Goal: Task Accomplishment & Management: Complete application form

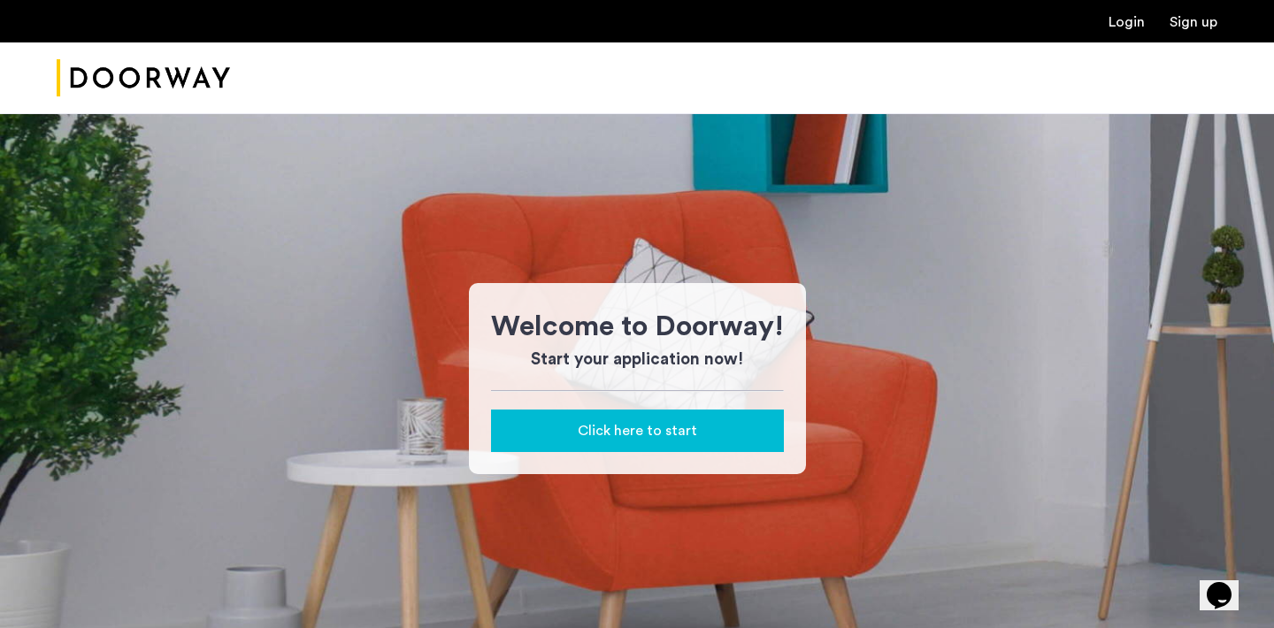
click at [732, 432] on div "Click here to start" at bounding box center [637, 430] width 265 height 21
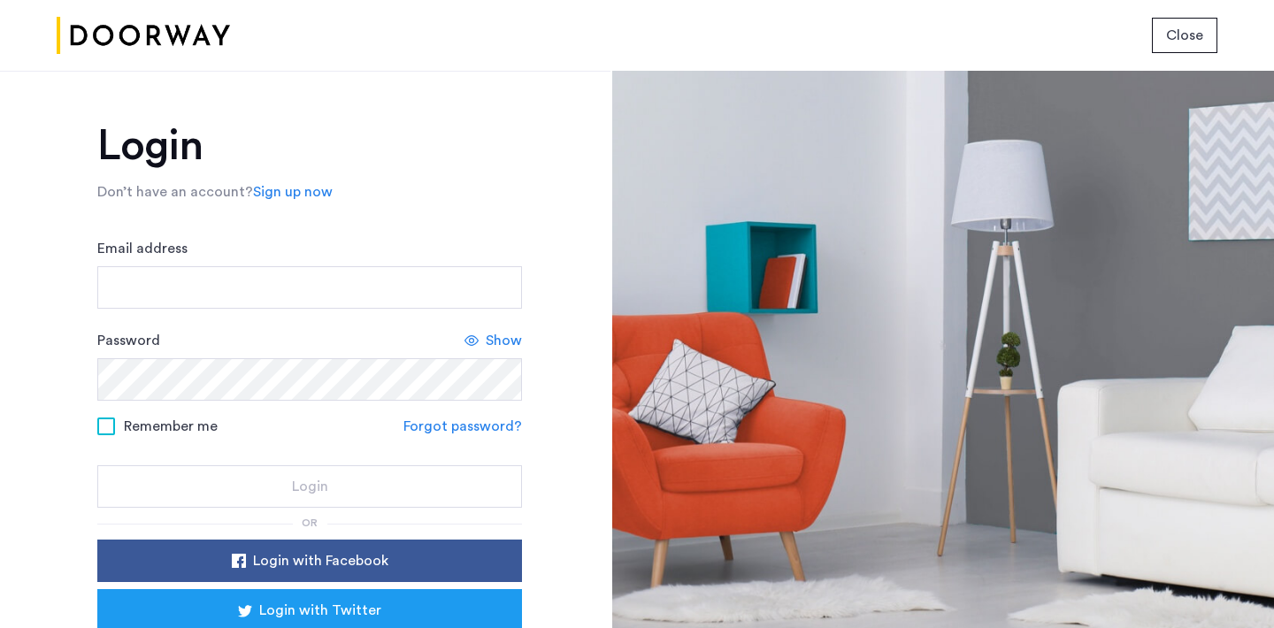
scroll to position [109, 0]
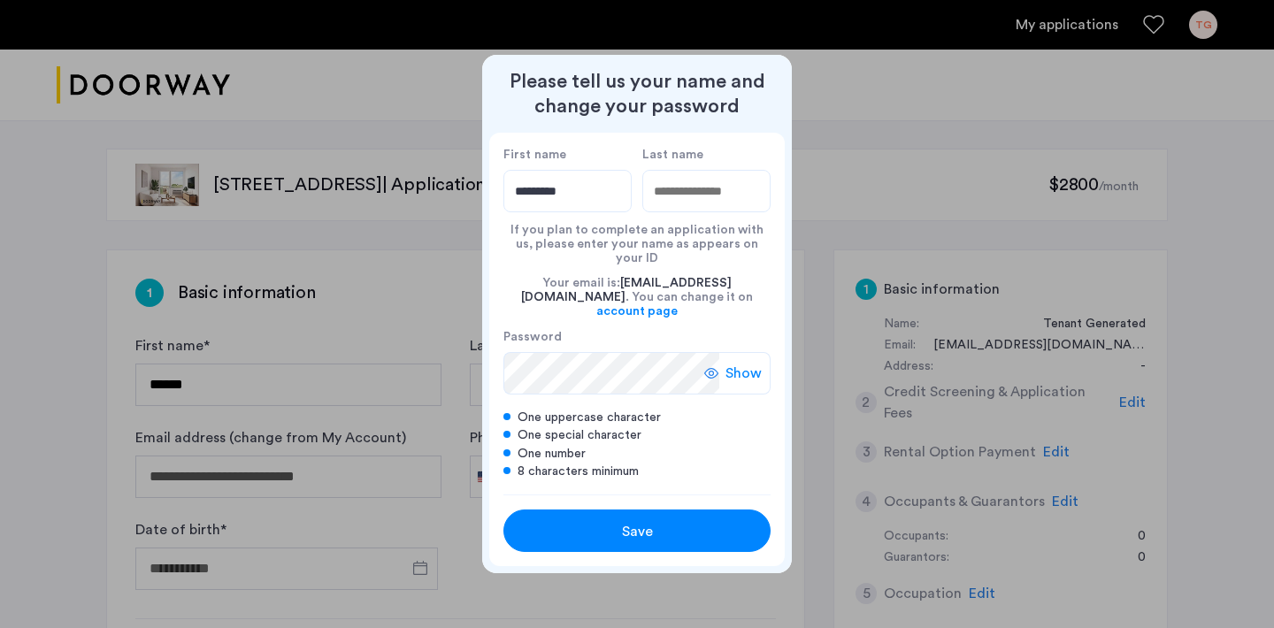
type input "*********"
type input "********"
click at [742, 363] on span "Show" at bounding box center [744, 373] width 36 height 21
click at [651, 521] on span "Save" at bounding box center [637, 531] width 31 height 21
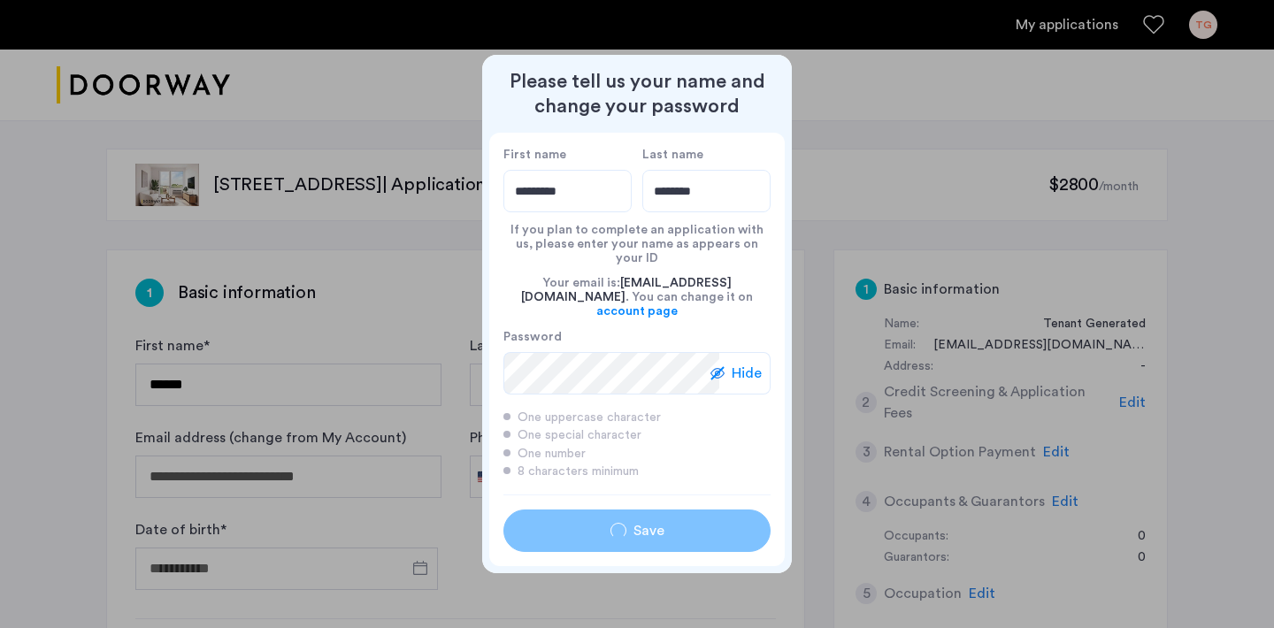
type input "*********"
type input "********"
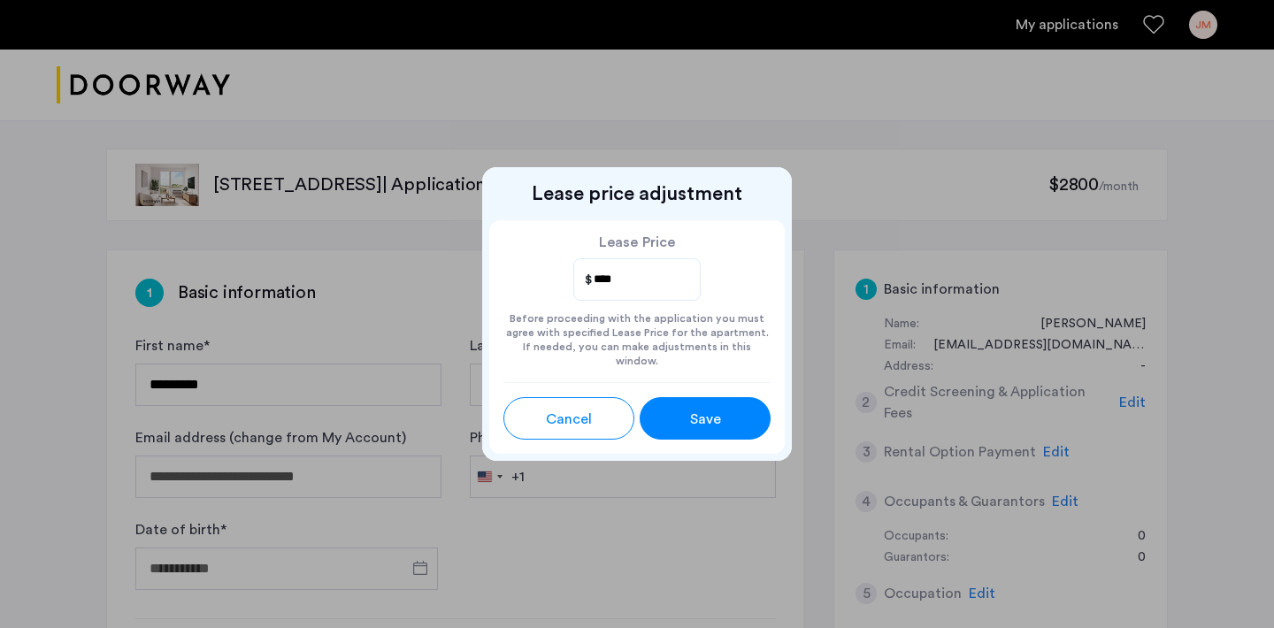
click at [717, 418] on span "Save" at bounding box center [705, 419] width 31 height 21
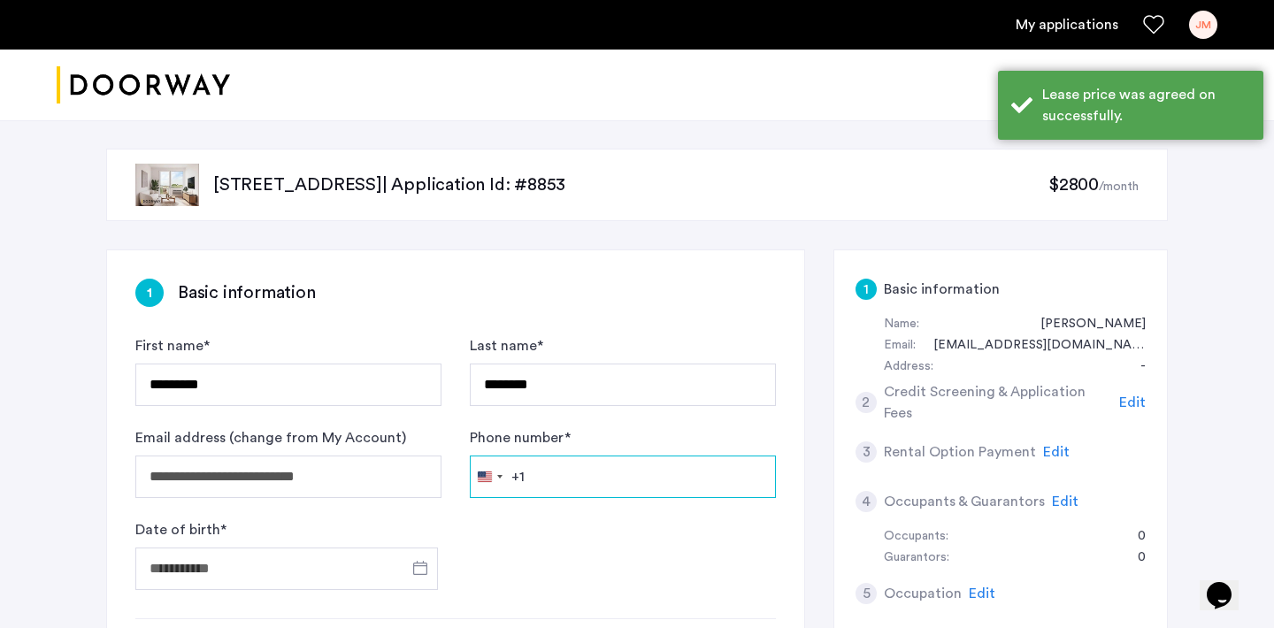
click at [649, 476] on input "Phone number *" at bounding box center [623, 477] width 306 height 42
type input "**********"
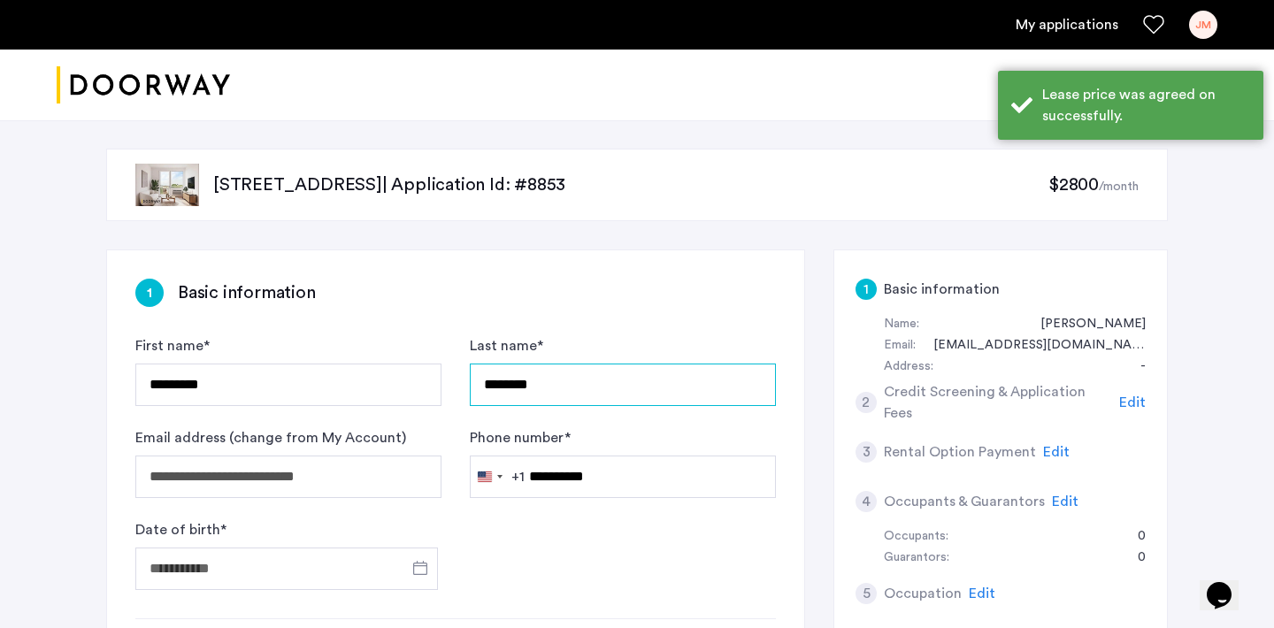
type input "**********"
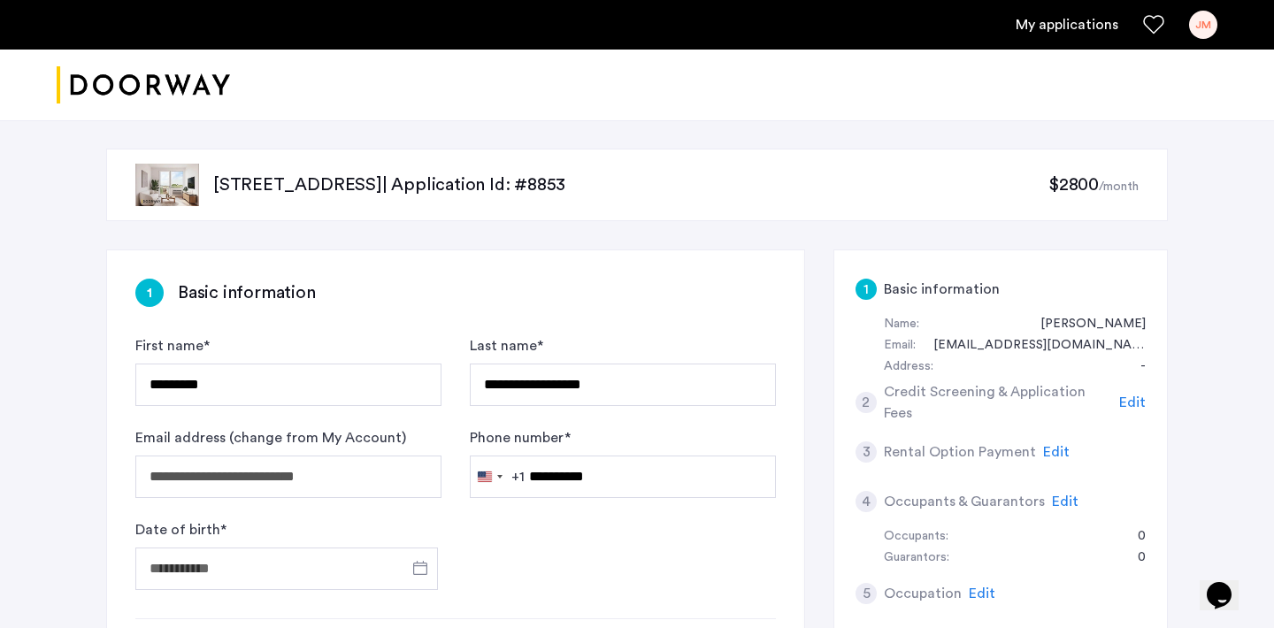
click at [298, 563] on input "Date of birth *" at bounding box center [286, 569] width 303 height 42
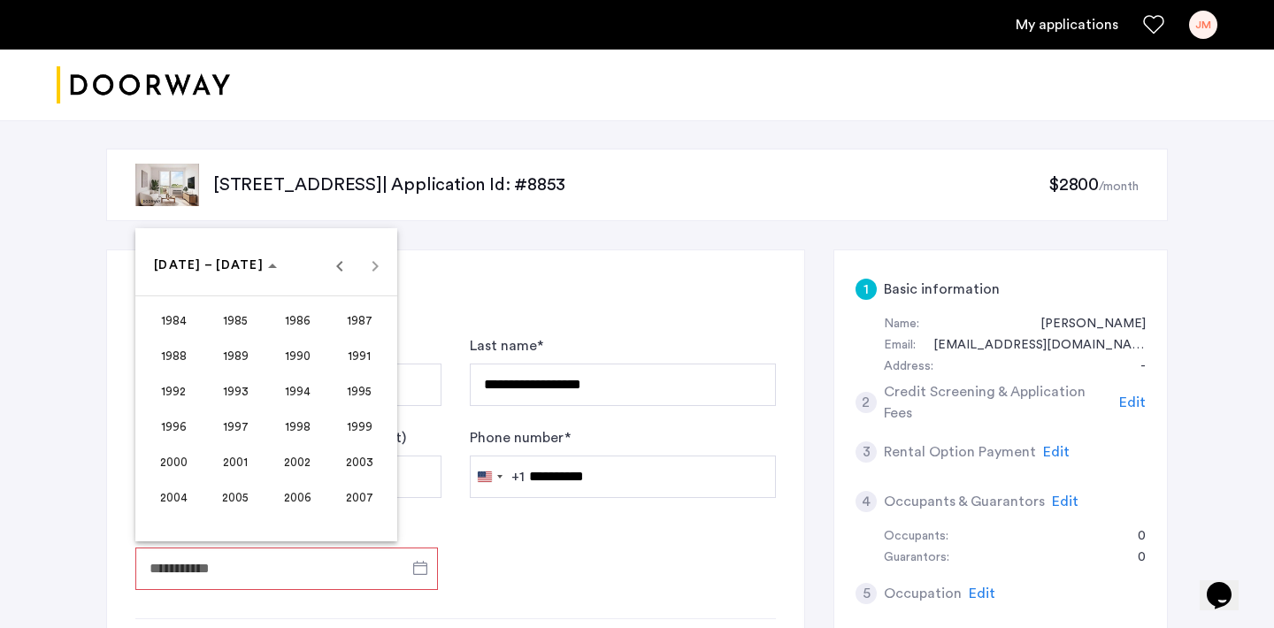
click at [184, 454] on span "2000" at bounding box center [174, 462] width 56 height 32
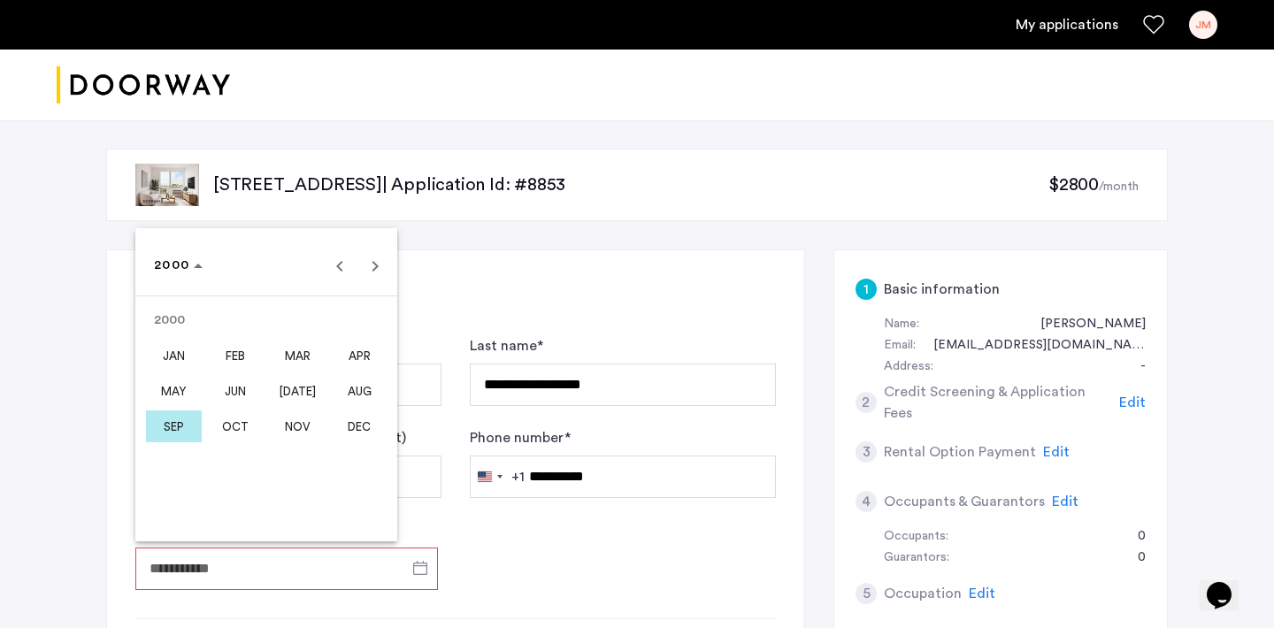
click at [241, 377] on span "JUN" at bounding box center [236, 391] width 56 height 32
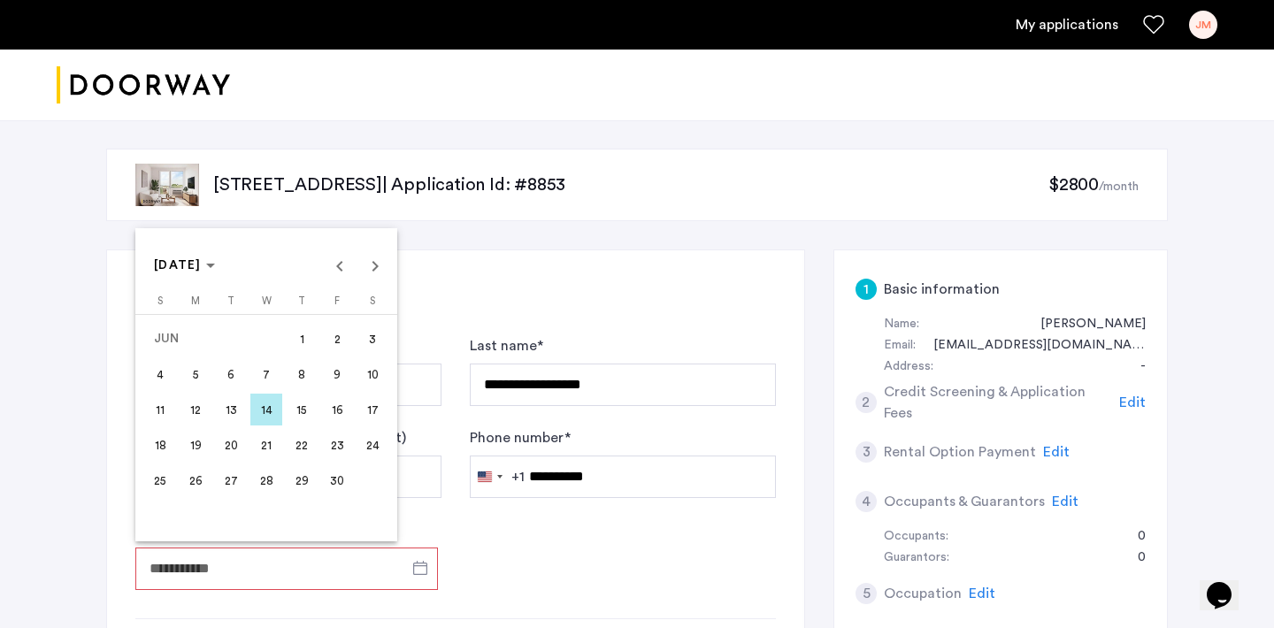
click at [240, 411] on span "13" at bounding box center [231, 410] width 32 height 32
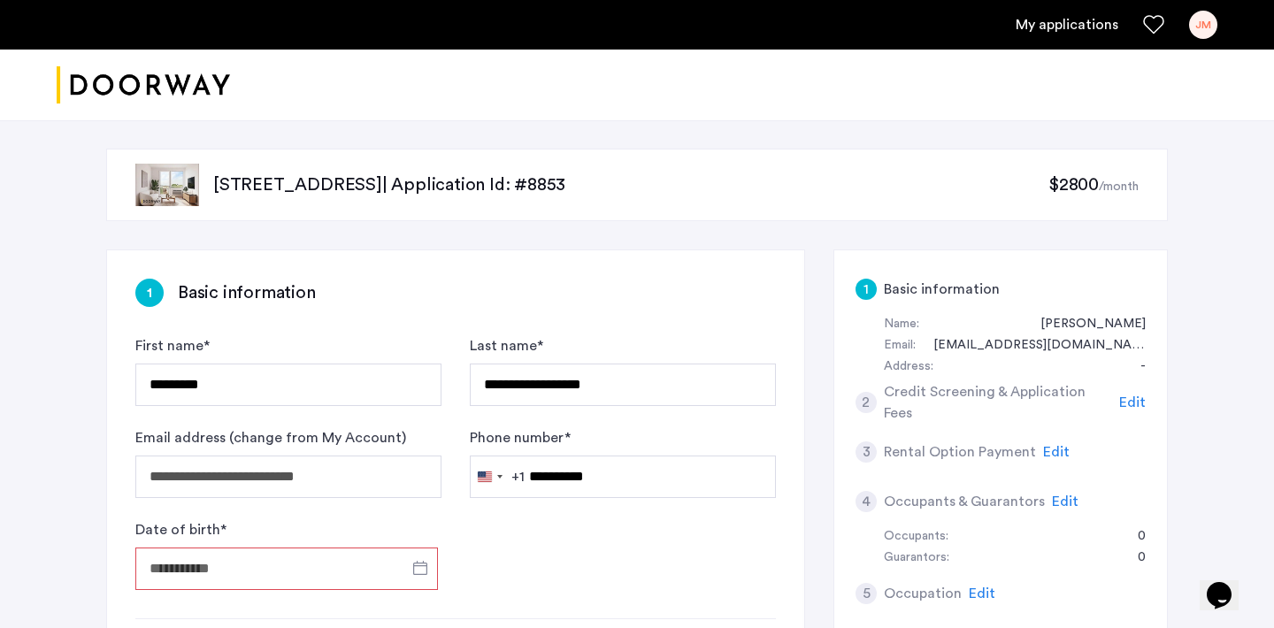
type input "**********"
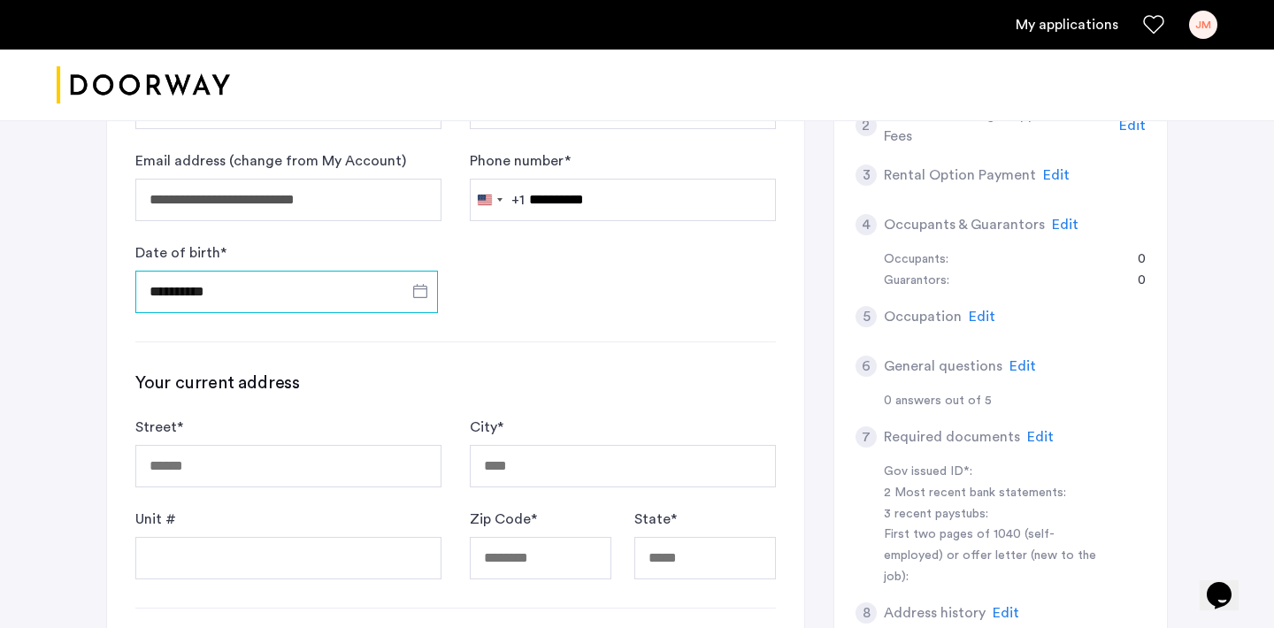
scroll to position [288, 0]
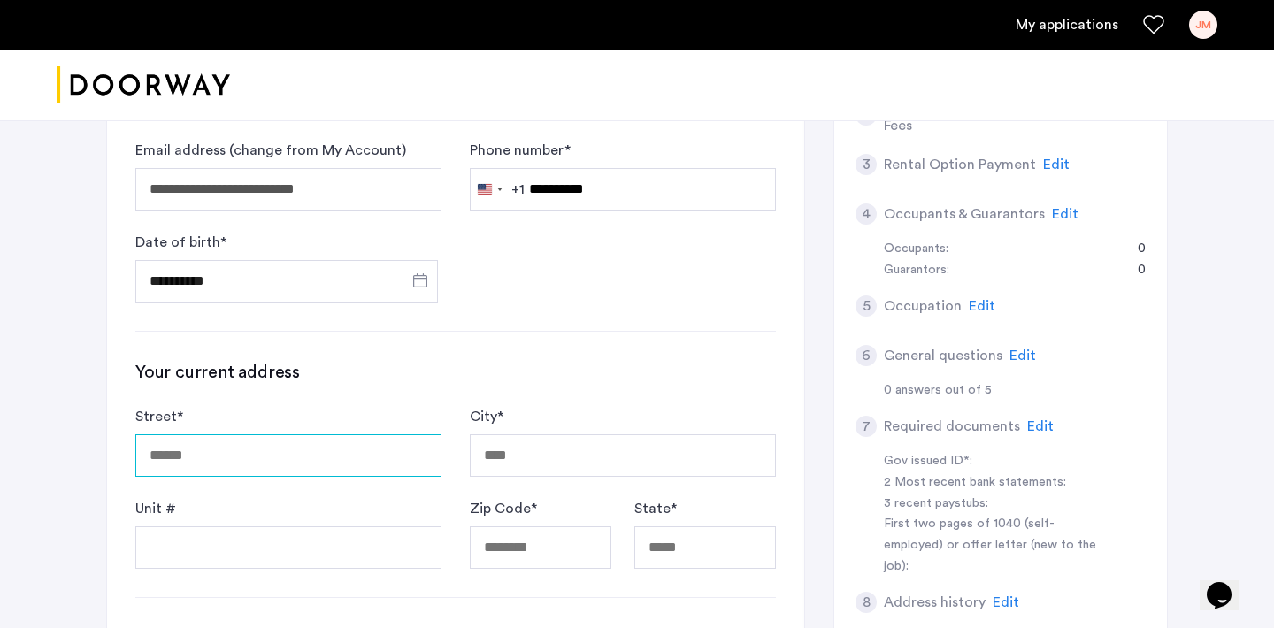
click at [389, 458] on input "Street *" at bounding box center [288, 455] width 306 height 42
type input "**********"
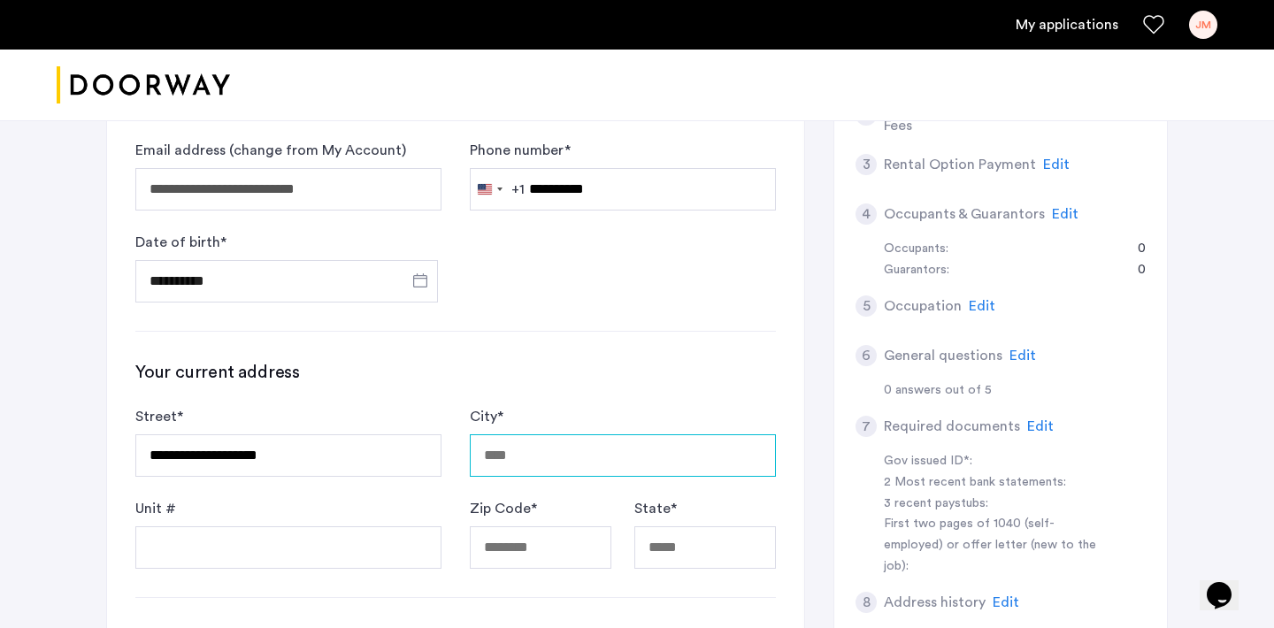
type input "**********"
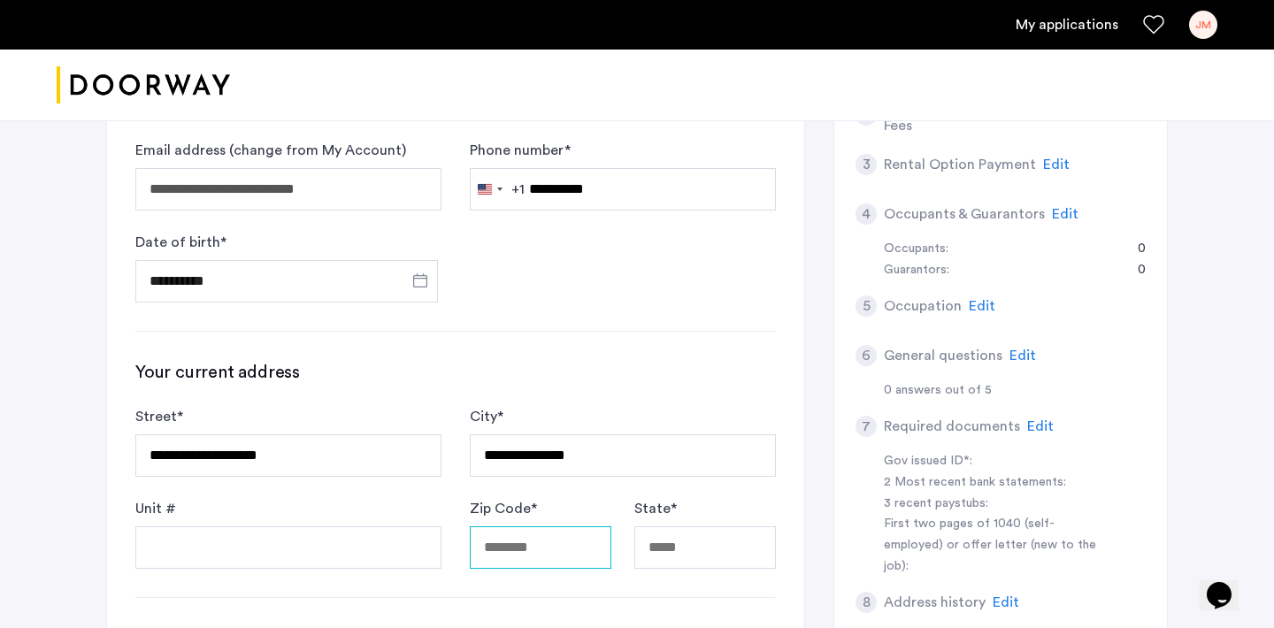
type input "*****"
type input "**"
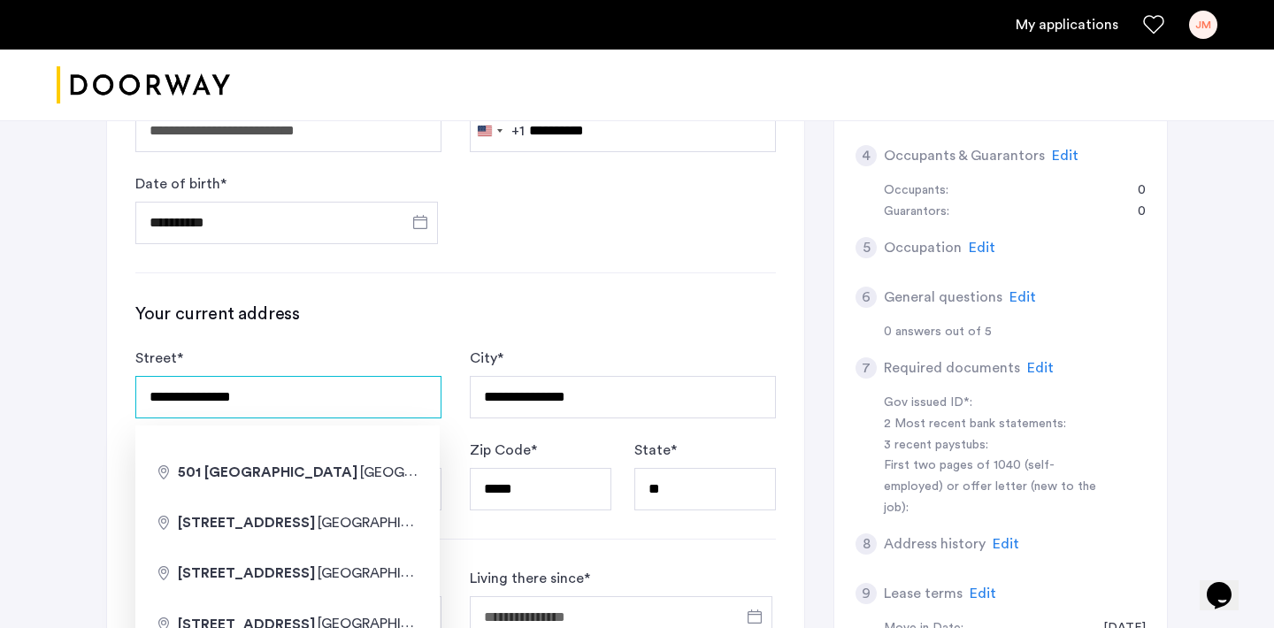
type input "**********"
click at [377, 360] on div "**********" at bounding box center [288, 383] width 306 height 71
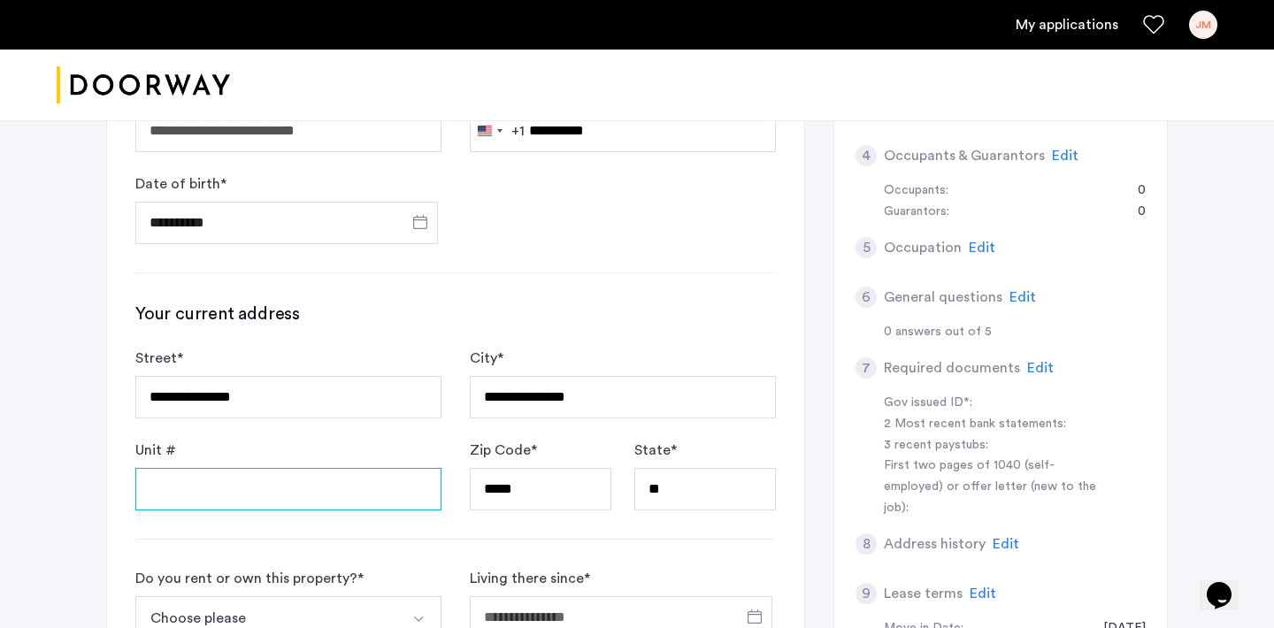
click at [311, 473] on input "Unit #" at bounding box center [288, 489] width 306 height 42
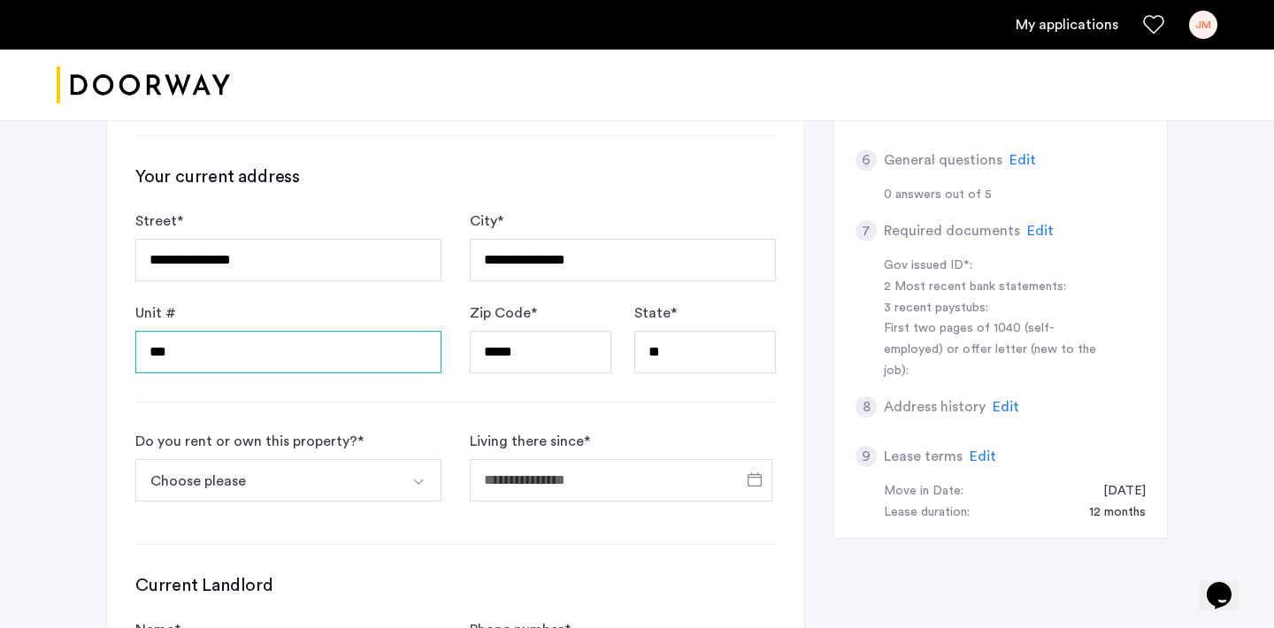
scroll to position [577, 0]
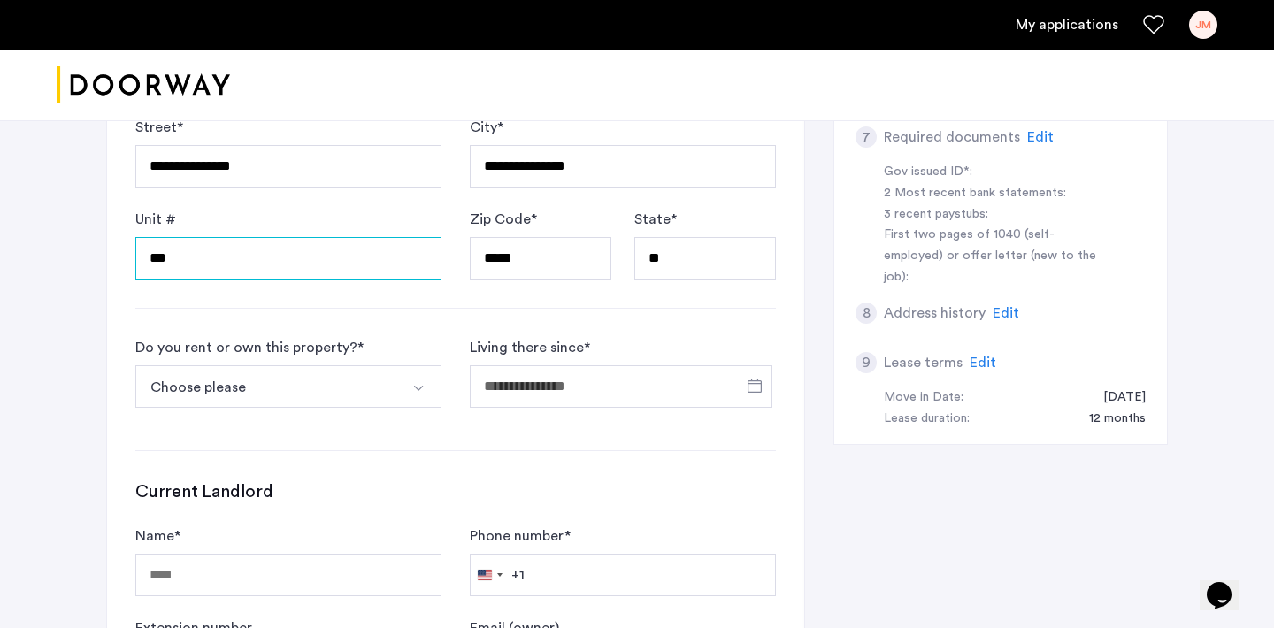
type input "***"
click at [309, 401] on button "Choose please" at bounding box center [267, 386] width 265 height 42
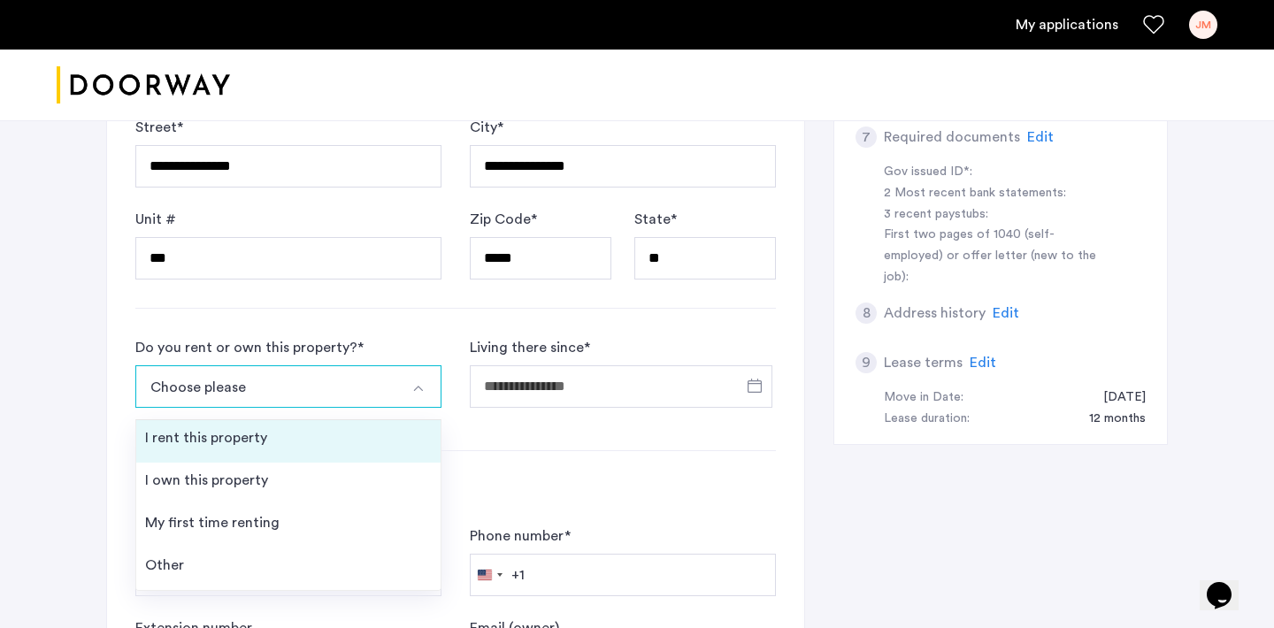
click at [304, 439] on li "I rent this property" at bounding box center [288, 441] width 304 height 42
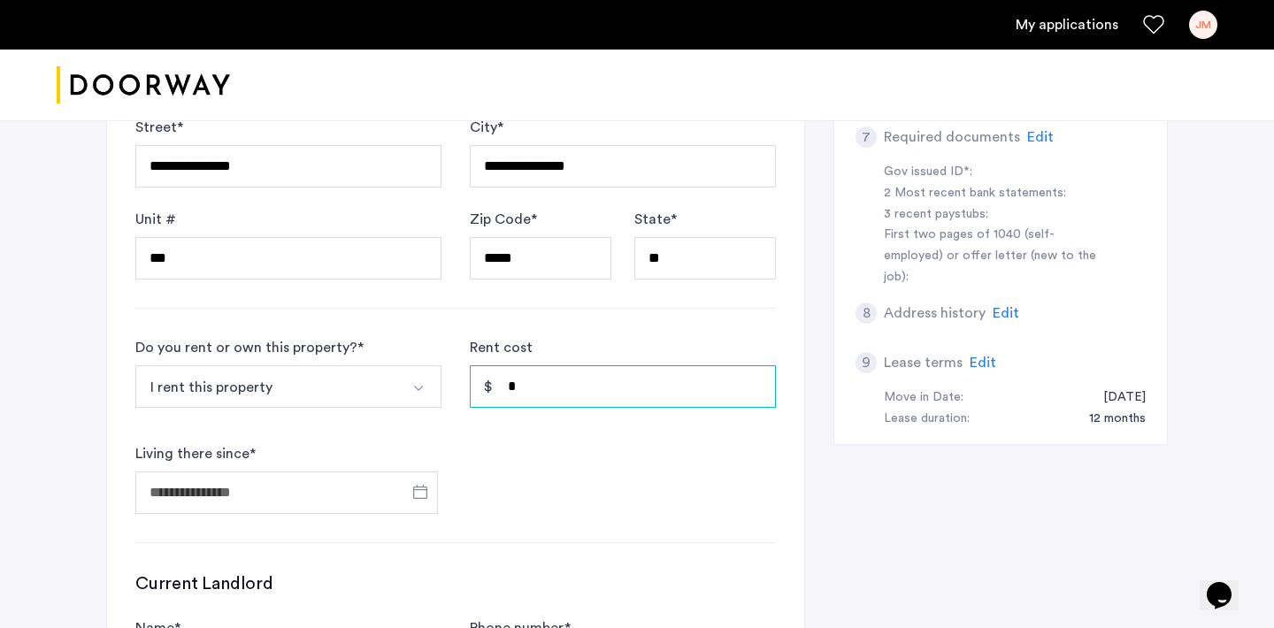
click at [523, 393] on input "*" at bounding box center [623, 386] width 306 height 42
type input "*****"
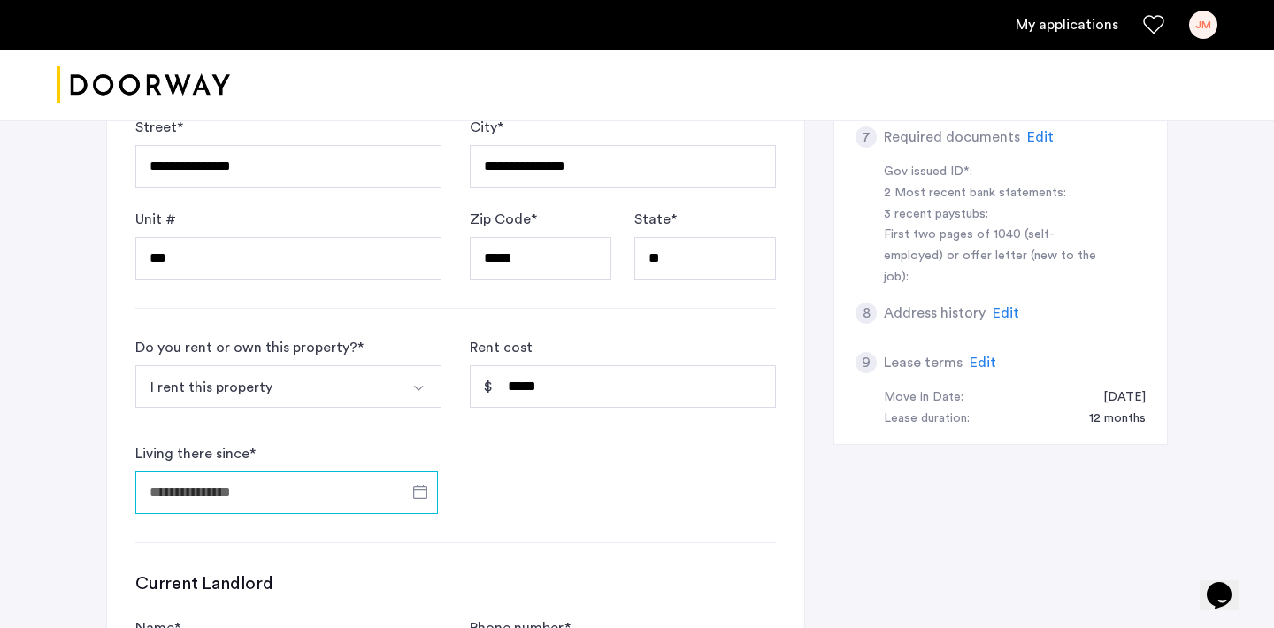
click at [369, 492] on input "Living there since *" at bounding box center [286, 493] width 303 height 42
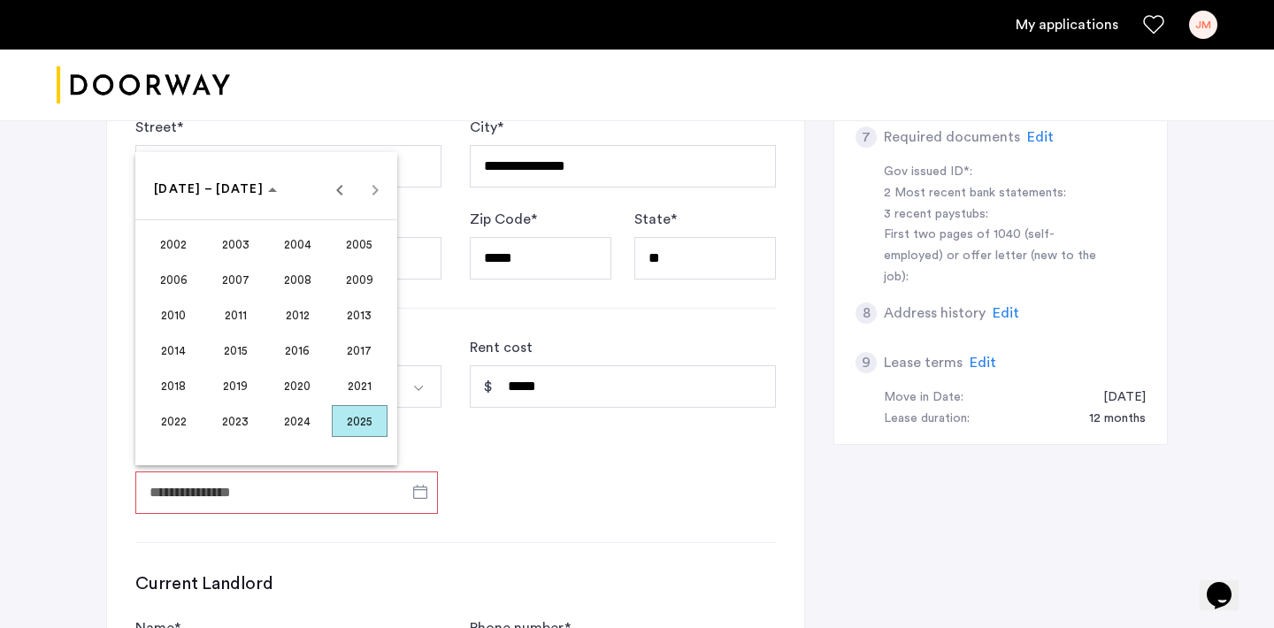
click at [349, 414] on span "2025" at bounding box center [360, 421] width 56 height 32
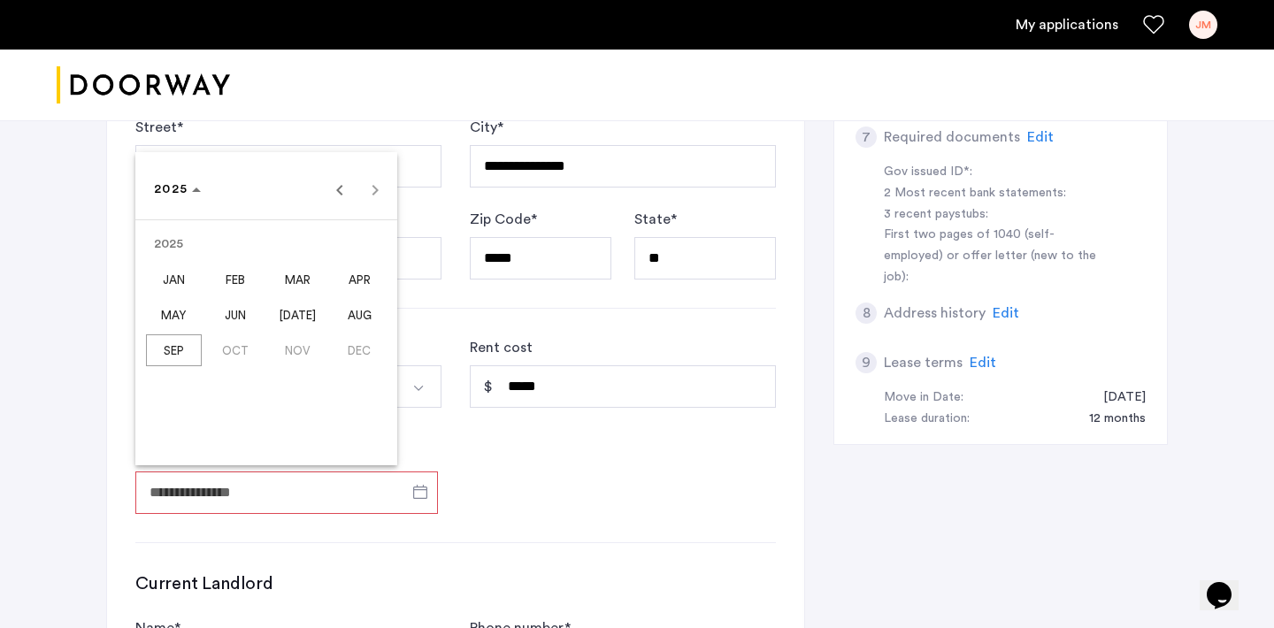
click at [230, 281] on span "FEB" at bounding box center [236, 280] width 56 height 32
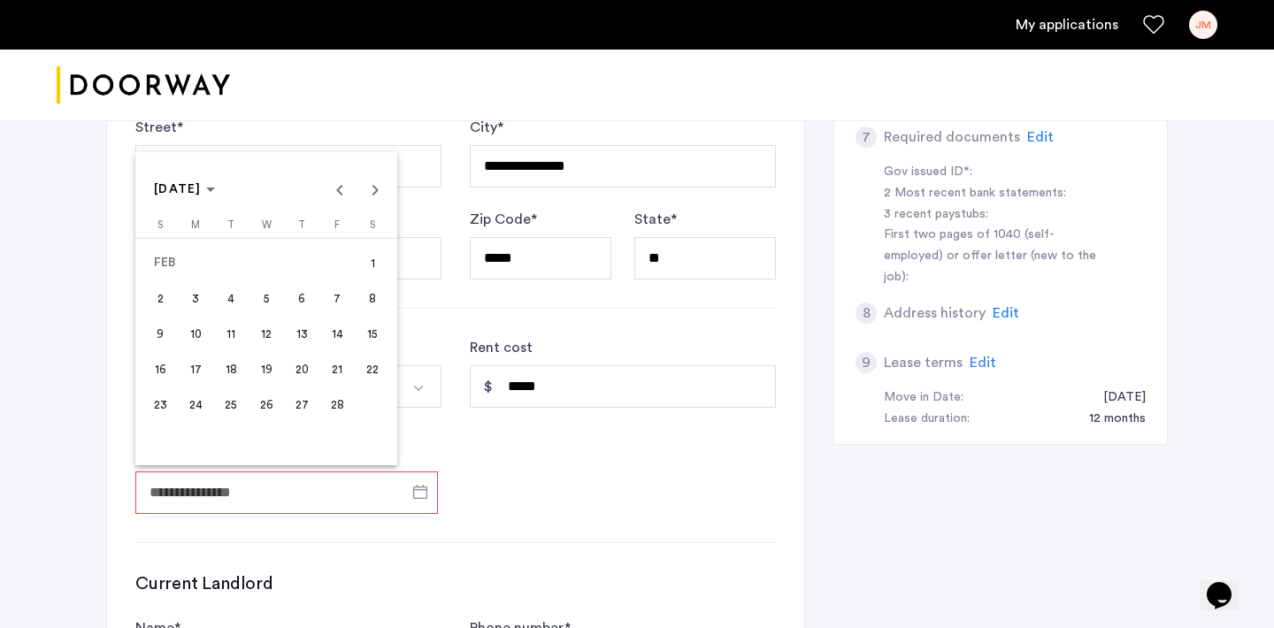
click at [327, 293] on span "7" at bounding box center [337, 298] width 32 height 32
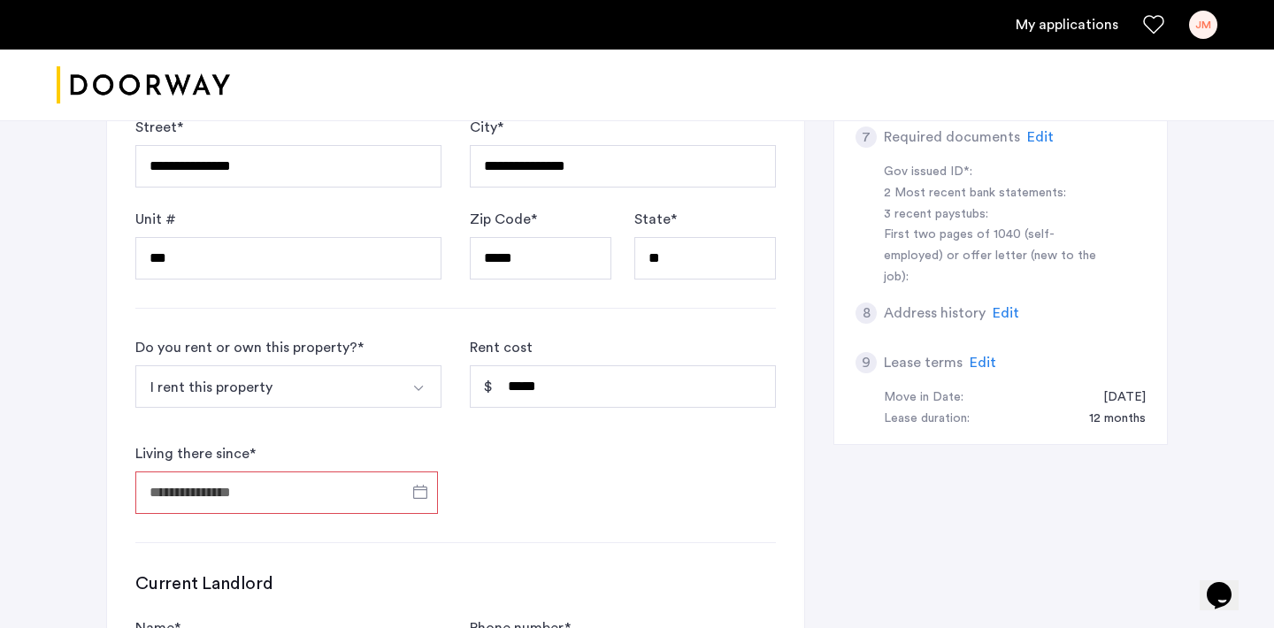
type input "**********"
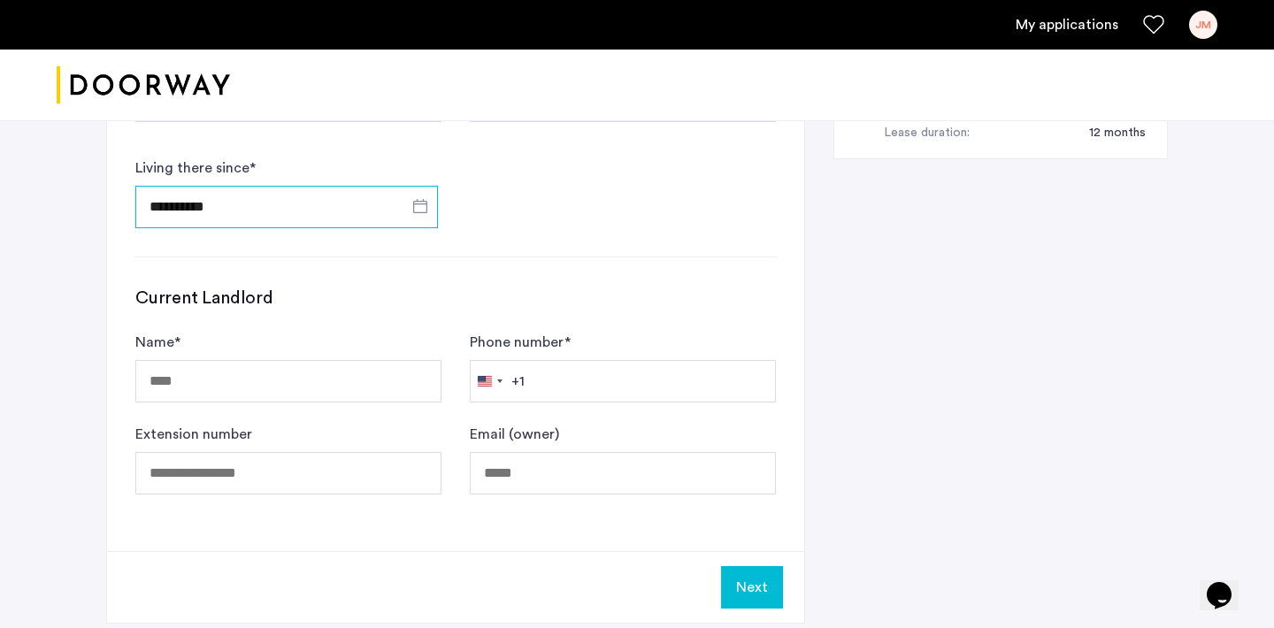
scroll to position [909, 0]
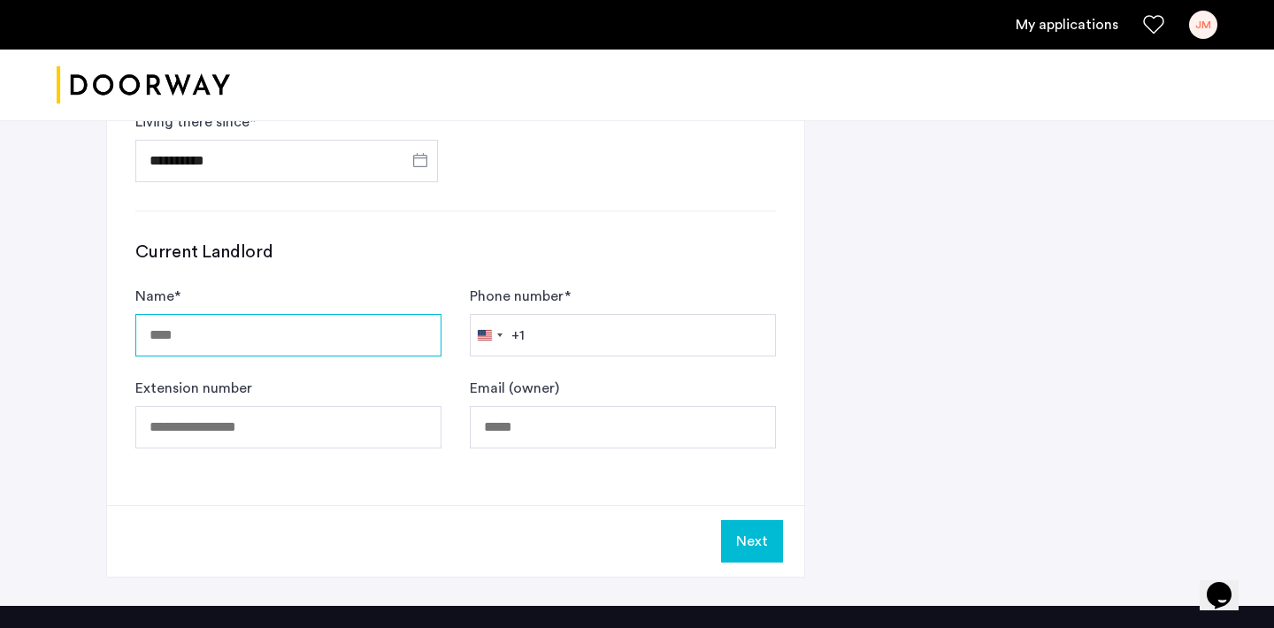
click at [399, 339] on input "Name *" at bounding box center [288, 335] width 306 height 42
paste input "**********"
type input "**********"
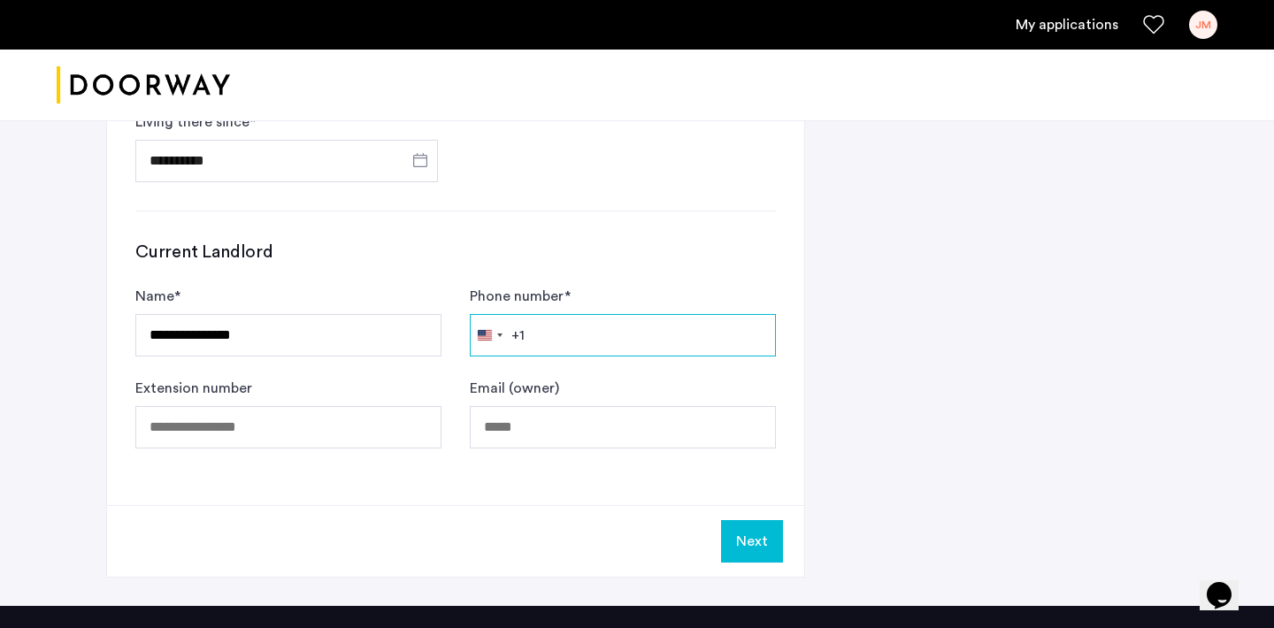
click at [596, 332] on input "Phone number *" at bounding box center [623, 335] width 306 height 42
paste input "**********"
type input "**********"
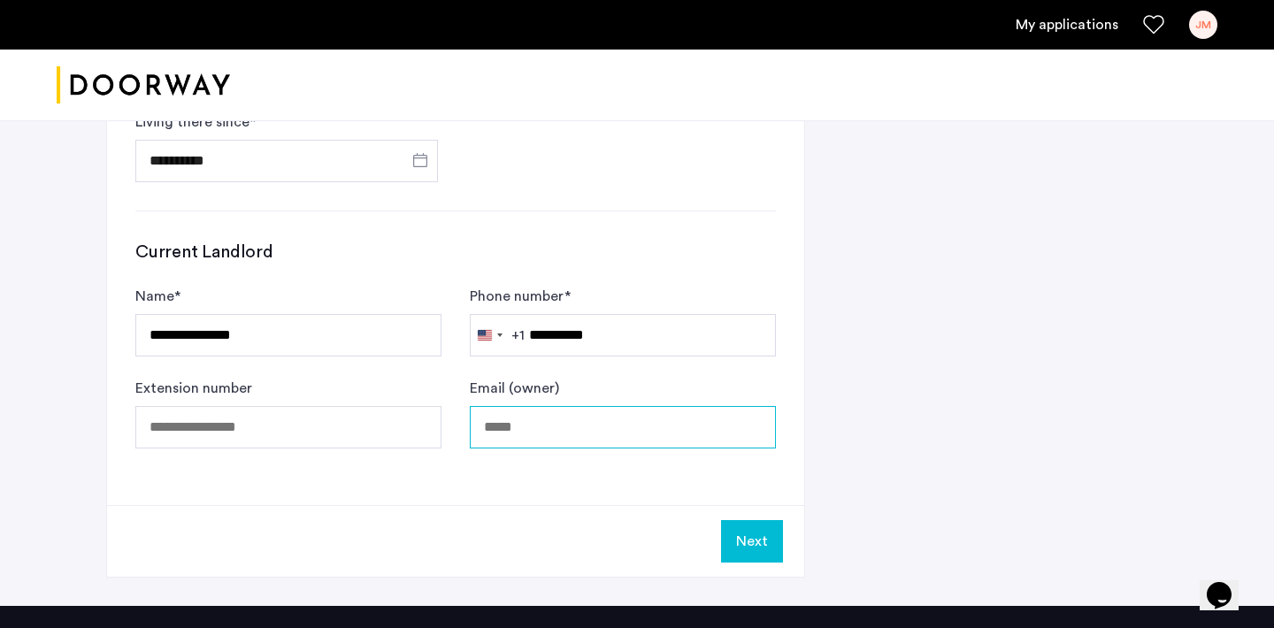
click at [565, 433] on input "Email (owner)" at bounding box center [623, 427] width 306 height 42
paste input "**********"
type input "**********"
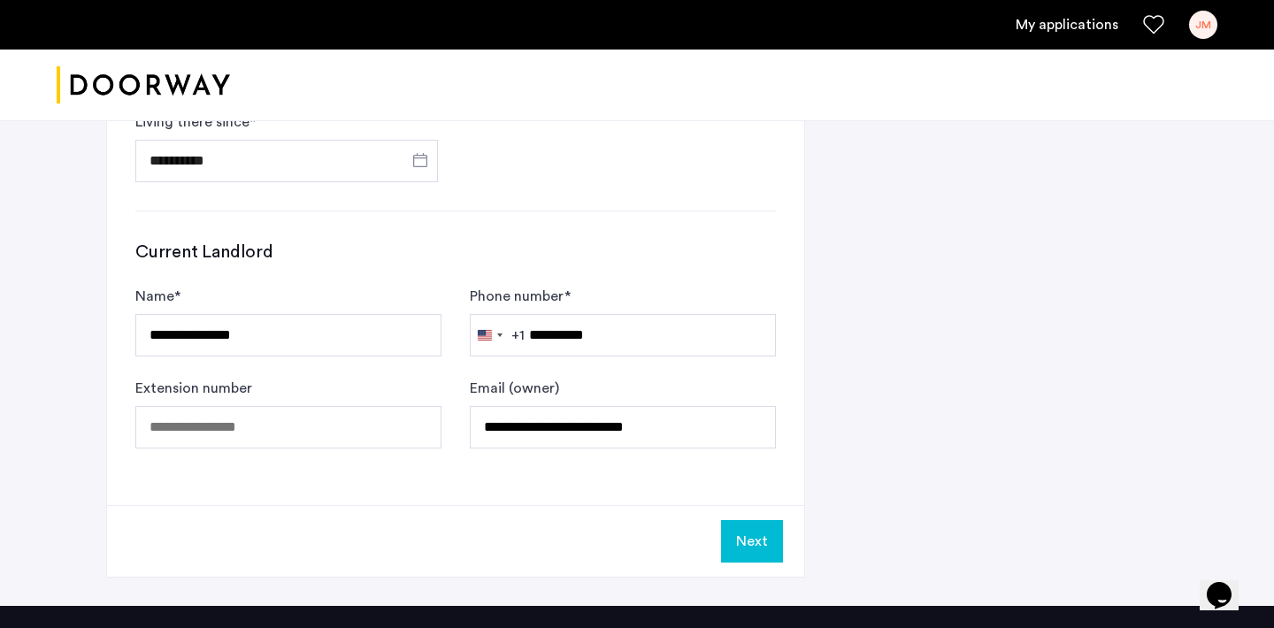
click at [759, 538] on button "Next" at bounding box center [752, 541] width 62 height 42
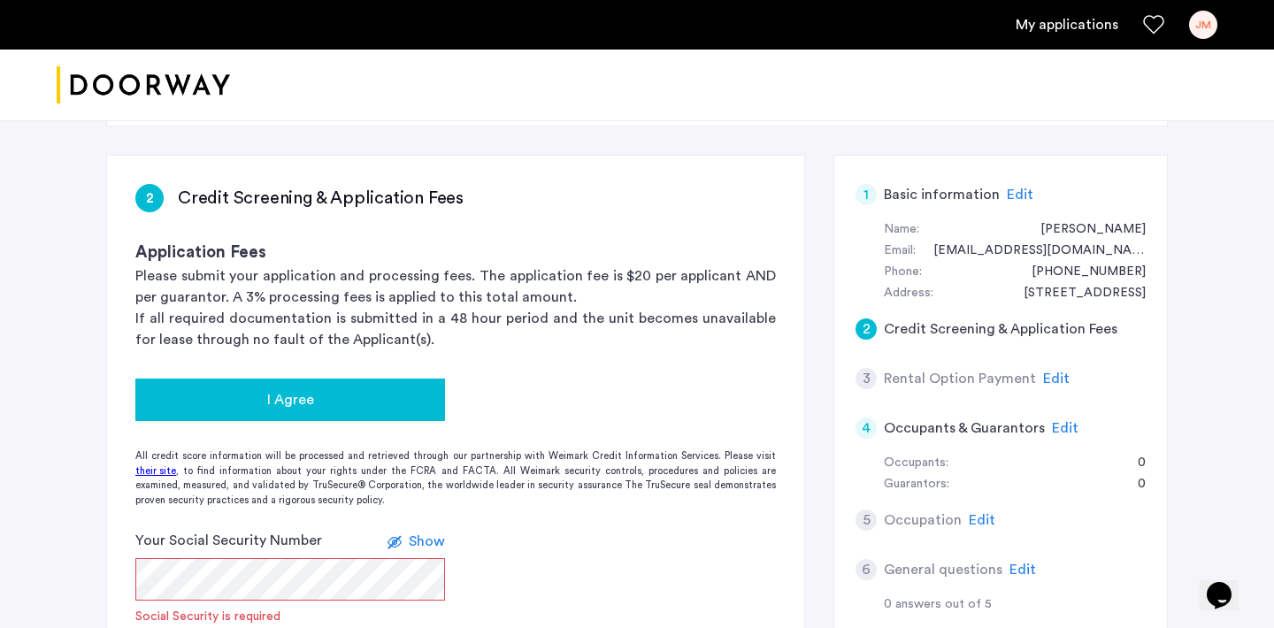
scroll to position [96, 0]
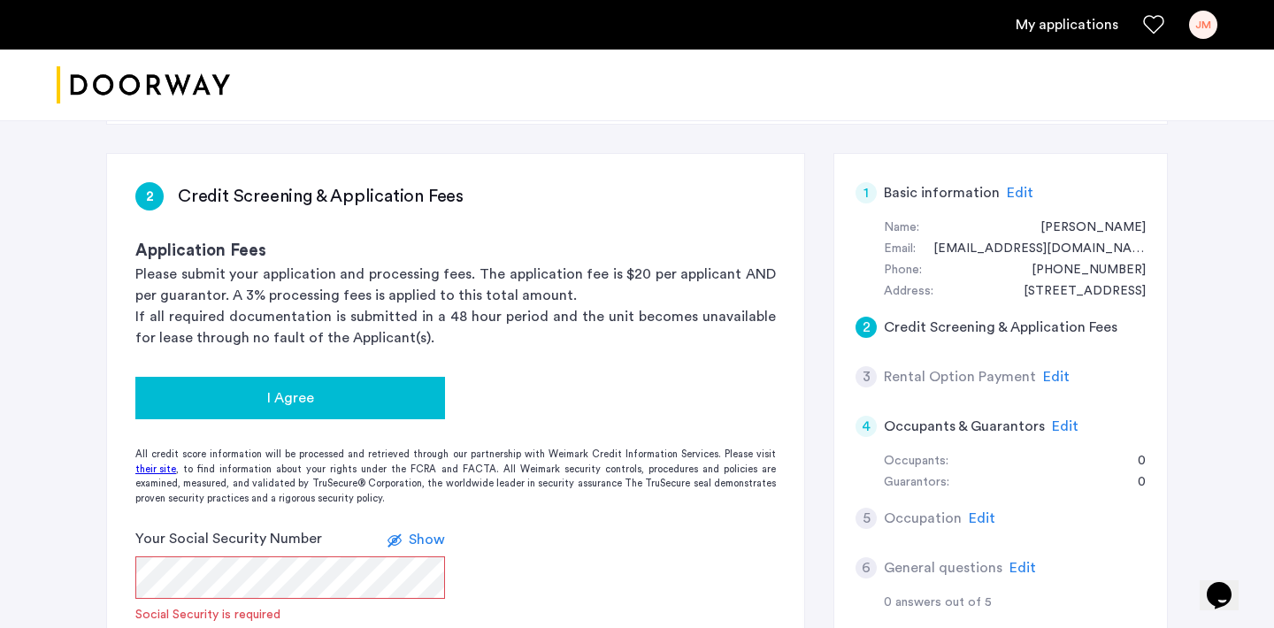
click at [378, 403] on div "I Agree" at bounding box center [290, 398] width 281 height 21
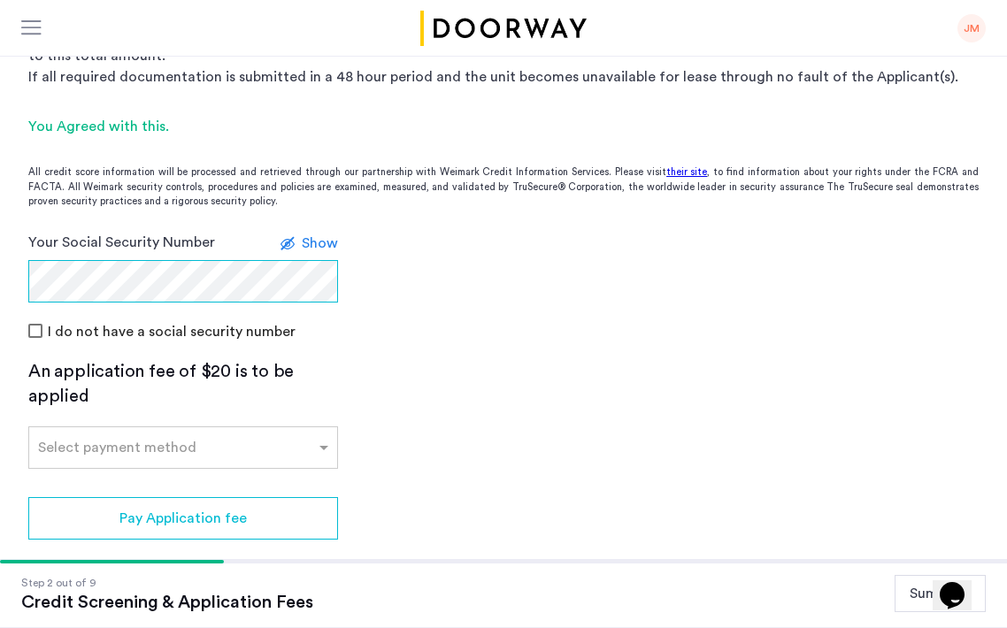
scroll to position [301, 0]
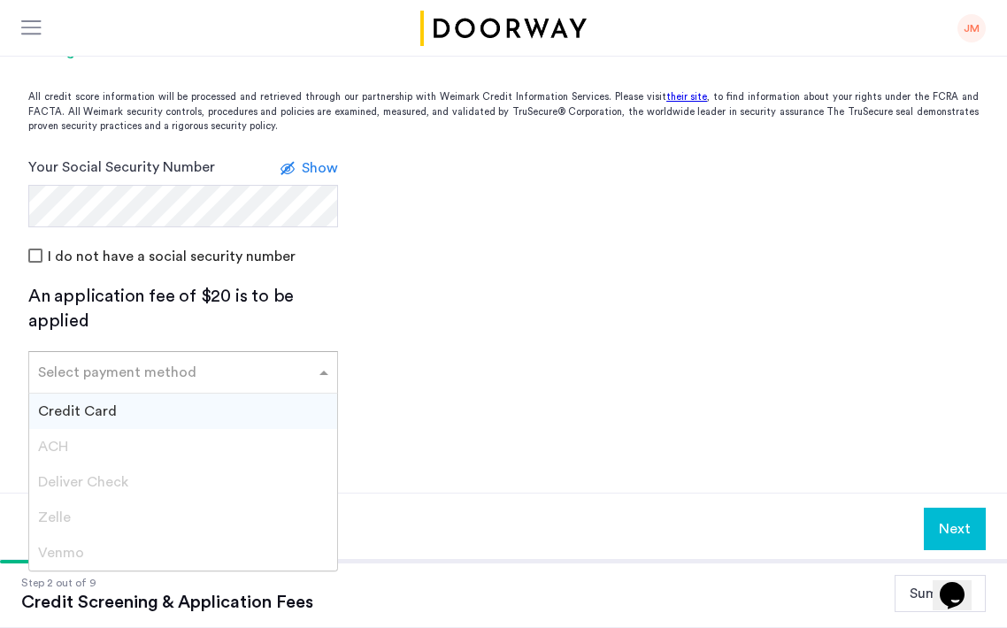
click at [257, 370] on input "text" at bounding box center [165, 369] width 255 height 12
click at [252, 412] on div "Credit Card" at bounding box center [183, 411] width 308 height 35
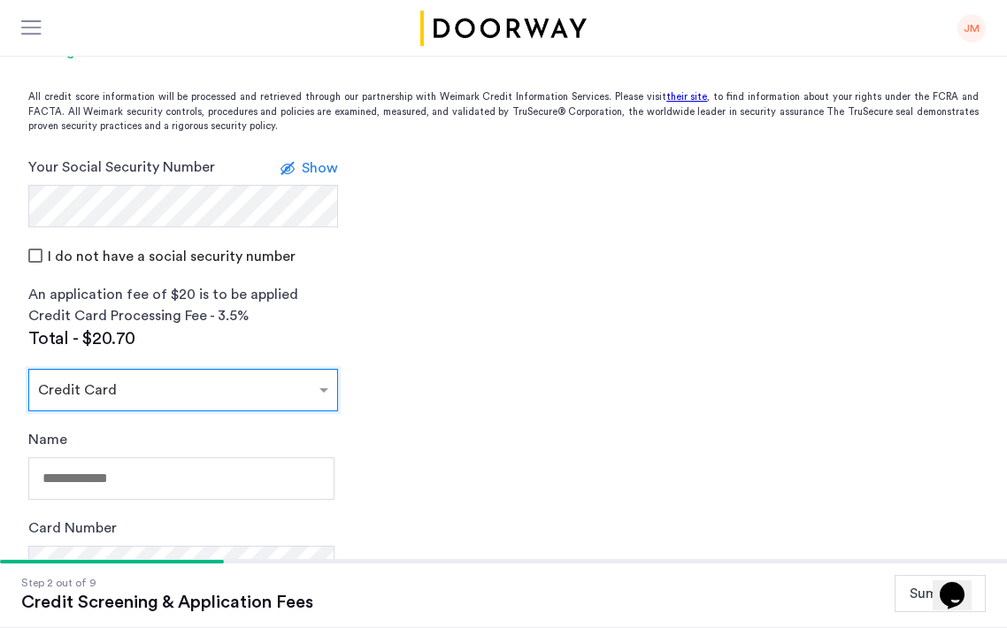
scroll to position [405, 0]
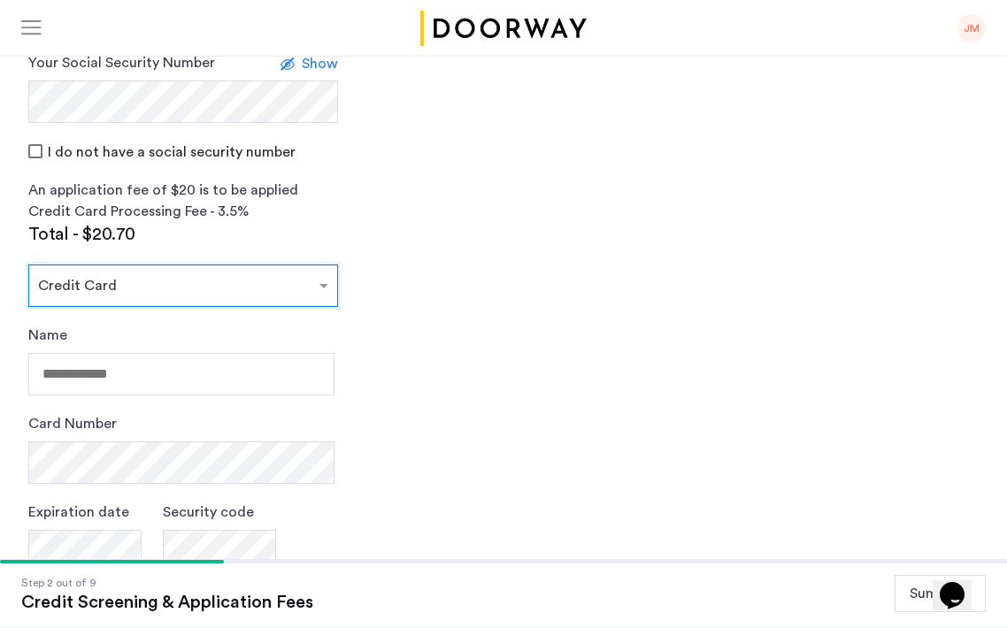
click at [218, 276] on input "text" at bounding box center [165, 282] width 255 height 12
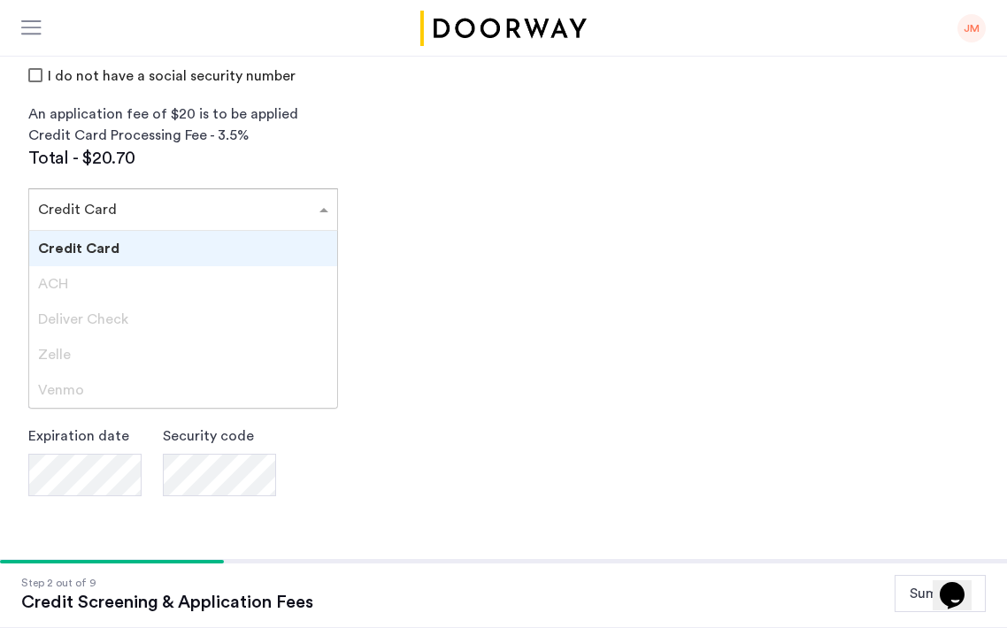
scroll to position [528, 0]
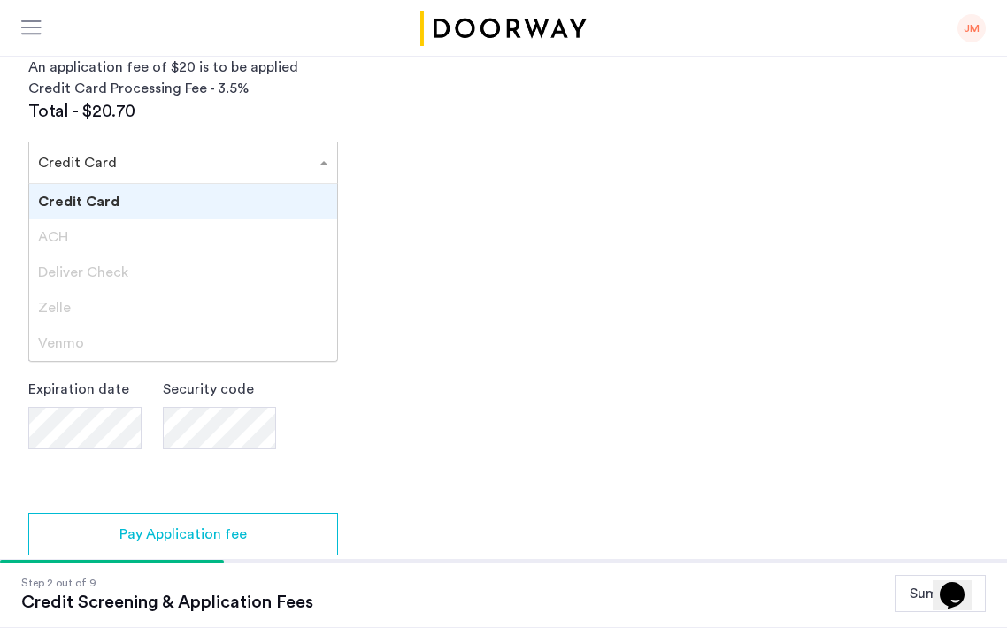
click at [452, 256] on app-credit-screening "2 Credit Screening & Application Fees Application Fees Please submit your appli…" at bounding box center [503, 139] width 1007 height 1034
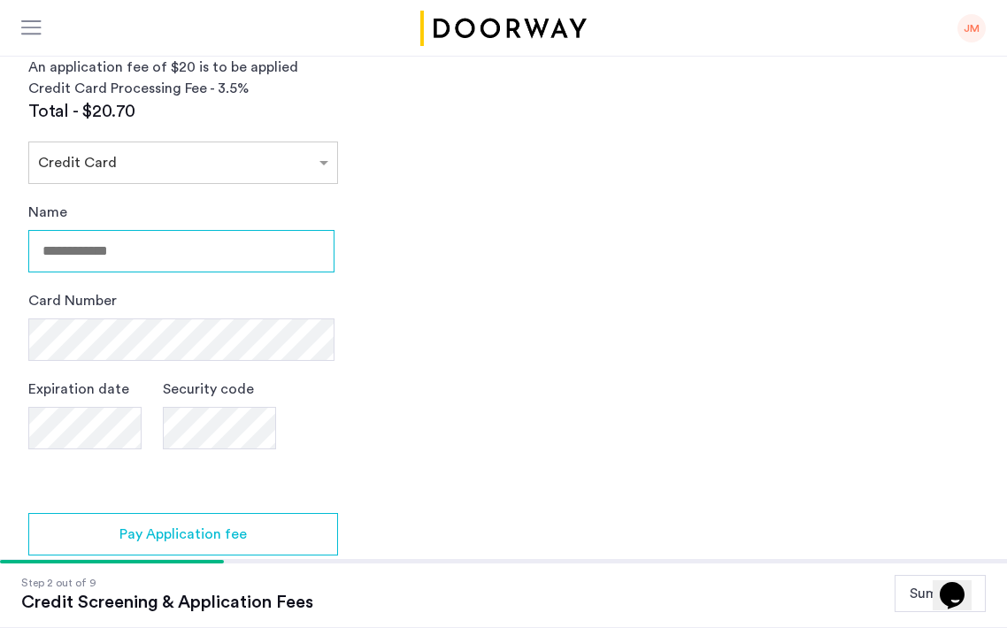
click at [205, 263] on input "Name" at bounding box center [181, 251] width 306 height 42
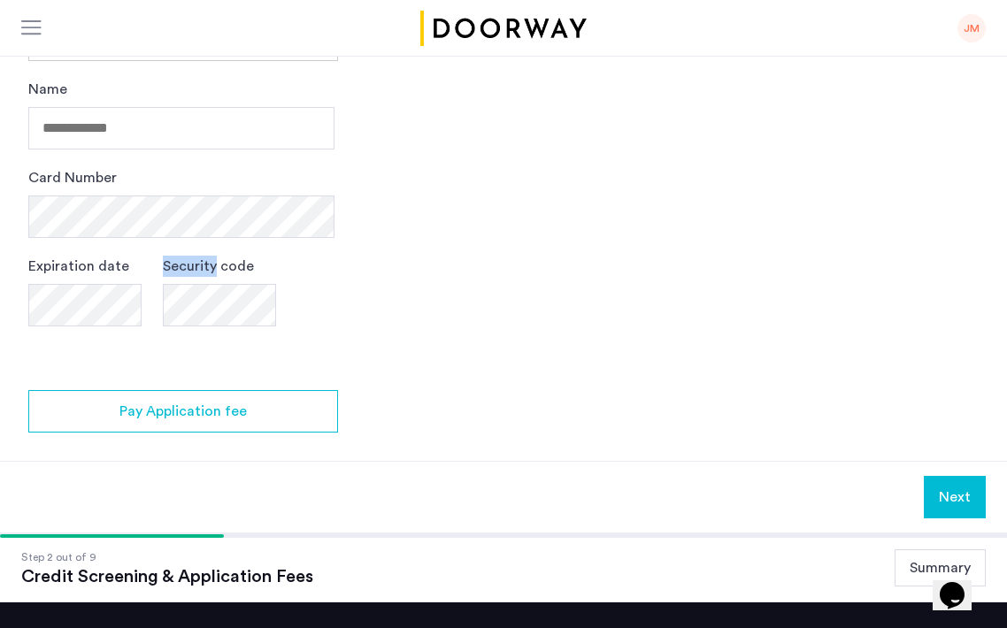
click at [205, 263] on div "Name Card Number Expiration date Security code" at bounding box center [181, 220] width 306 height 283
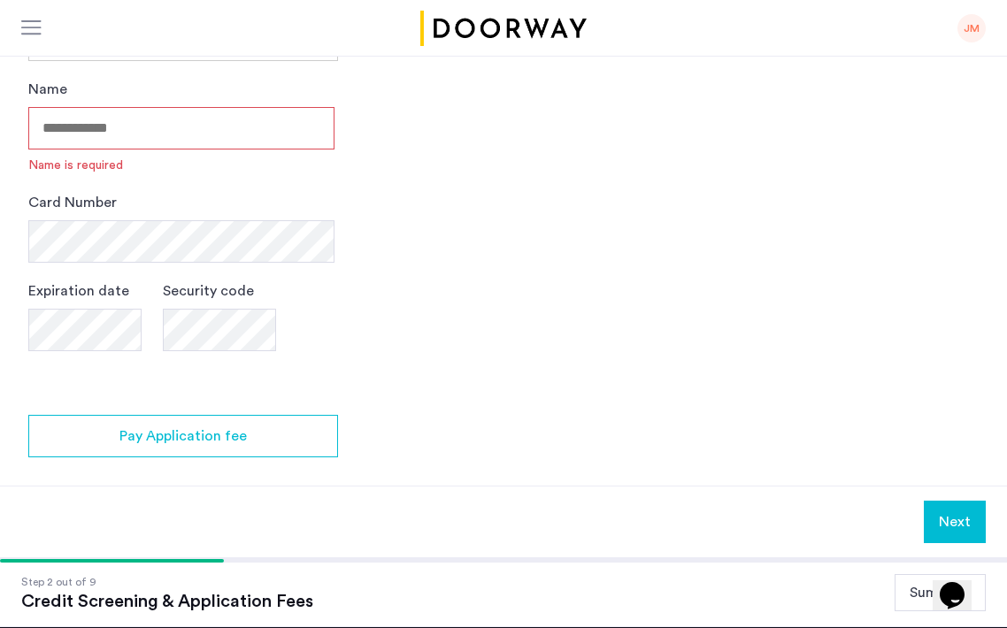
click at [193, 128] on input "Name" at bounding box center [181, 128] width 306 height 42
click at [196, 144] on input "Name" at bounding box center [181, 128] width 306 height 42
click at [186, 139] on input "Name" at bounding box center [181, 128] width 306 height 42
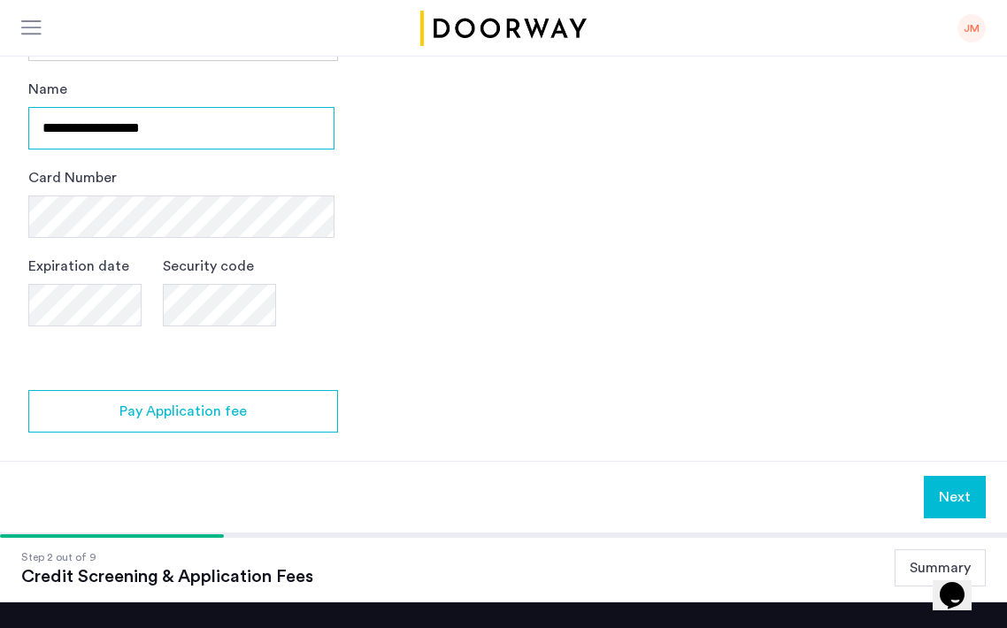
type input "**********"
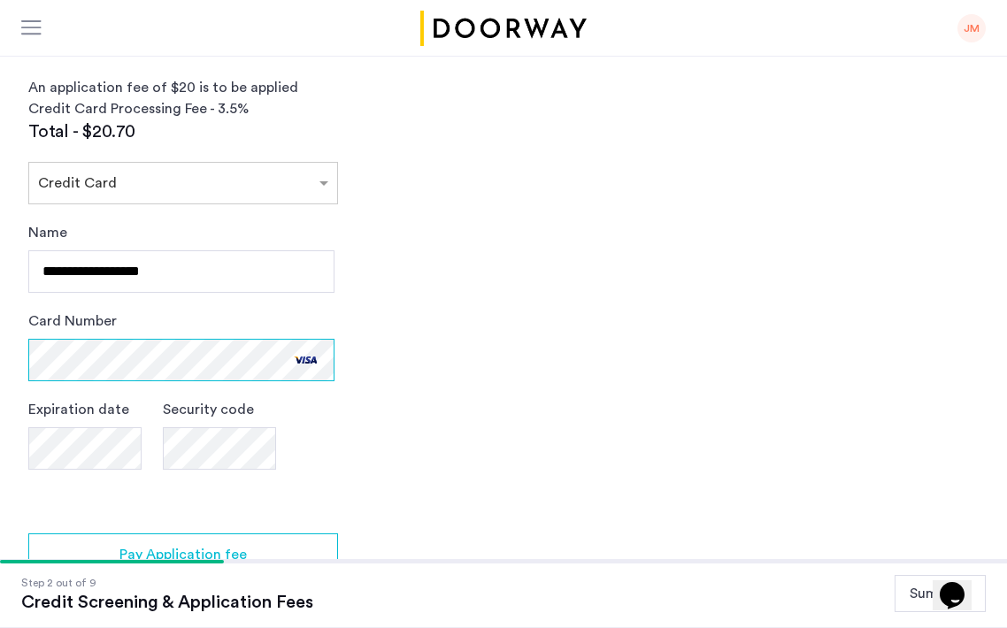
scroll to position [870, 0]
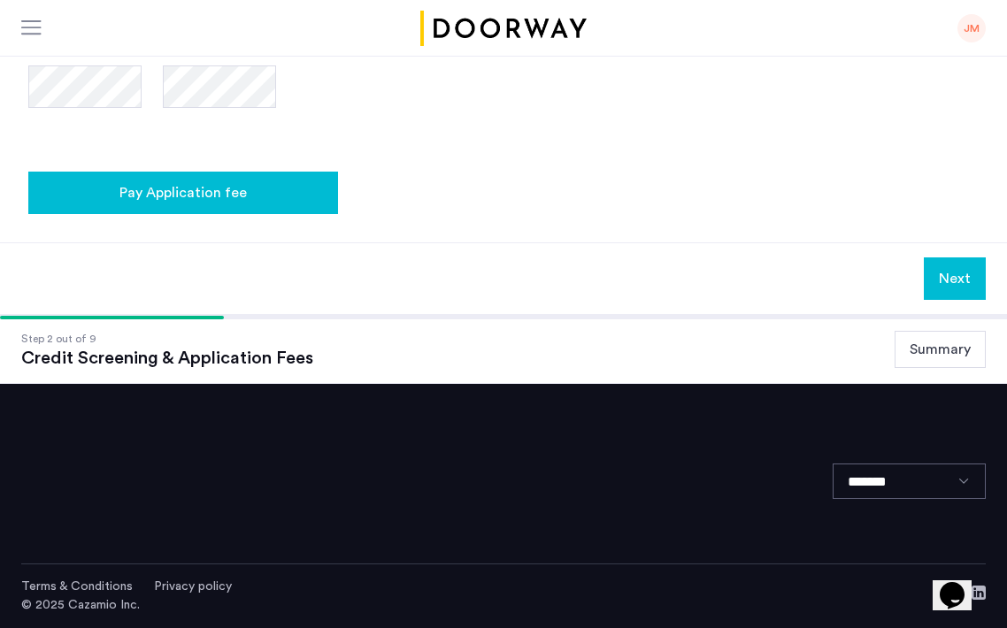
click at [293, 204] on button "Pay Application fee" at bounding box center [183, 193] width 310 height 42
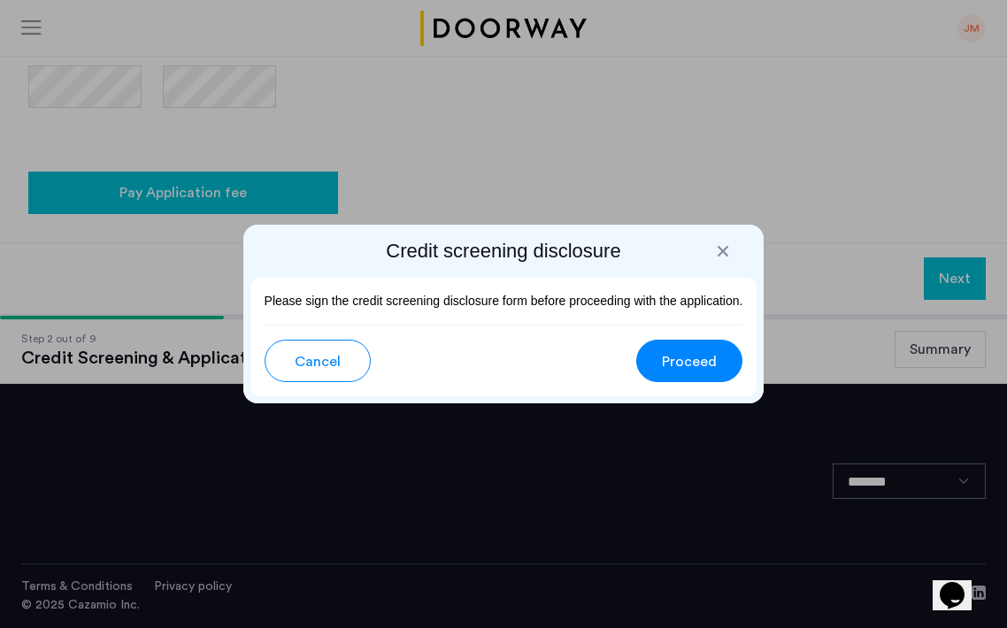
scroll to position [0, 0]
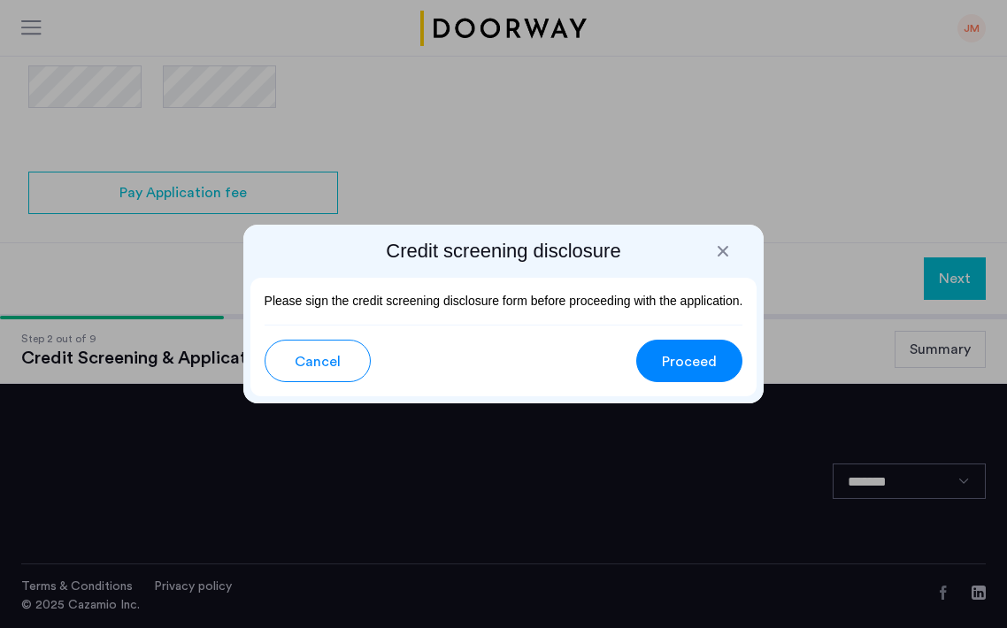
click at [701, 357] on span "Proceed" at bounding box center [689, 361] width 55 height 21
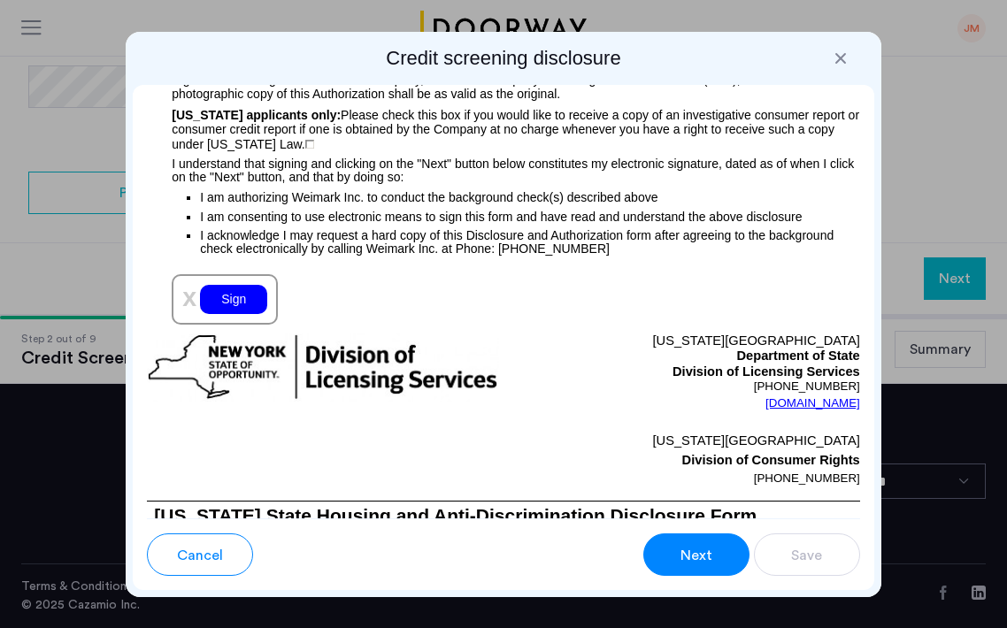
scroll to position [2373, 0]
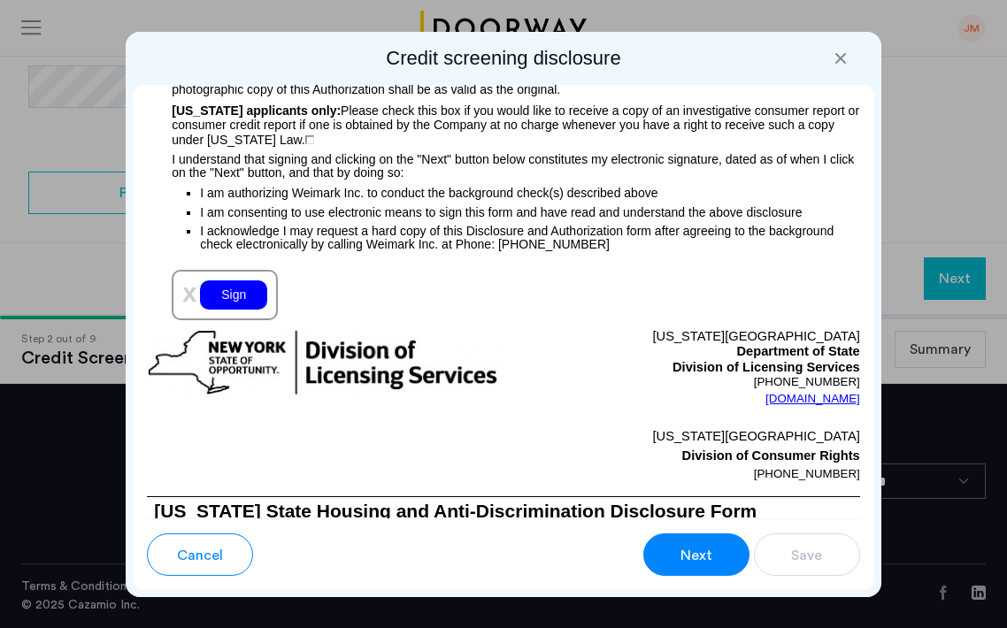
click at [248, 310] on div "Sign" at bounding box center [233, 295] width 67 height 29
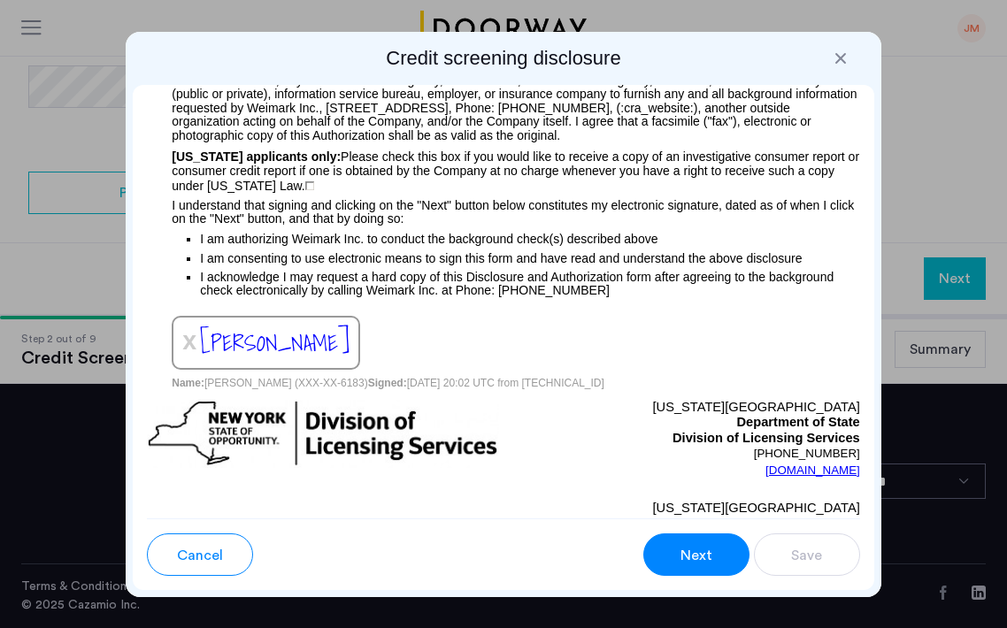
scroll to position [2326, 0]
click at [322, 362] on span "[PERSON_NAME]" at bounding box center [275, 344] width 150 height 36
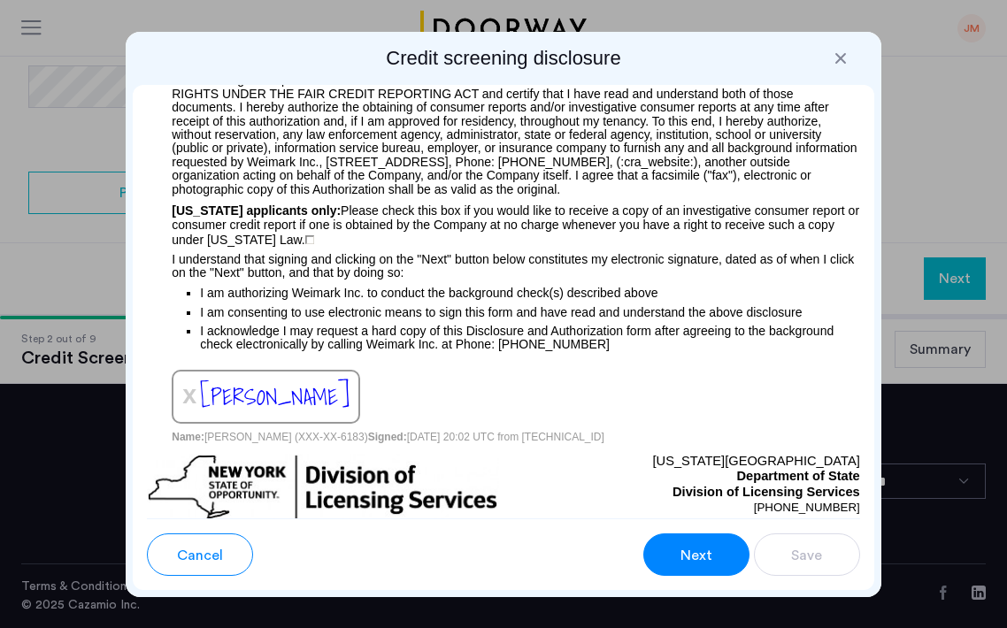
scroll to position [2264, 0]
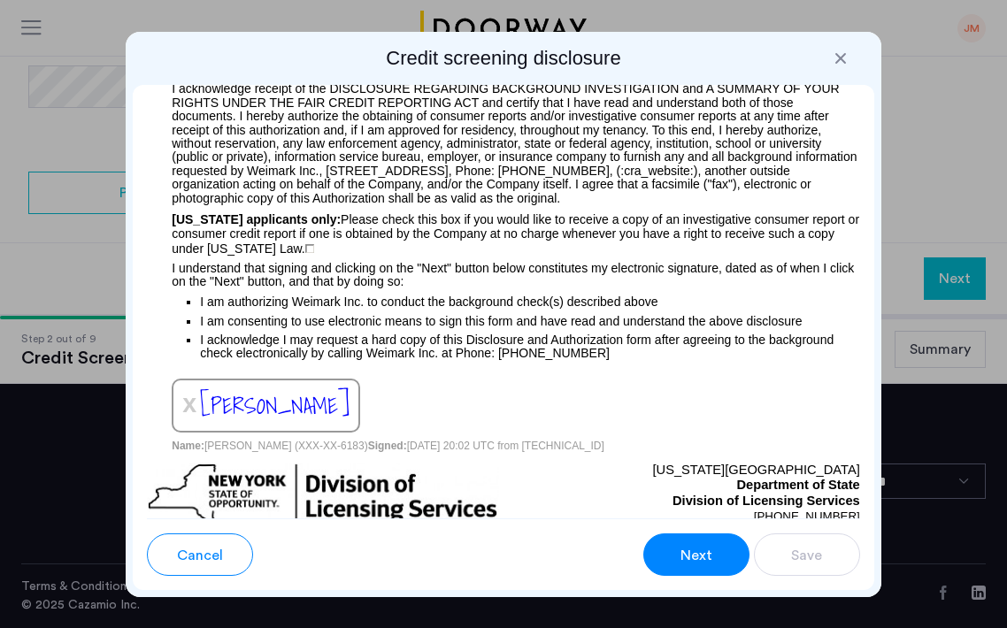
click at [493, 205] on p "I acknowledge receipt of the DISCLOSURE REGARDING BACKGROUND INVESTIGATION and …" at bounding box center [503, 139] width 713 height 131
click at [194, 566] on button "Cancel" at bounding box center [200, 555] width 106 height 42
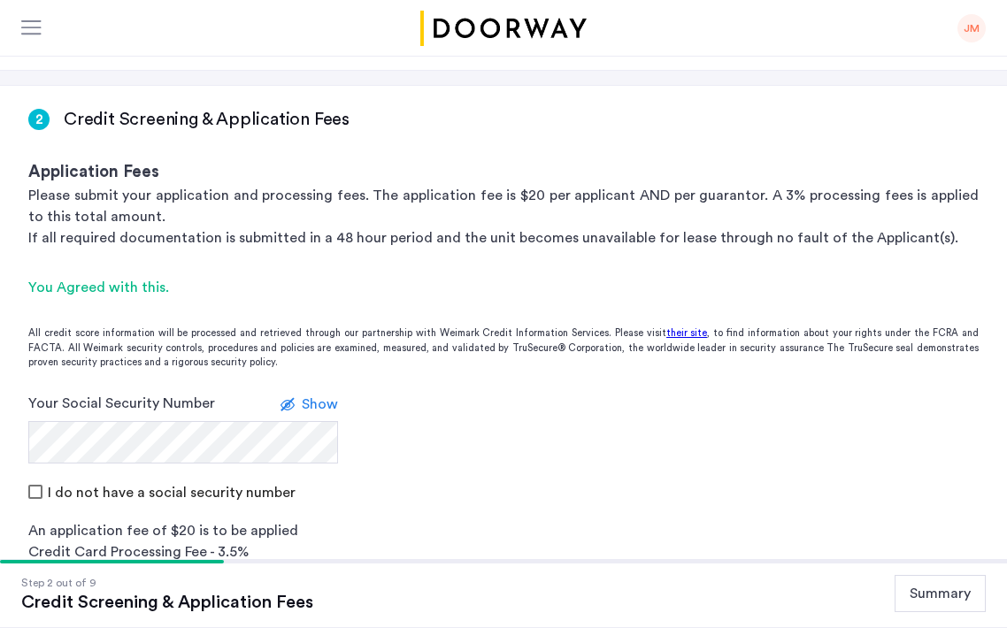
scroll to position [0, 0]
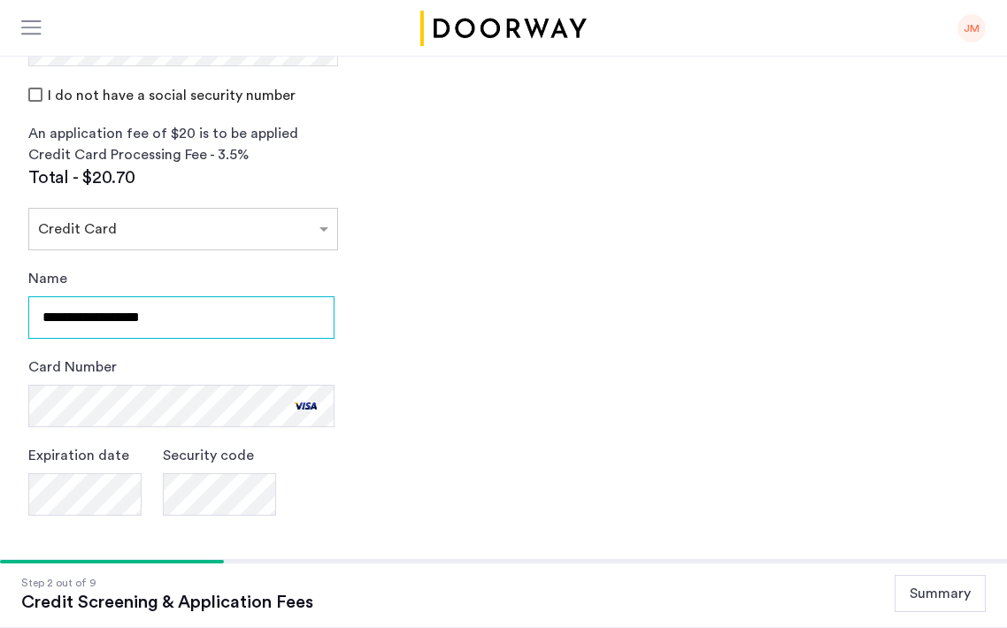
click at [301, 323] on input "**********" at bounding box center [181, 317] width 306 height 42
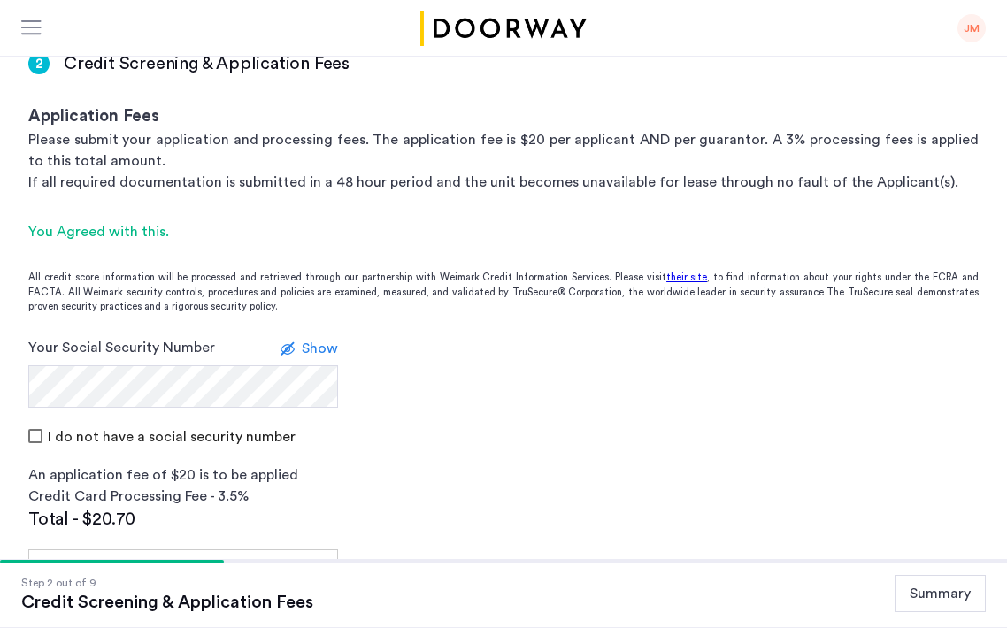
scroll to position [118, 0]
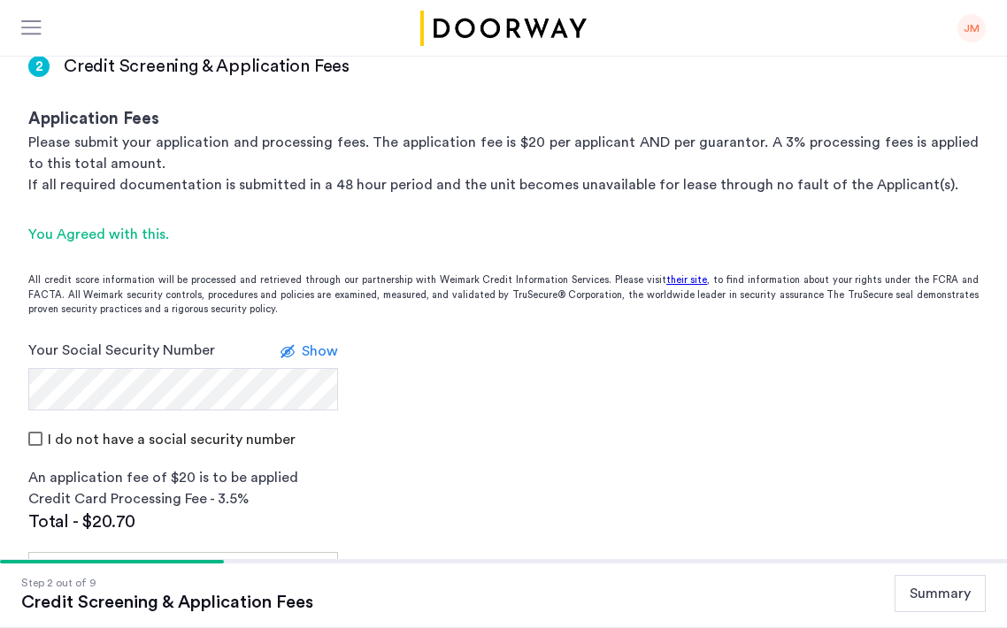
click at [972, 29] on div "JM" at bounding box center [971, 28] width 28 height 28
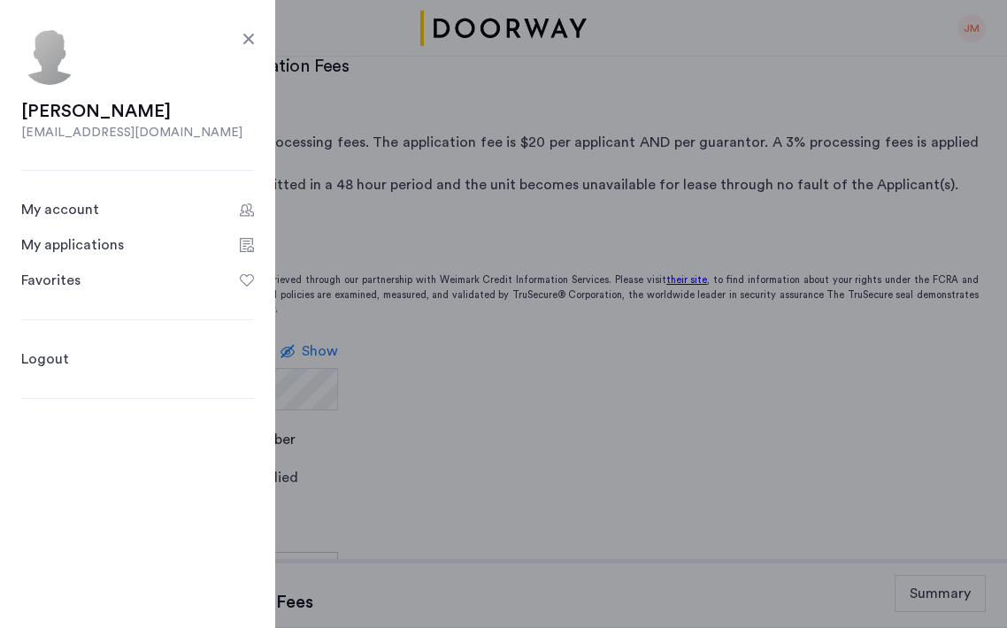
click at [842, 152] on app-root "My applications [PERSON_NAME] Fee Availability Beds Baths Subway Neighborhoods …" at bounding box center [503, 631] width 1007 height 1498
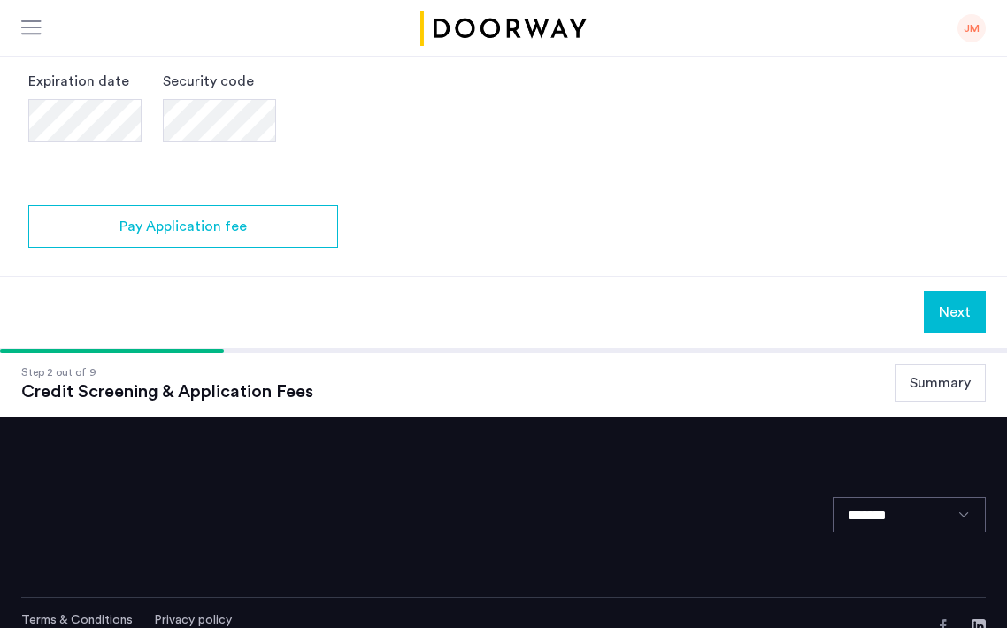
scroll to position [870, 0]
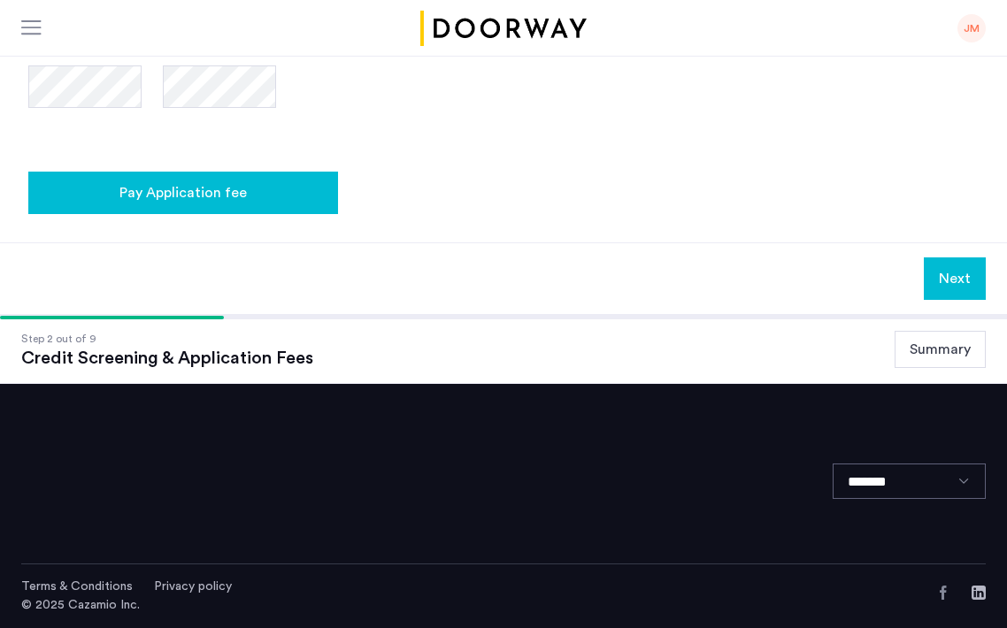
click at [304, 188] on div "Pay Application fee" at bounding box center [182, 192] width 281 height 21
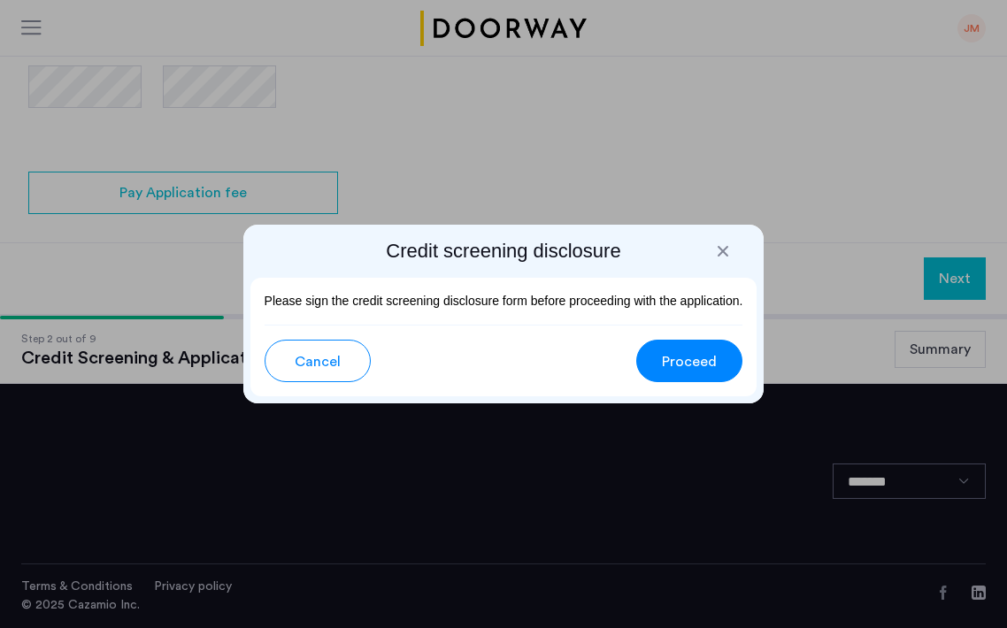
click at [699, 362] on span "Proceed" at bounding box center [689, 361] width 55 height 21
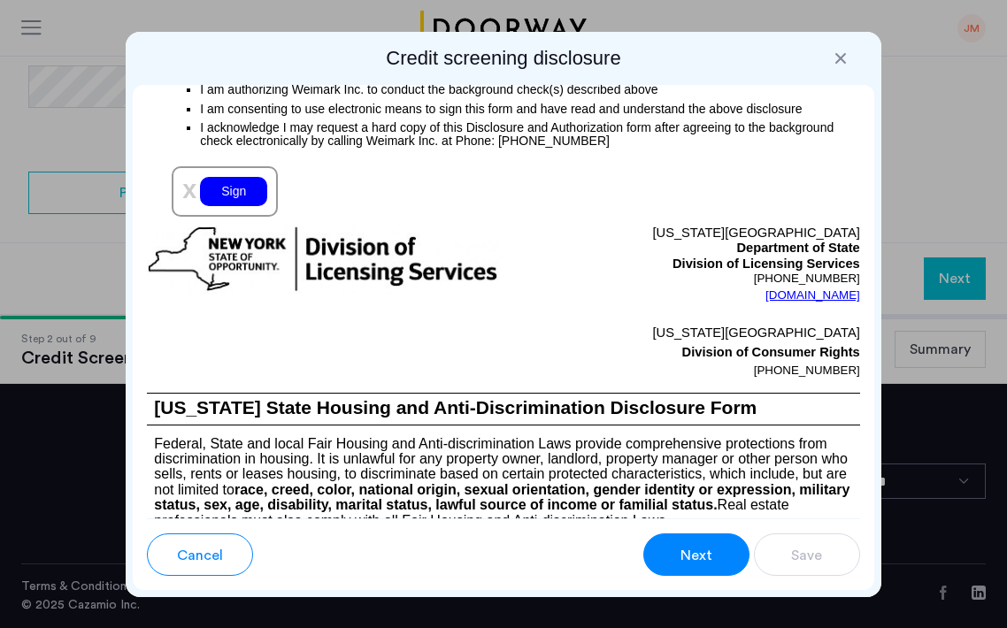
scroll to position [2460, 0]
click at [240, 207] on div "Sign" at bounding box center [233, 192] width 67 height 29
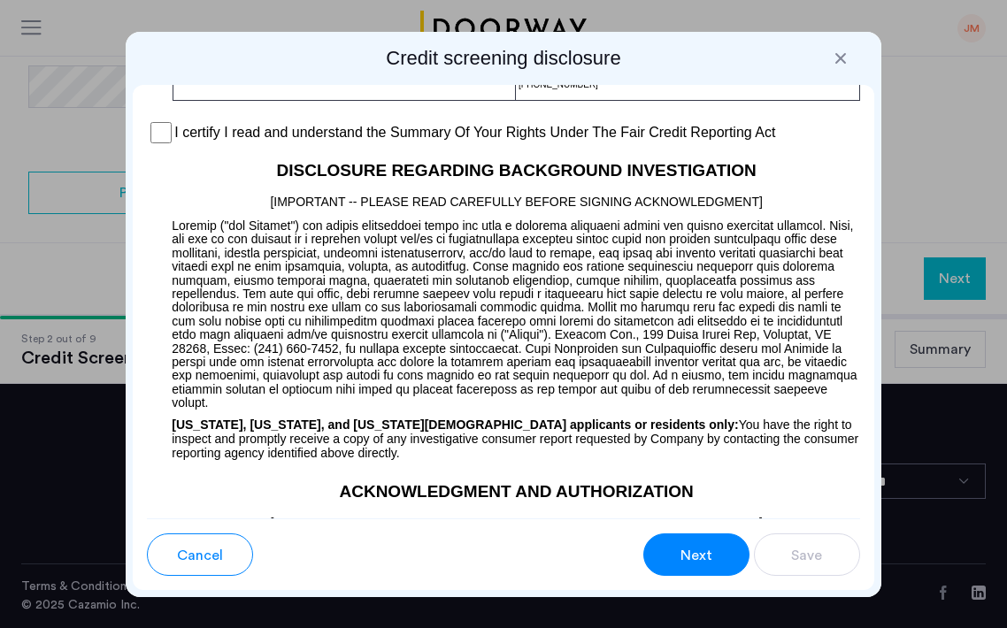
scroll to position [1788, 0]
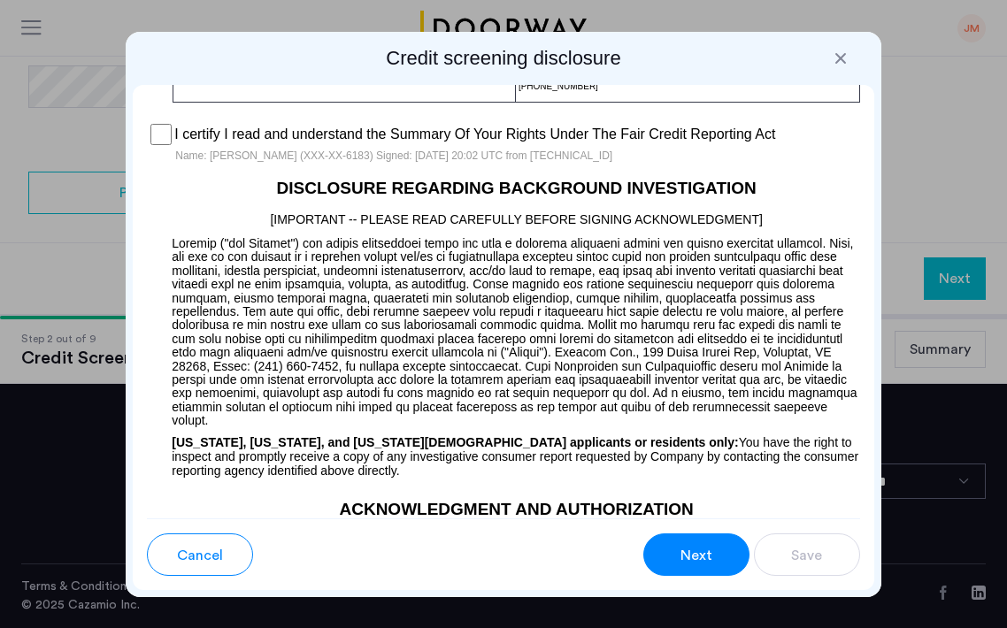
click at [680, 537] on button "Next" at bounding box center [696, 555] width 106 height 42
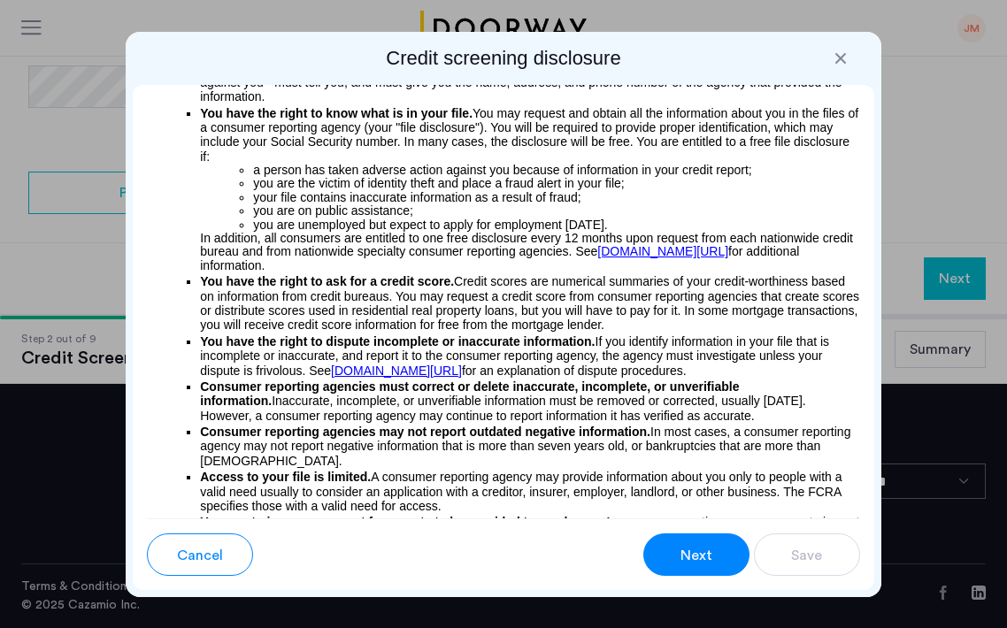
scroll to position [0, 0]
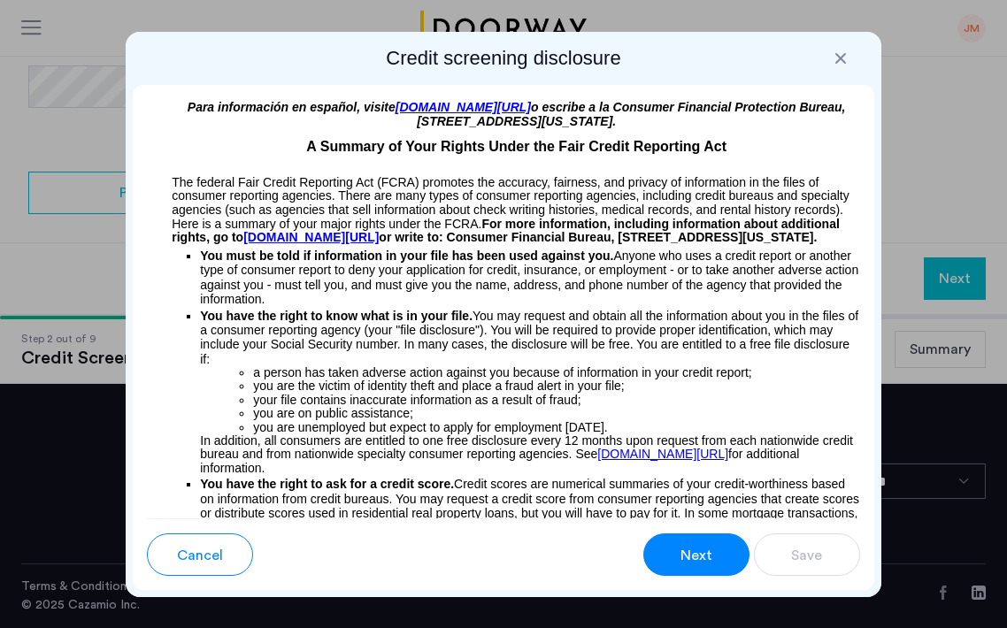
click at [696, 542] on button "Next" at bounding box center [696, 555] width 106 height 42
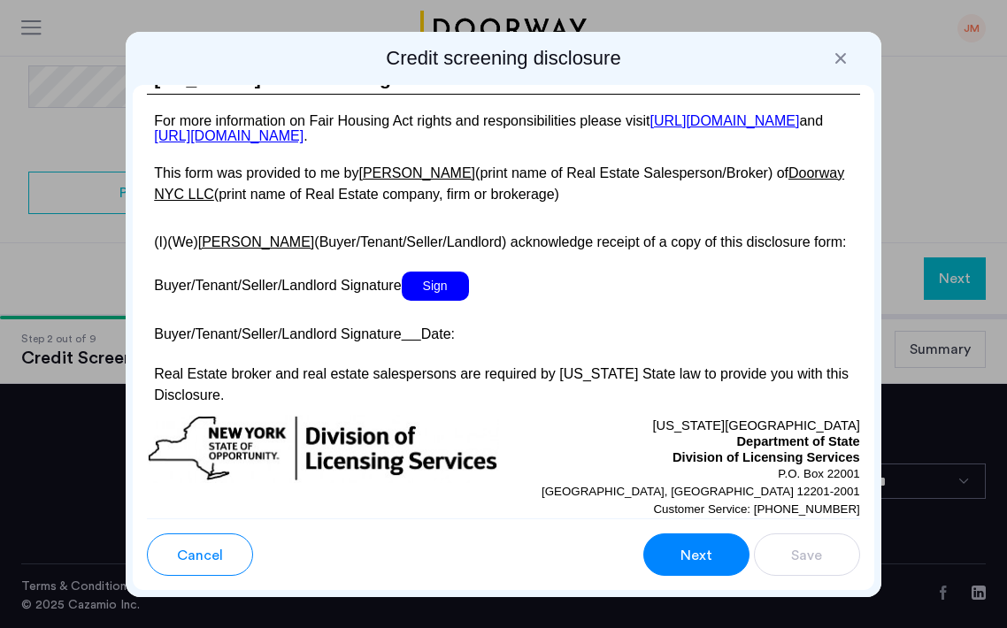
scroll to position [3804, 0]
click at [446, 300] on span "Sign" at bounding box center [435, 285] width 67 height 29
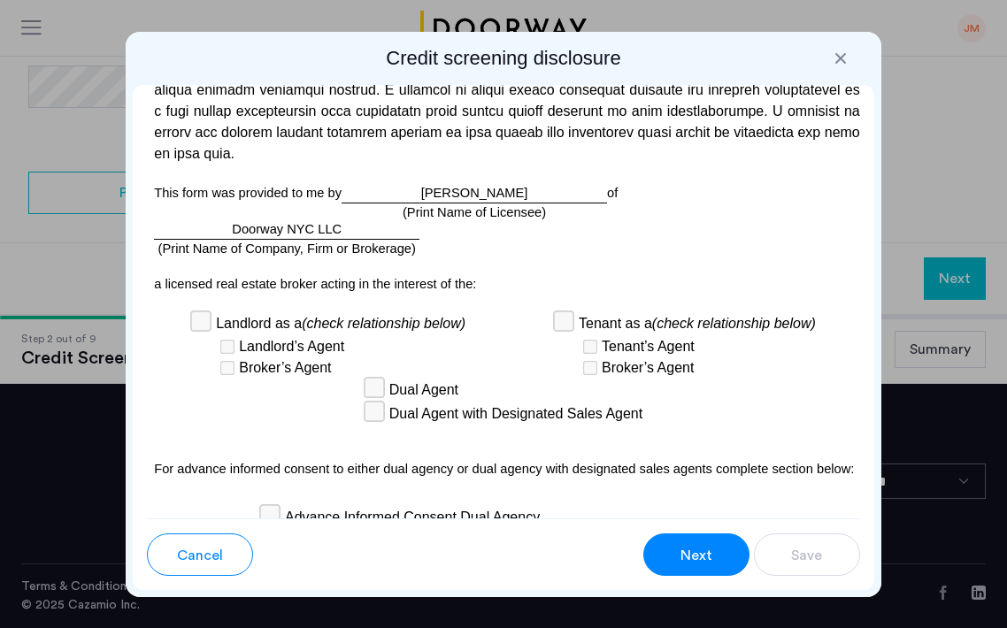
scroll to position [5753, 0]
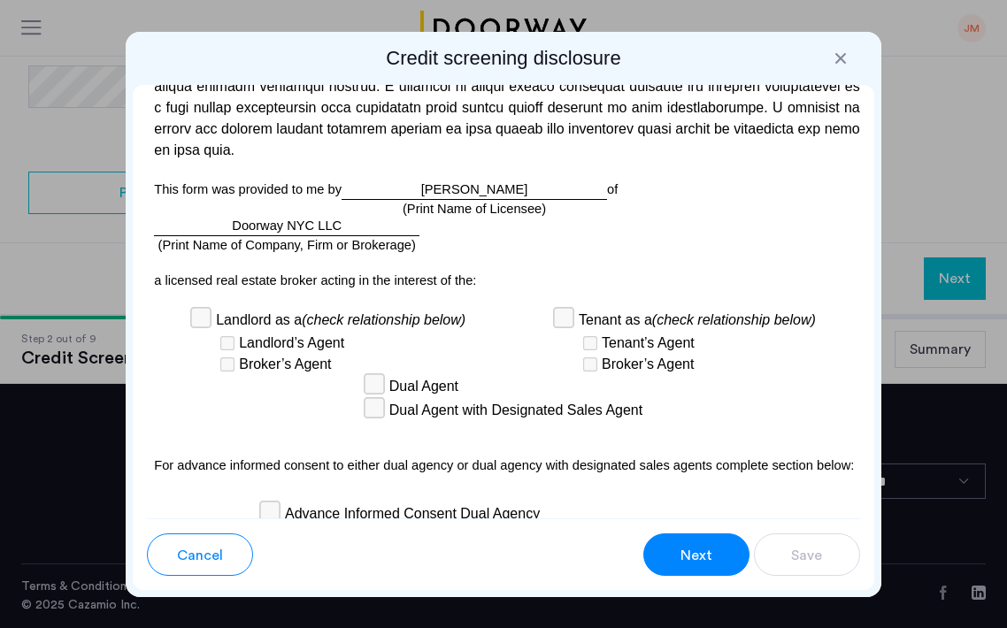
click at [495, 200] on div "[PERSON_NAME] (Print Name of Licensee)" at bounding box center [474, 190] width 265 height 20
click at [627, 252] on div "This form was provided to me by [PERSON_NAME] (Print Name of Licensee) of Doorw…" at bounding box center [503, 216] width 713 height 73
drag, startPoint x: 532, startPoint y: 256, endPoint x: 429, endPoint y: 257, distance: 102.7
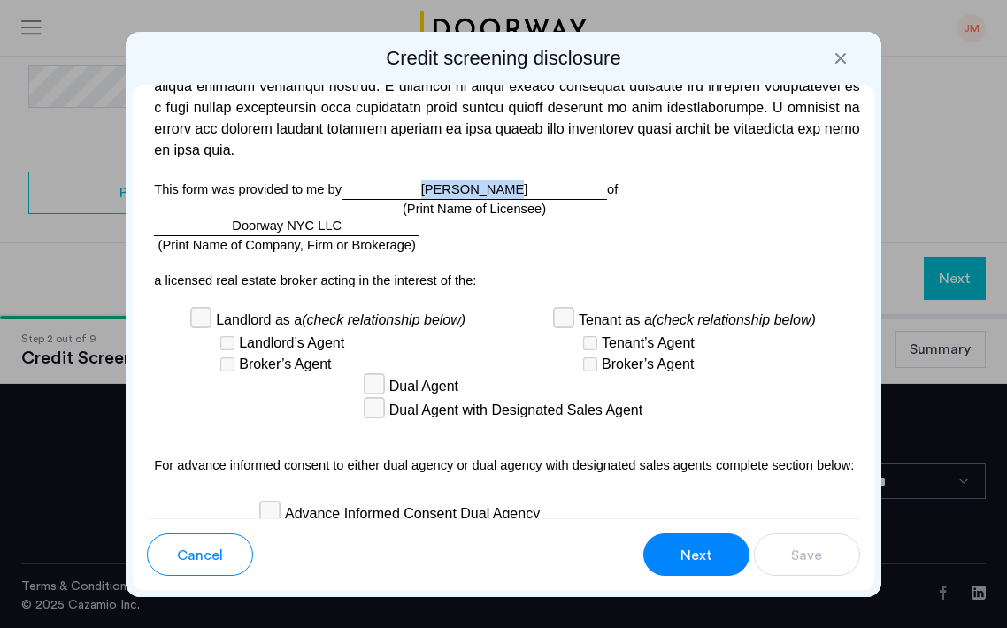
click at [429, 200] on div "[PERSON_NAME] (Print Name of Licensee)" at bounding box center [474, 190] width 265 height 20
copy div "[PERSON_NAME]"
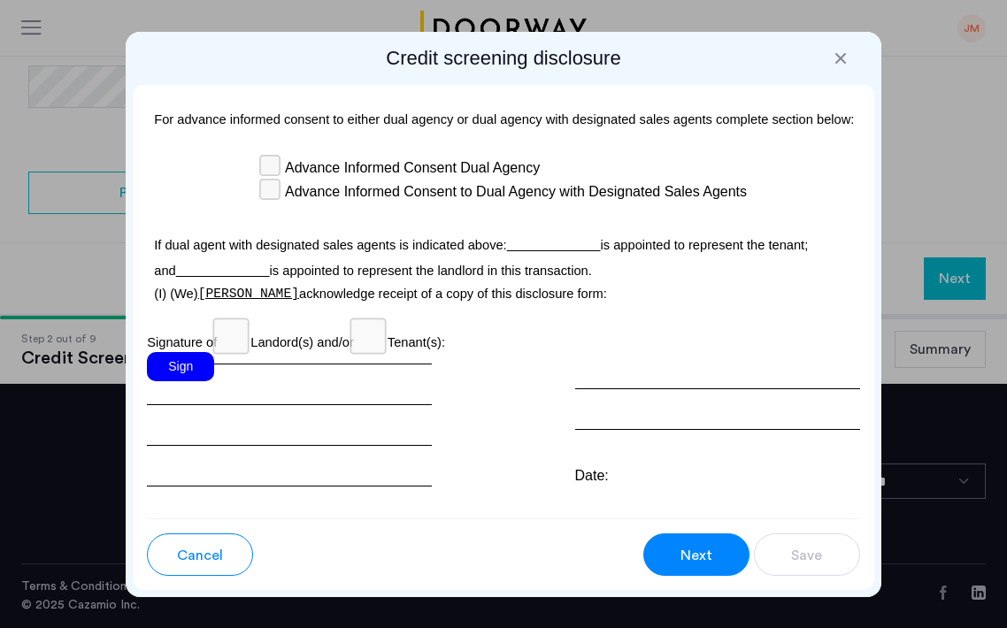
scroll to position [6082, 0]
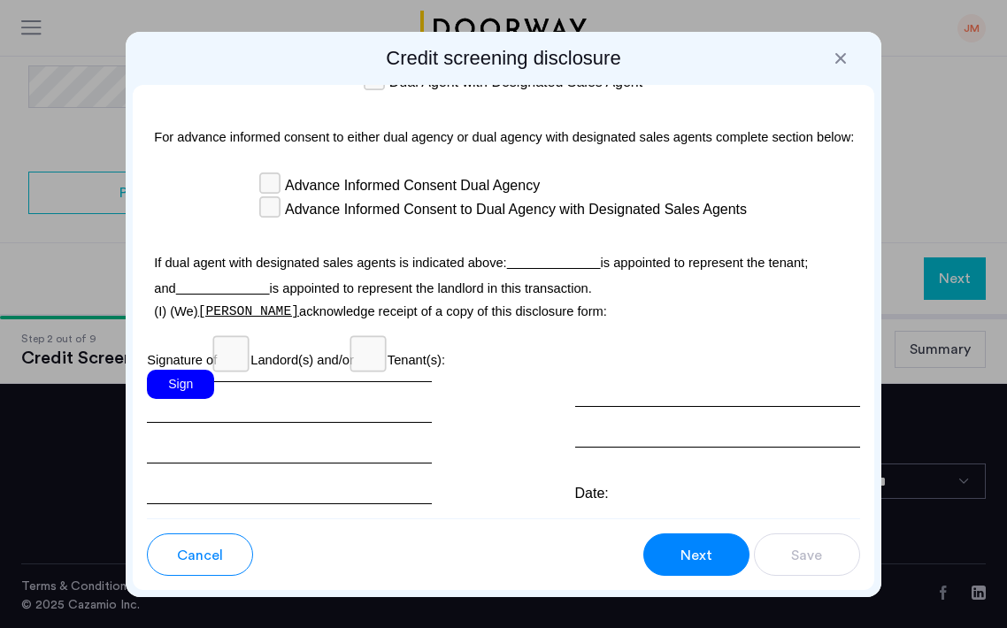
click at [299, 319] on span "[PERSON_NAME]" at bounding box center [248, 311] width 101 height 14
click at [174, 399] on div "Sign" at bounding box center [180, 384] width 67 height 29
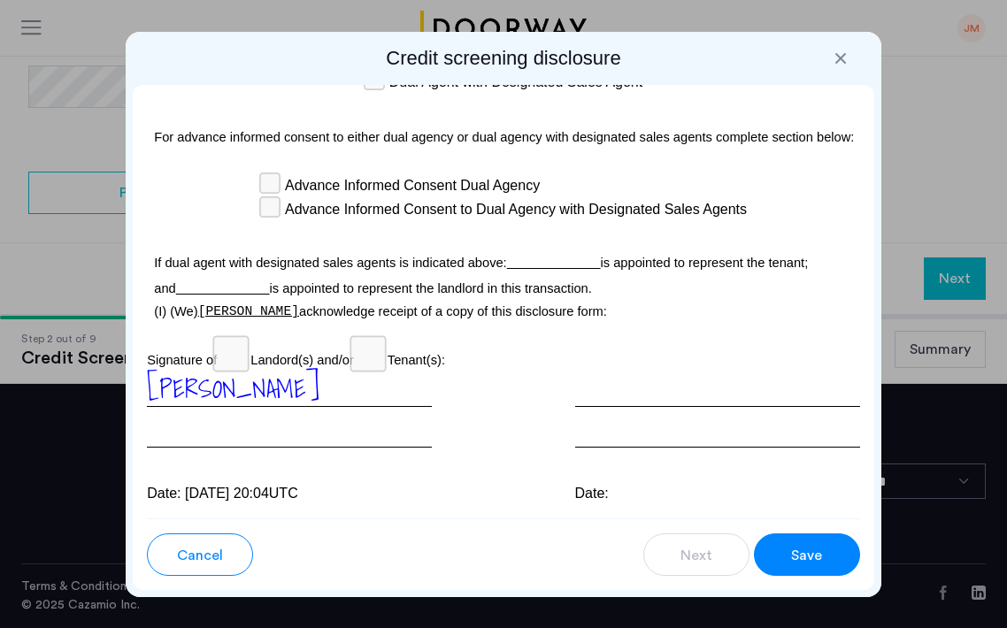
click at [284, 409] on span "[PERSON_NAME]" at bounding box center [233, 388] width 173 height 41
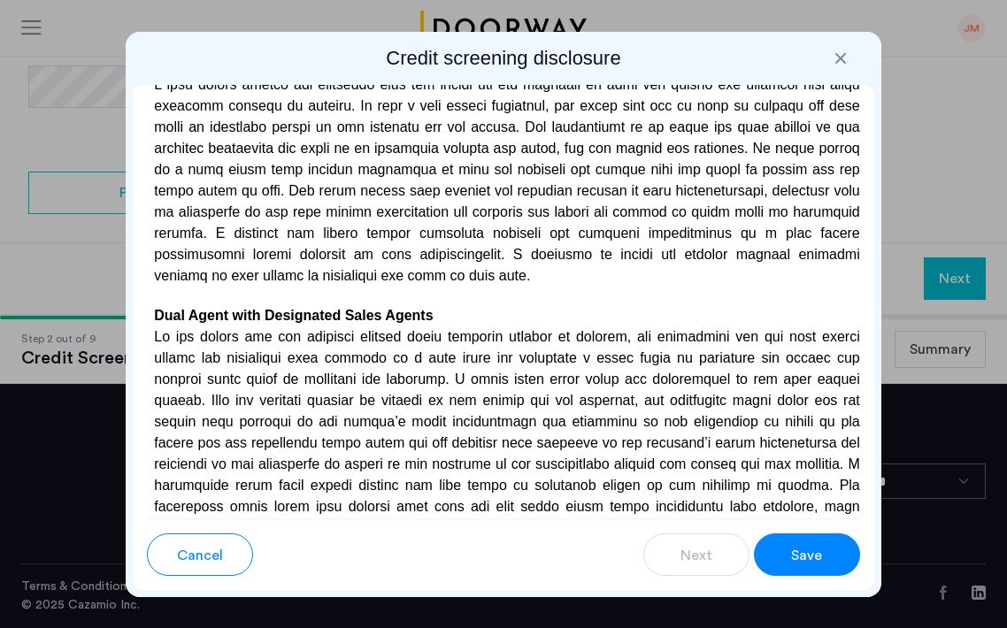
scroll to position [5297, 0]
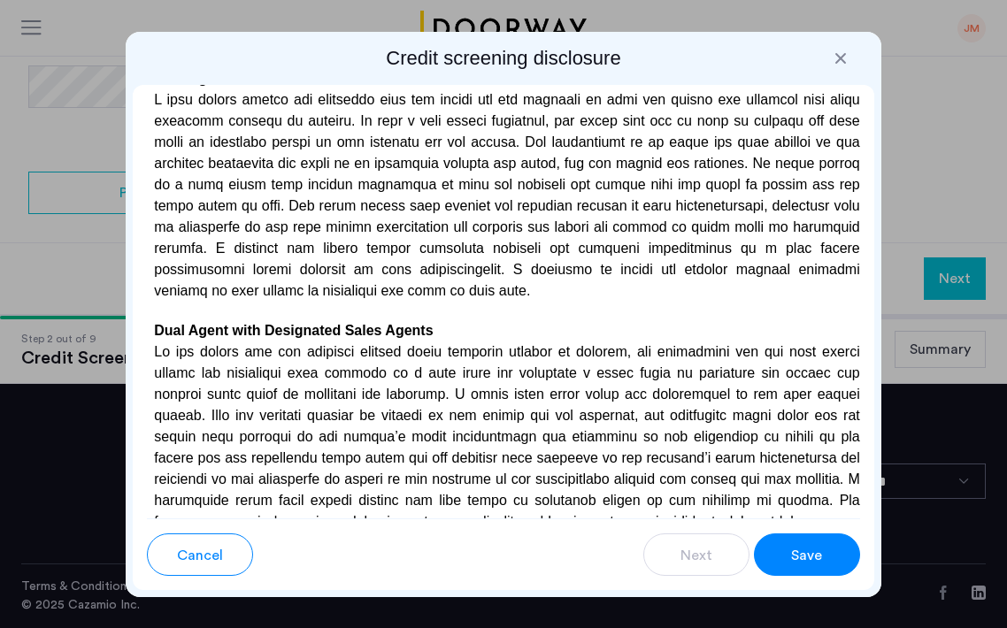
click at [211, 550] on span "Cancel" at bounding box center [200, 555] width 46 height 21
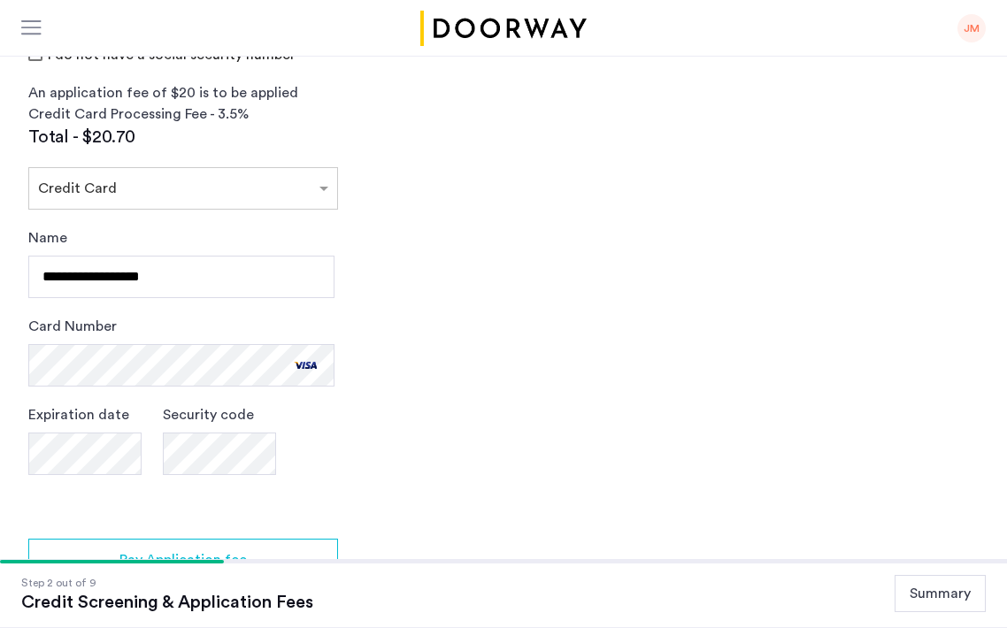
scroll to position [619, 0]
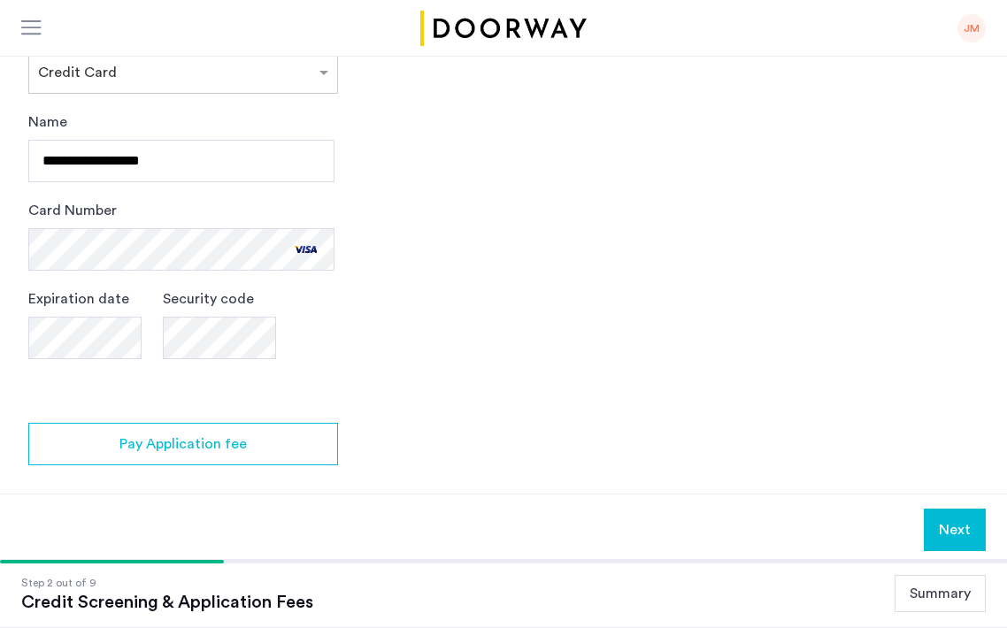
click at [283, 415] on app-credit-screening "2 Credit Screening & Application Fees Application Fees Please submit your appli…" at bounding box center [503, 49] width 1007 height 1034
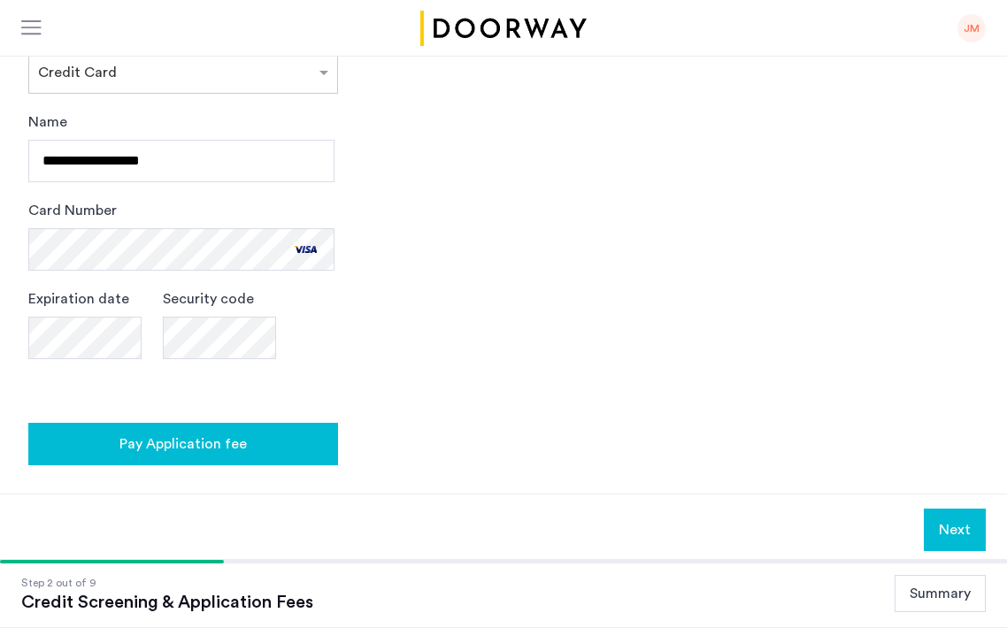
click at [285, 451] on div "Pay Application fee" at bounding box center [182, 444] width 281 height 21
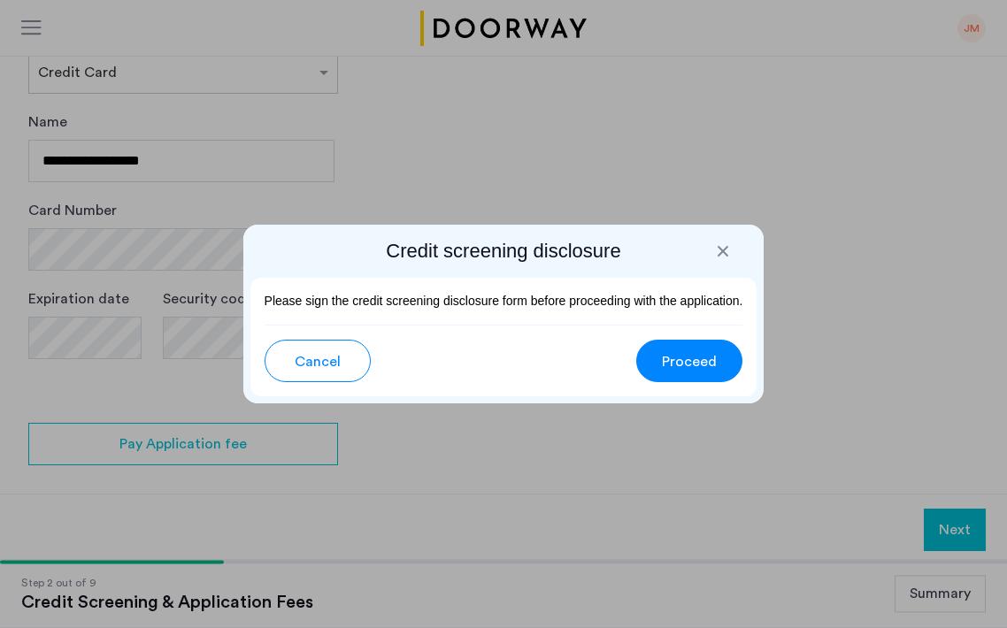
click at [674, 356] on span "Proceed" at bounding box center [689, 361] width 55 height 21
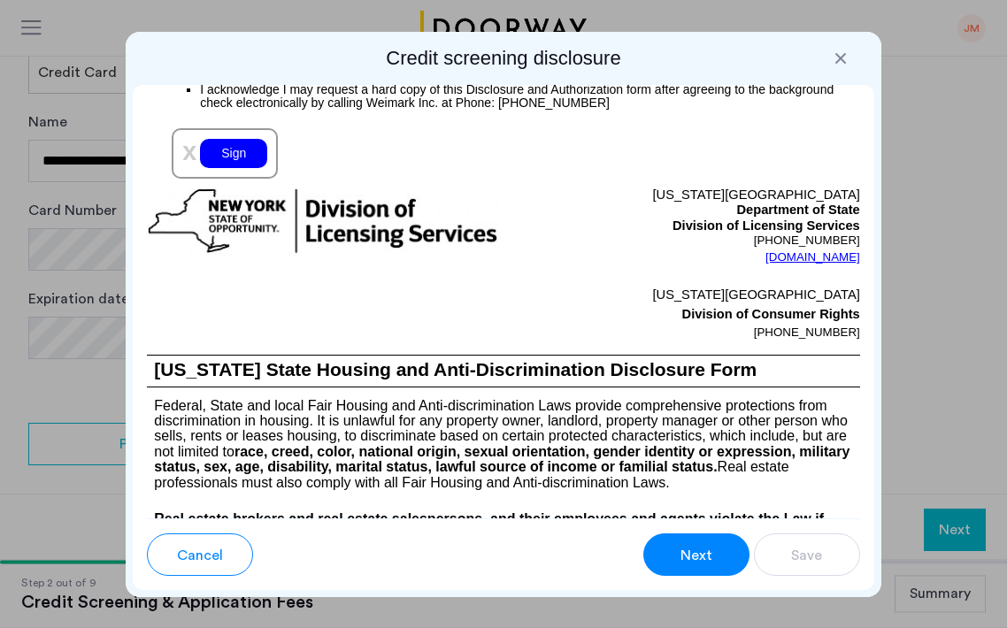
scroll to position [2528, 0]
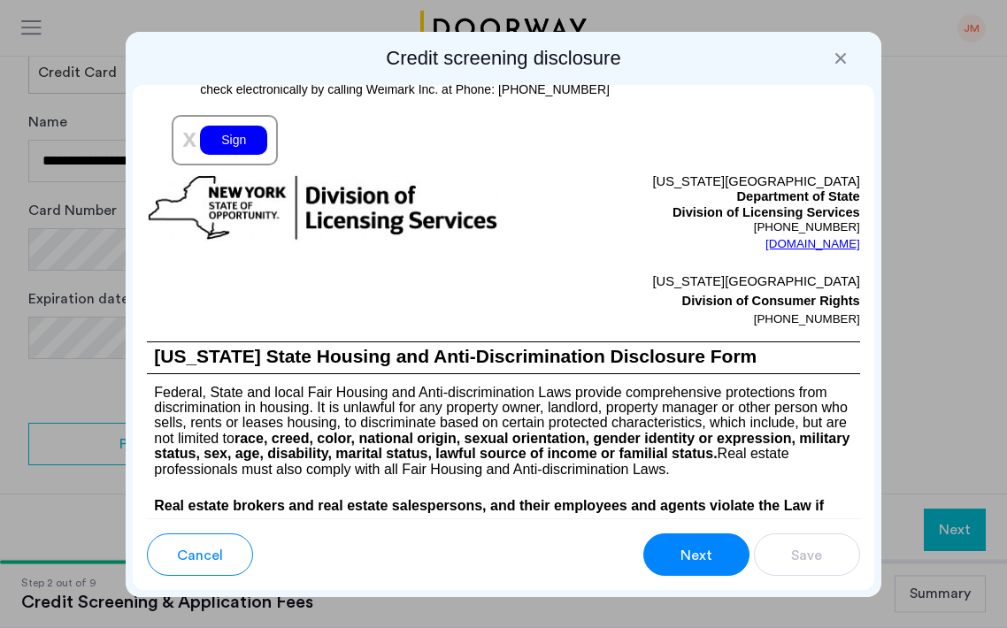
click at [250, 155] on div "Sign" at bounding box center [233, 140] width 67 height 29
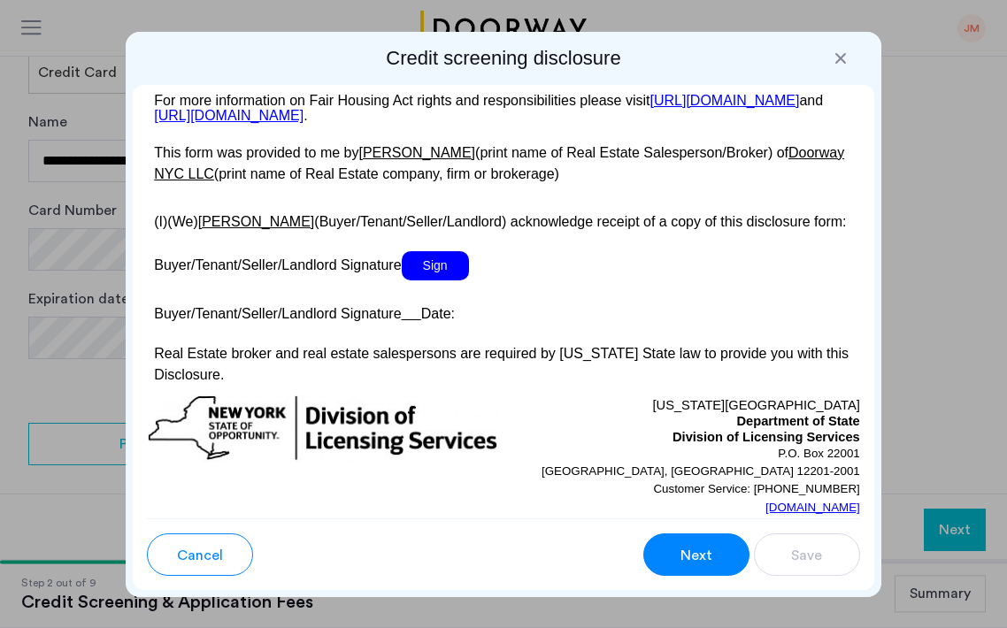
scroll to position [3825, 0]
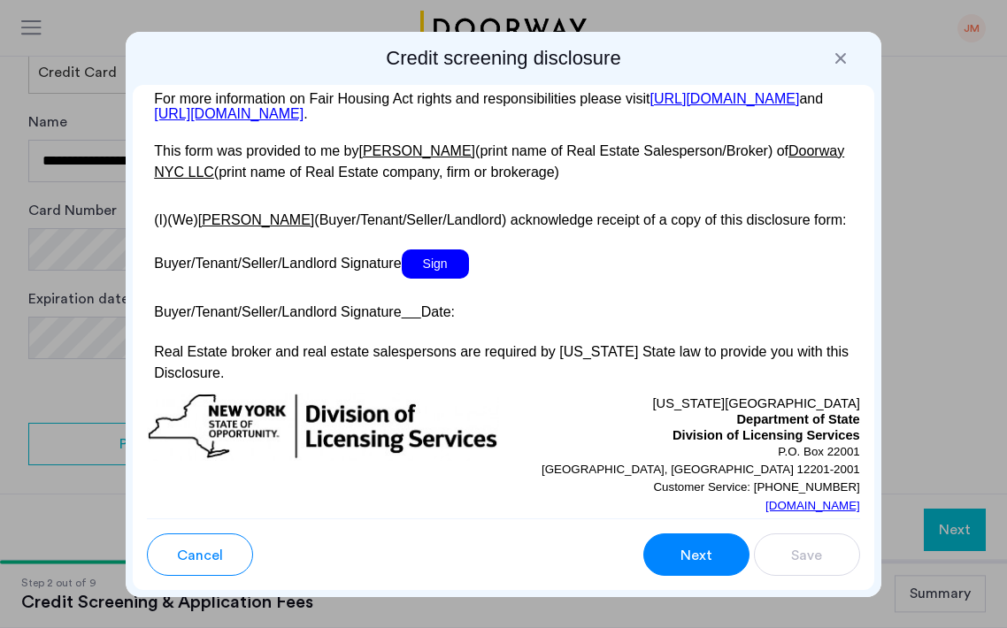
click at [443, 279] on span "Sign" at bounding box center [435, 264] width 67 height 29
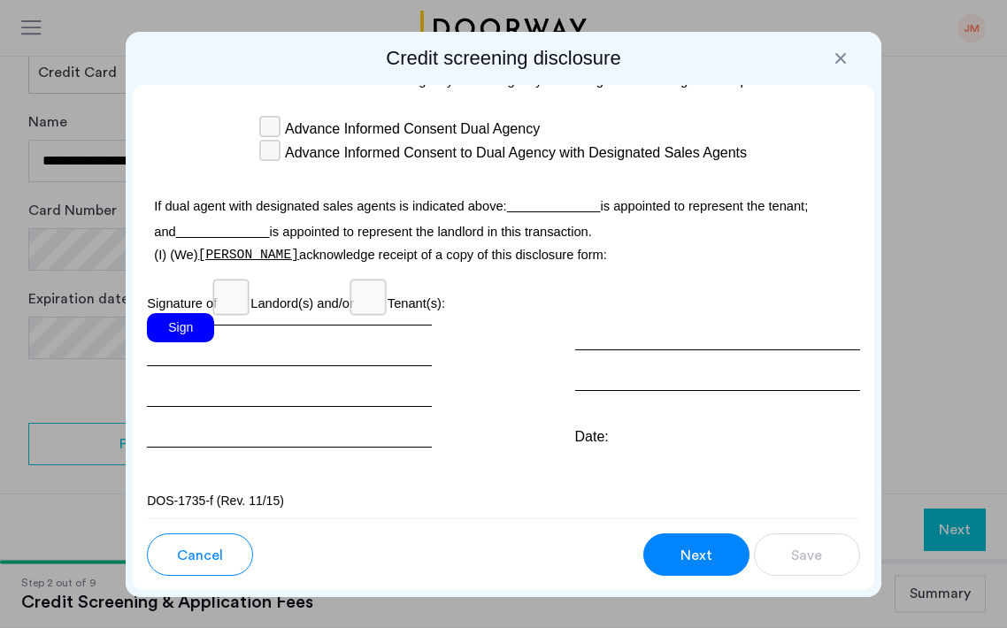
scroll to position [6140, 0]
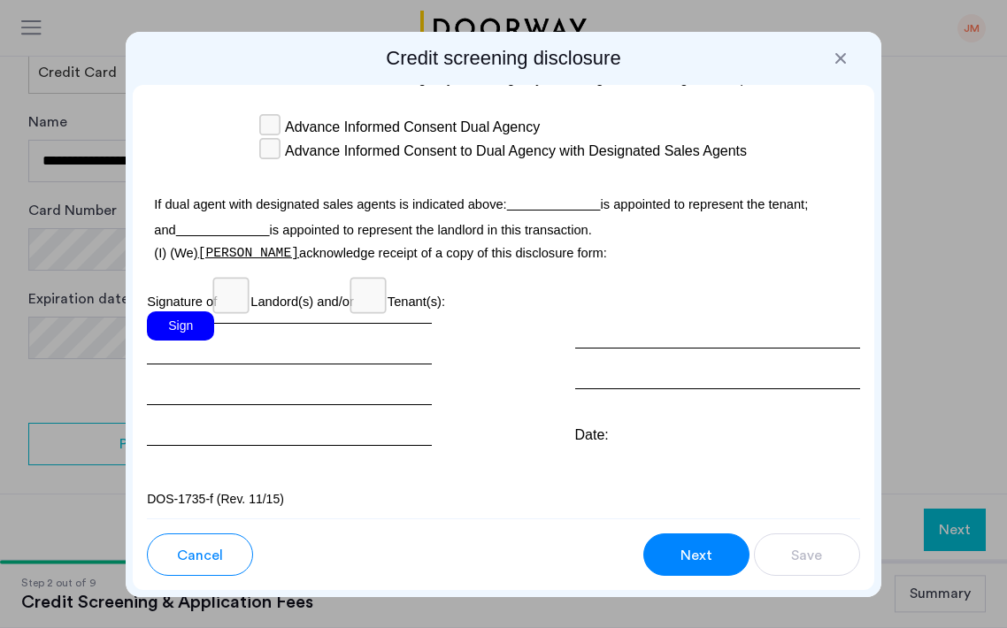
click at [194, 341] on div "Sign" at bounding box center [180, 325] width 67 height 29
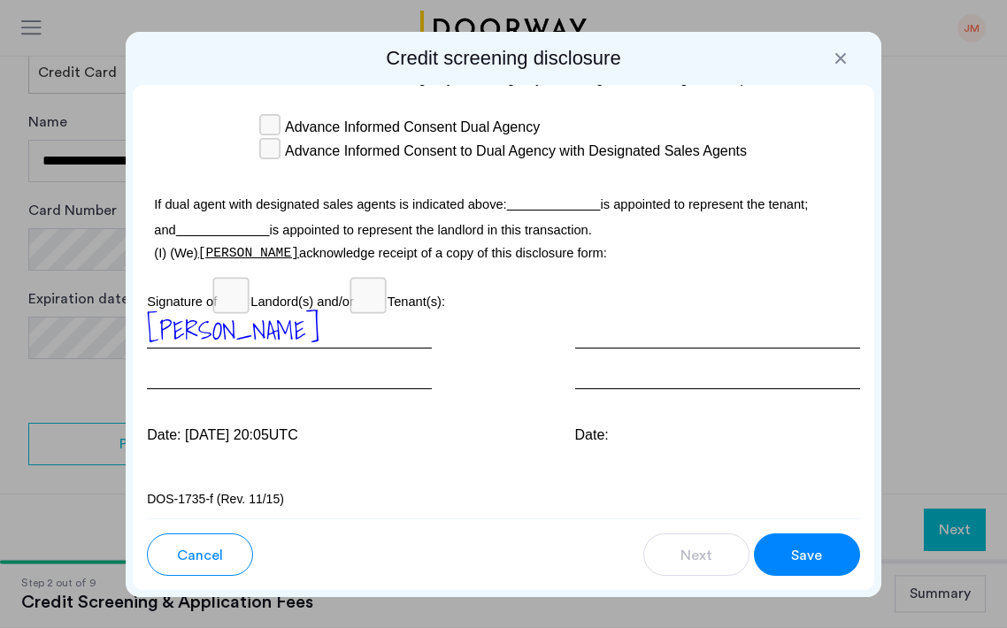
scroll to position [6199, 0]
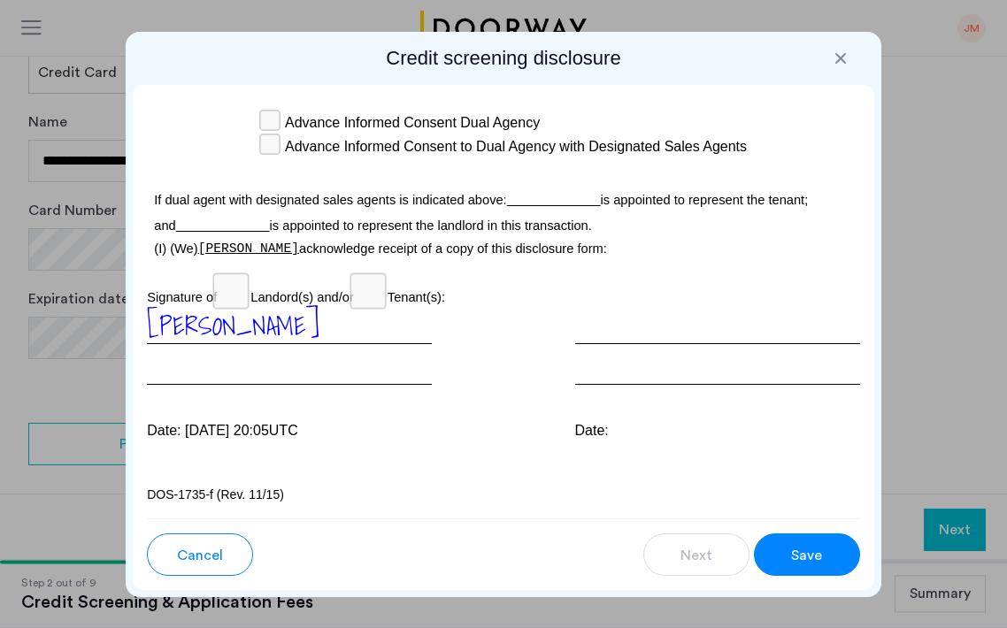
click at [814, 557] on span "Save" at bounding box center [806, 555] width 31 height 21
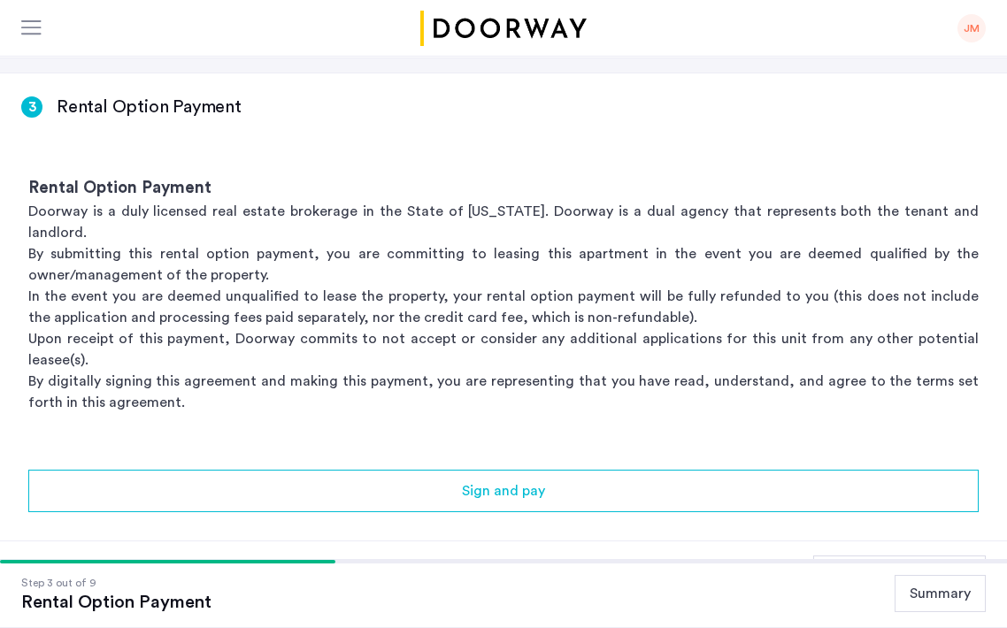
scroll to position [80, 0]
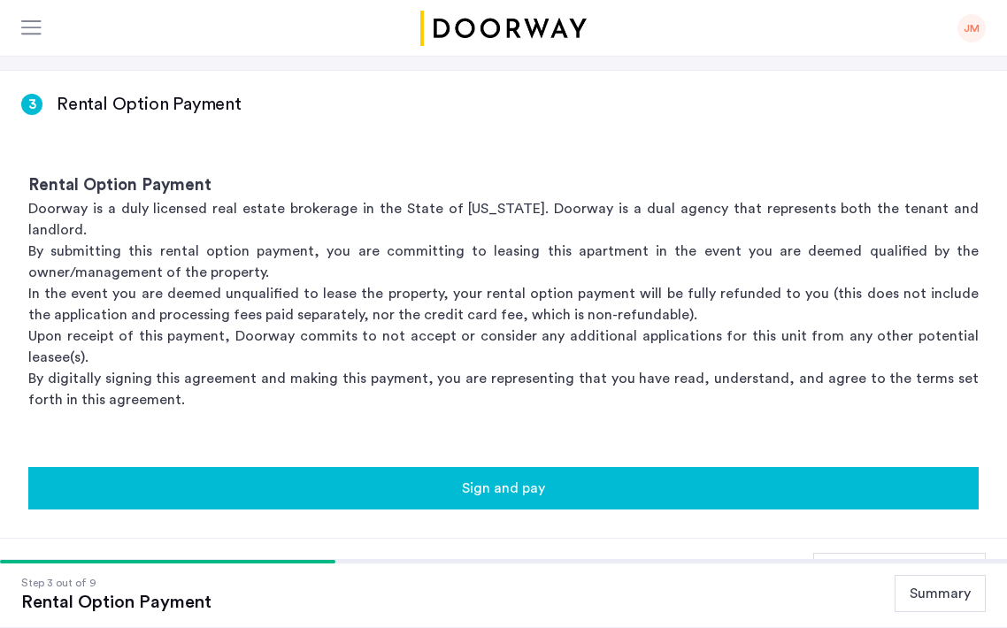
click at [519, 478] on span "Sign and pay" at bounding box center [503, 488] width 83 height 21
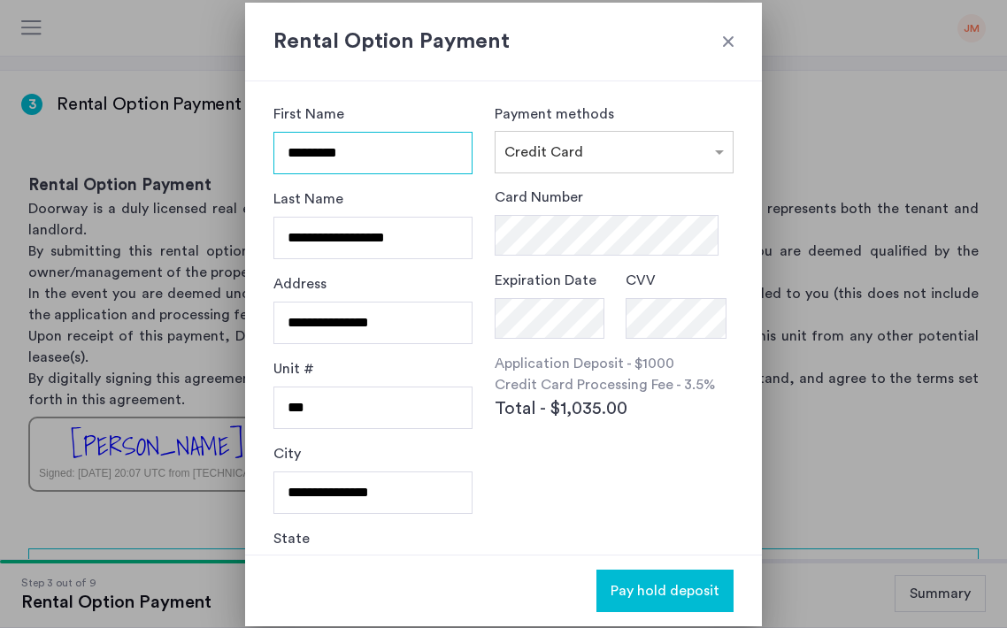
scroll to position [0, 0]
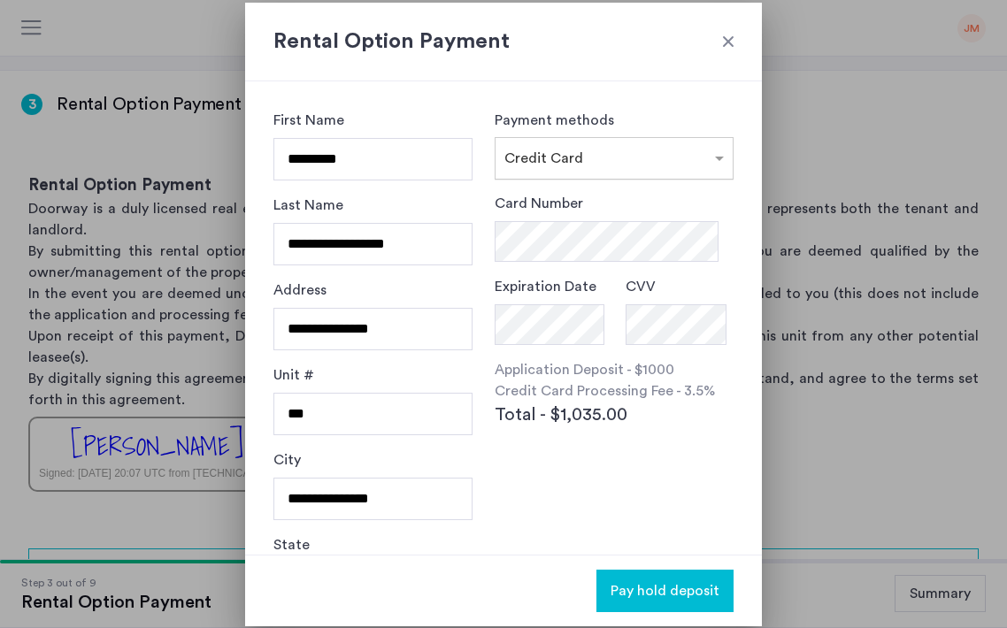
click at [599, 153] on input "text" at bounding box center [596, 155] width 184 height 12
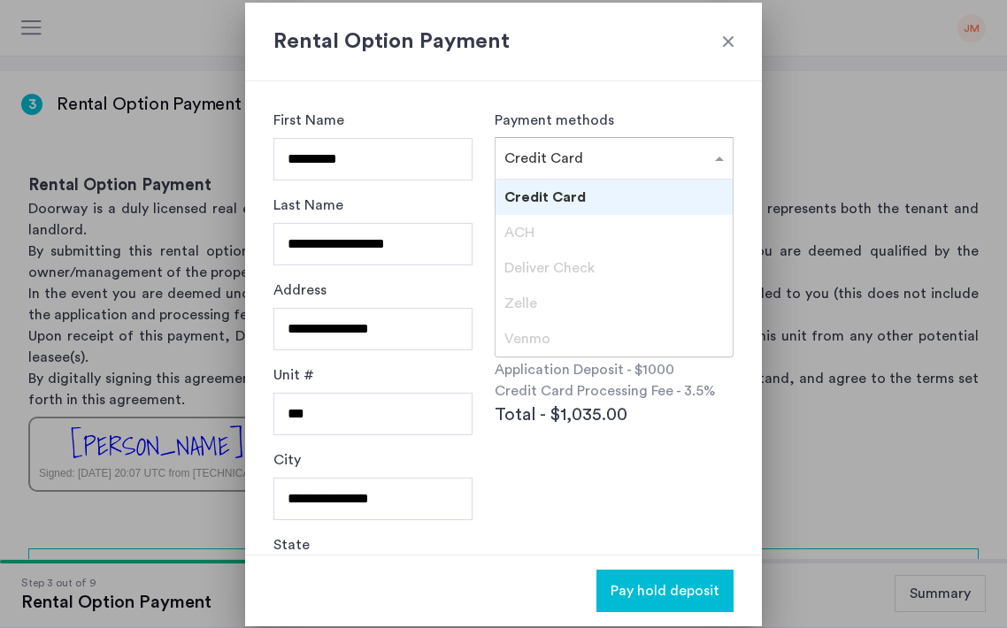
click at [562, 237] on div "ACH" at bounding box center [614, 232] width 237 height 35
click at [547, 230] on div "ACH" at bounding box center [614, 232] width 237 height 35
click at [574, 227] on div "ACH" at bounding box center [614, 232] width 237 height 35
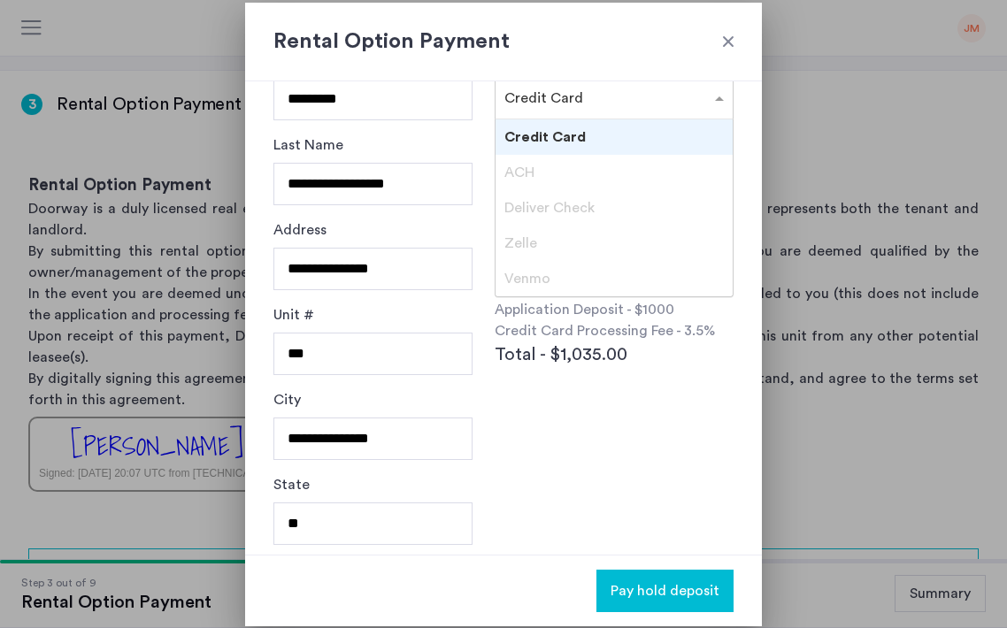
click at [578, 159] on div "ACH" at bounding box center [614, 172] width 237 height 35
click at [578, 176] on div "ACH" at bounding box center [614, 172] width 237 height 35
click at [648, 181] on div "ACH" at bounding box center [614, 172] width 237 height 35
click at [573, 389] on div "Card Number Expiration Date CVV Application Deposit - $1000 Credit Card Process…" at bounding box center [614, 296] width 239 height 326
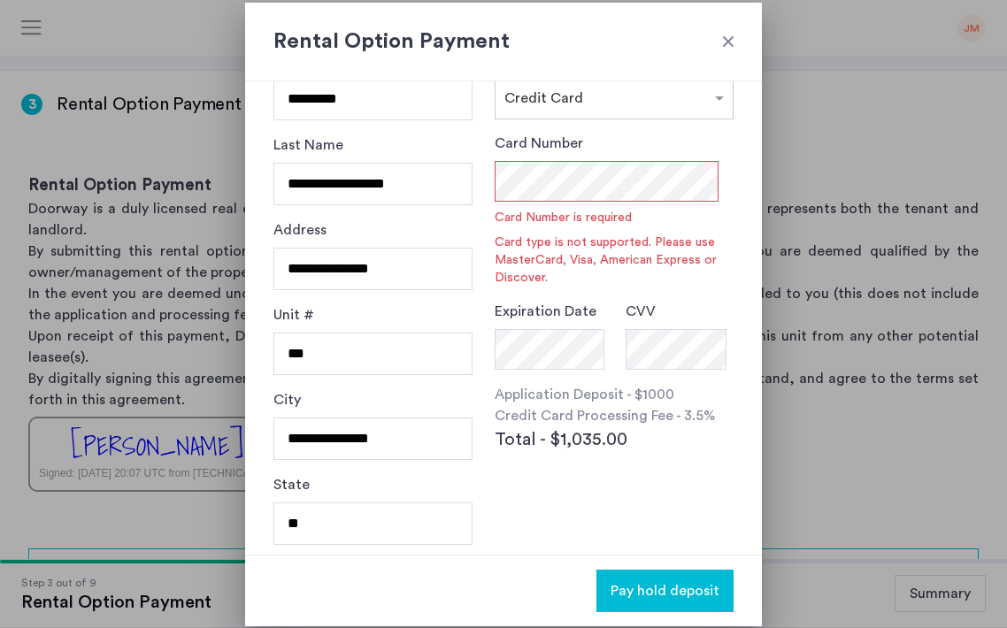
click at [619, 129] on div "Payment methods × Credit Card Card Number Card Number is required Card type is …" at bounding box center [614, 258] width 239 height 417
click at [629, 88] on input "text" at bounding box center [596, 94] width 184 height 12
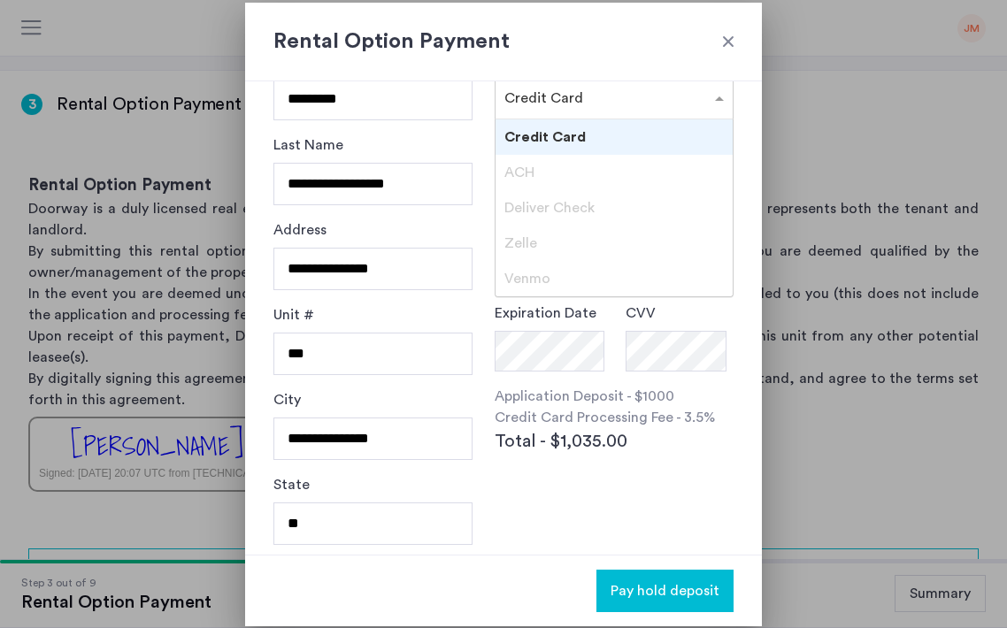
click at [481, 135] on div "**********" at bounding box center [503, 317] width 517 height 473
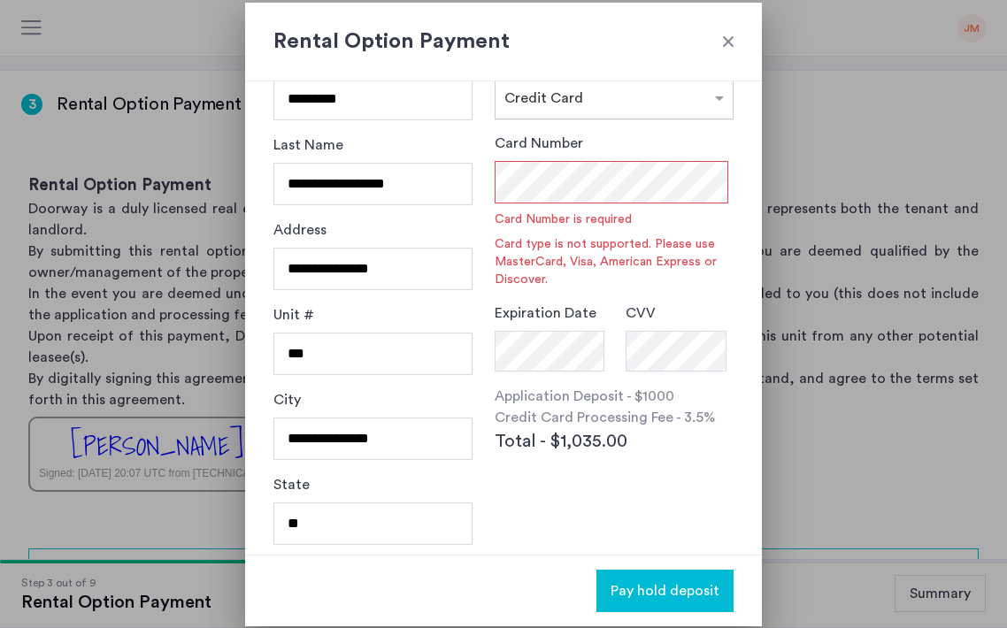
click at [556, 107] on div "× Credit Card" at bounding box center [543, 98] width 79 height 21
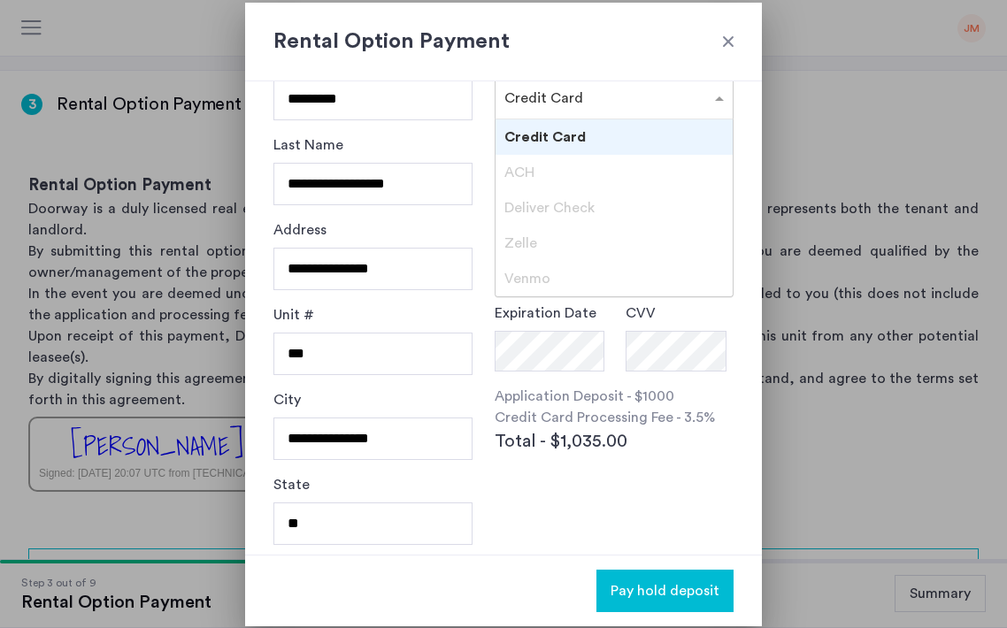
click at [550, 139] on span "Credit Card" at bounding box center [544, 137] width 81 height 14
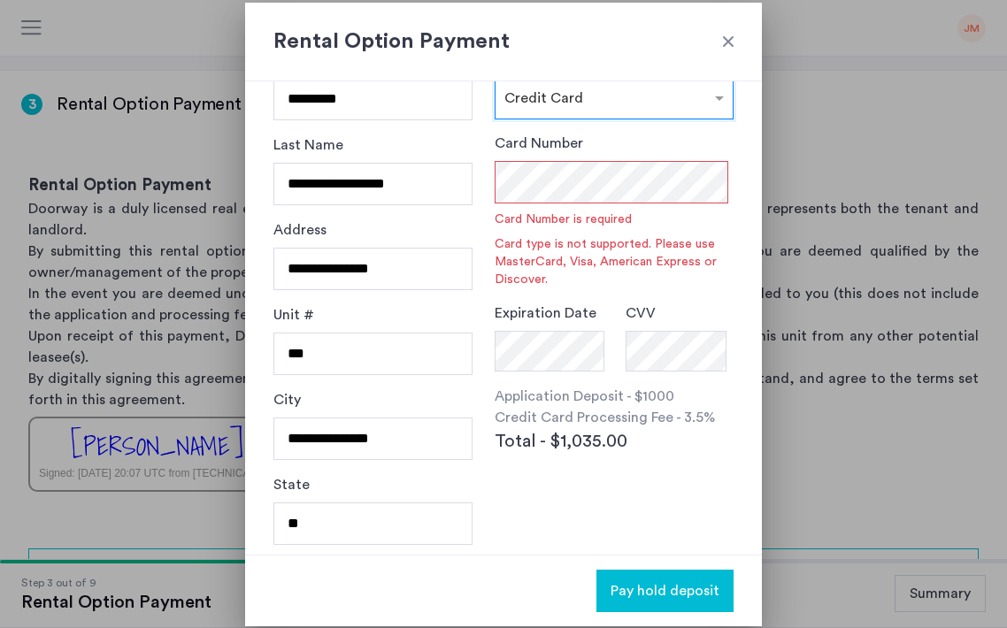
click at [561, 207] on div "Card Number Card Number is required Card type is not supported. Please use Mast…" at bounding box center [614, 211] width 239 height 156
click at [481, 342] on div "**********" at bounding box center [503, 317] width 517 height 473
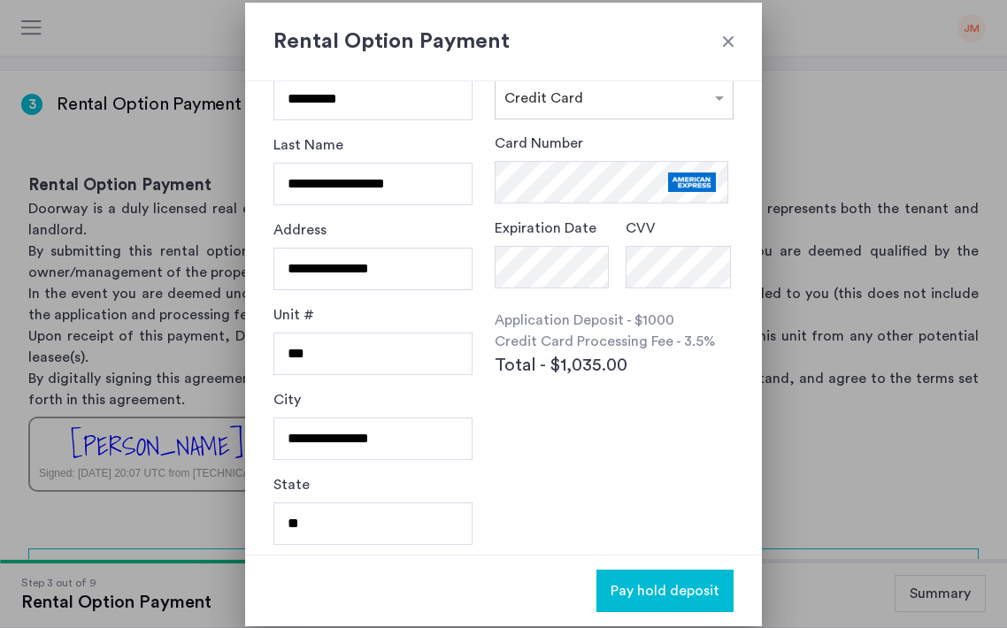
click at [643, 584] on span "Pay hold deposit" at bounding box center [665, 590] width 109 height 21
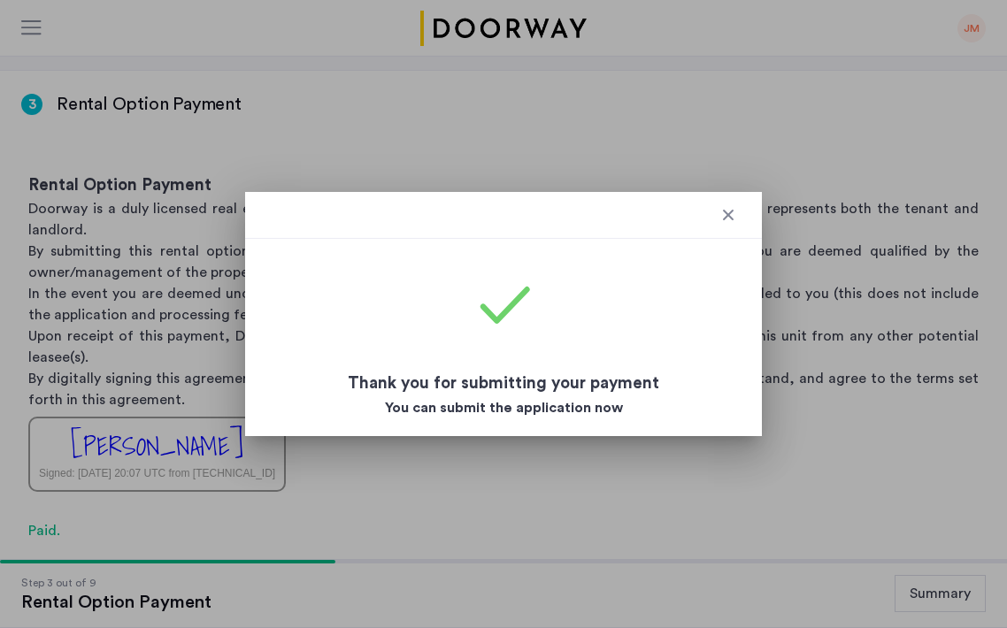
click at [734, 214] on div at bounding box center [728, 215] width 18 height 18
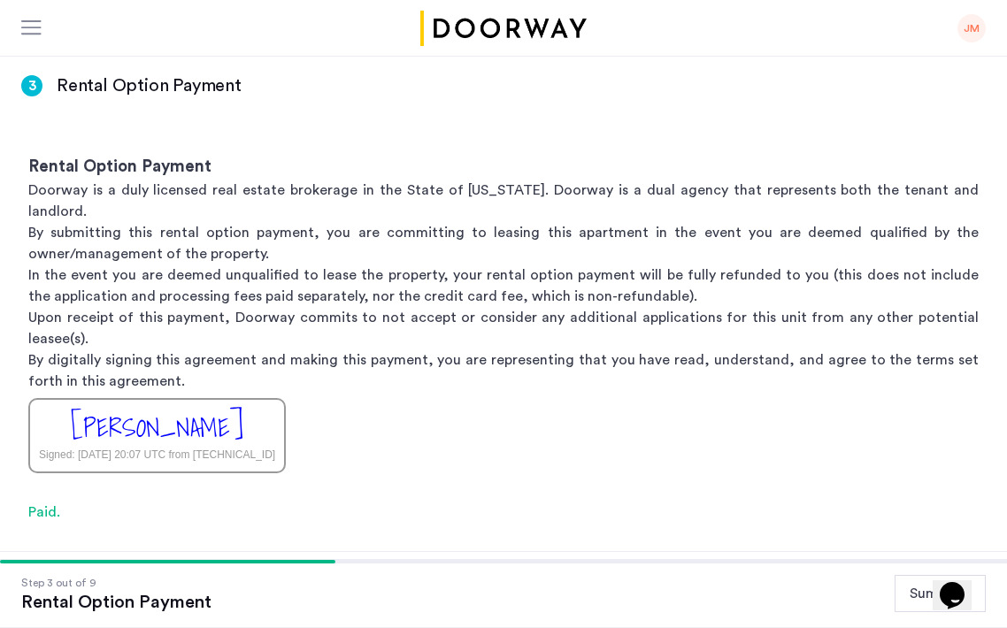
scroll to position [79, 0]
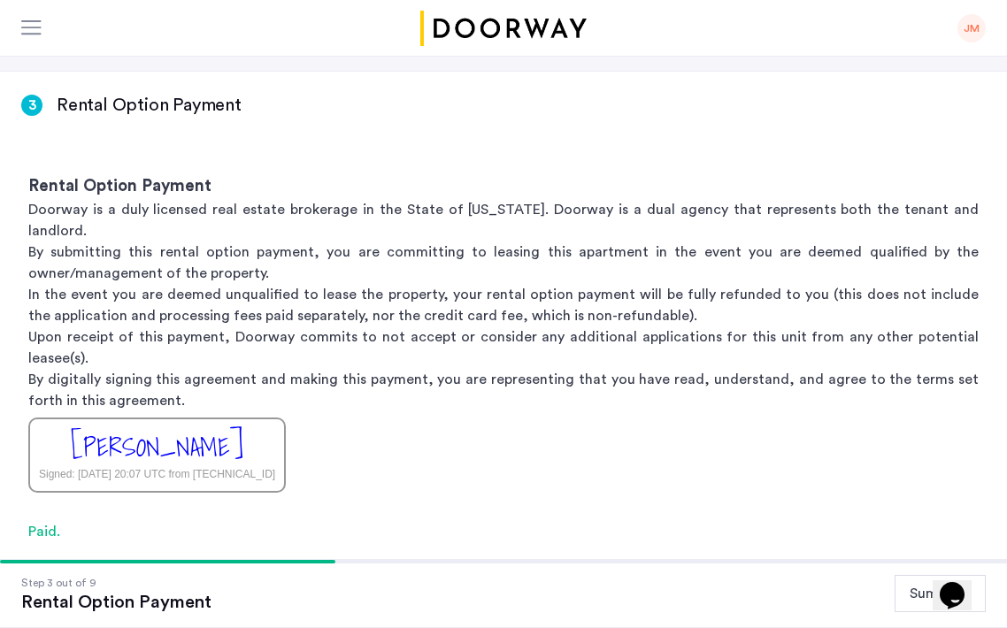
click at [212, 428] on div "[PERSON_NAME]" at bounding box center [157, 447] width 173 height 38
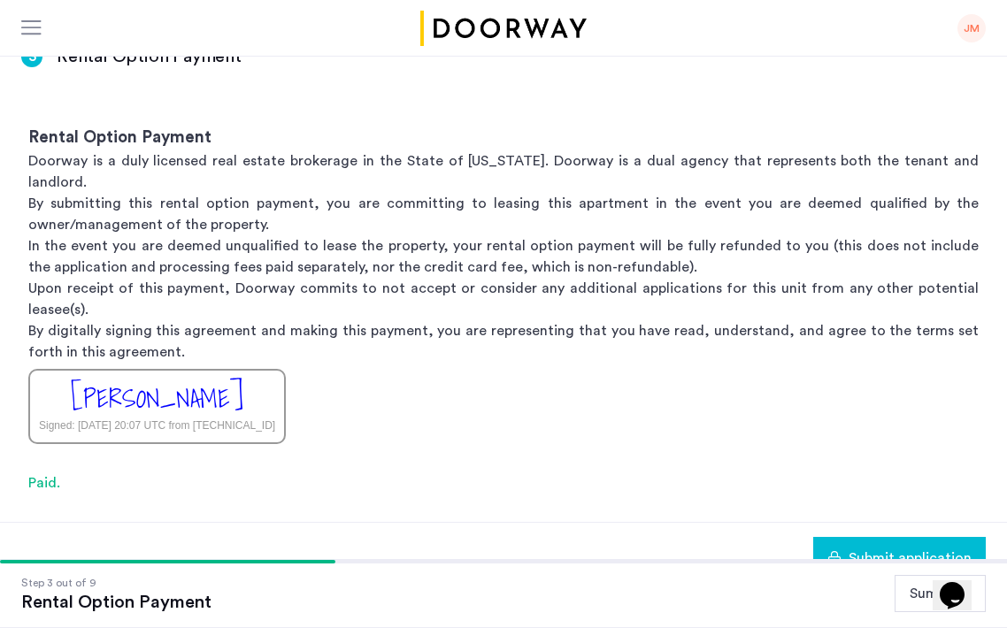
scroll to position [136, 0]
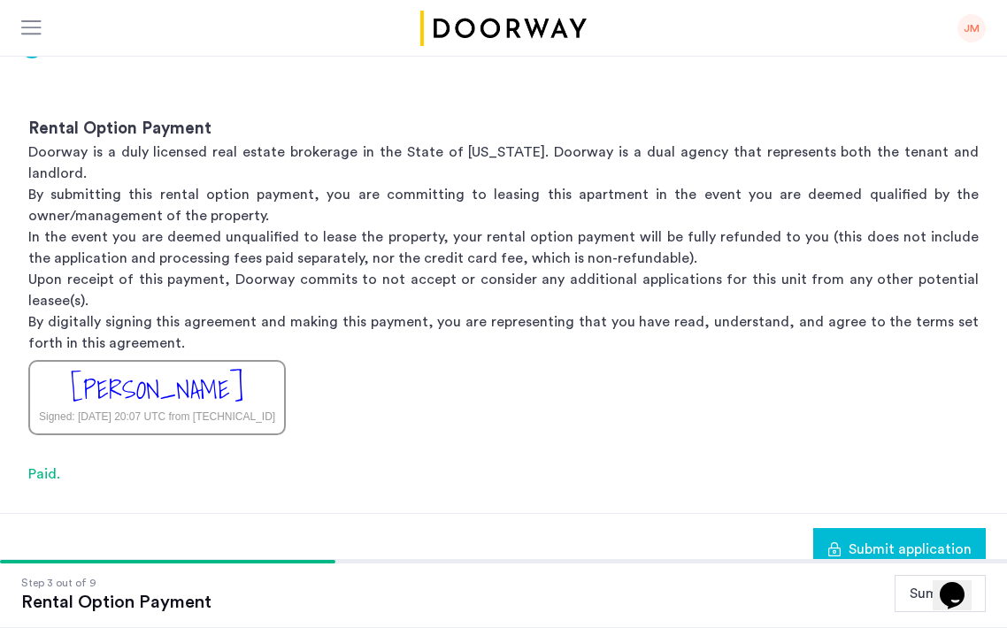
click at [231, 371] on div "[PERSON_NAME]" at bounding box center [157, 390] width 173 height 38
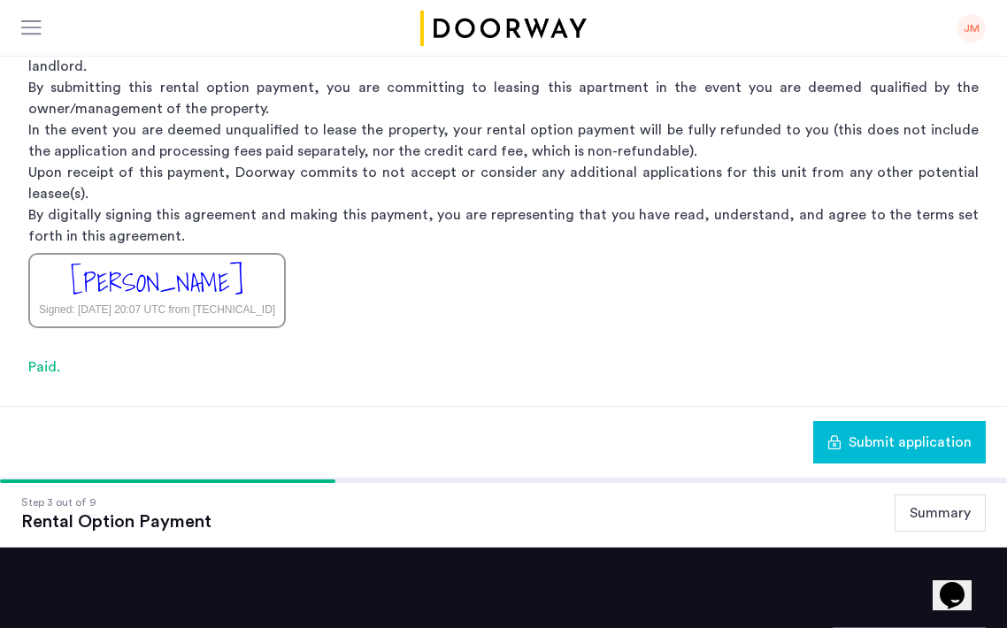
click at [898, 432] on span "Submit application" at bounding box center [910, 442] width 123 height 21
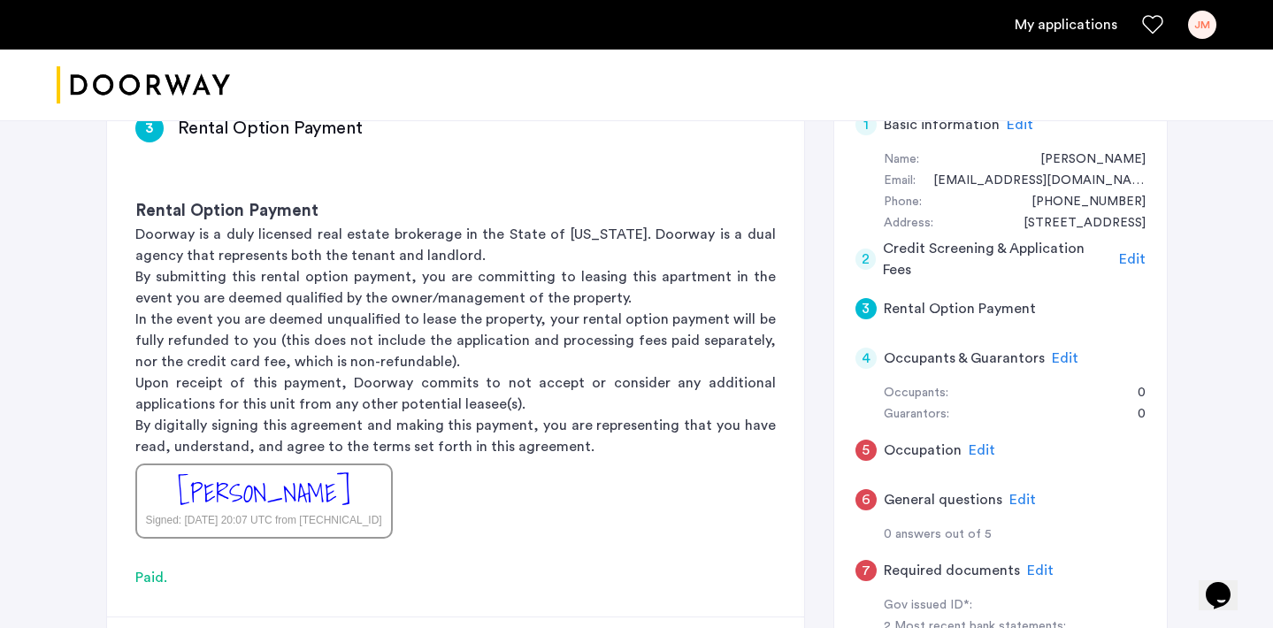
scroll to position [242, 0]
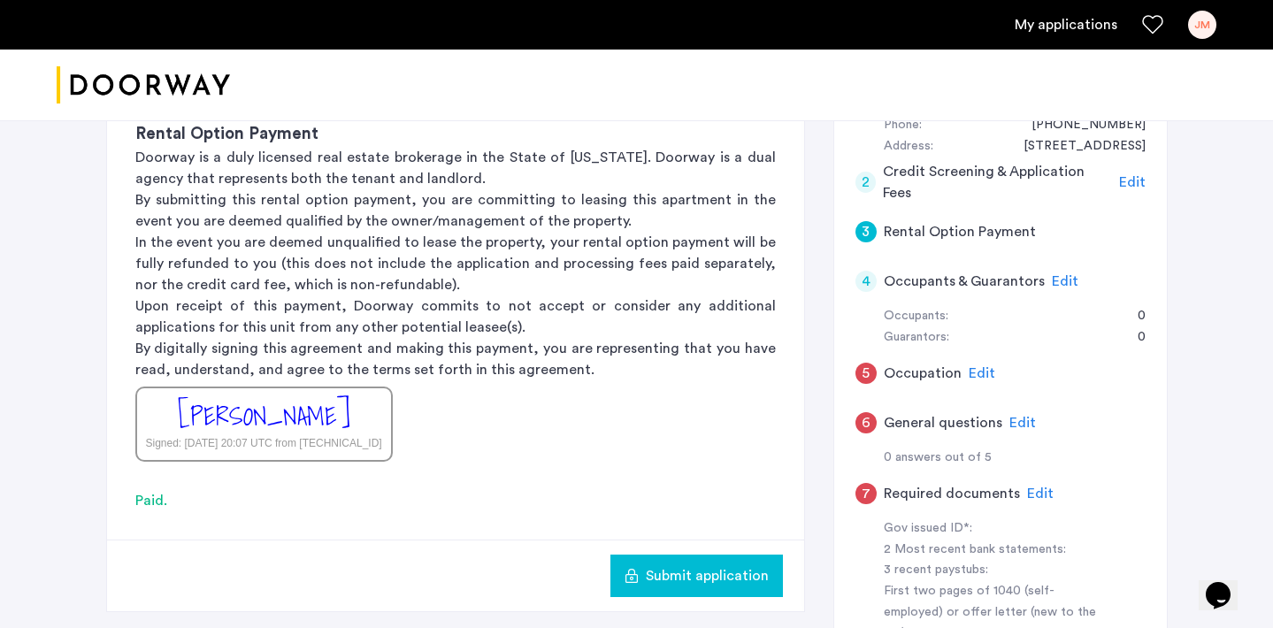
click at [1064, 276] on span "Edit" at bounding box center [1065, 281] width 27 height 14
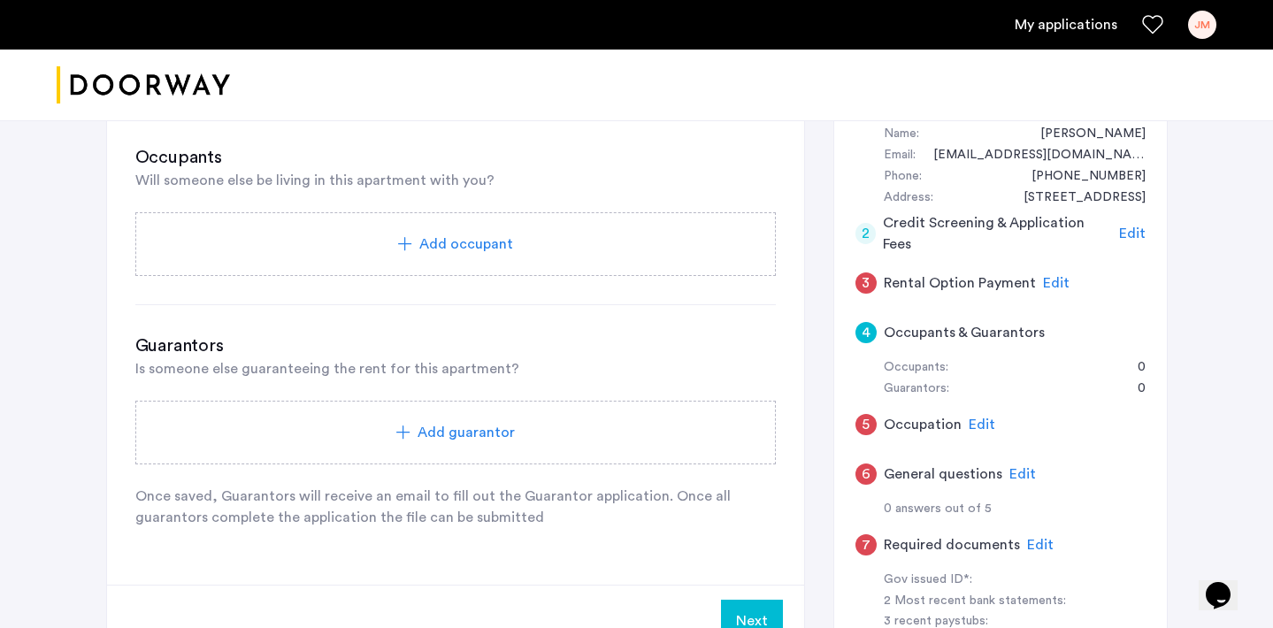
scroll to position [191, 0]
click at [977, 422] on span "Edit" at bounding box center [982, 424] width 27 height 14
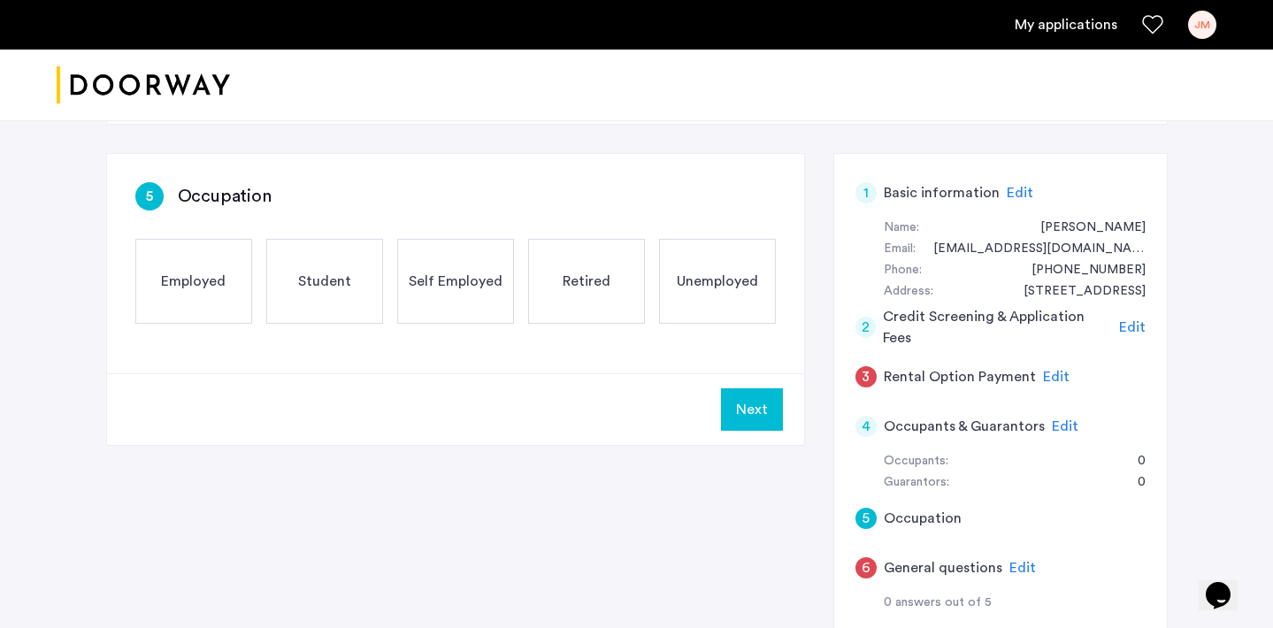
scroll to position [97, 0]
click at [1049, 378] on span "Edit" at bounding box center [1056, 376] width 27 height 14
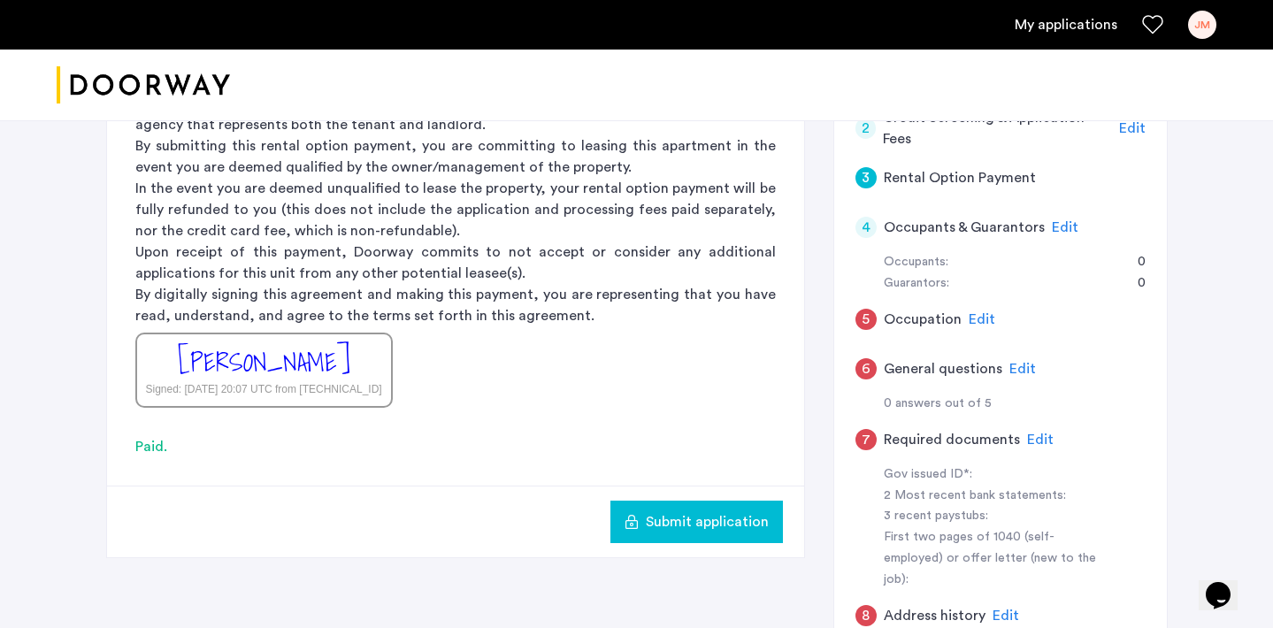
scroll to position [298, 0]
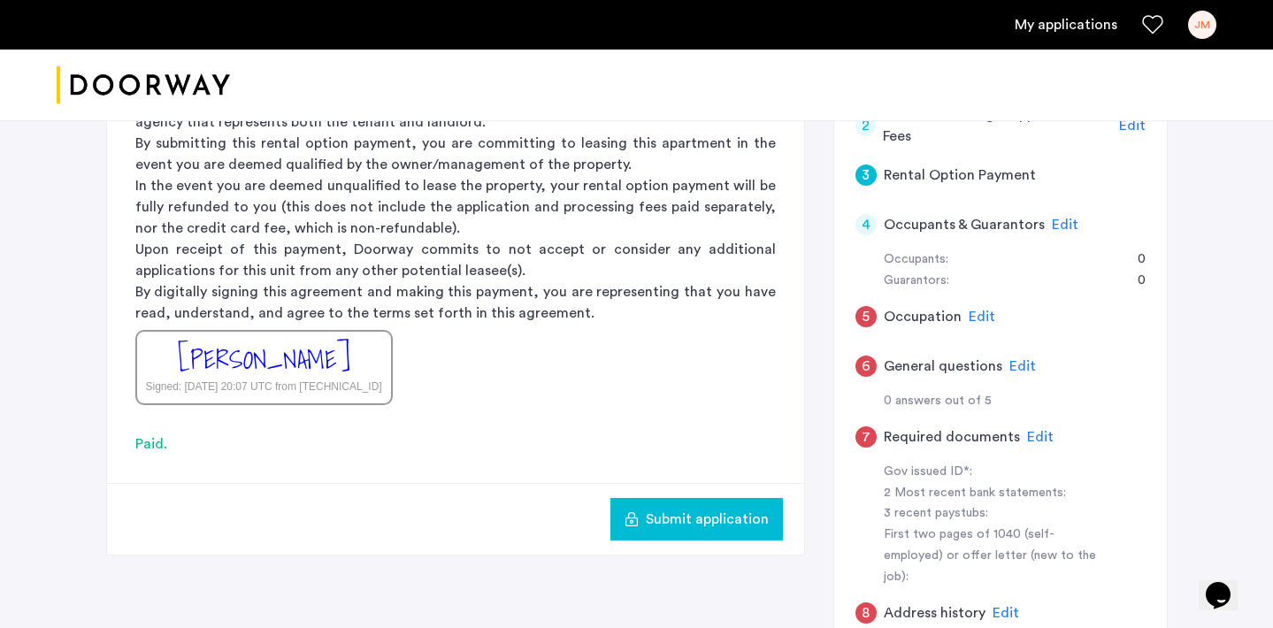
click at [1018, 362] on span "Edit" at bounding box center [1023, 366] width 27 height 14
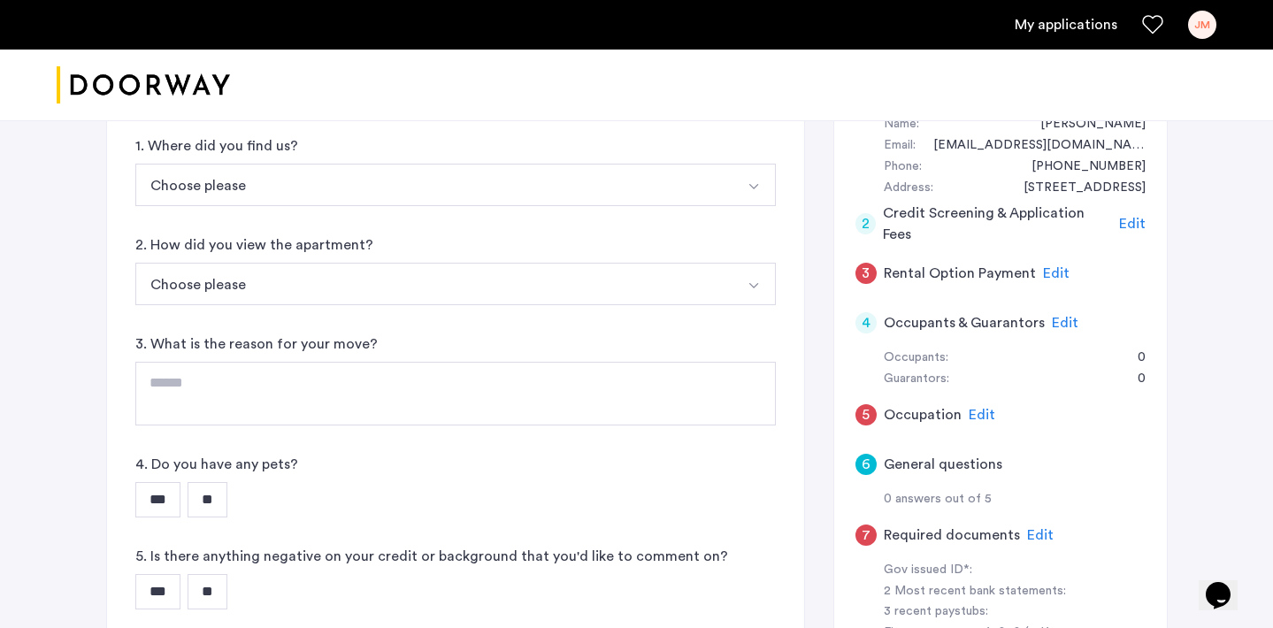
scroll to position [111, 0]
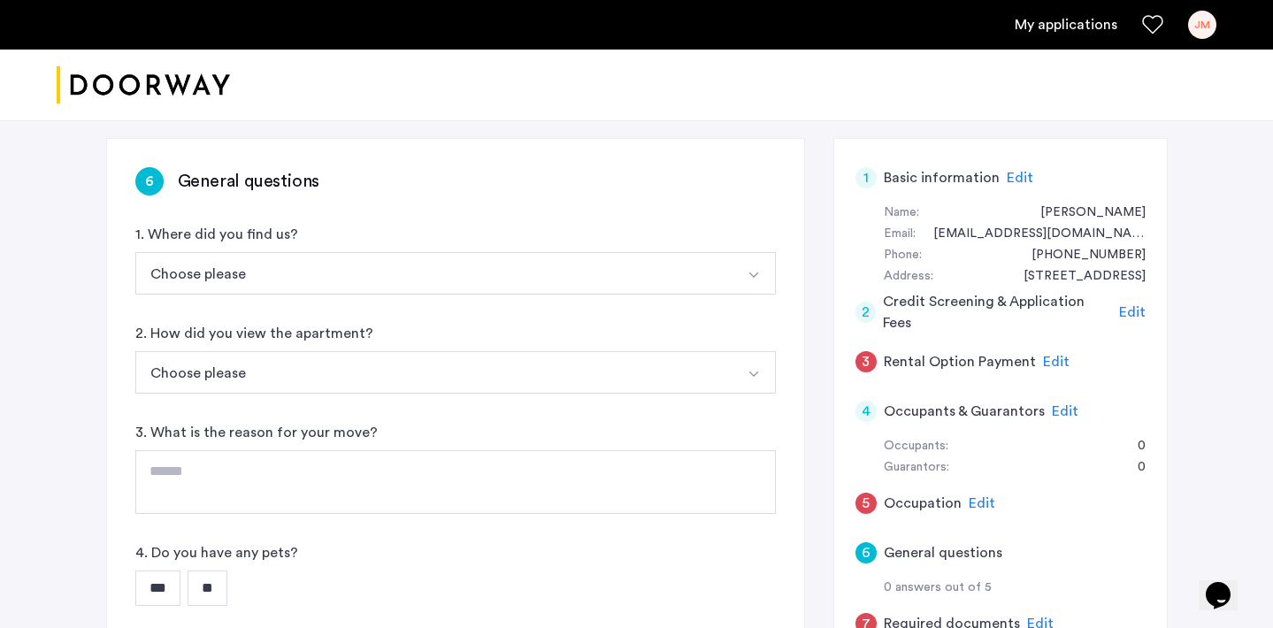
click at [580, 278] on button "Choose please" at bounding box center [434, 273] width 599 height 42
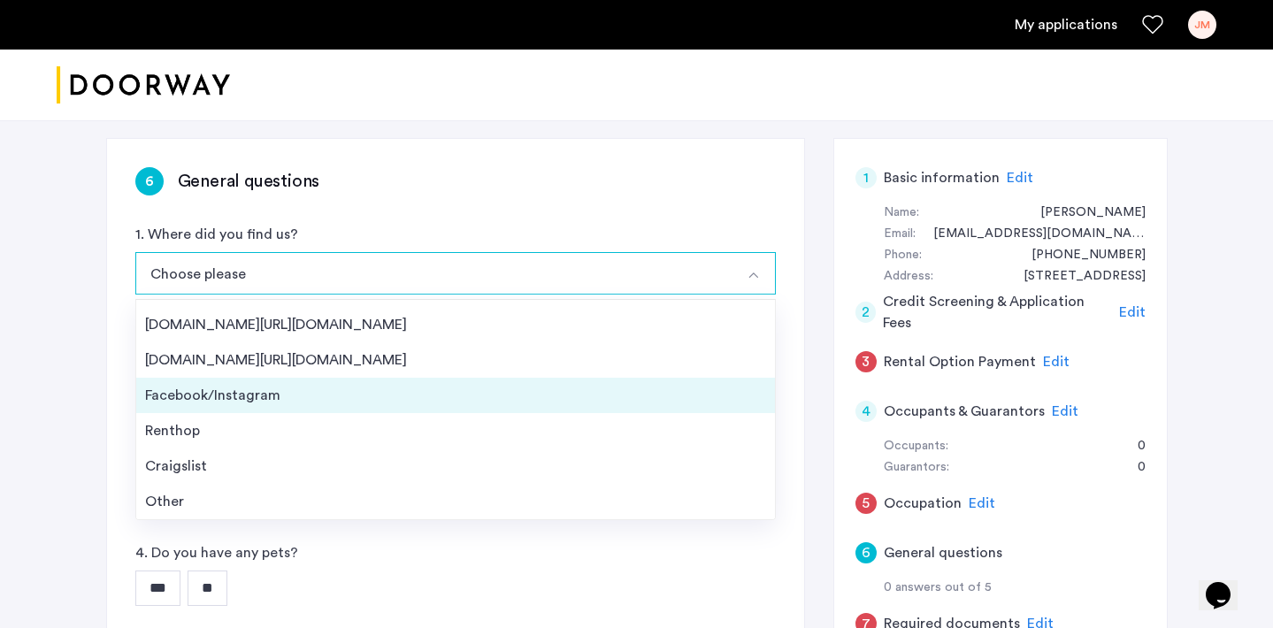
scroll to position [0, 0]
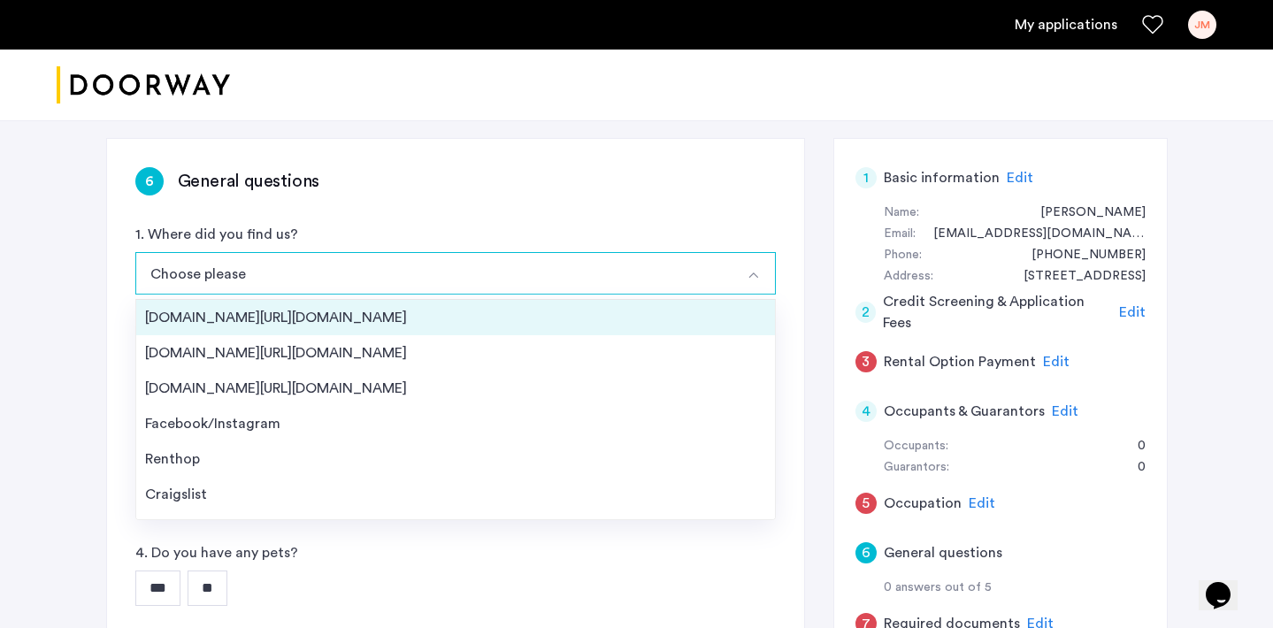
click at [524, 322] on div "[DOMAIN_NAME][URL][DOMAIN_NAME]" at bounding box center [455, 317] width 621 height 21
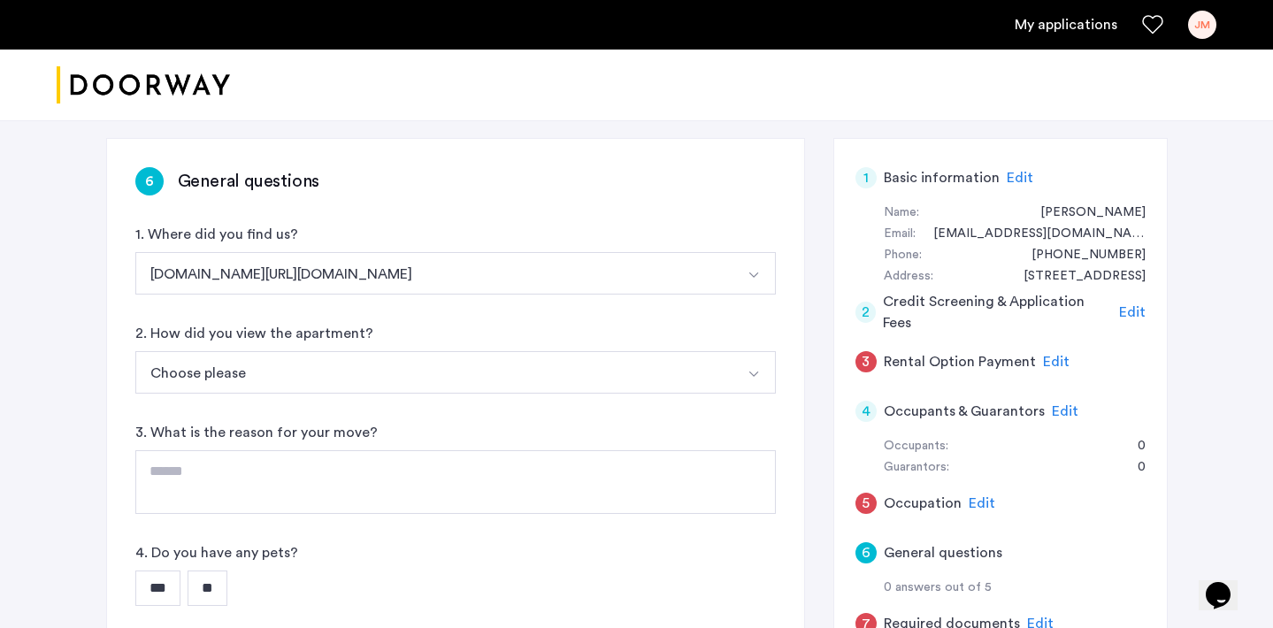
click at [479, 372] on button "Choose please" at bounding box center [434, 372] width 599 height 42
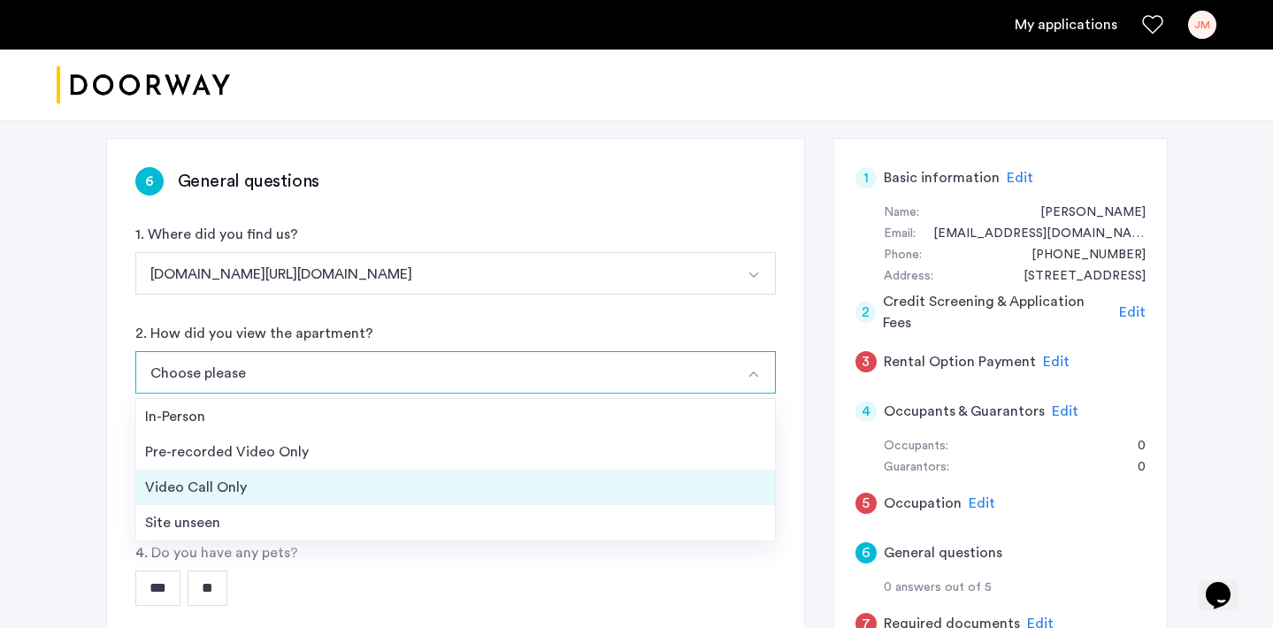
click at [440, 479] on div "Video Call Only" at bounding box center [455, 487] width 621 height 21
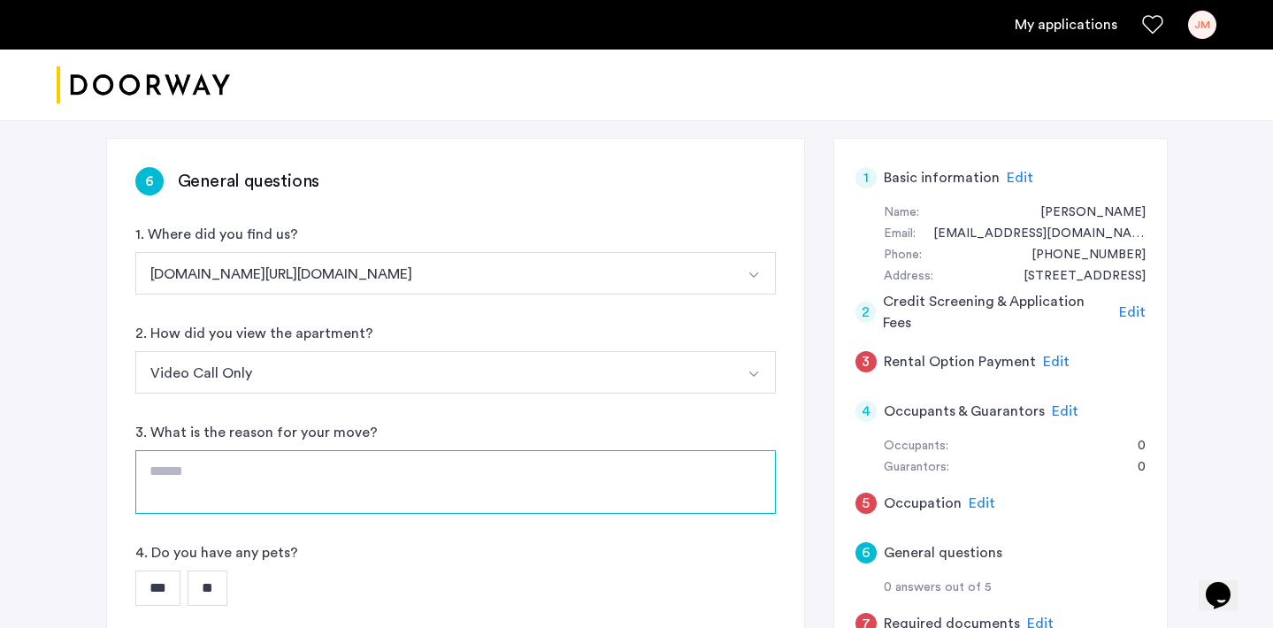
click at [404, 473] on textarea at bounding box center [455, 482] width 641 height 64
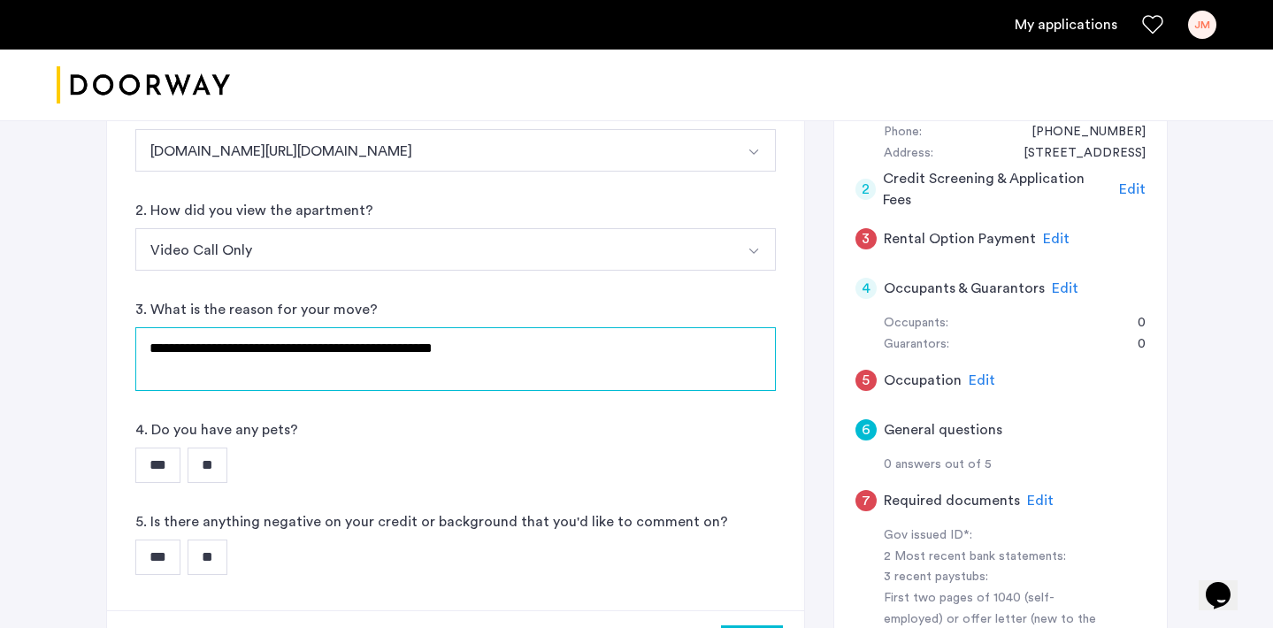
type textarea "**********"
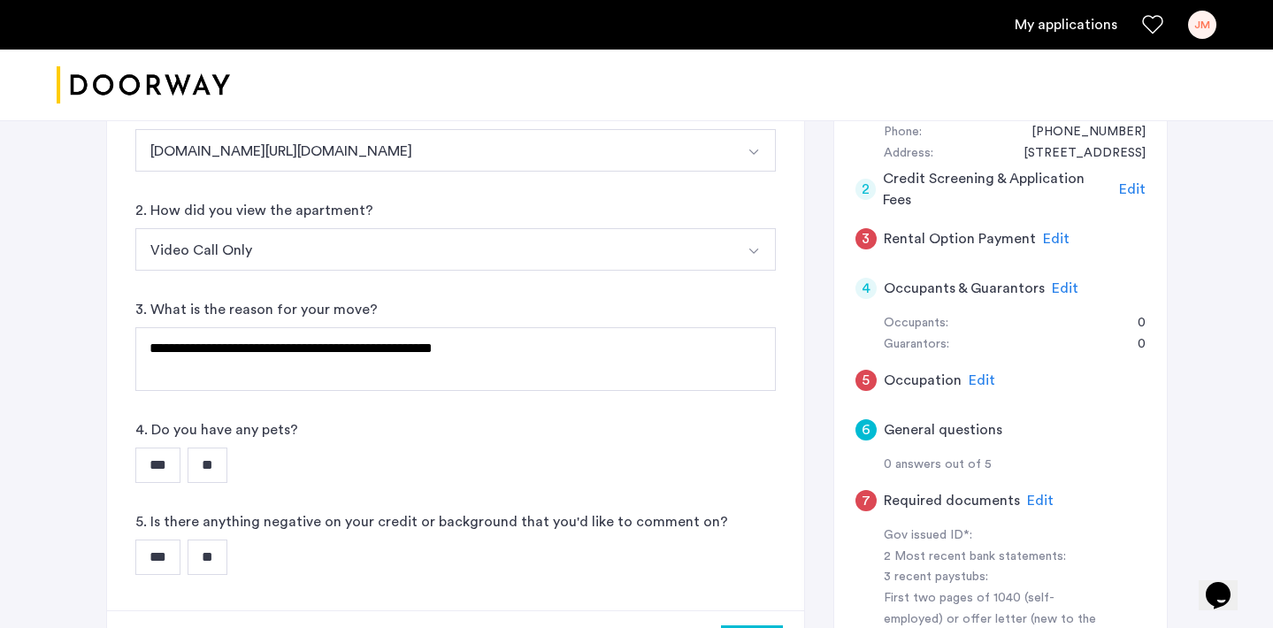
click at [163, 461] on input "***" at bounding box center [157, 465] width 45 height 35
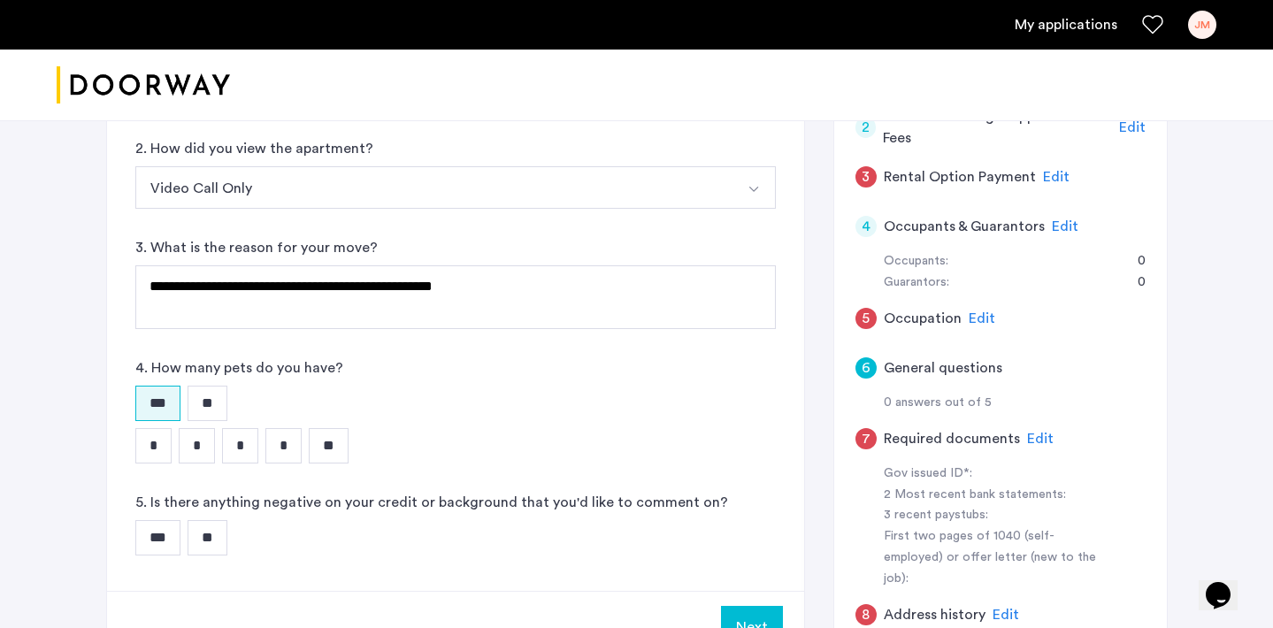
scroll to position [316, 0]
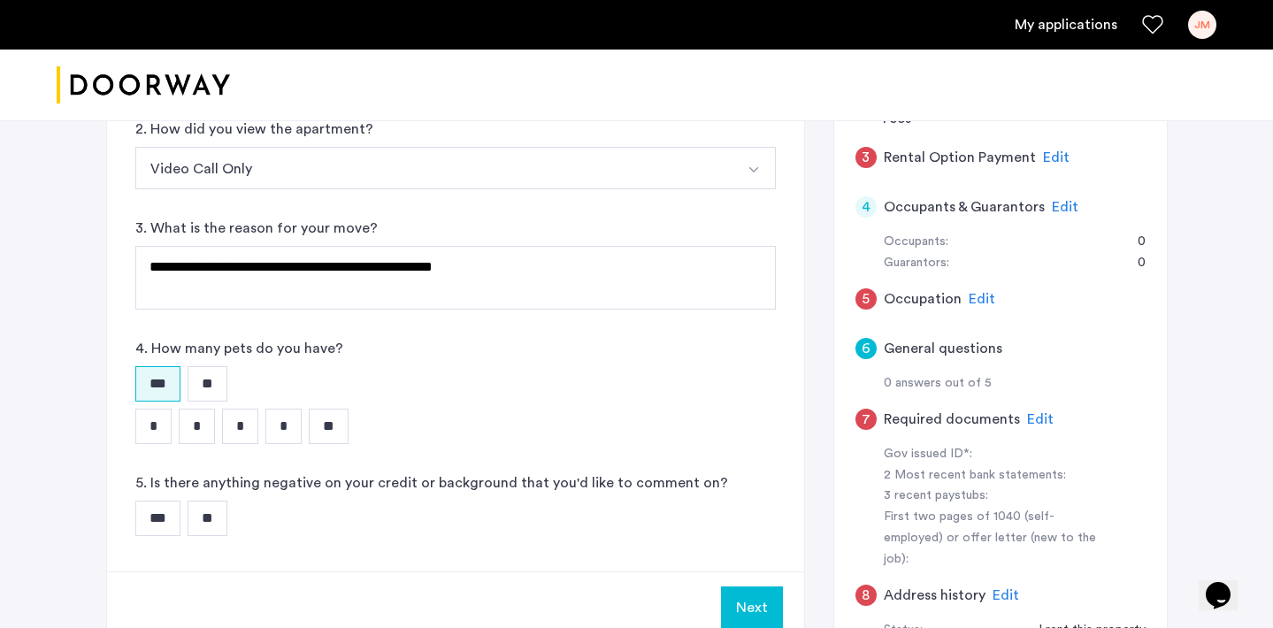
click at [149, 419] on input "*" at bounding box center [153, 426] width 36 height 35
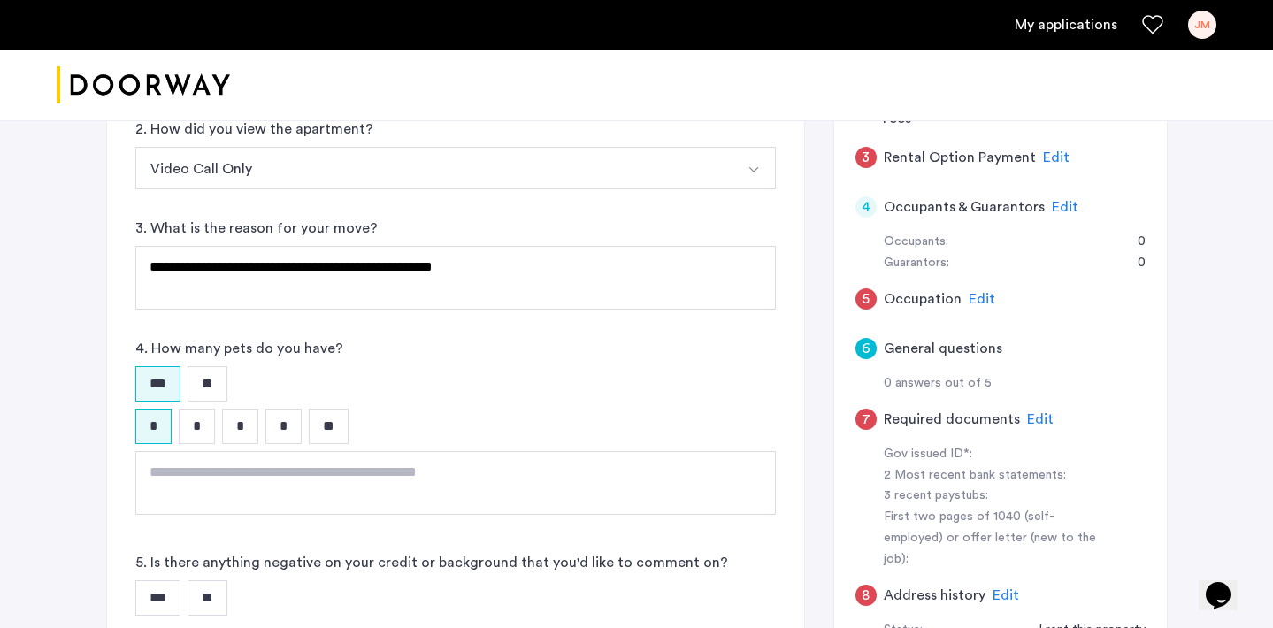
scroll to position [373, 0]
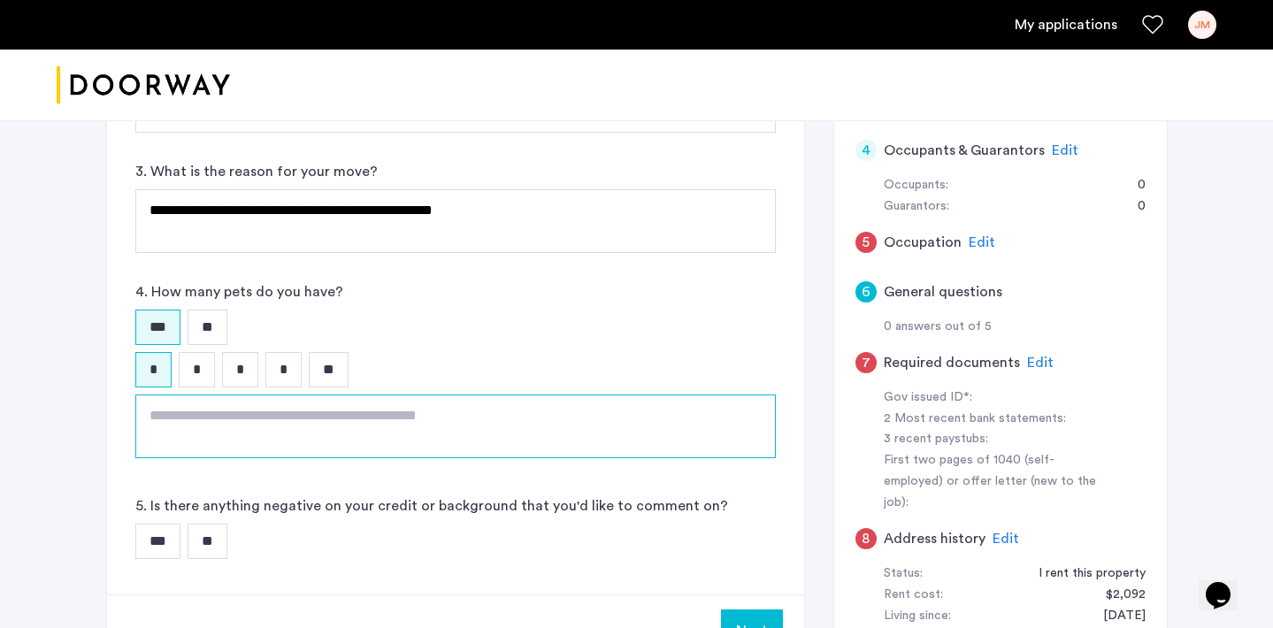
click at [293, 435] on textarea at bounding box center [455, 427] width 641 height 64
type textarea "*"
click at [468, 424] on textarea "**********" at bounding box center [455, 427] width 641 height 64
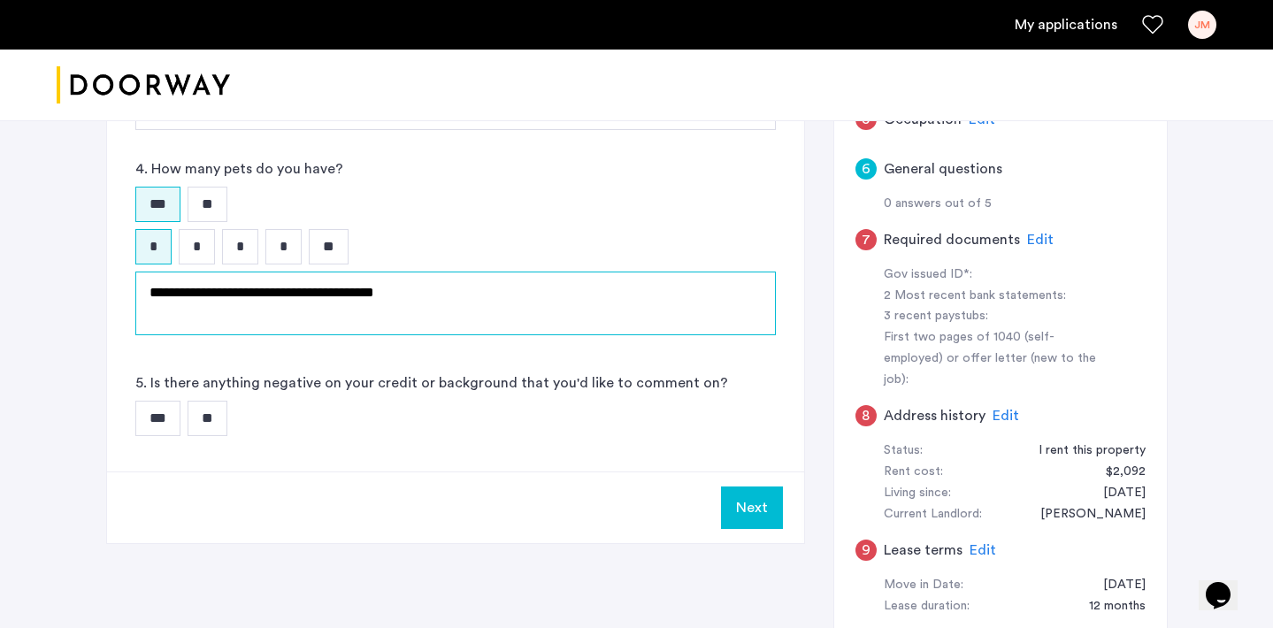
scroll to position [516, 0]
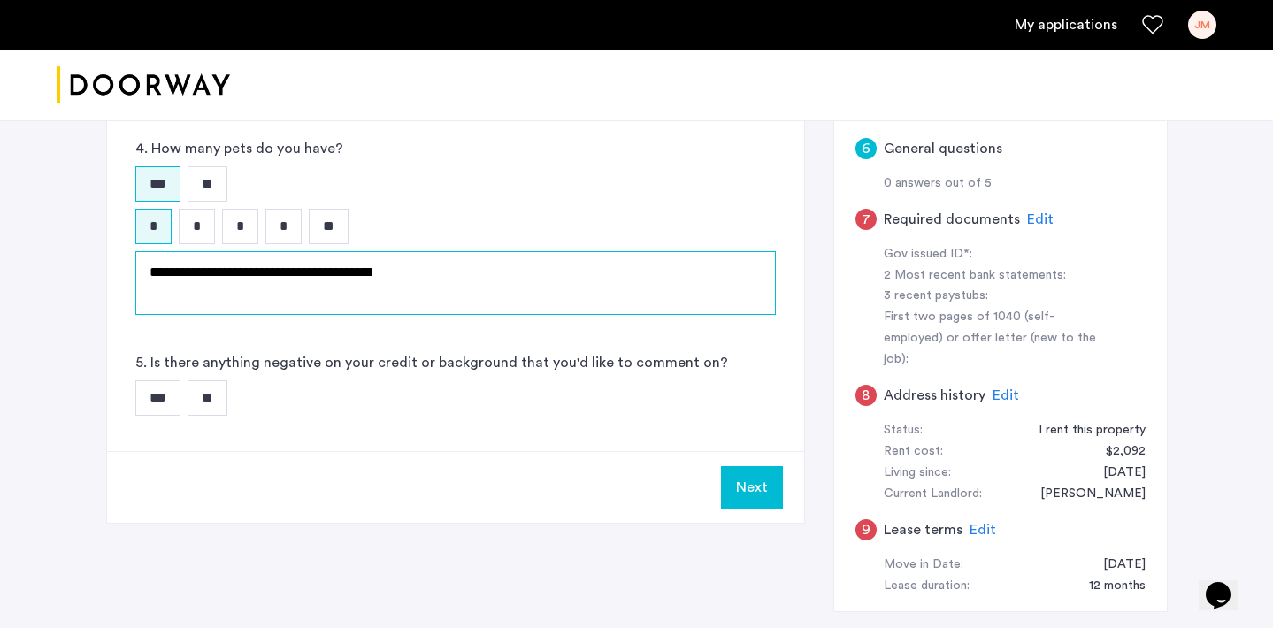
type textarea "**********"
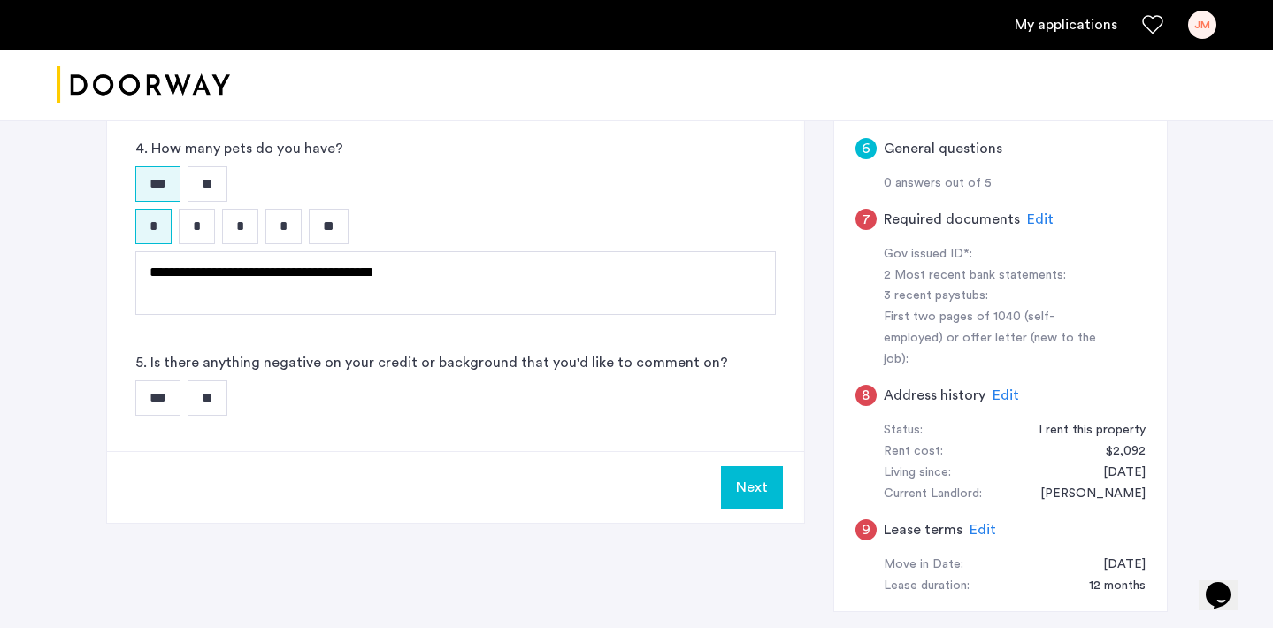
click at [216, 401] on input "**" at bounding box center [208, 397] width 40 height 35
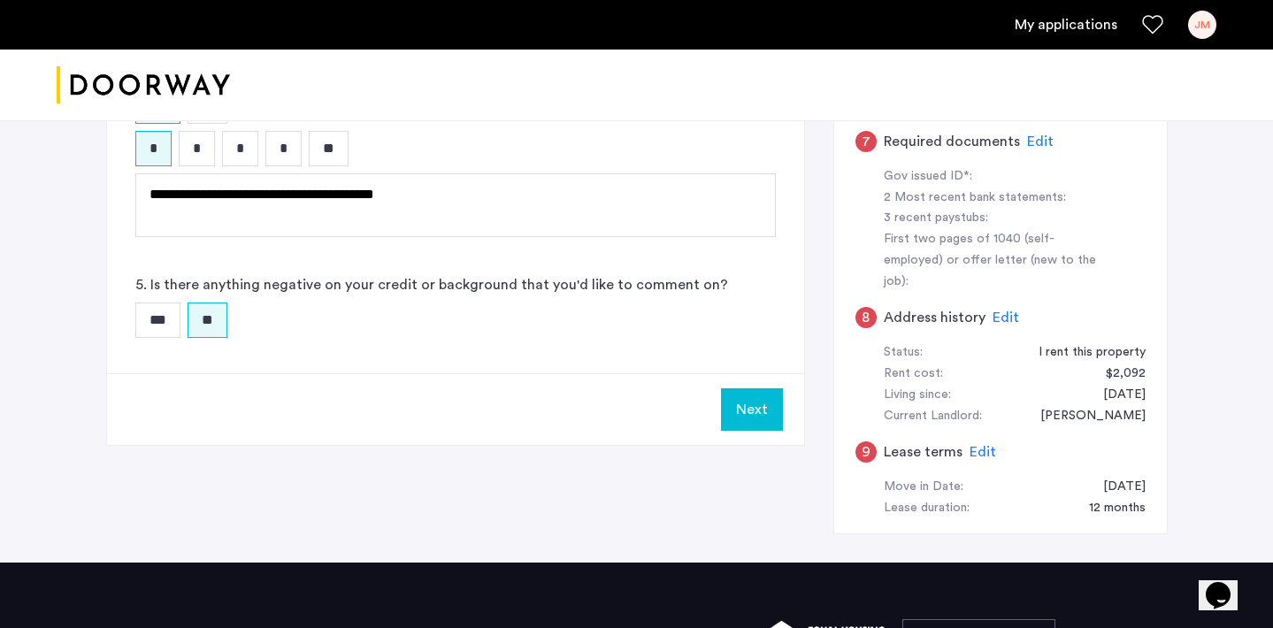
scroll to position [634, 0]
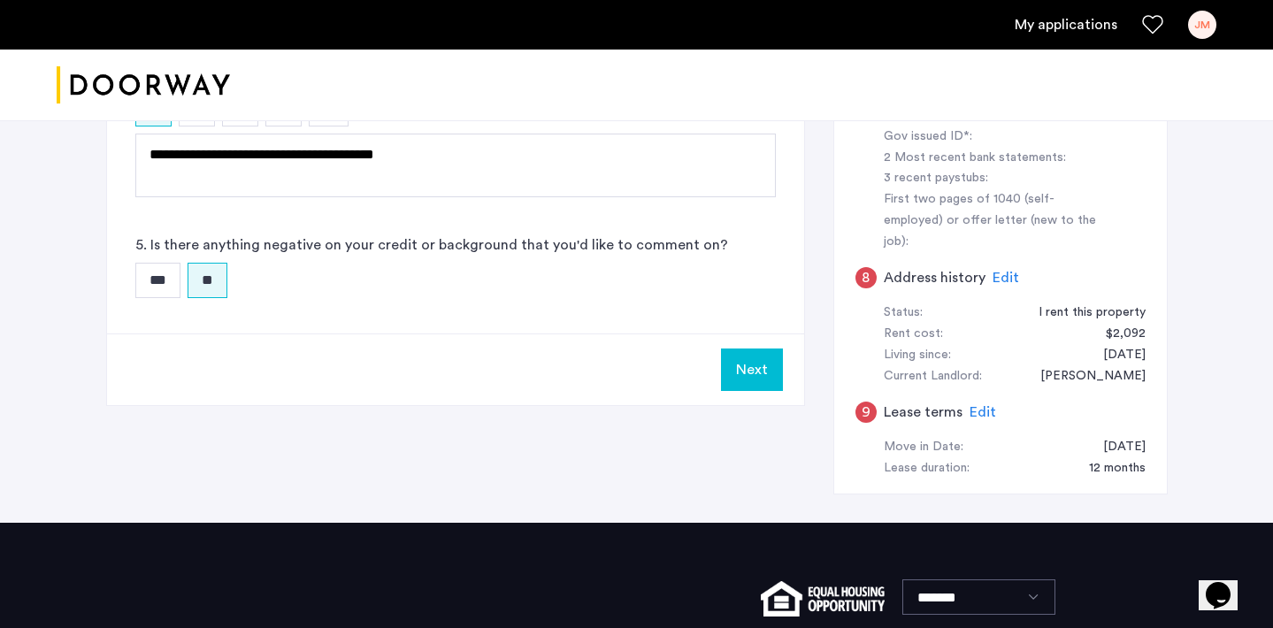
click at [752, 378] on button "Next" at bounding box center [752, 370] width 62 height 42
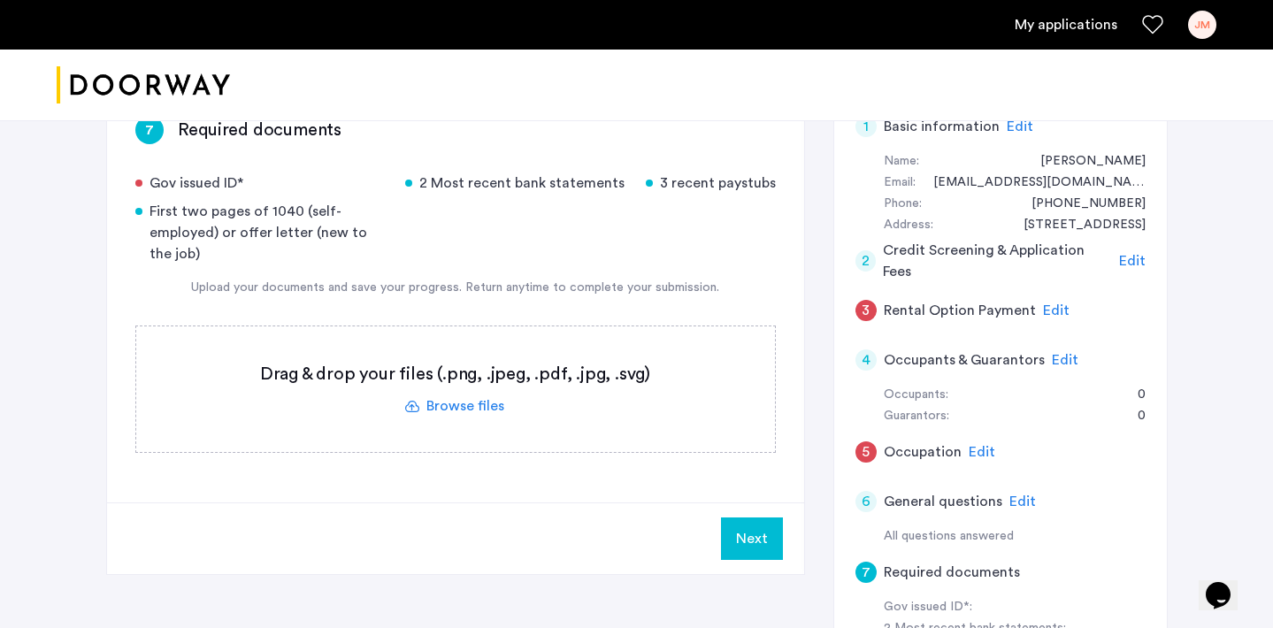
scroll to position [159, 0]
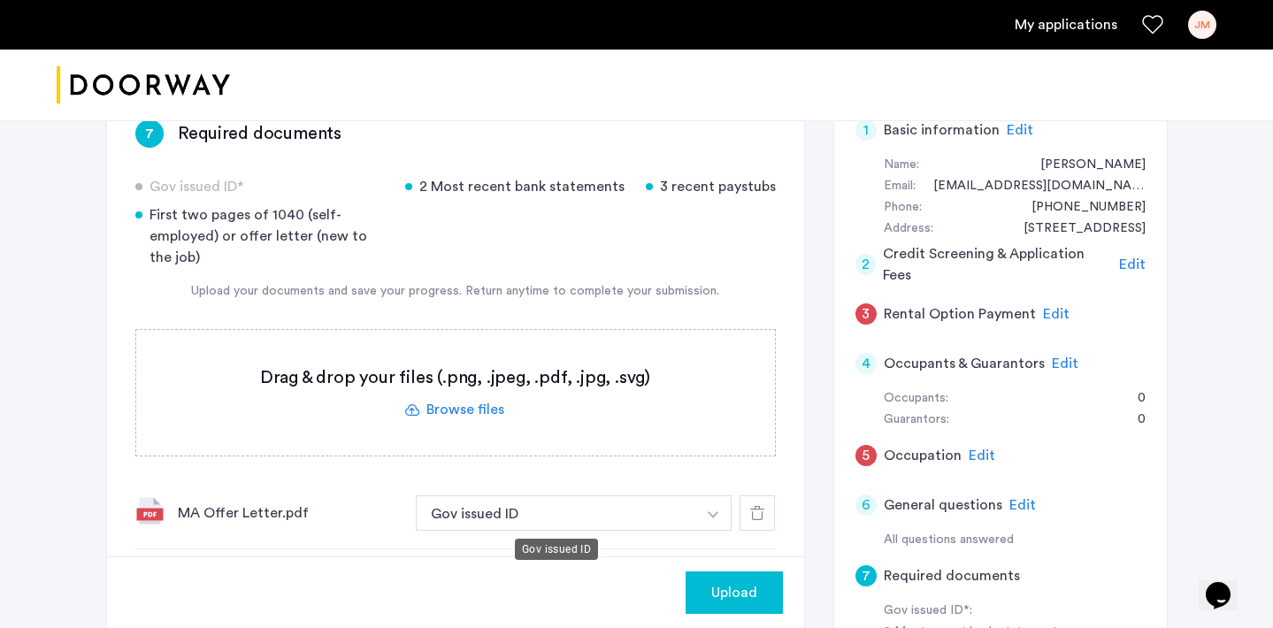
click at [634, 521] on button "Gov issued ID" at bounding box center [556, 513] width 281 height 35
click at [724, 509] on button "button" at bounding box center [714, 513] width 36 height 35
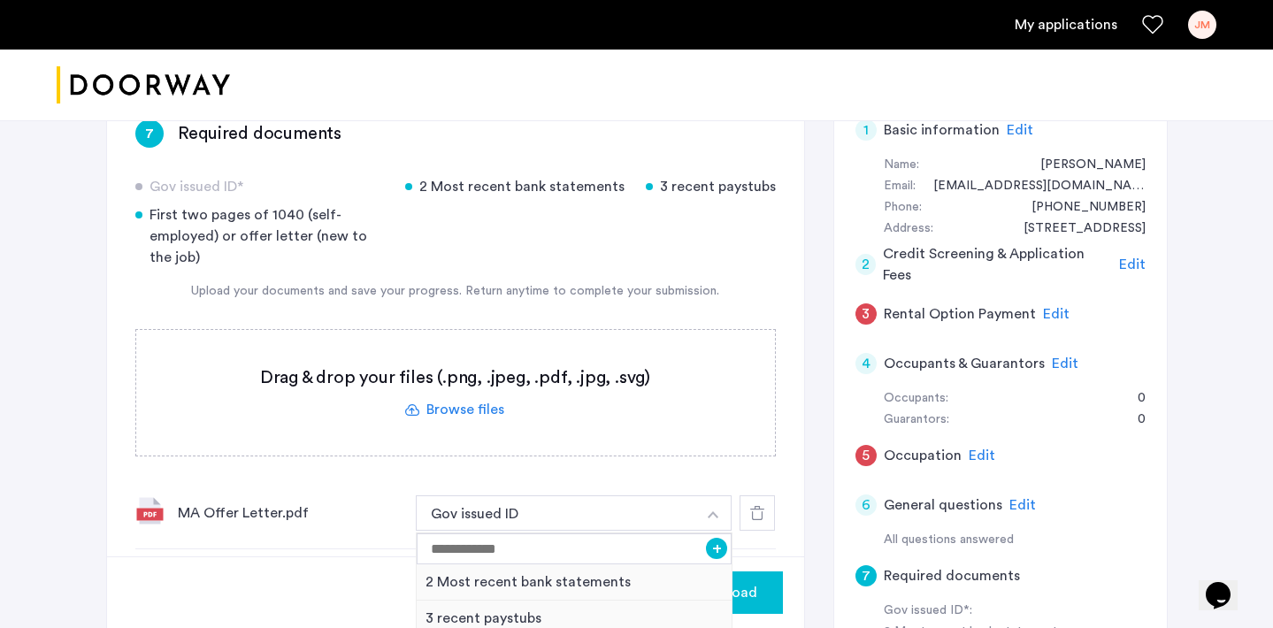
scroll to position [282, 0]
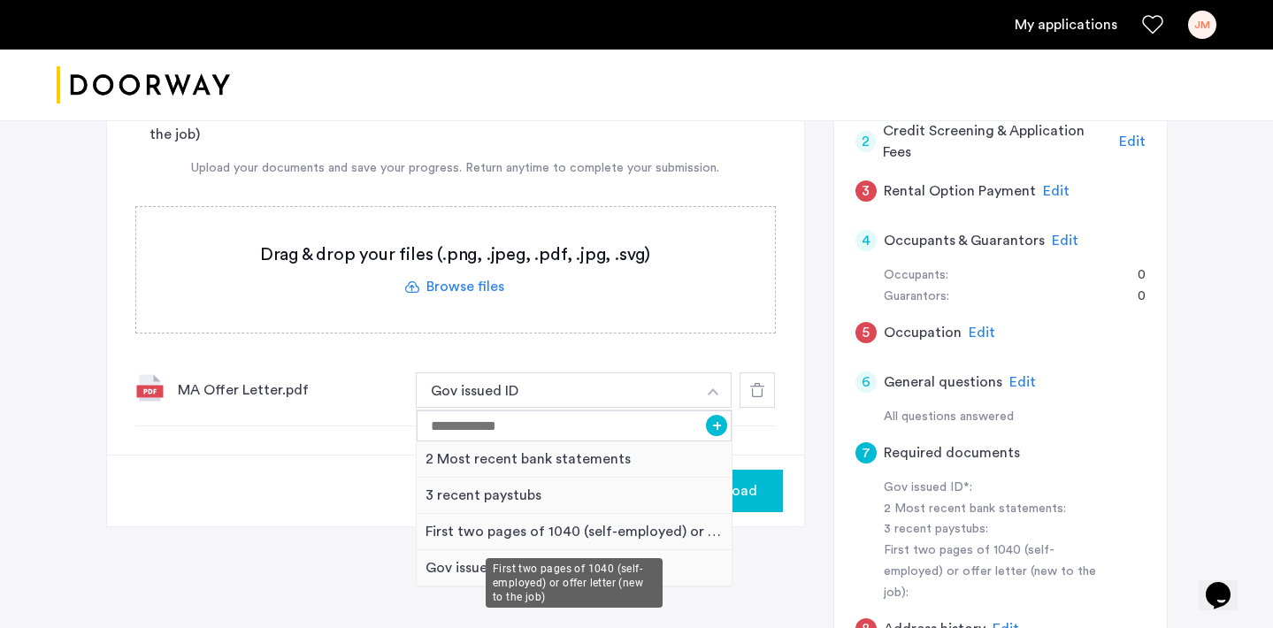
click at [665, 533] on div "First two pages of 1040 (self-employed) or offer letter (new to the job)" at bounding box center [575, 532] width 316 height 36
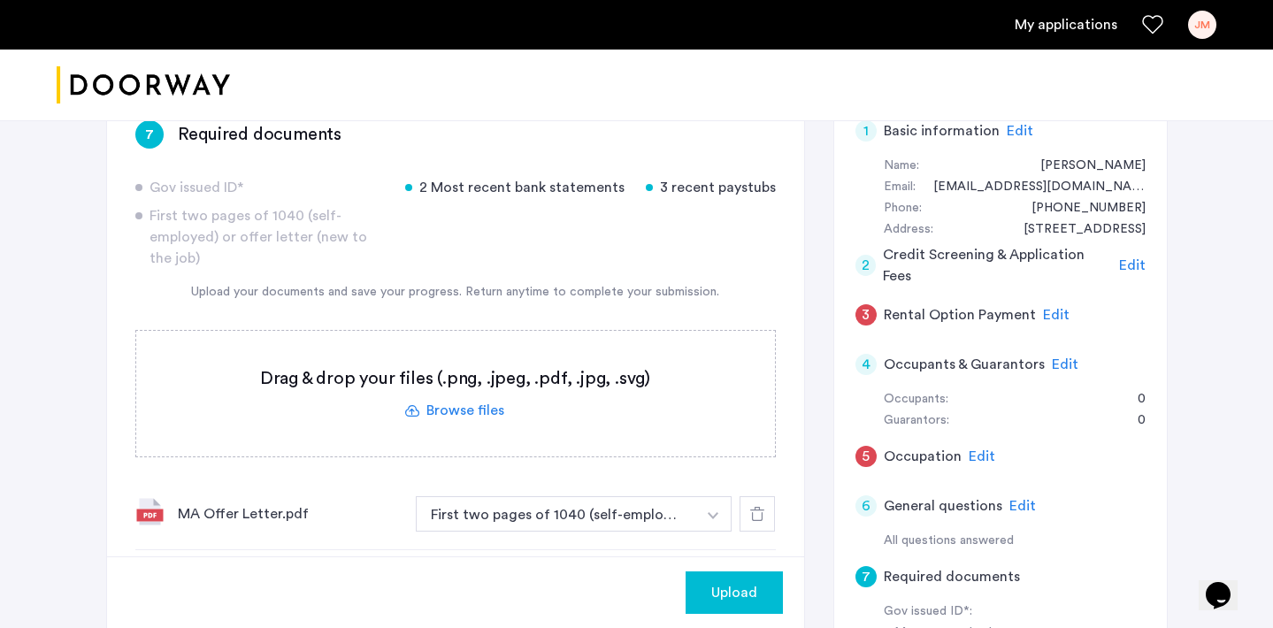
scroll to position [224, 0]
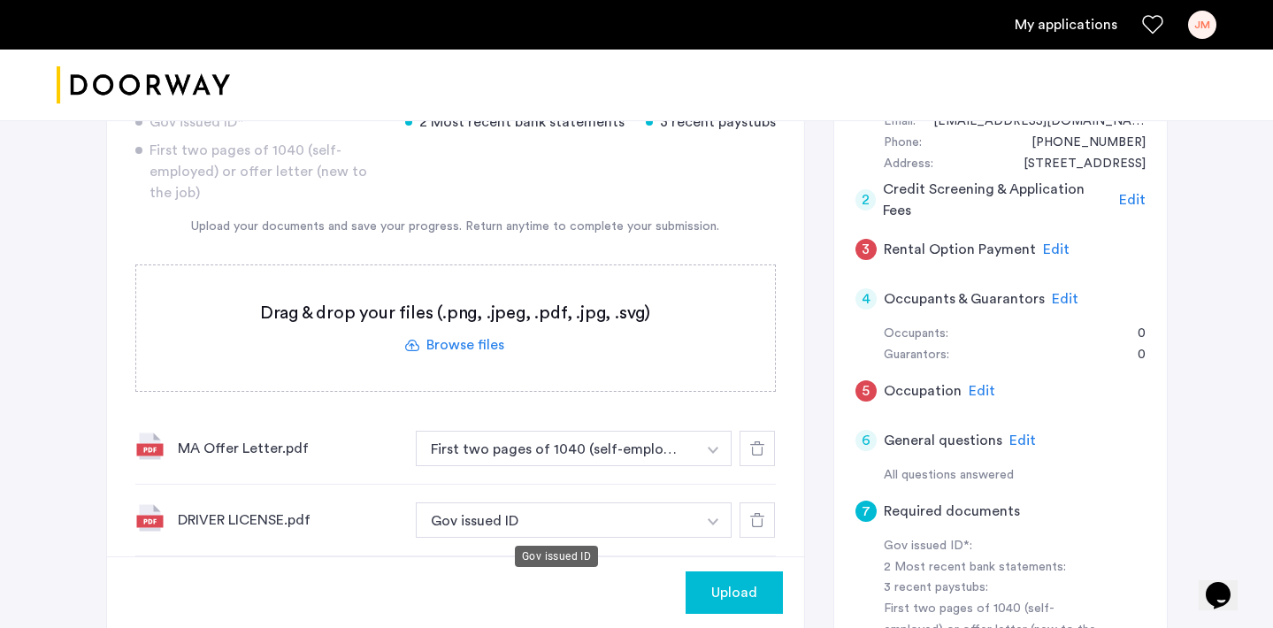
click at [490, 523] on button "Gov issued ID" at bounding box center [556, 520] width 281 height 35
click at [226, 519] on div "DRIVER LICENSE.pdf" at bounding box center [290, 520] width 224 height 21
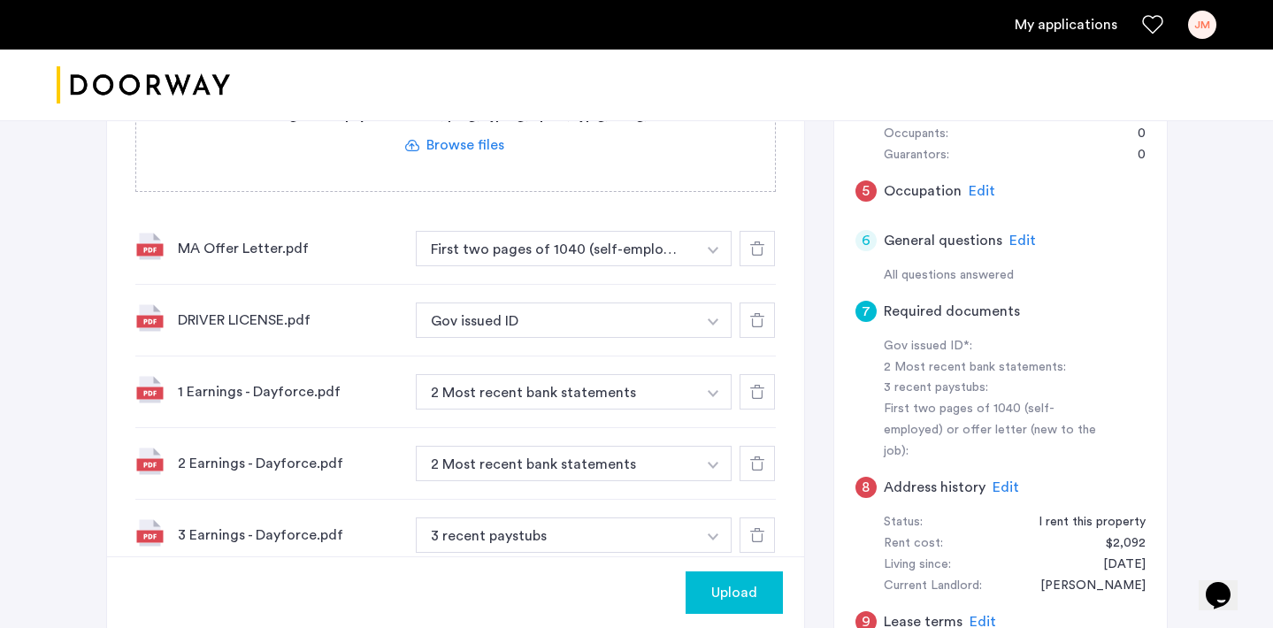
scroll to position [426, 0]
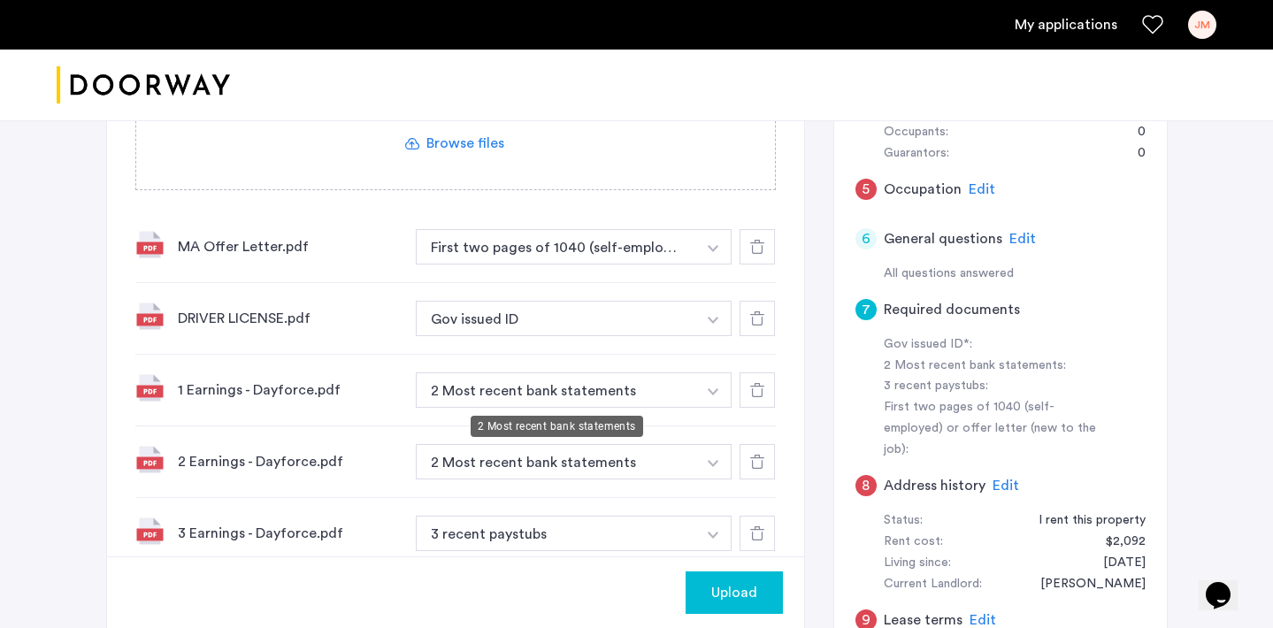
click at [657, 401] on button "2 Most recent bank statements" at bounding box center [556, 390] width 281 height 35
click at [688, 393] on button "2 Most recent bank statements" at bounding box center [556, 390] width 281 height 35
click at [721, 387] on button "button" at bounding box center [714, 390] width 36 height 35
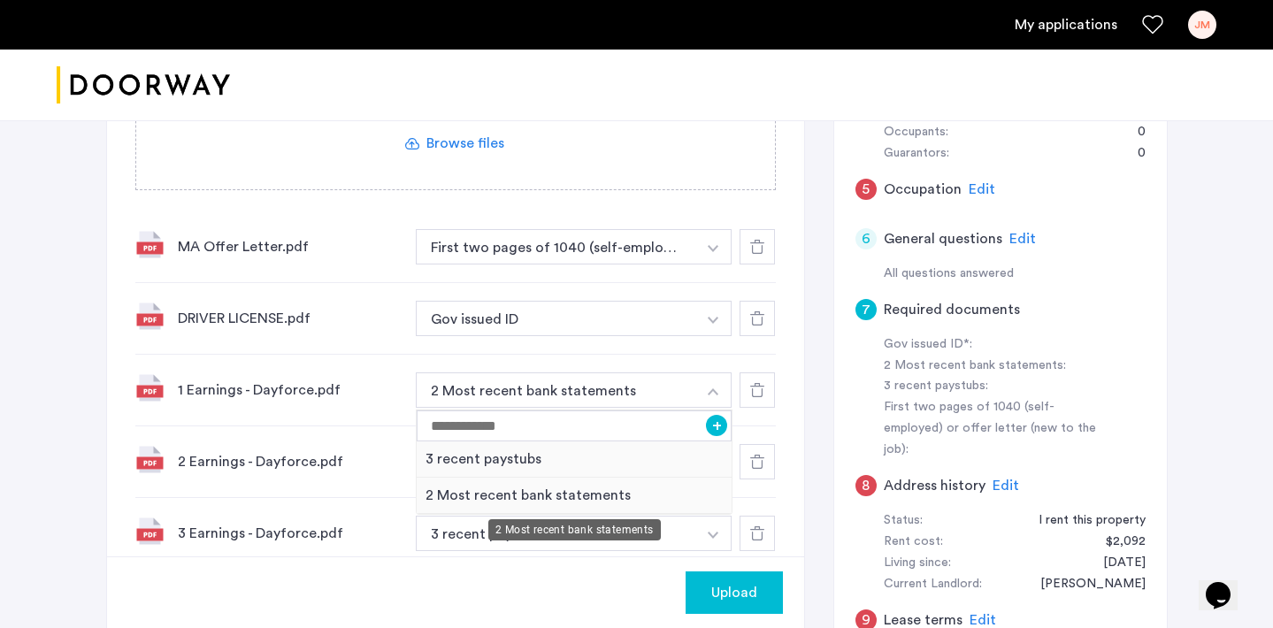
scroll to position [457, 0]
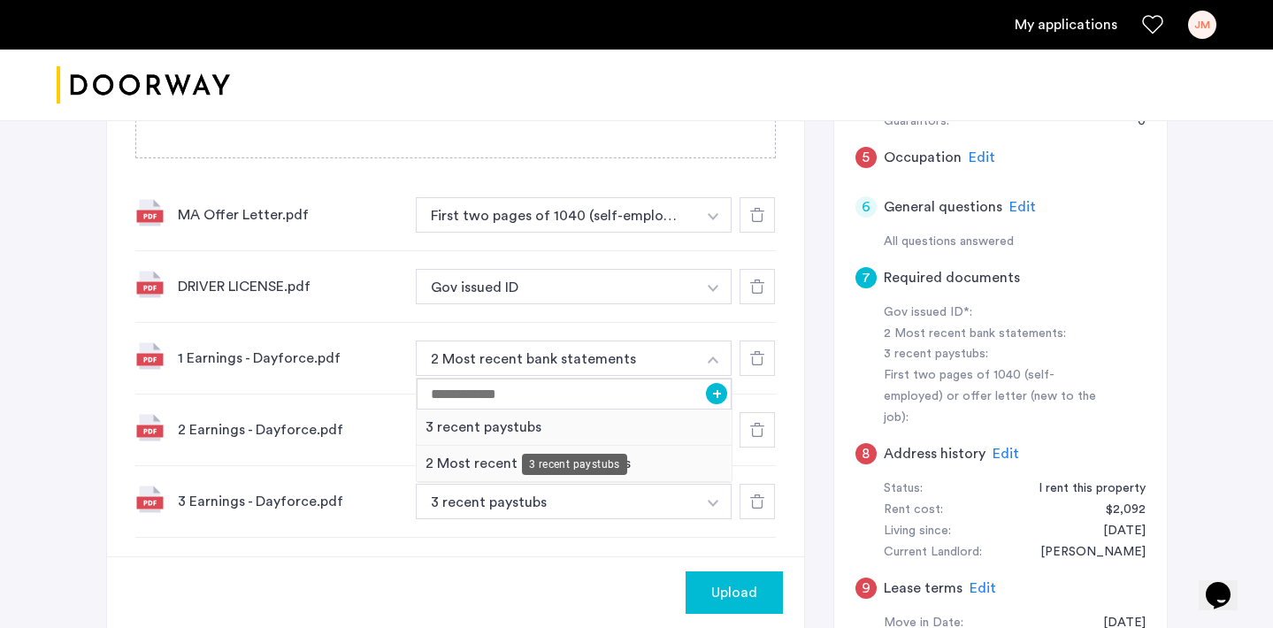
click at [637, 428] on div "3 recent paystubs" at bounding box center [575, 428] width 316 height 36
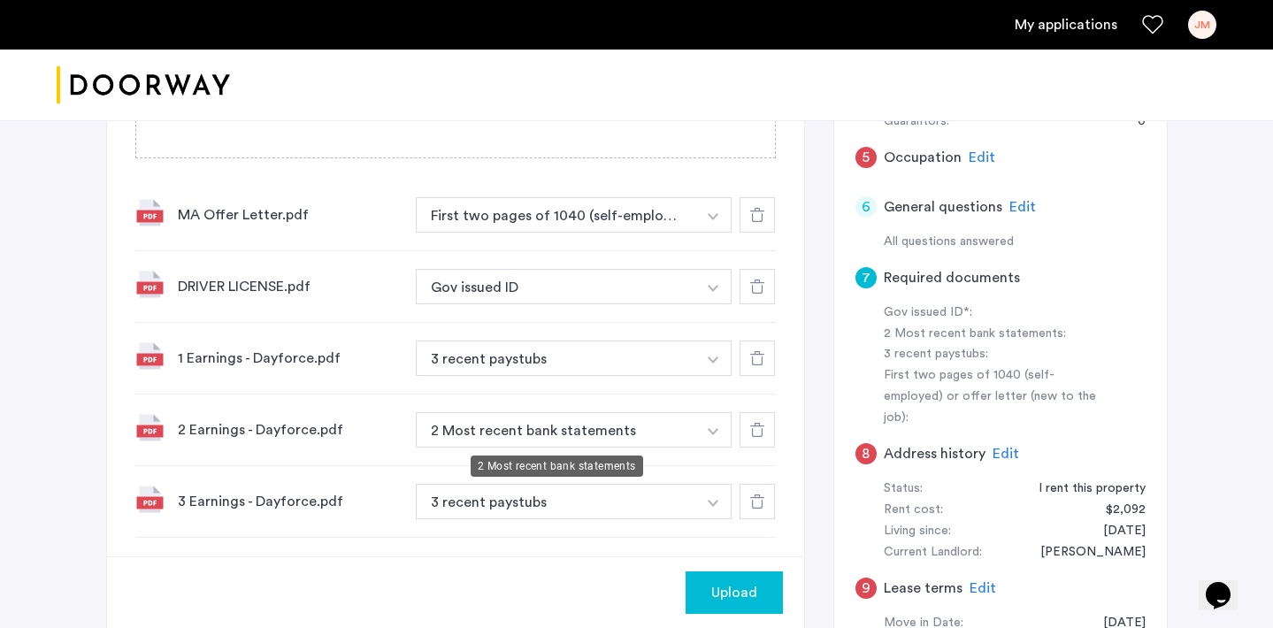
click at [637, 428] on button "2 Most recent bank statements" at bounding box center [556, 429] width 281 height 35
click at [707, 427] on button "button" at bounding box center [714, 429] width 36 height 35
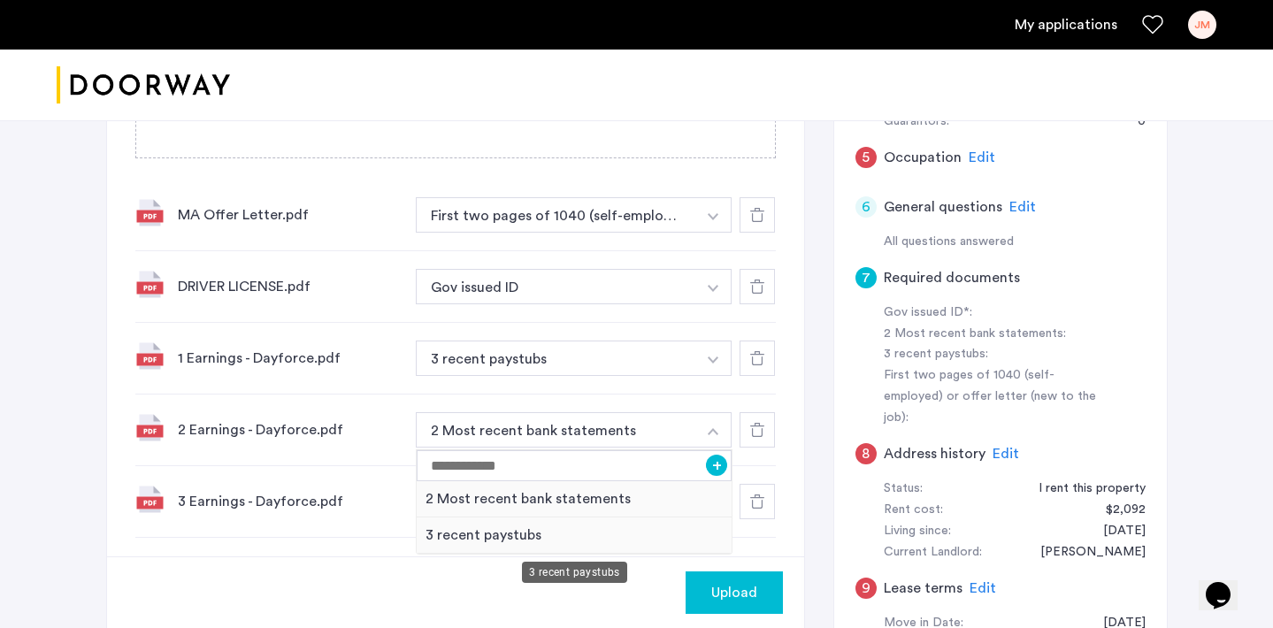
click at [644, 536] on div "3 recent paystubs" at bounding box center [575, 536] width 316 height 36
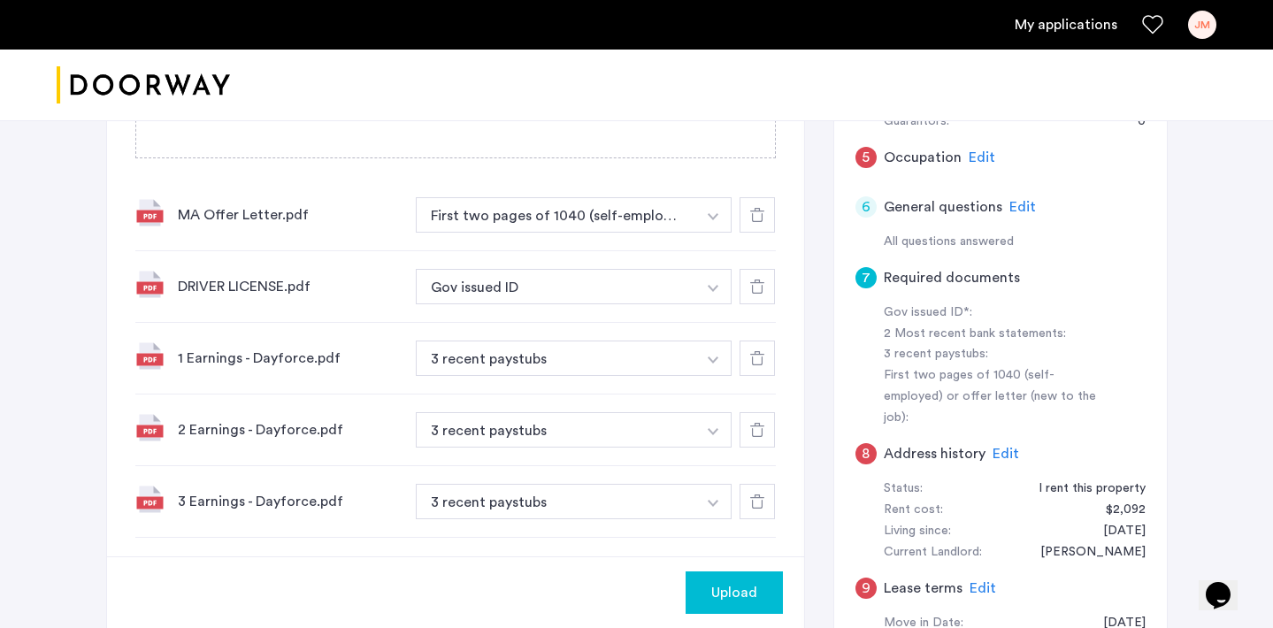
click at [709, 498] on button "button" at bounding box center [714, 501] width 36 height 35
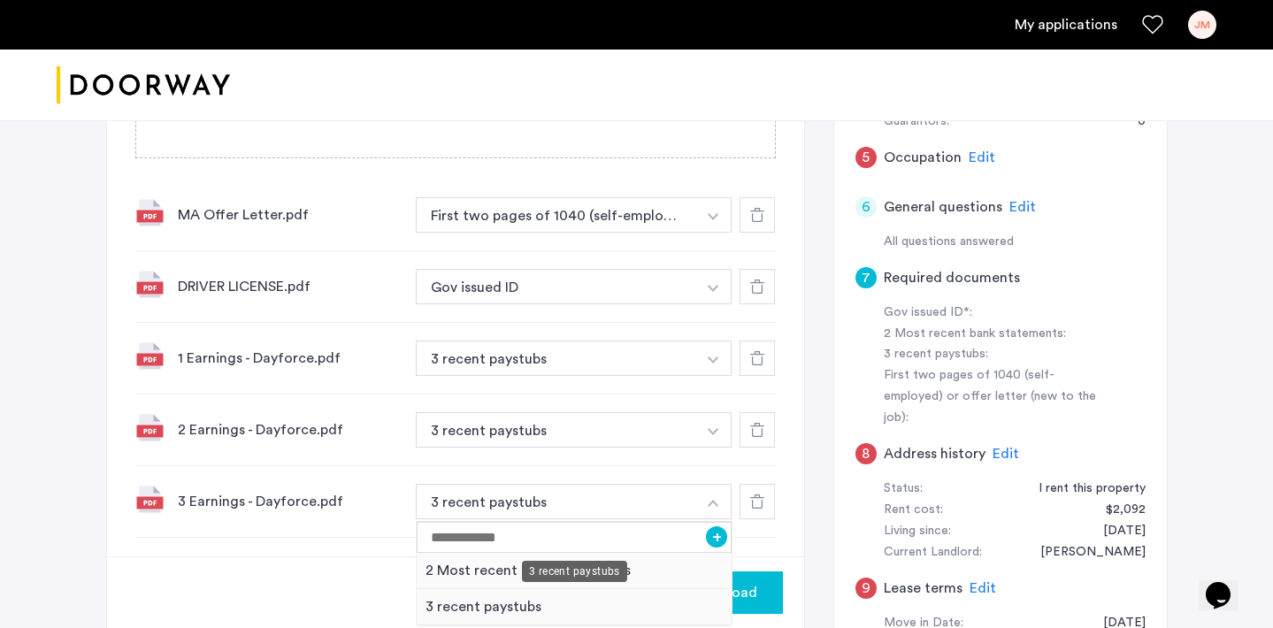
click at [630, 608] on div "3 recent paystubs" at bounding box center [575, 607] width 316 height 36
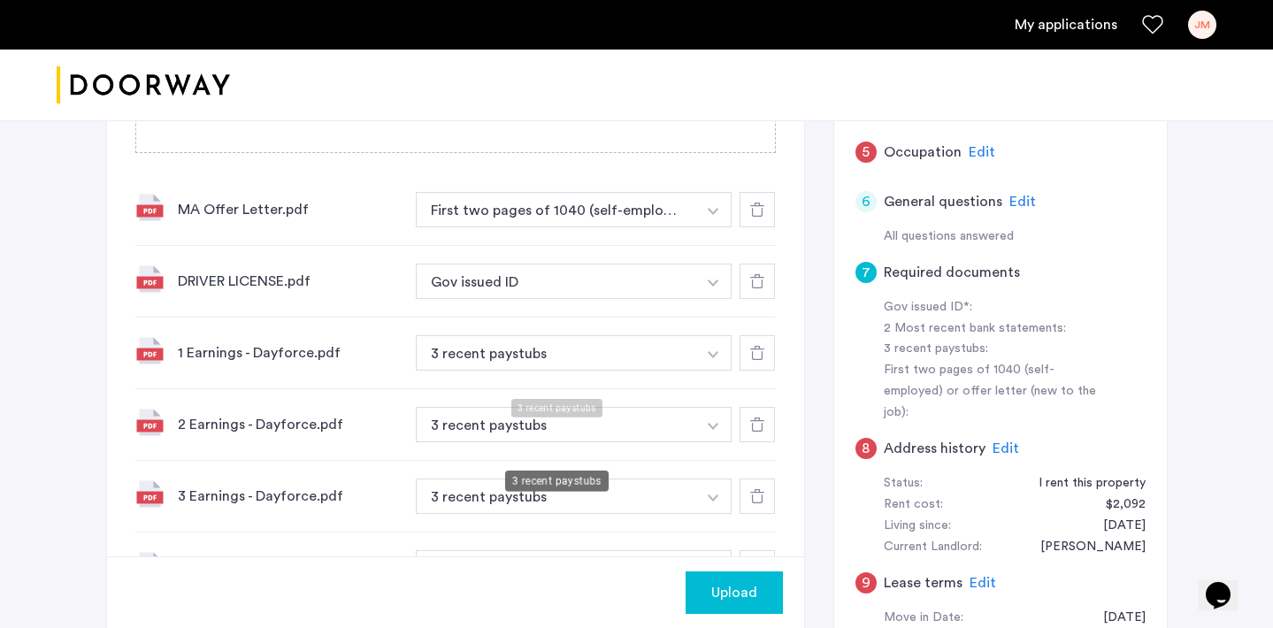
scroll to position [442, 0]
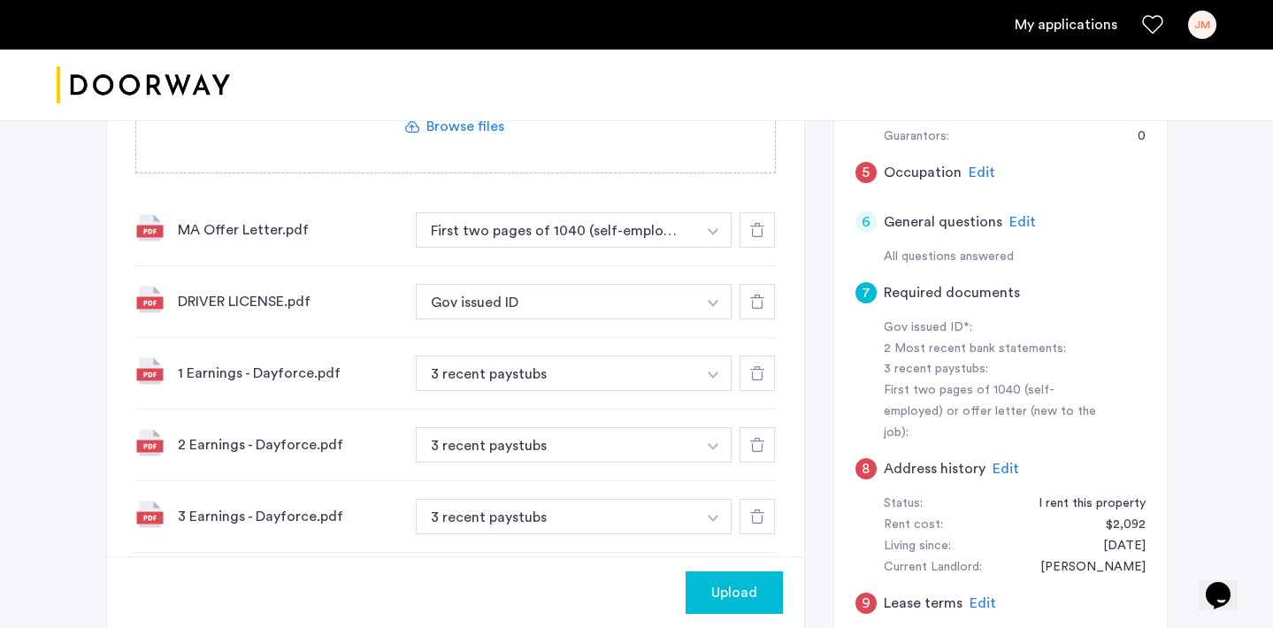
click at [735, 588] on span "Upload" at bounding box center [734, 592] width 46 height 21
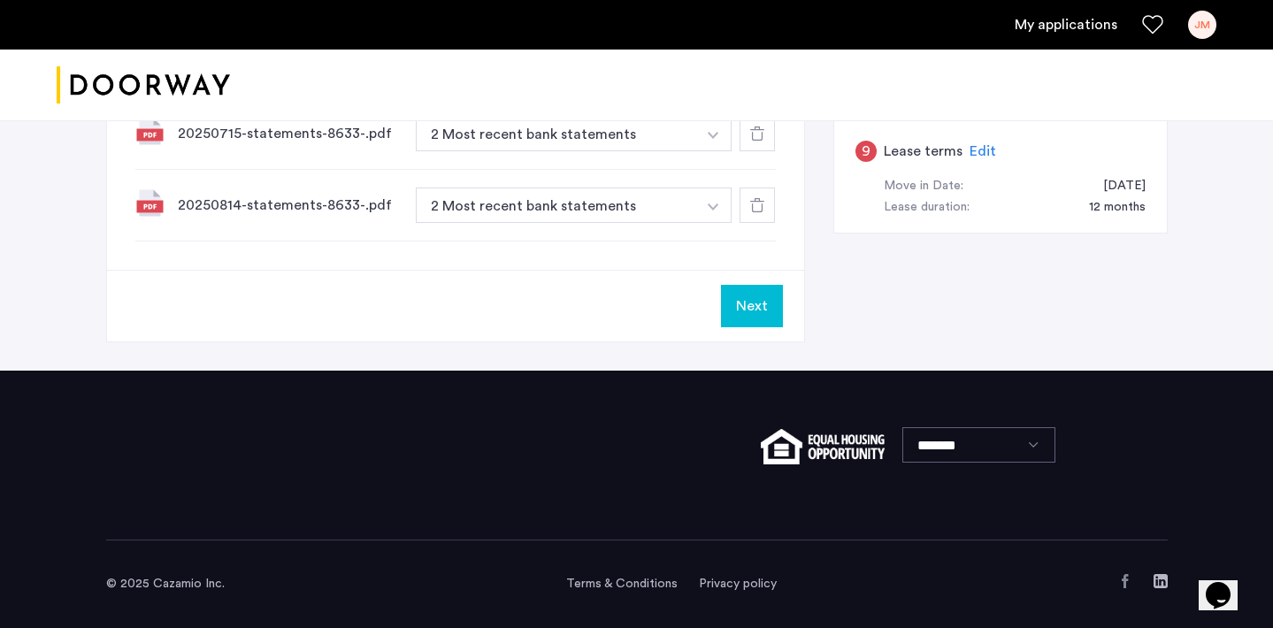
click at [745, 300] on button "Next" at bounding box center [752, 306] width 62 height 42
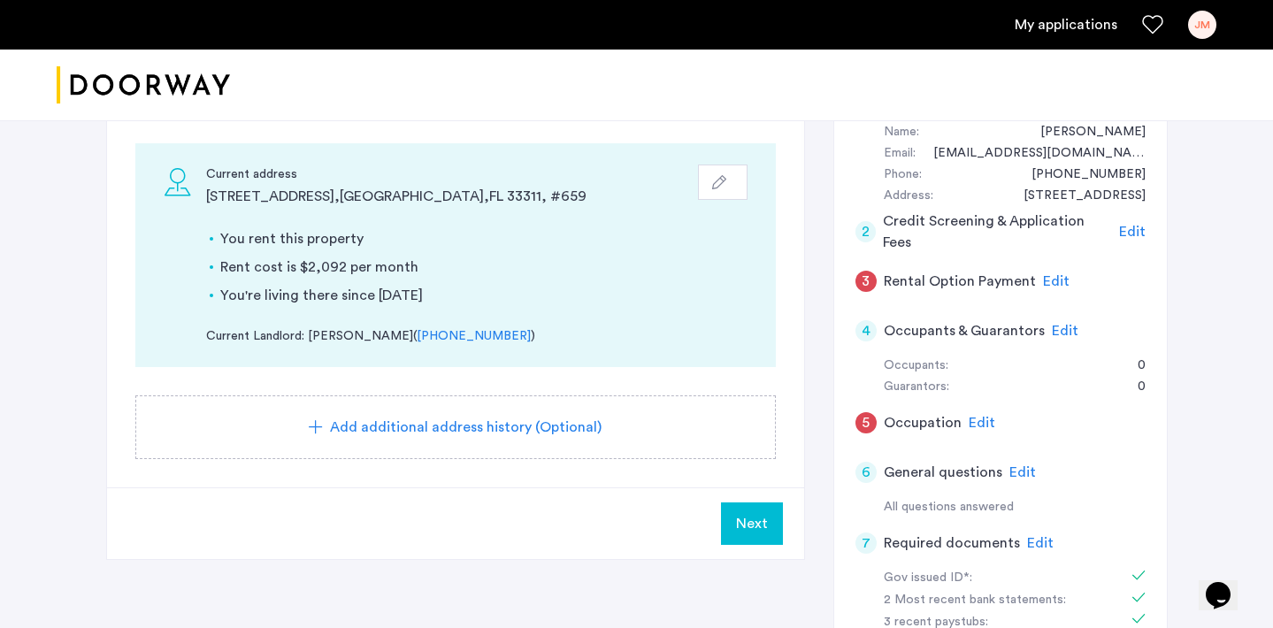
scroll to position [256, 0]
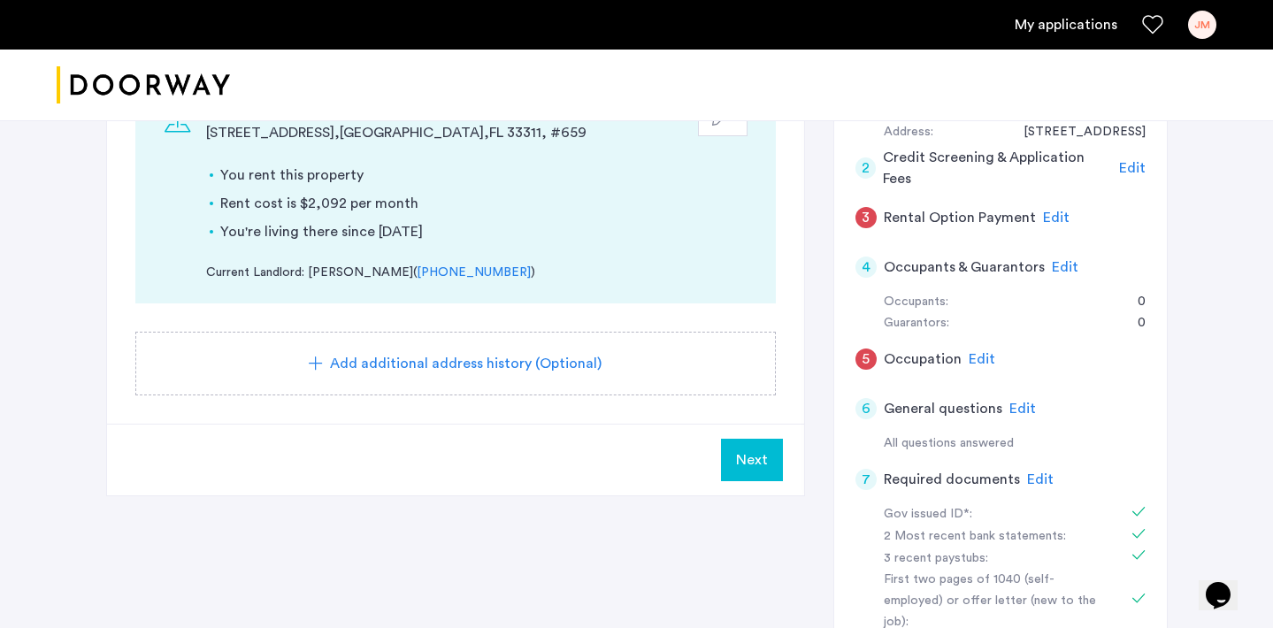
click at [973, 361] on span "Edit" at bounding box center [982, 359] width 27 height 14
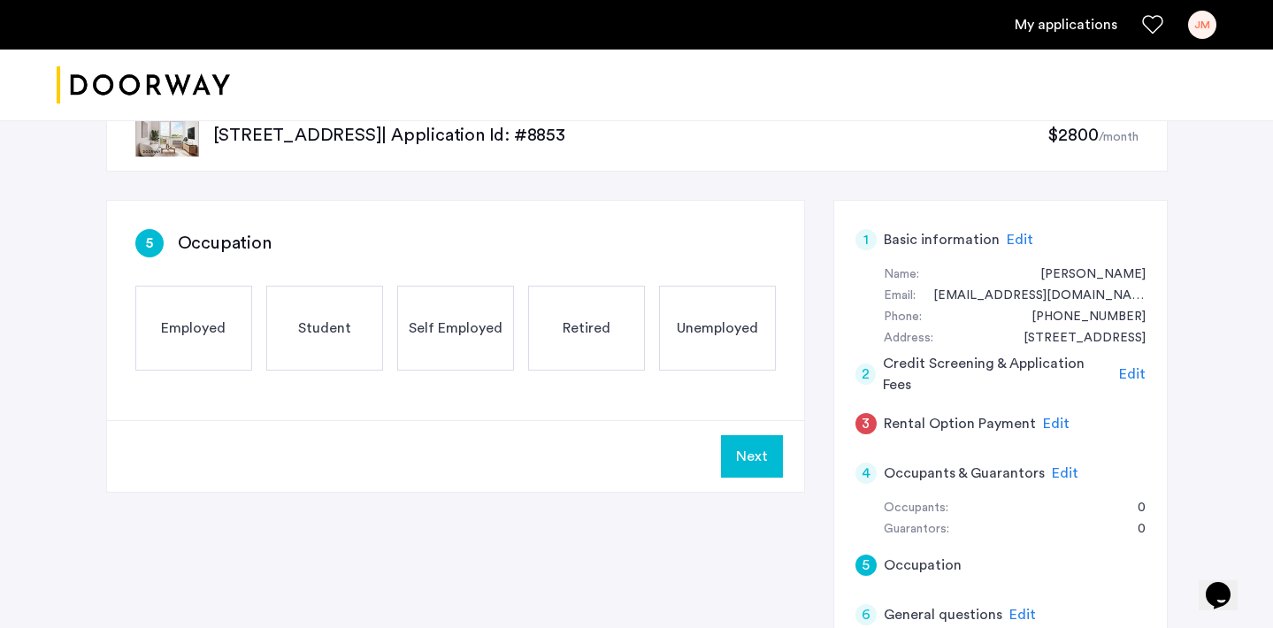
scroll to position [0, 0]
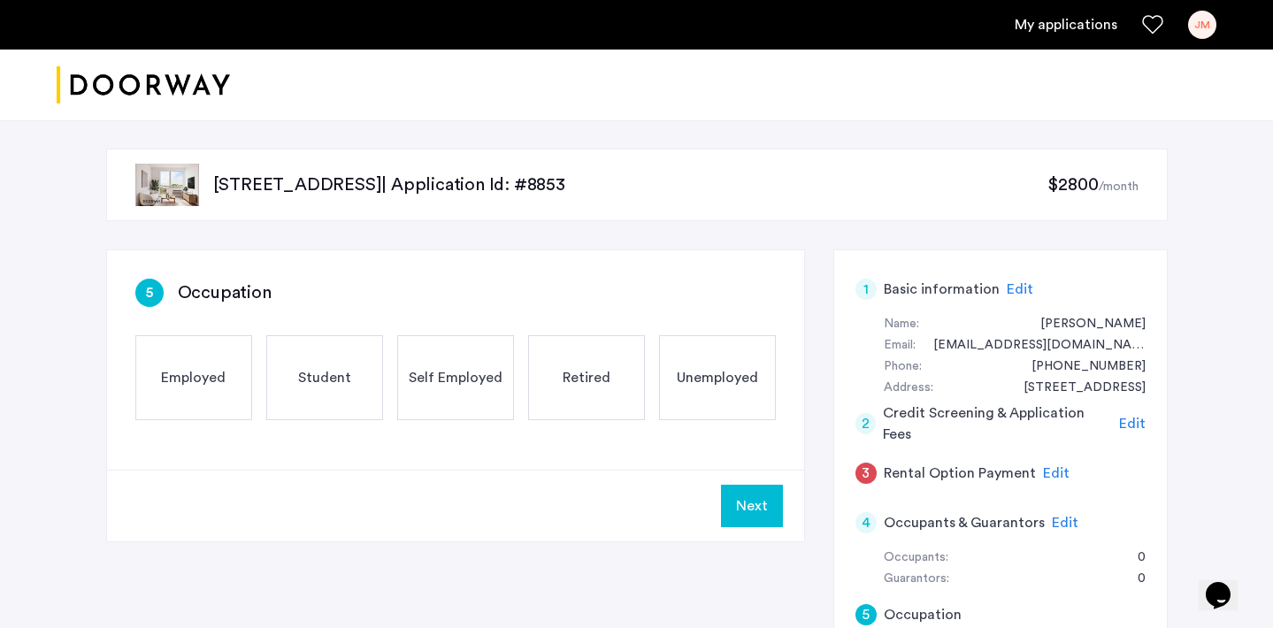
click at [198, 393] on div "Employed" at bounding box center [193, 377] width 117 height 85
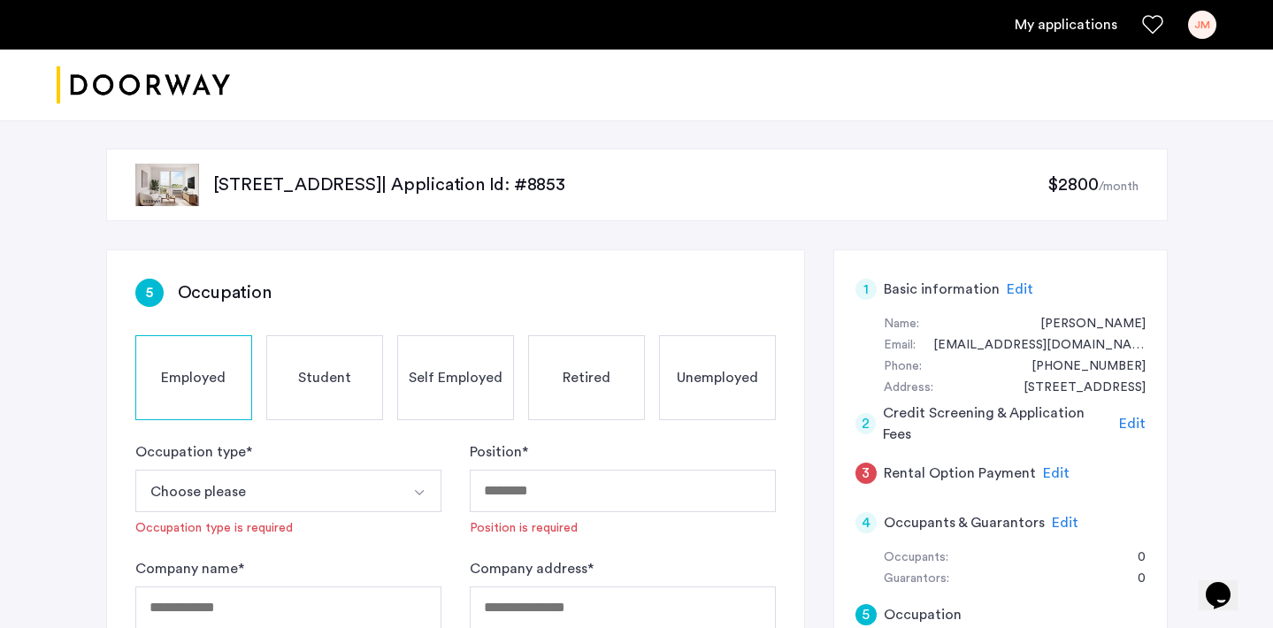
scroll to position [108, 0]
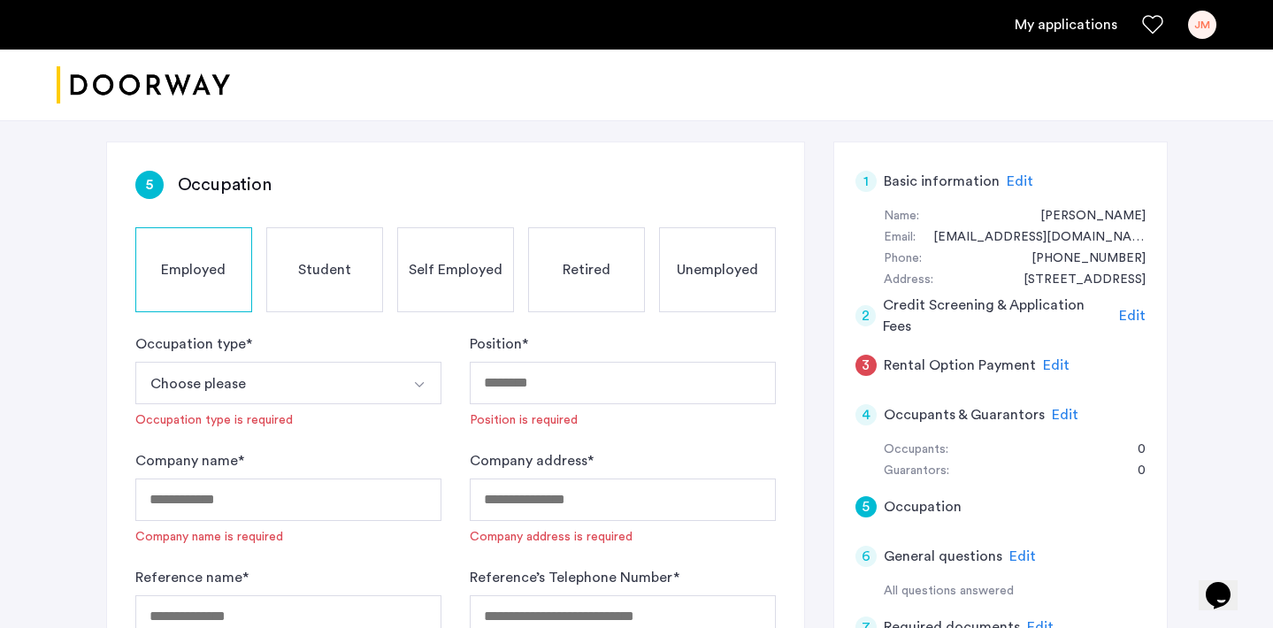
click at [433, 378] on button "Select option" at bounding box center [420, 383] width 42 height 42
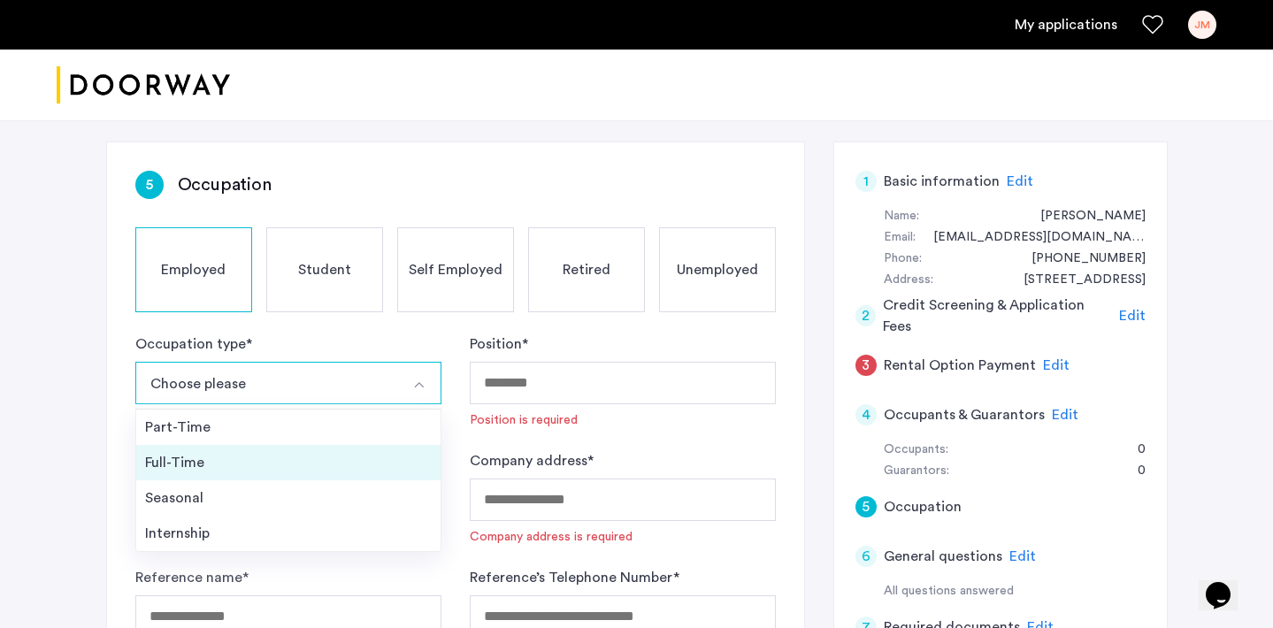
click at [340, 461] on div "Full-Time" at bounding box center [288, 462] width 287 height 21
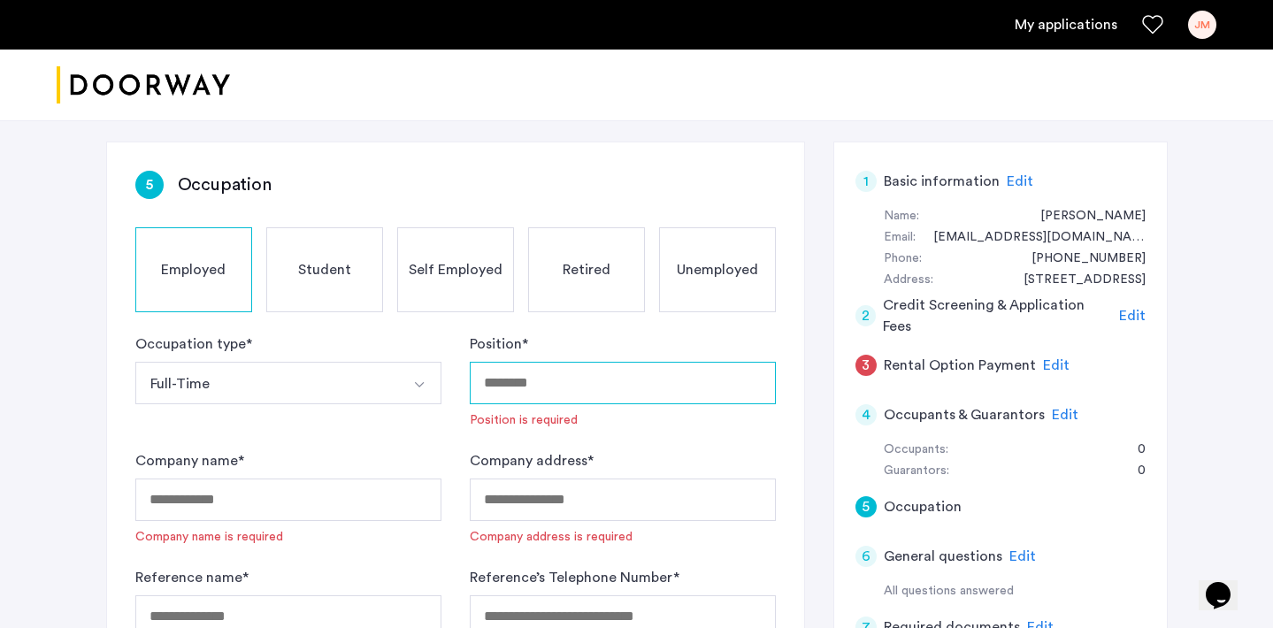
click at [605, 373] on input "Position *" at bounding box center [623, 383] width 306 height 42
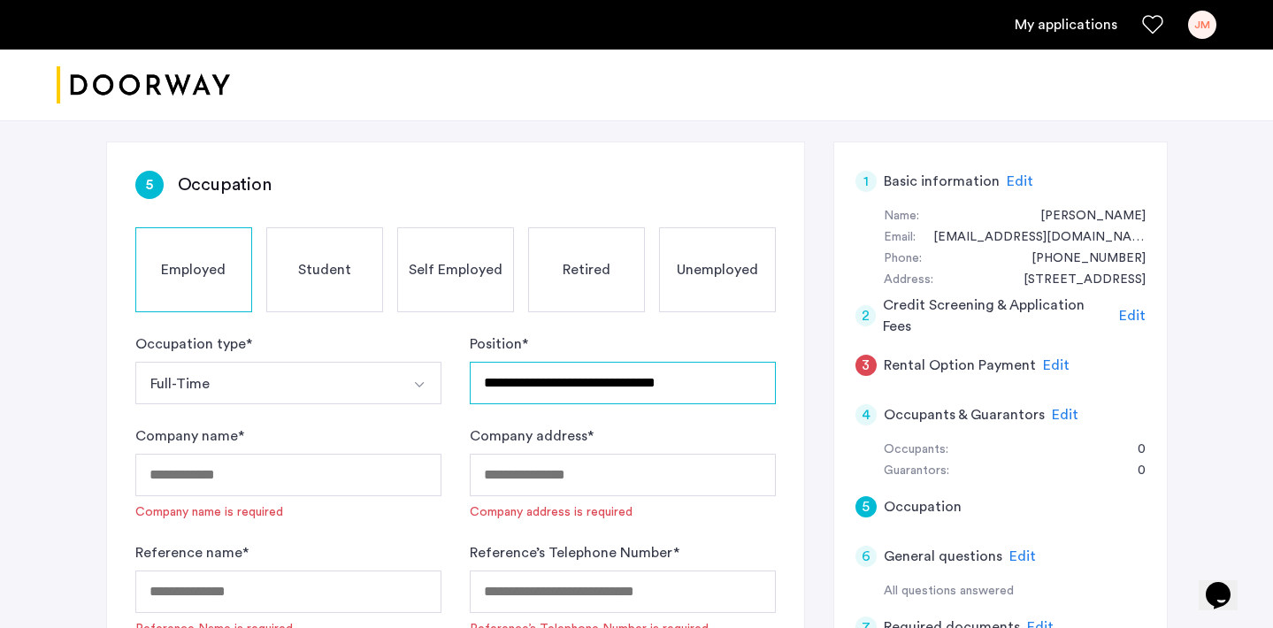
type input "**********"
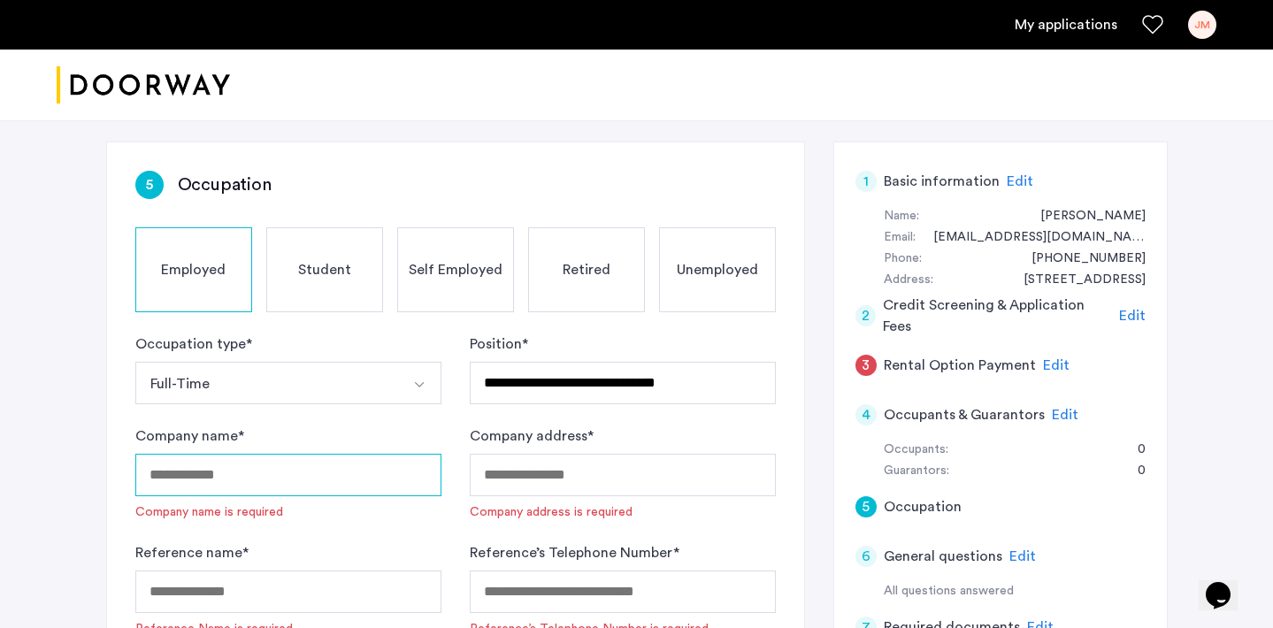
click at [396, 480] on input "Company name *" at bounding box center [288, 475] width 306 height 42
type input "**********"
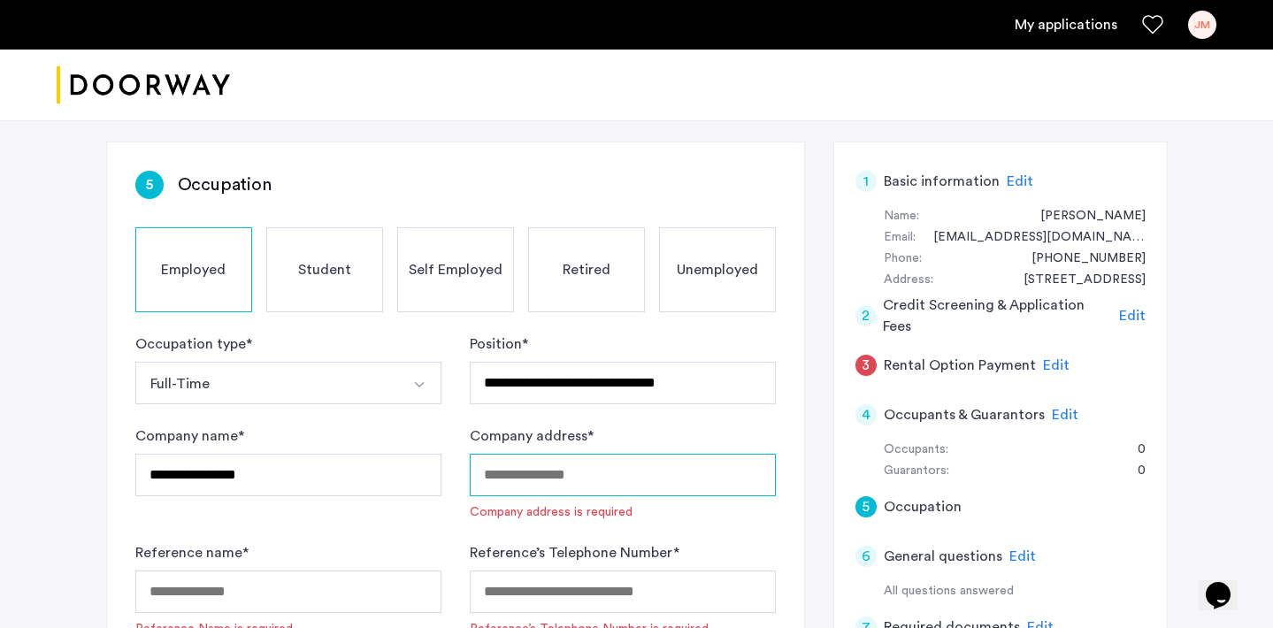
click at [541, 477] on input "Company address *" at bounding box center [623, 475] width 306 height 42
paste input "**********"
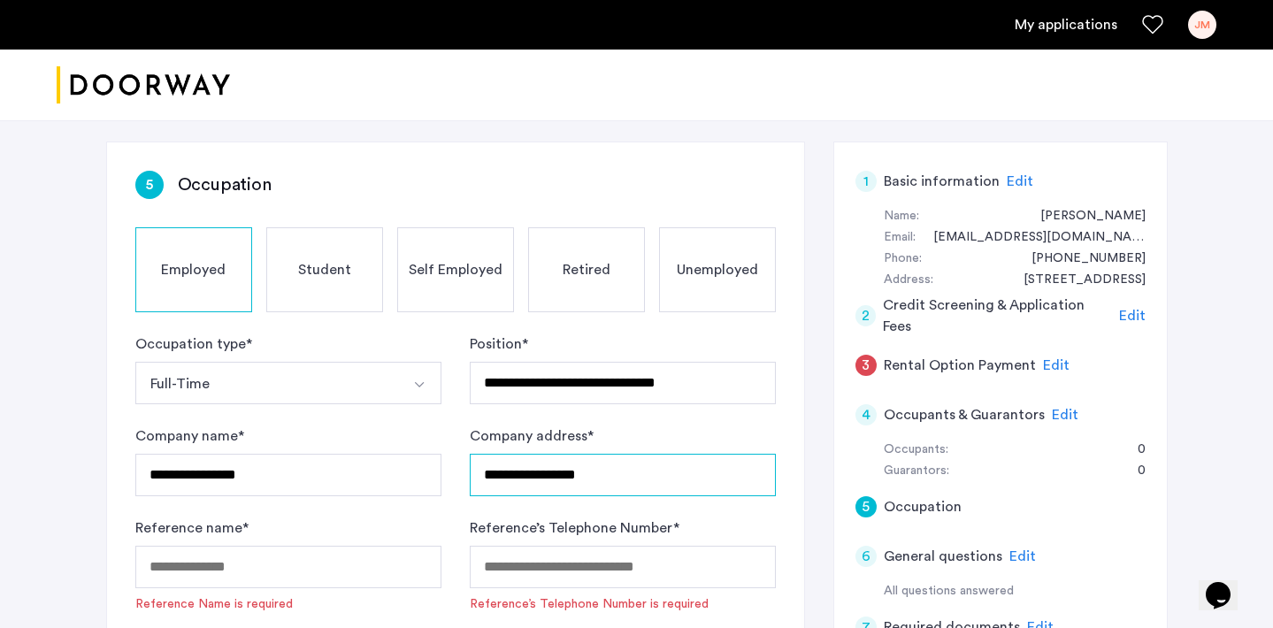
paste input "**********"
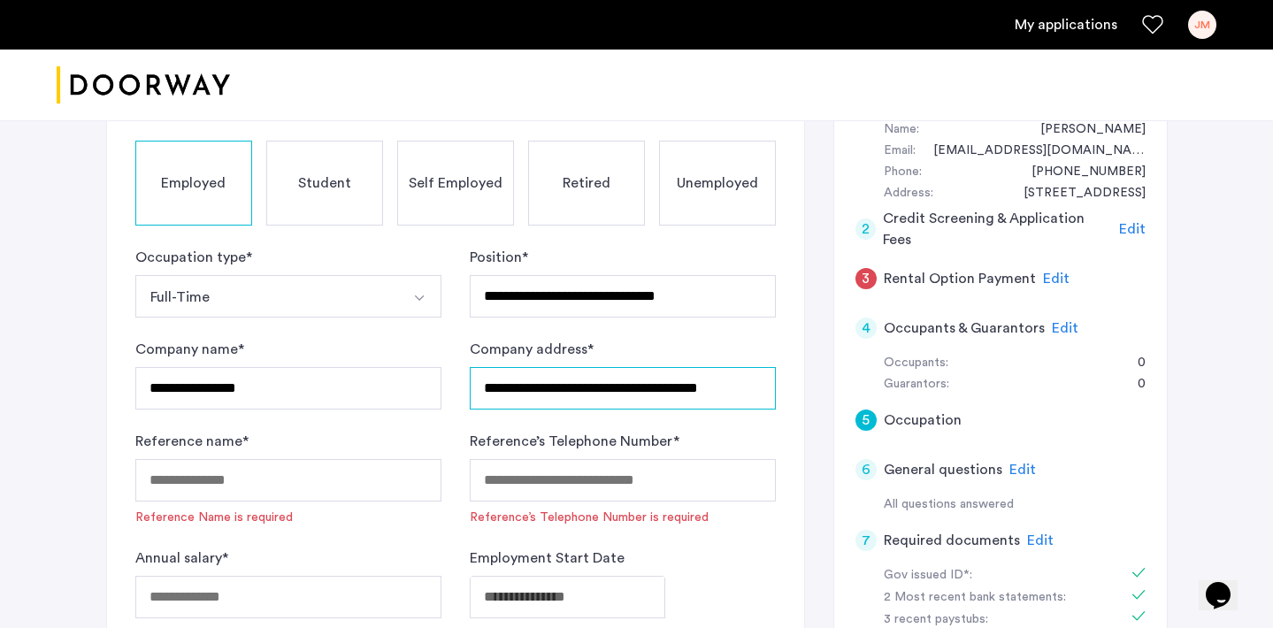
scroll to position [199, 0]
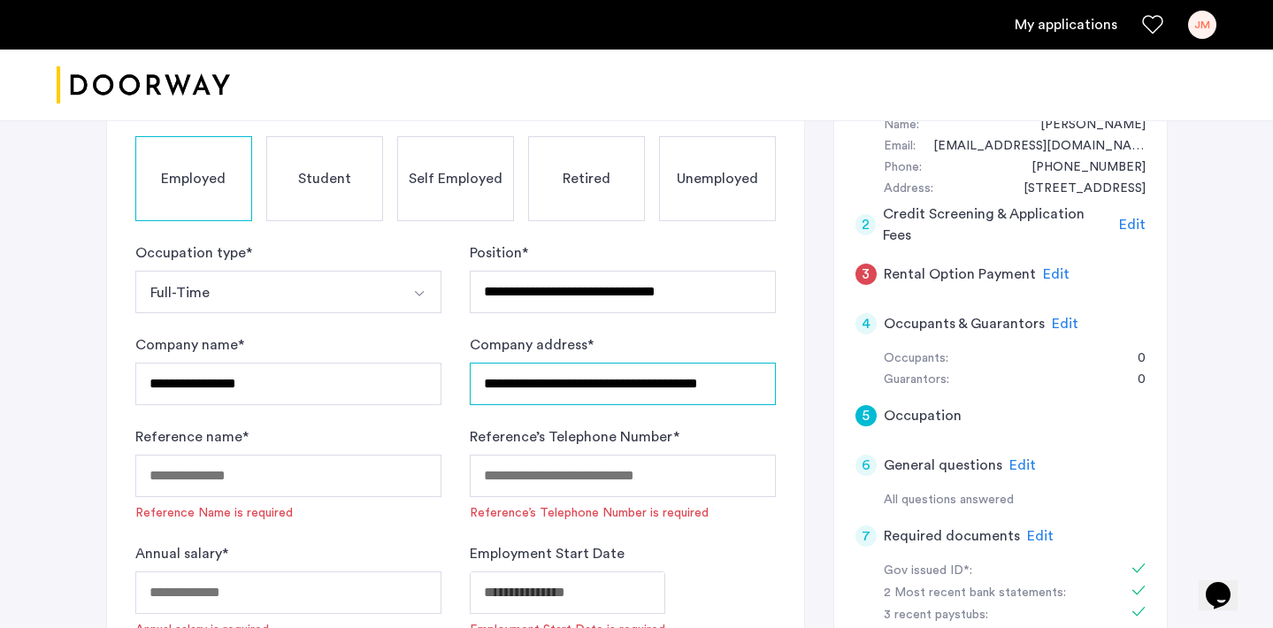
type input "**********"
click at [411, 472] on input "Reference name *" at bounding box center [288, 476] width 306 height 42
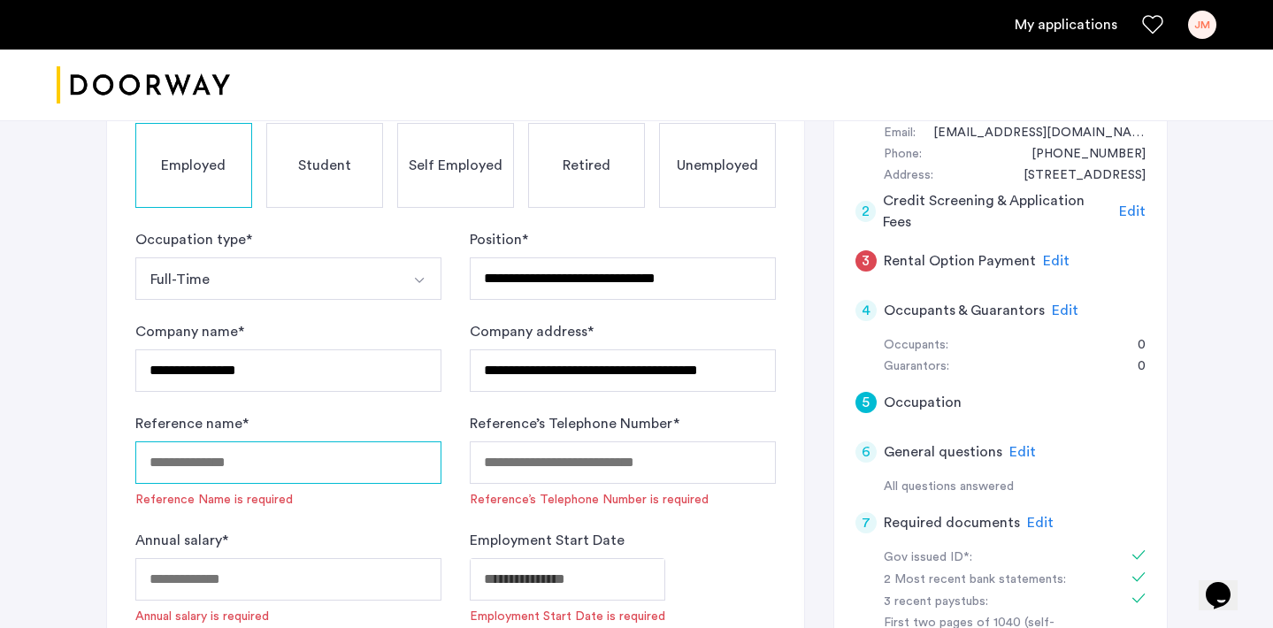
scroll to position [282, 0]
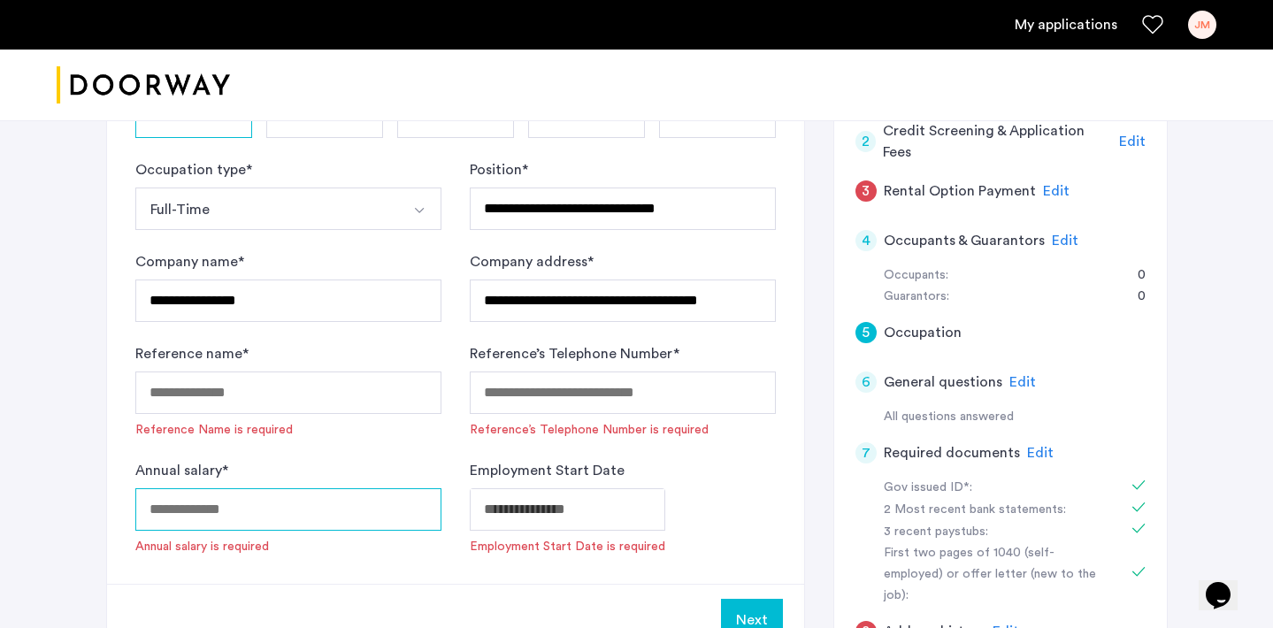
click at [386, 507] on input "Annual salary *" at bounding box center [288, 509] width 306 height 42
type input "******"
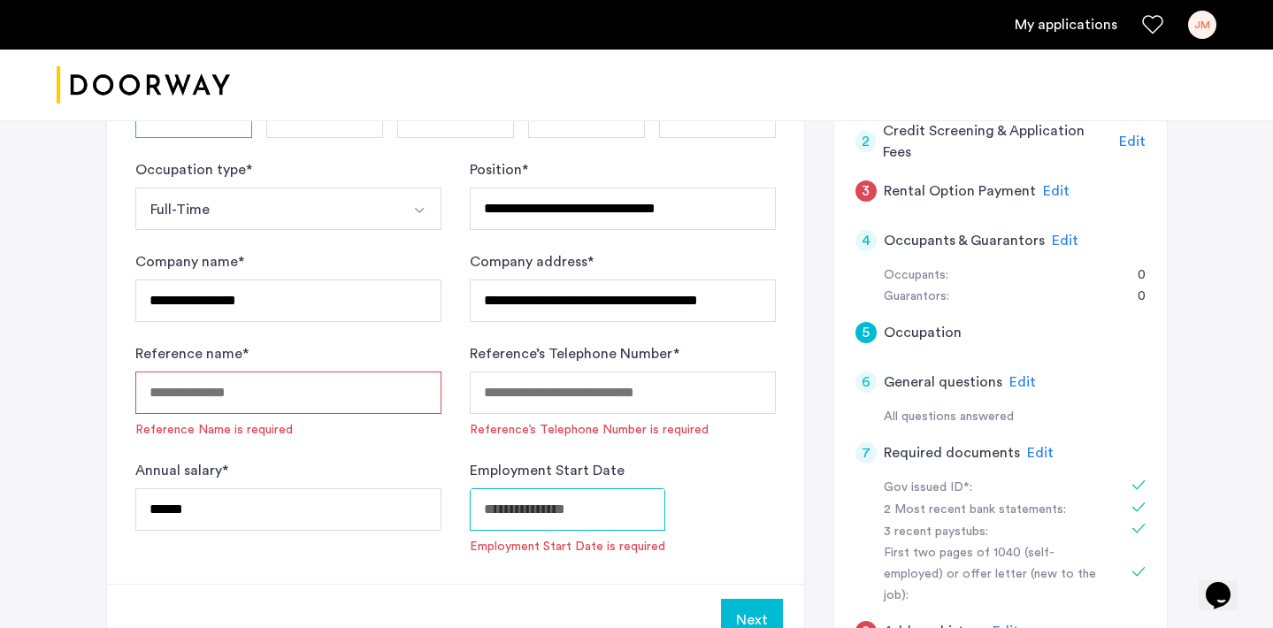
click at [596, 346] on body "**********" at bounding box center [636, 32] width 1273 height 628
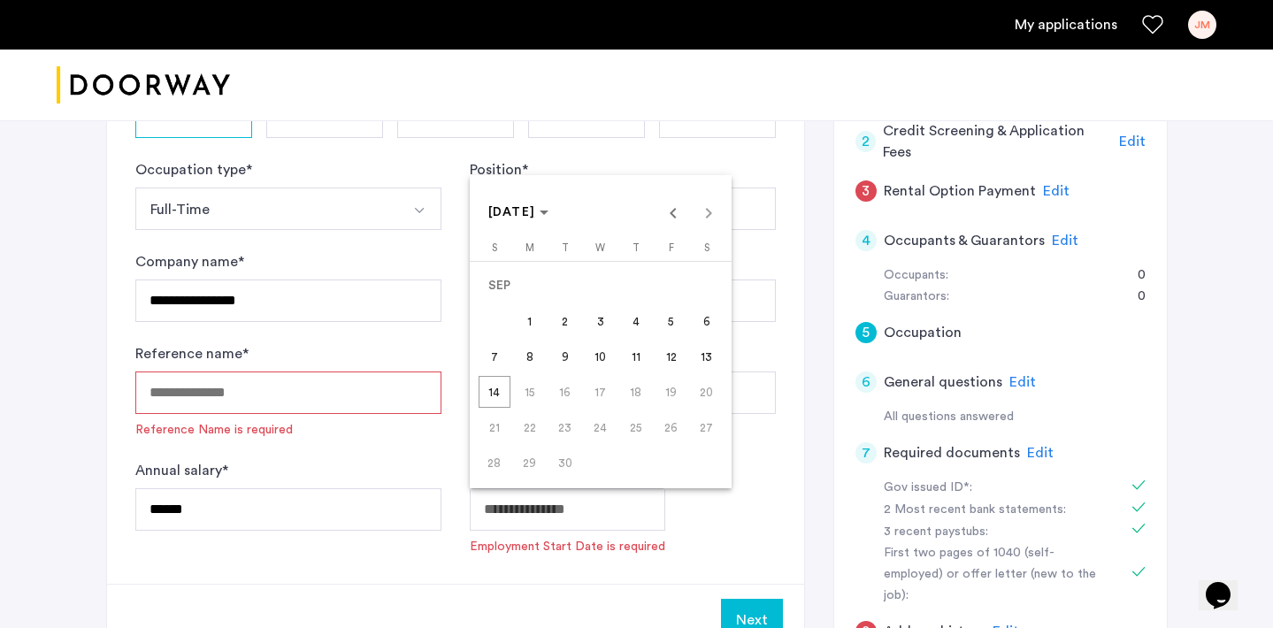
click at [526, 388] on span "15" at bounding box center [530, 392] width 32 height 32
click at [534, 395] on span "15" at bounding box center [530, 392] width 32 height 32
click at [526, 393] on span "15" at bounding box center [530, 392] width 32 height 32
click at [493, 392] on span "14" at bounding box center [495, 392] width 32 height 32
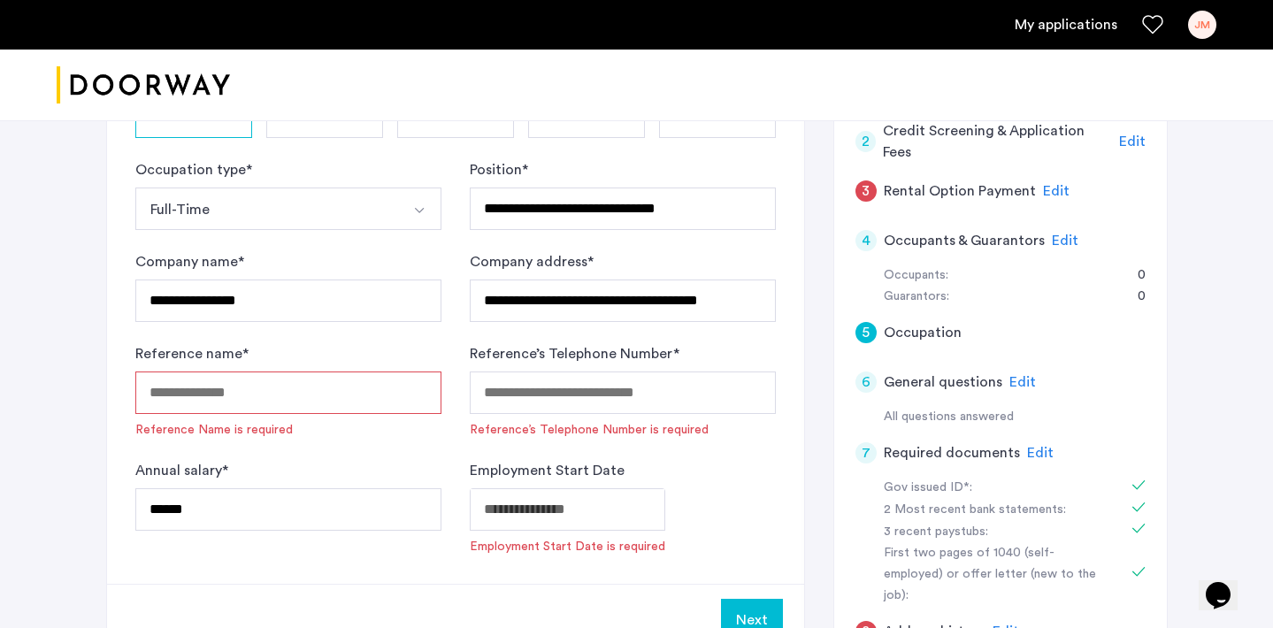
type input "**********"
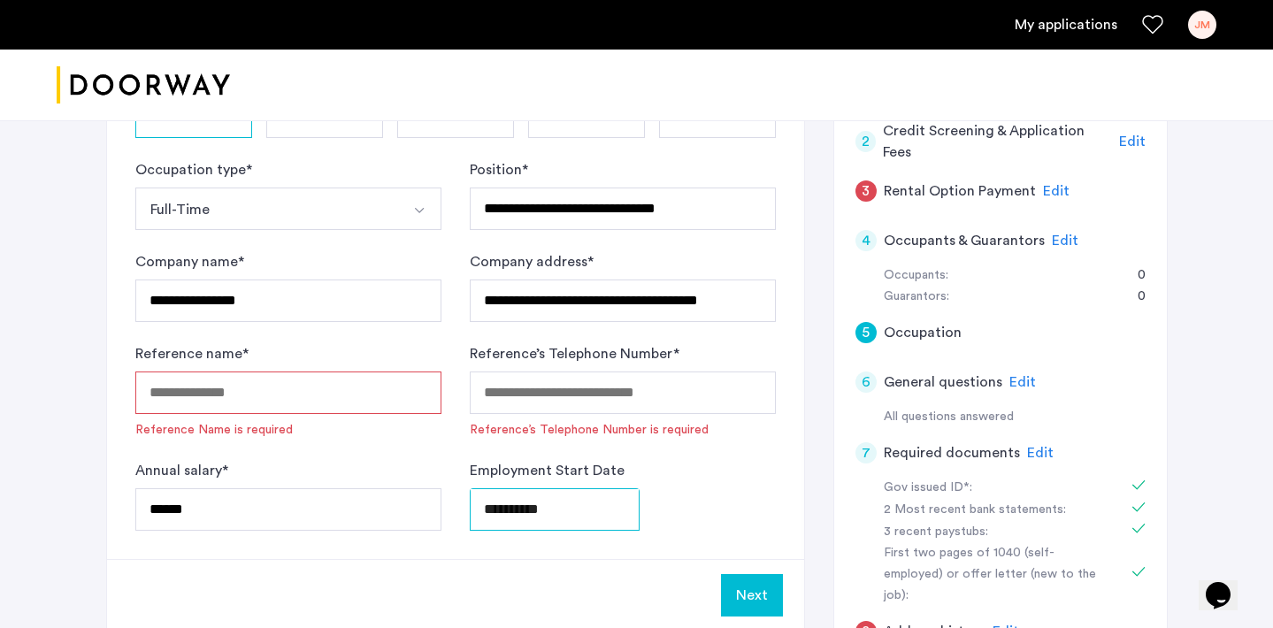
click at [564, 346] on body "**********" at bounding box center [636, 32] width 1273 height 628
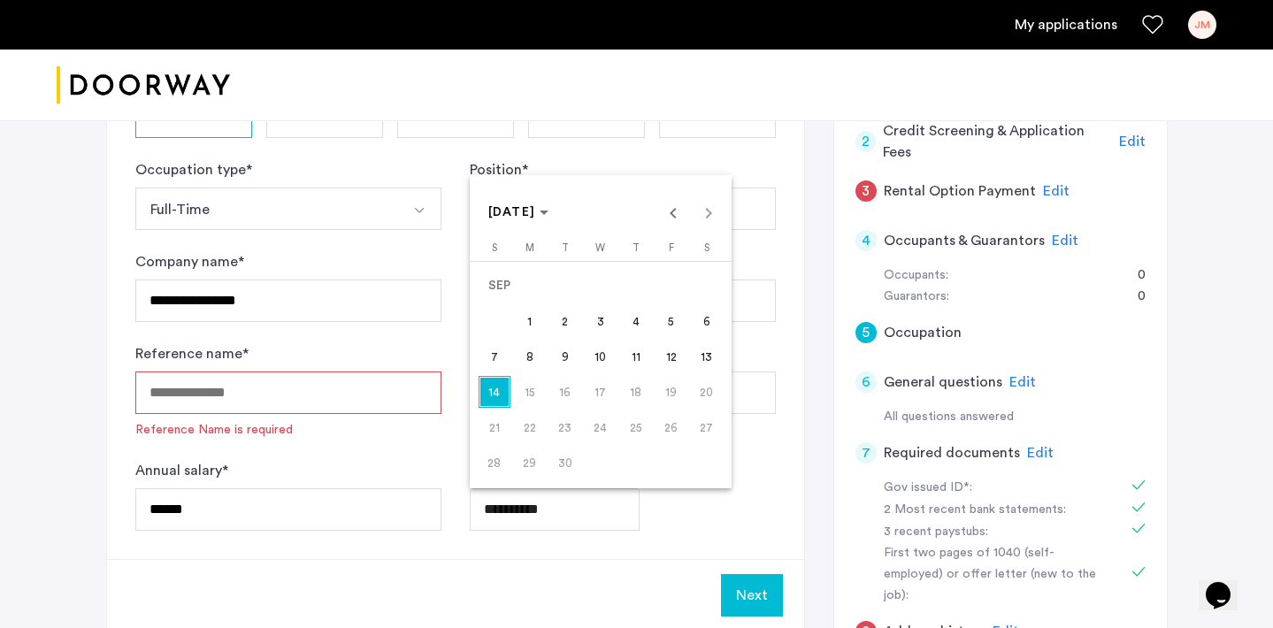
click at [700, 511] on div at bounding box center [636, 314] width 1273 height 628
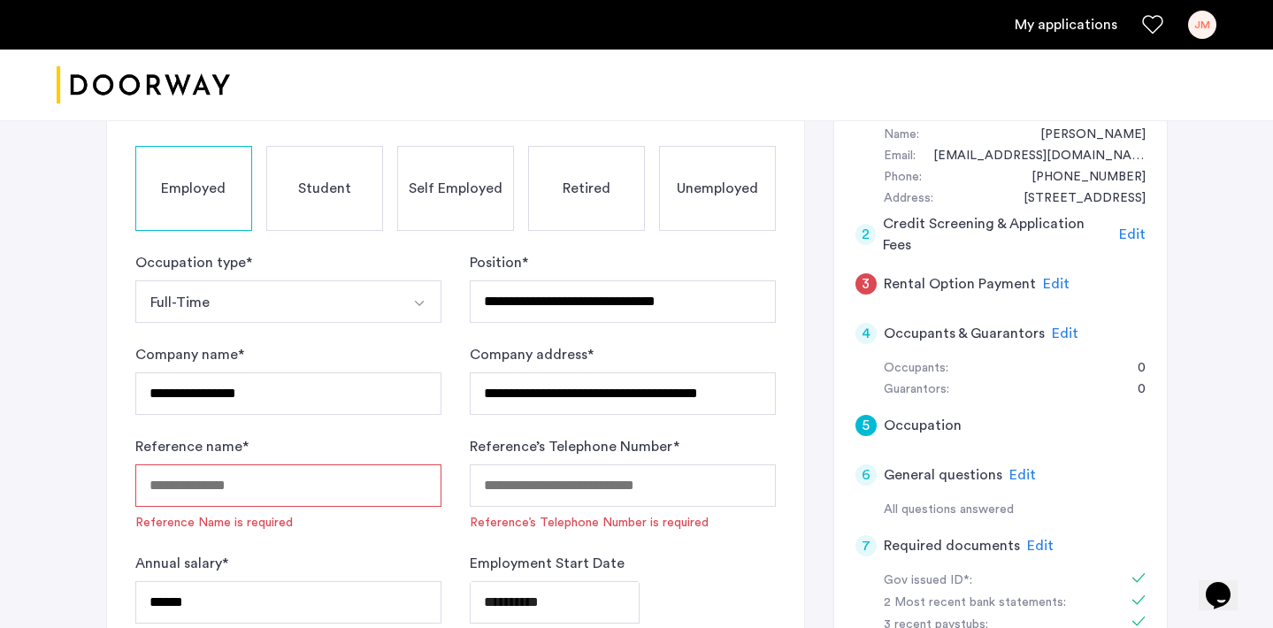
scroll to position [281, 0]
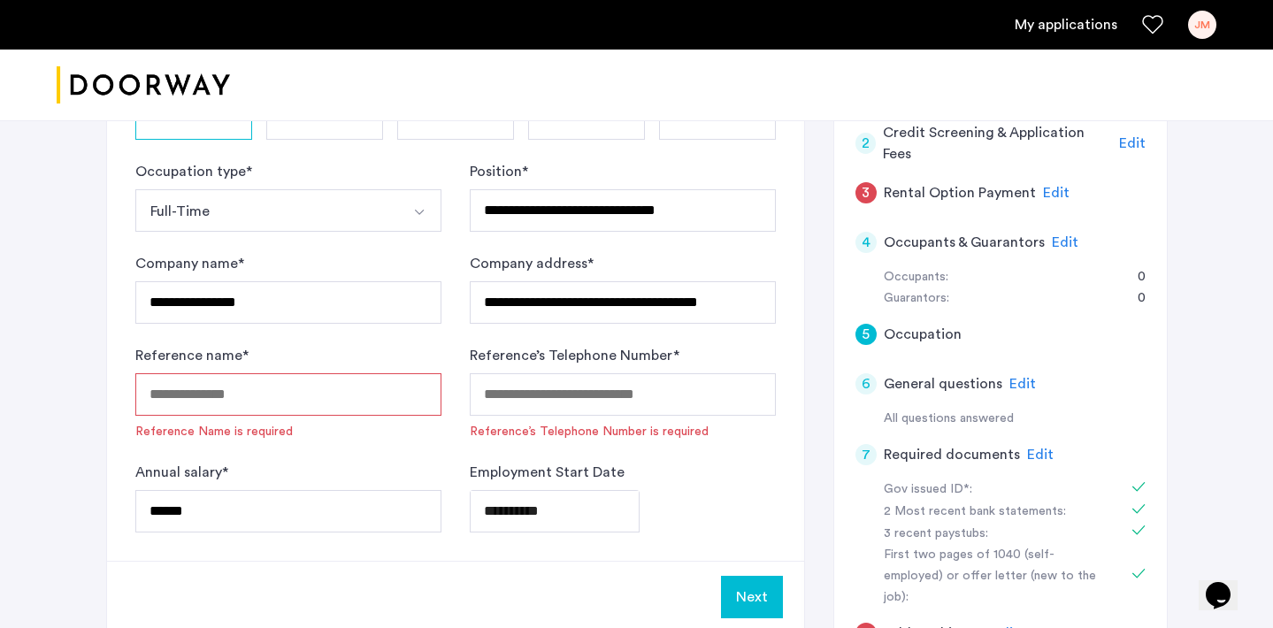
click at [407, 396] on input "Reference name *" at bounding box center [288, 394] width 306 height 42
type input "**********"
click at [579, 407] on input "Reference’s Telephone Number *" at bounding box center [623, 394] width 306 height 42
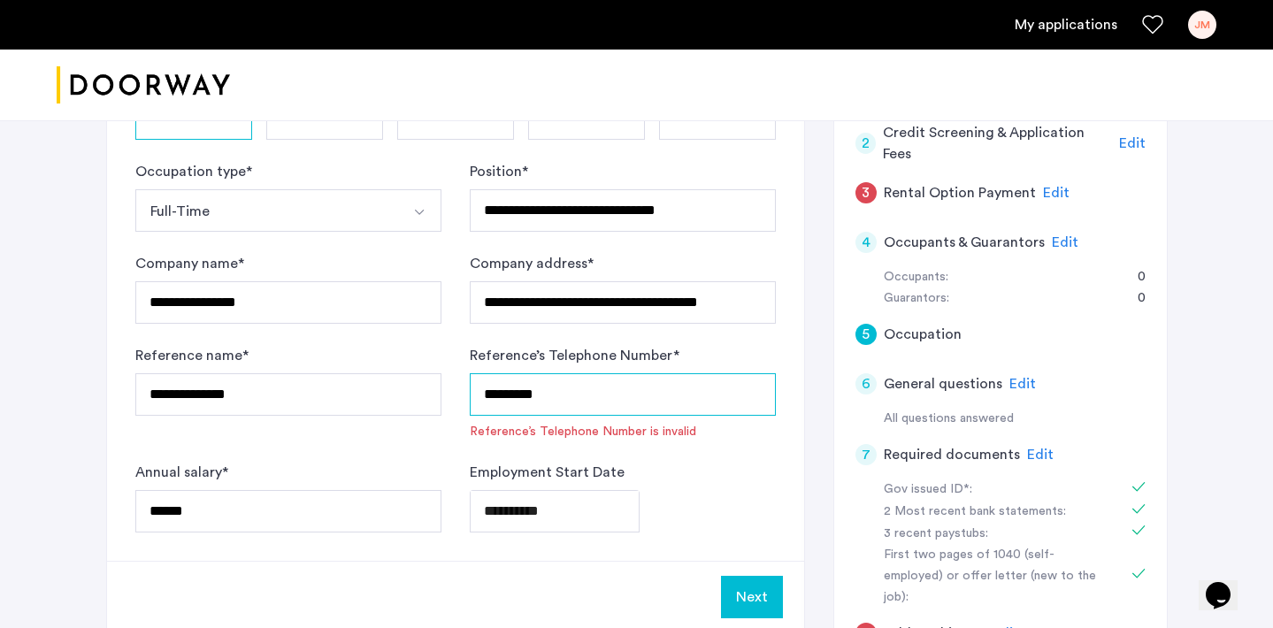
type input "**********"
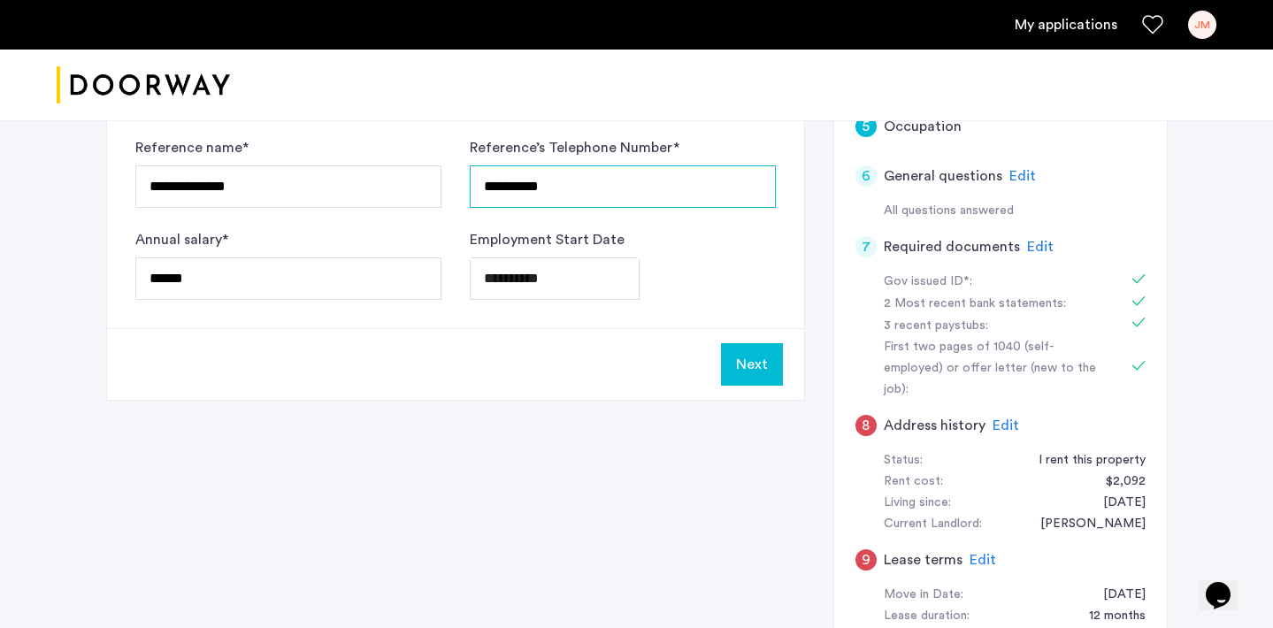
scroll to position [489, 0]
click at [765, 374] on button "Next" at bounding box center [752, 363] width 62 height 42
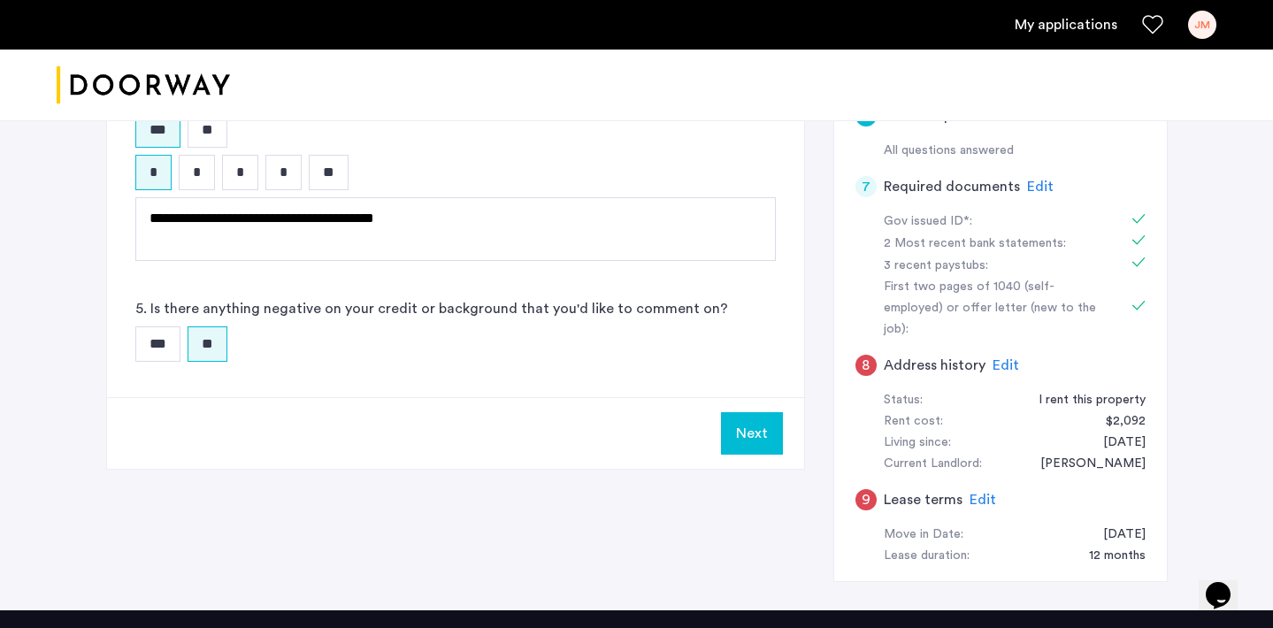
scroll to position [525, 0]
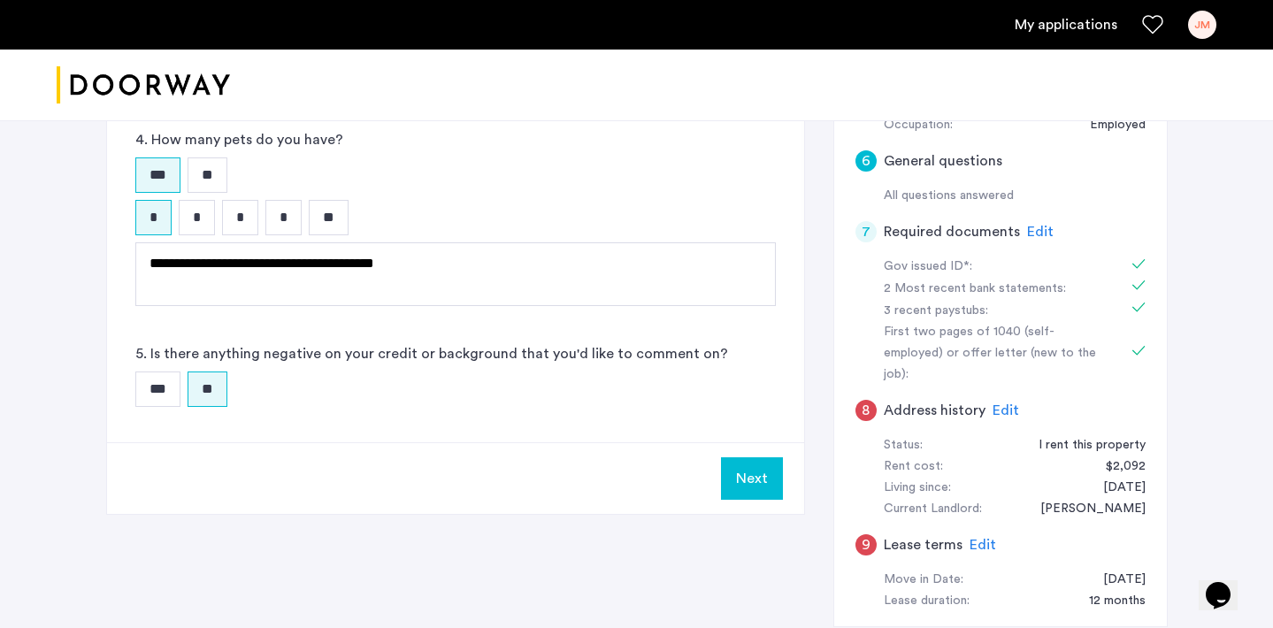
click at [1030, 232] on span "Edit" at bounding box center [1040, 232] width 27 height 14
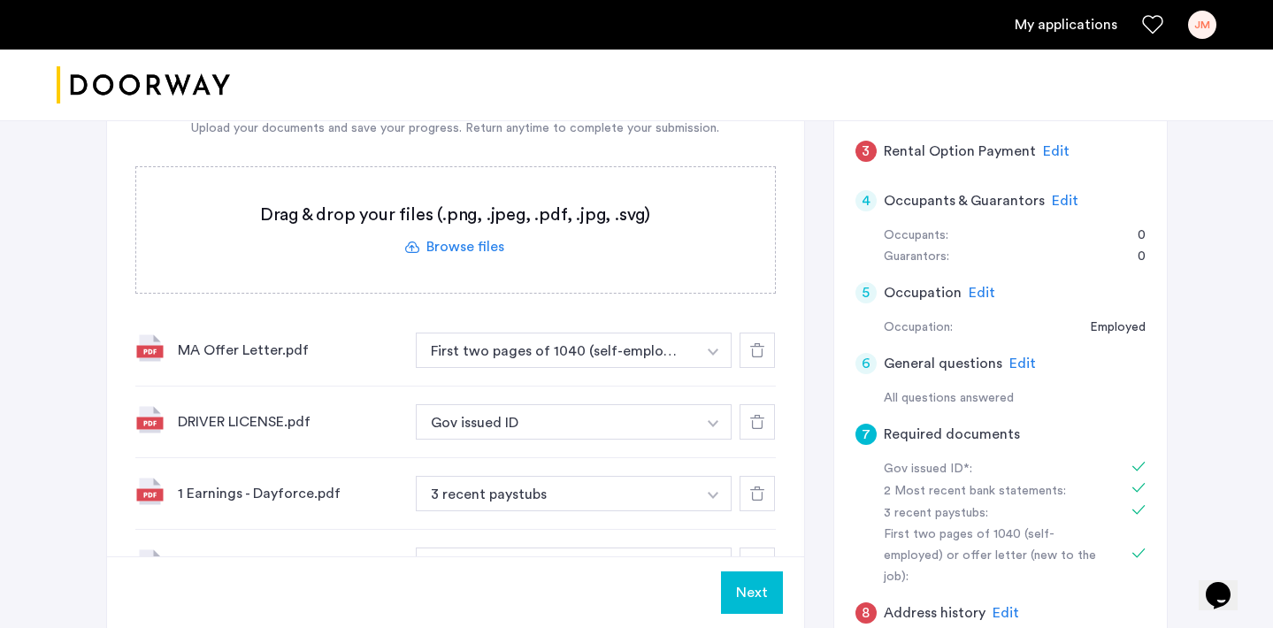
scroll to position [325, 0]
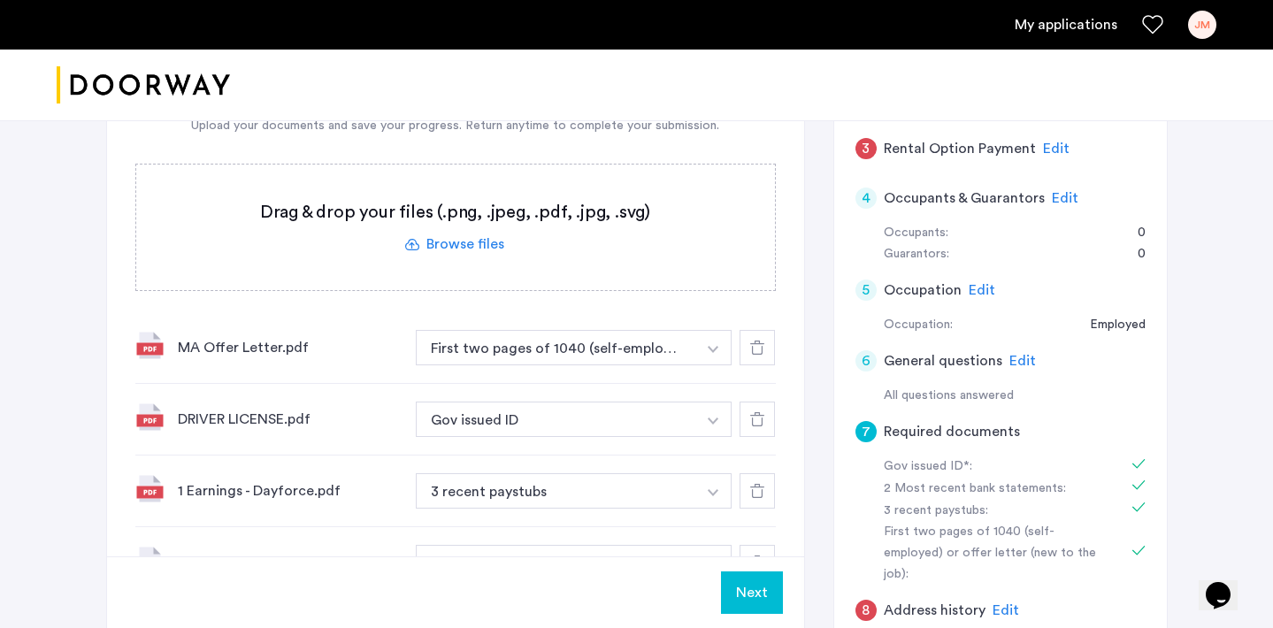
click at [383, 182] on label at bounding box center [455, 228] width 639 height 126
click at [0, 0] on input "file" at bounding box center [0, 0] width 0 height 0
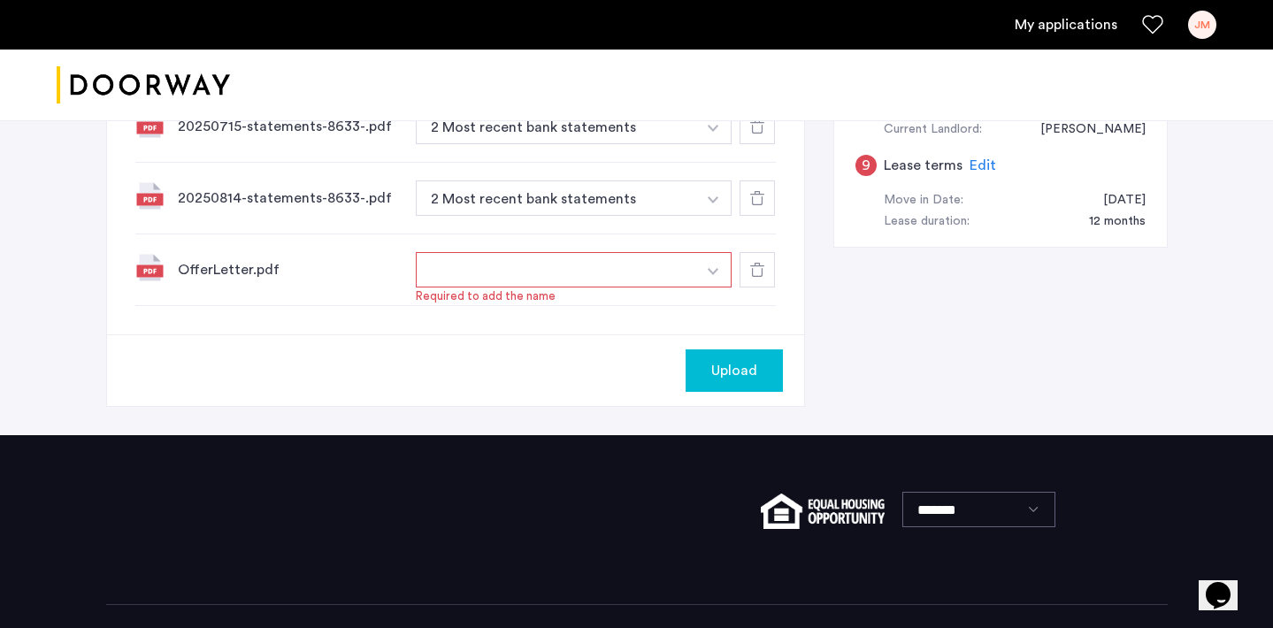
scroll to position [913, 0]
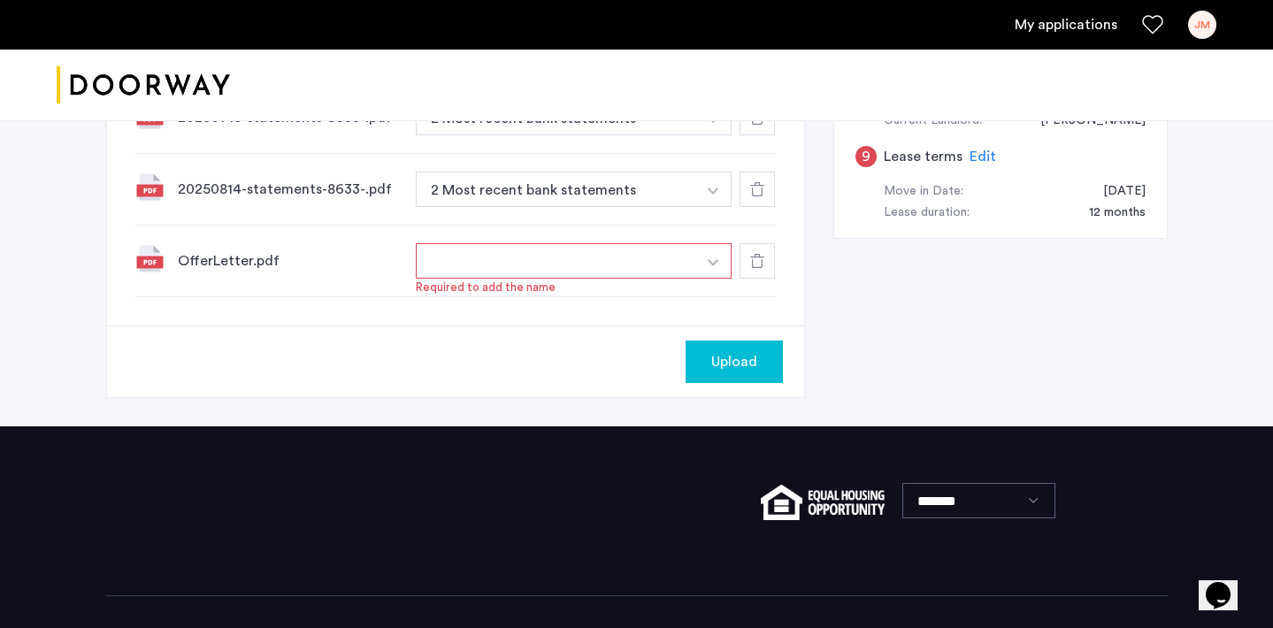
click at [758, 254] on use at bounding box center [757, 261] width 14 height 14
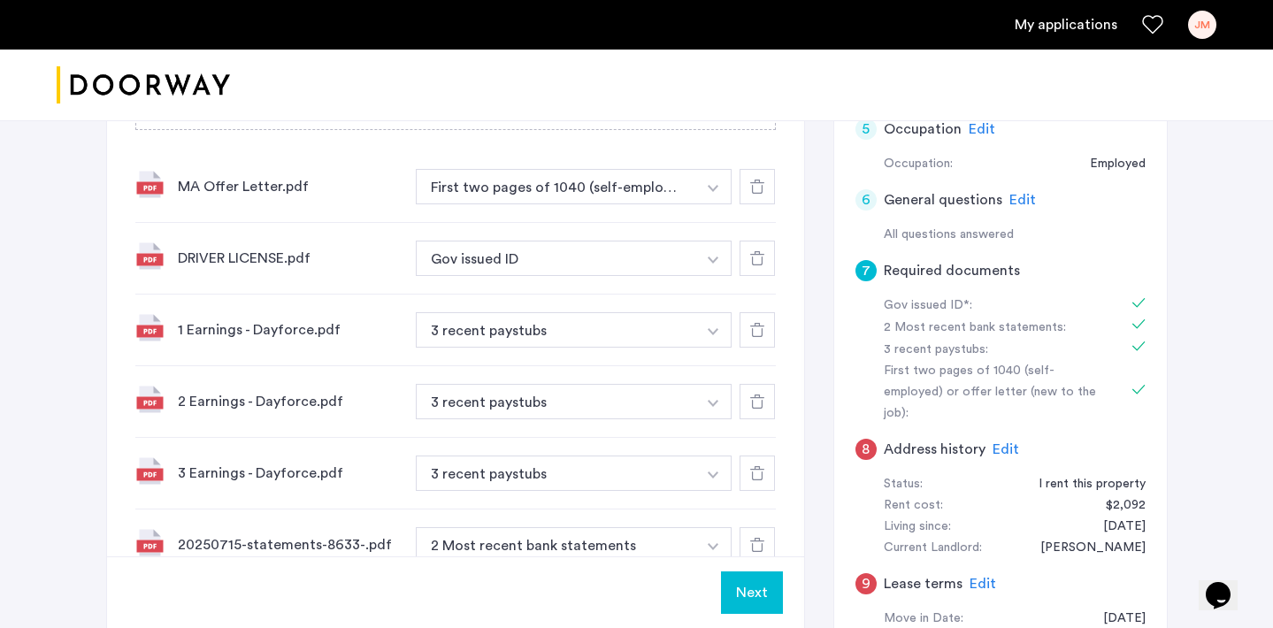
scroll to position [551, 0]
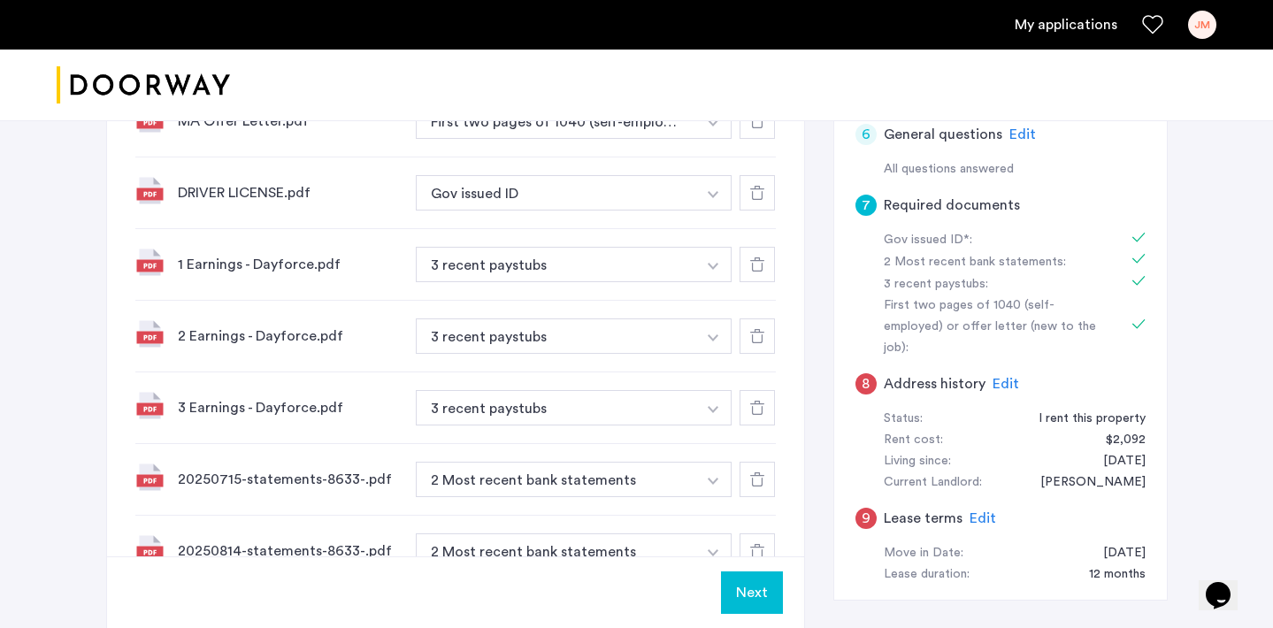
click at [762, 594] on button "Next" at bounding box center [752, 593] width 62 height 42
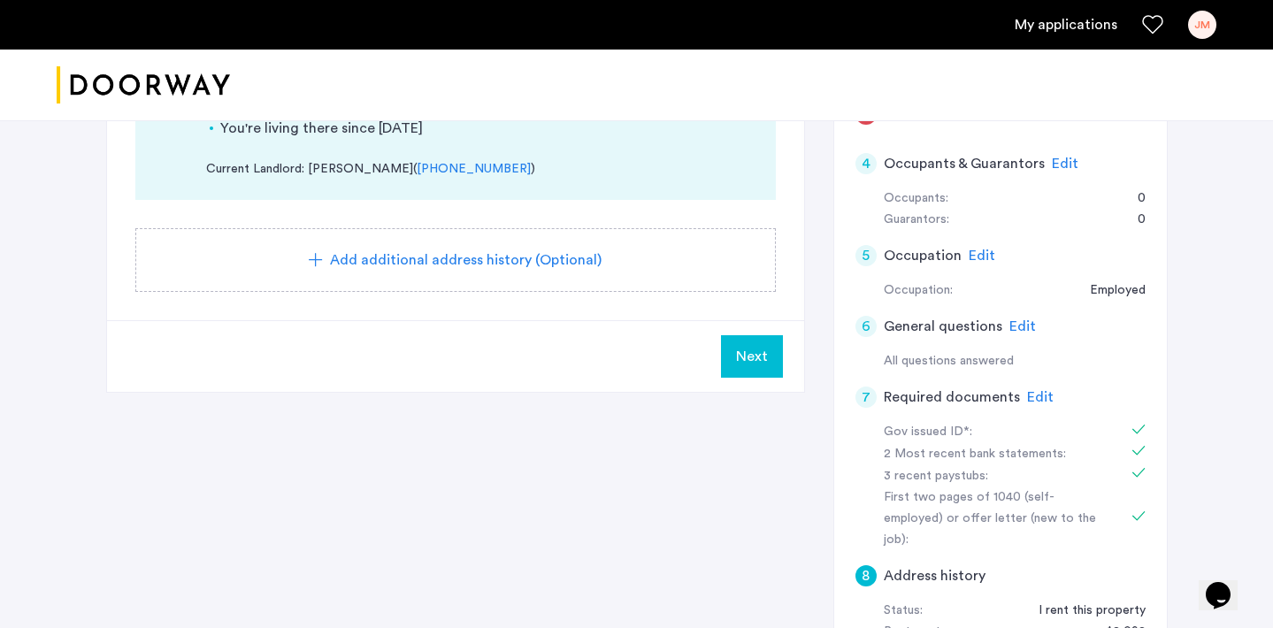
scroll to position [361, 0]
click at [749, 357] on span "Next" at bounding box center [752, 354] width 32 height 21
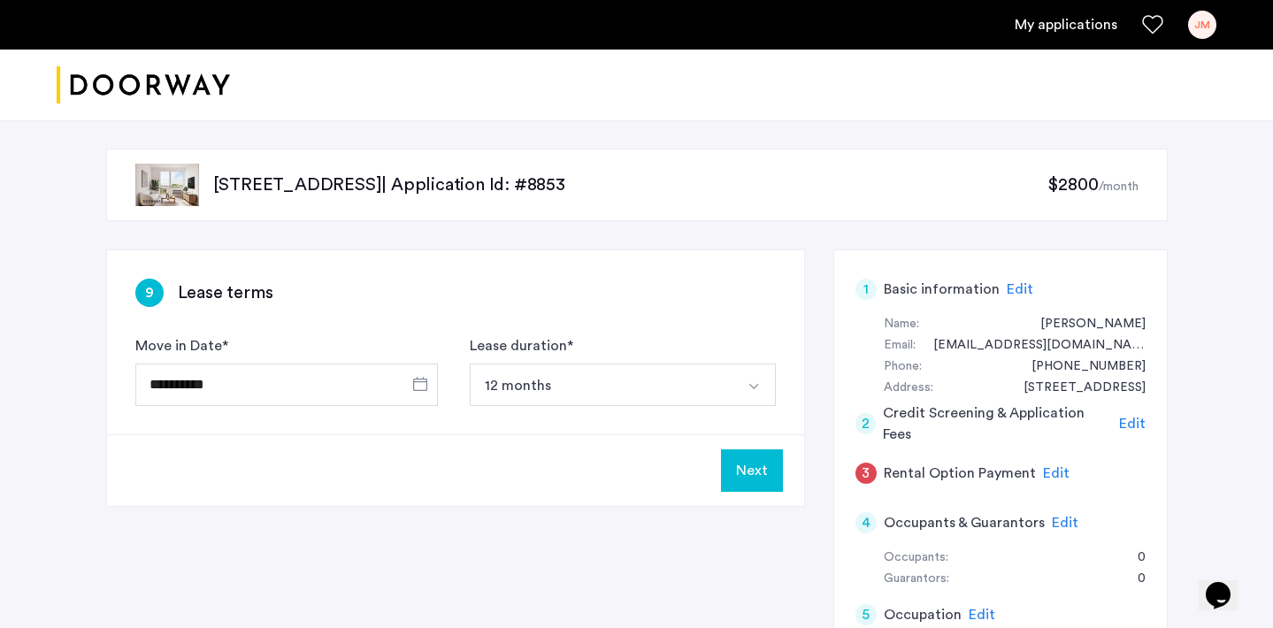
click at [759, 470] on button "Next" at bounding box center [752, 471] width 62 height 42
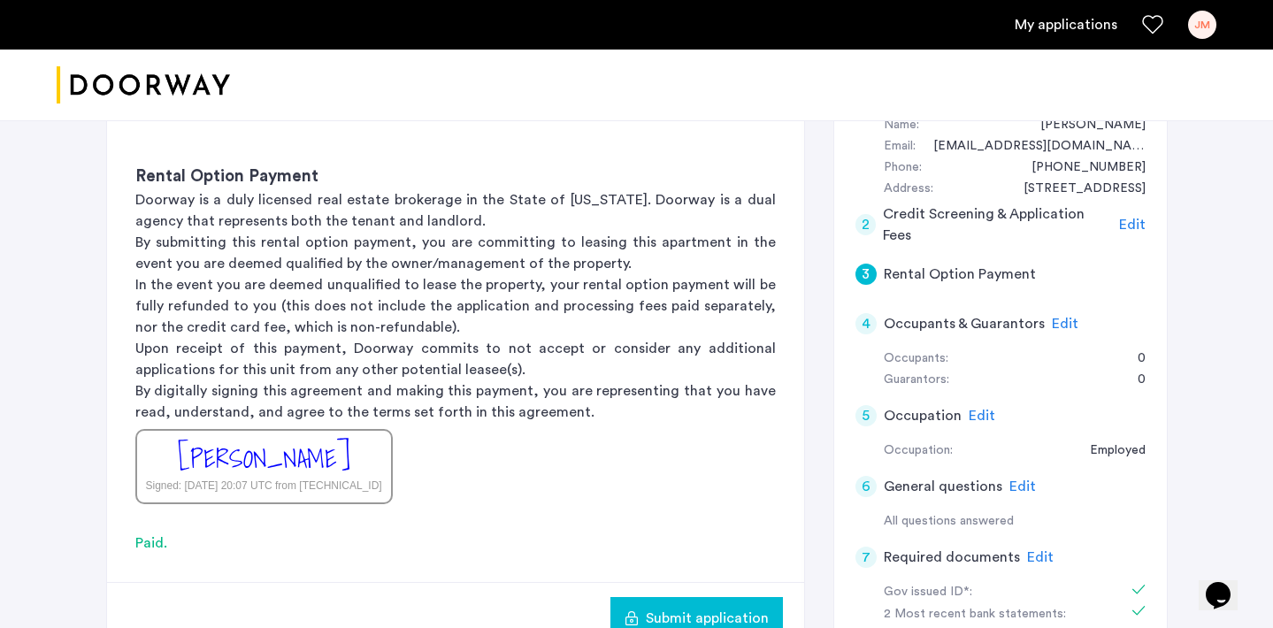
scroll to position [196, 0]
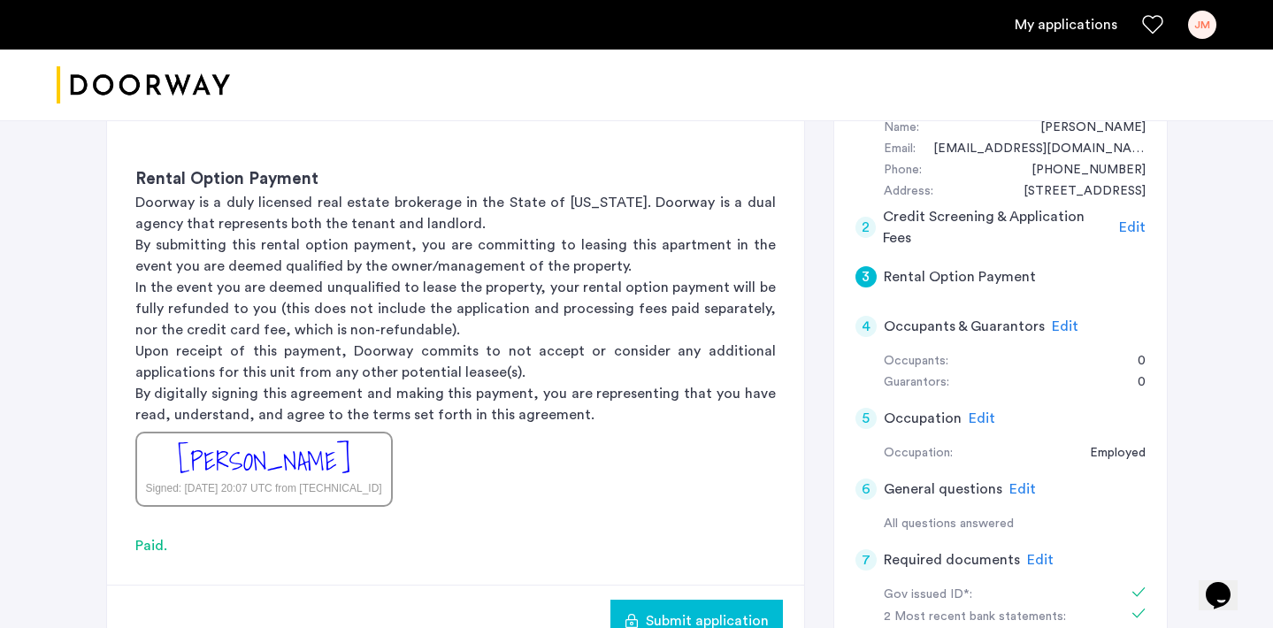
click at [1064, 326] on span "Edit" at bounding box center [1065, 326] width 27 height 14
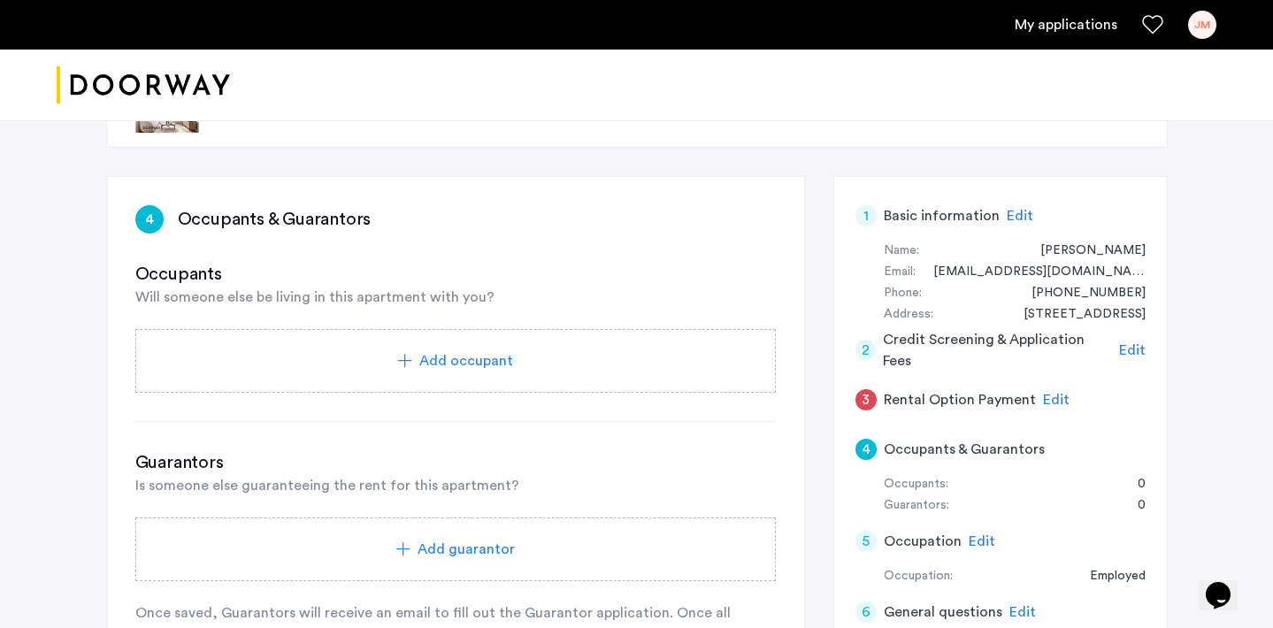
scroll to position [25, 0]
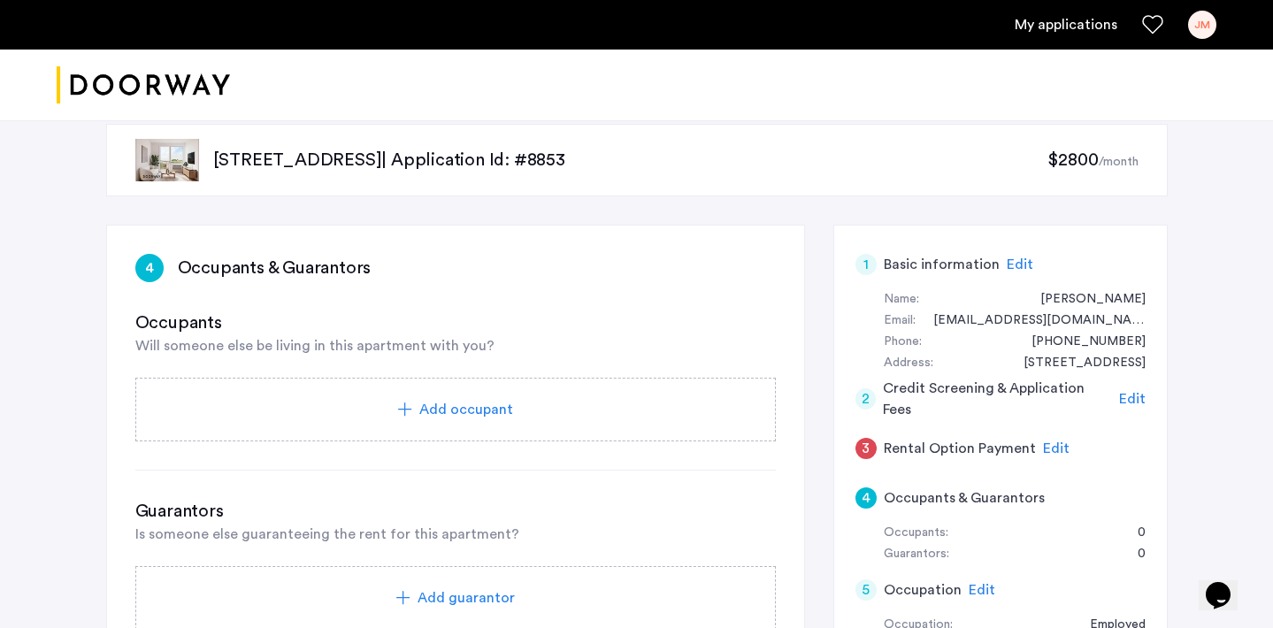
click at [450, 410] on span "Add occupant" at bounding box center [466, 409] width 94 height 21
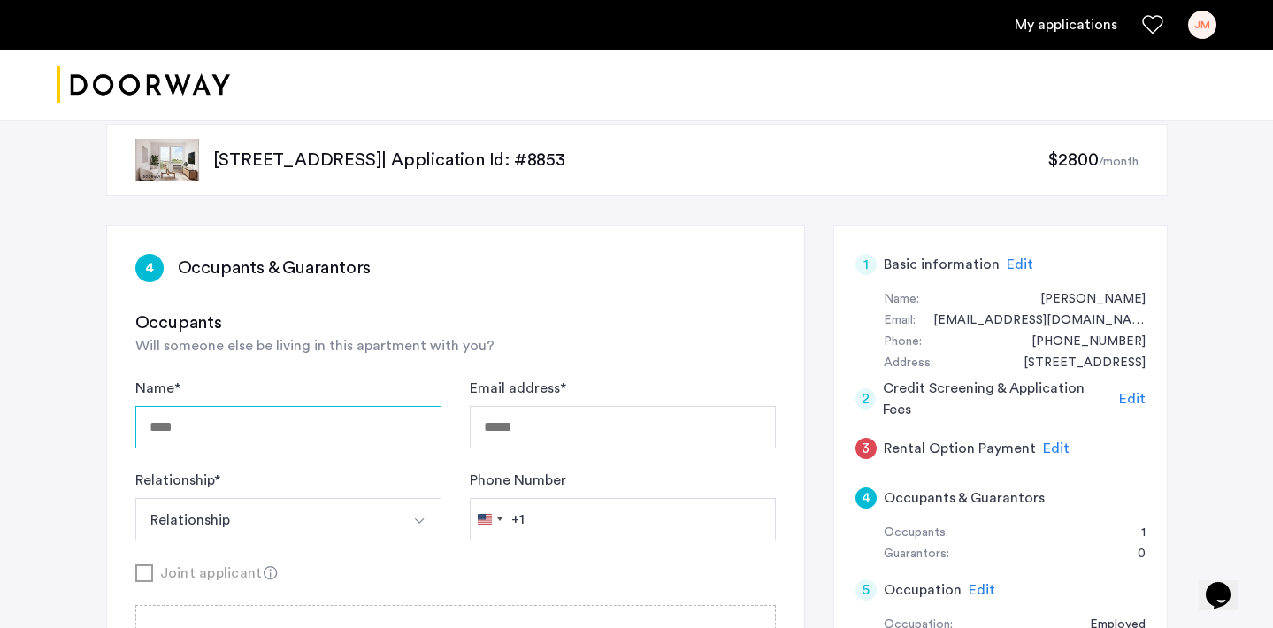
click at [369, 422] on input "Name *" at bounding box center [288, 427] width 306 height 42
click at [388, 361] on div "Occupants Will someone else be living in this apartment with you? Name * Email …" at bounding box center [455, 551] width 641 height 480
click at [342, 514] on button "Relationship" at bounding box center [267, 519] width 265 height 42
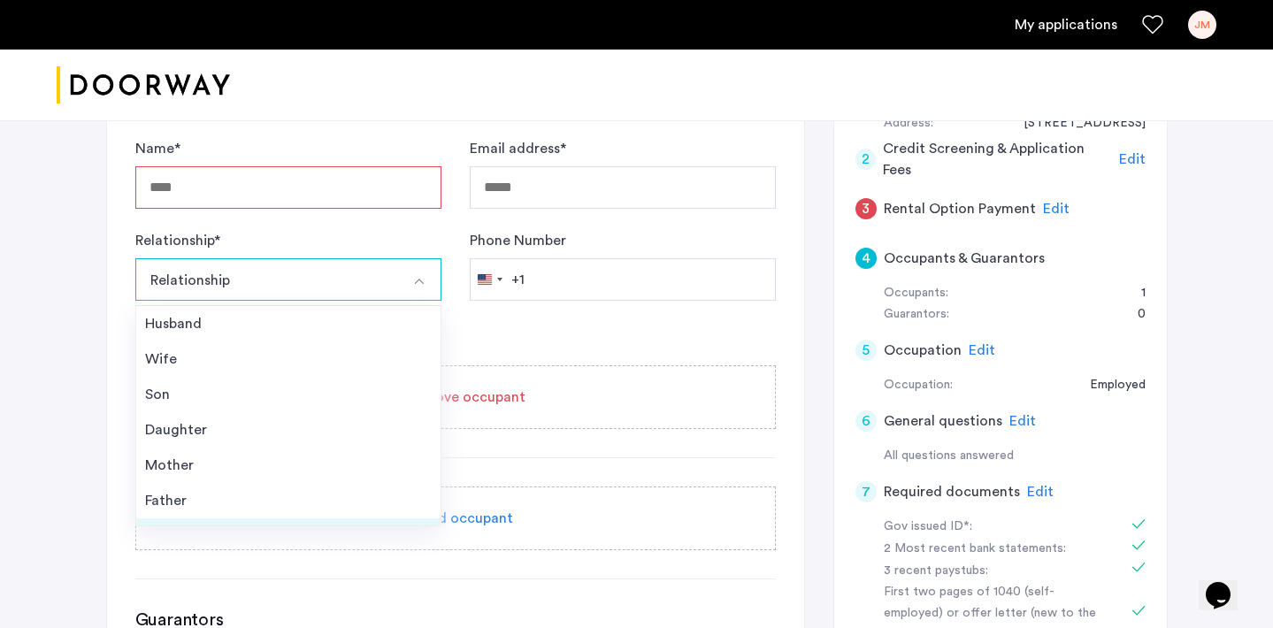
scroll to position [238, 0]
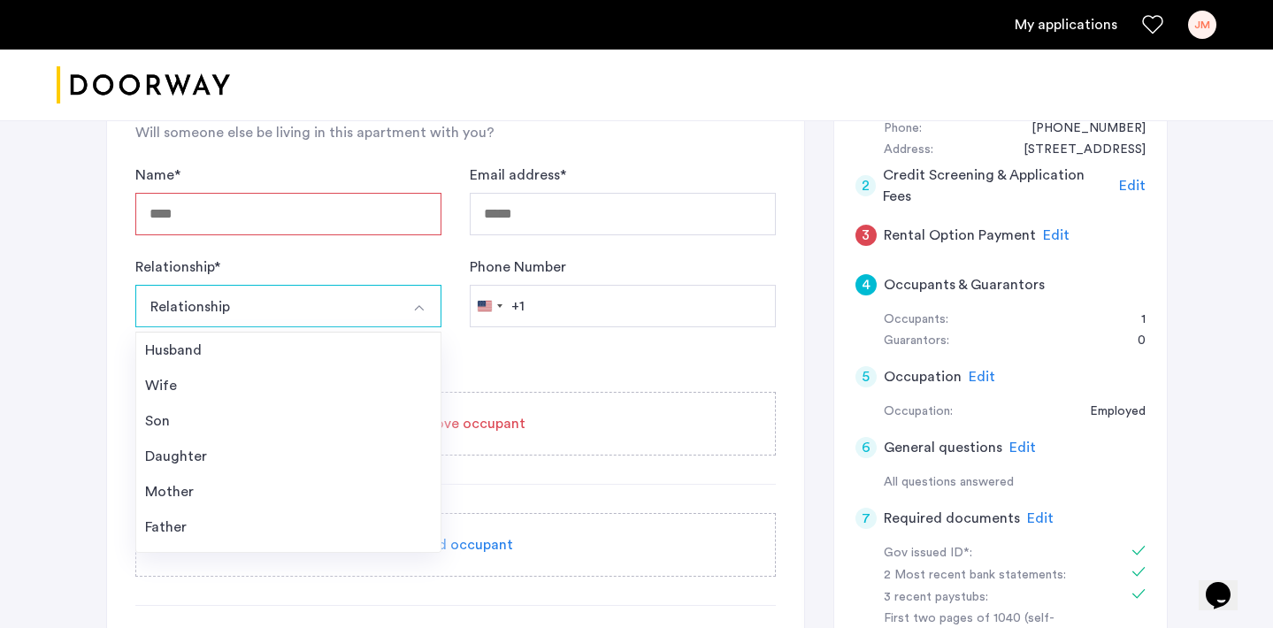
click at [527, 351] on div "Joint applicant" at bounding box center [455, 360] width 641 height 22
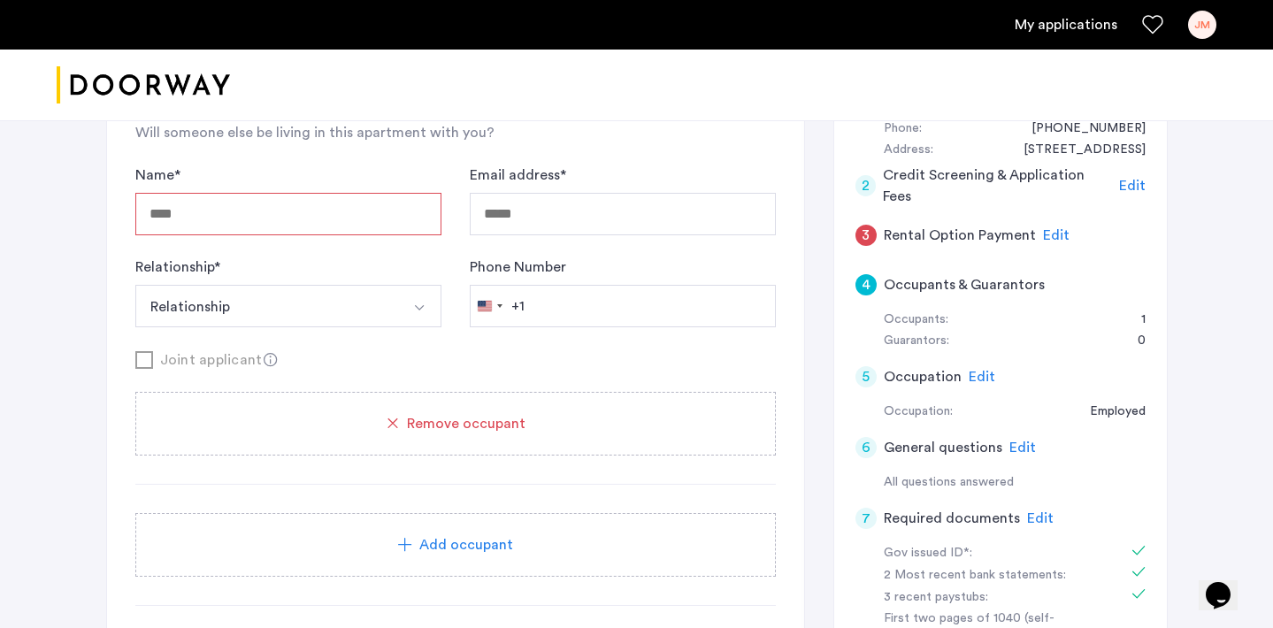
click at [451, 430] on span "Remove occupant" at bounding box center [466, 423] width 119 height 21
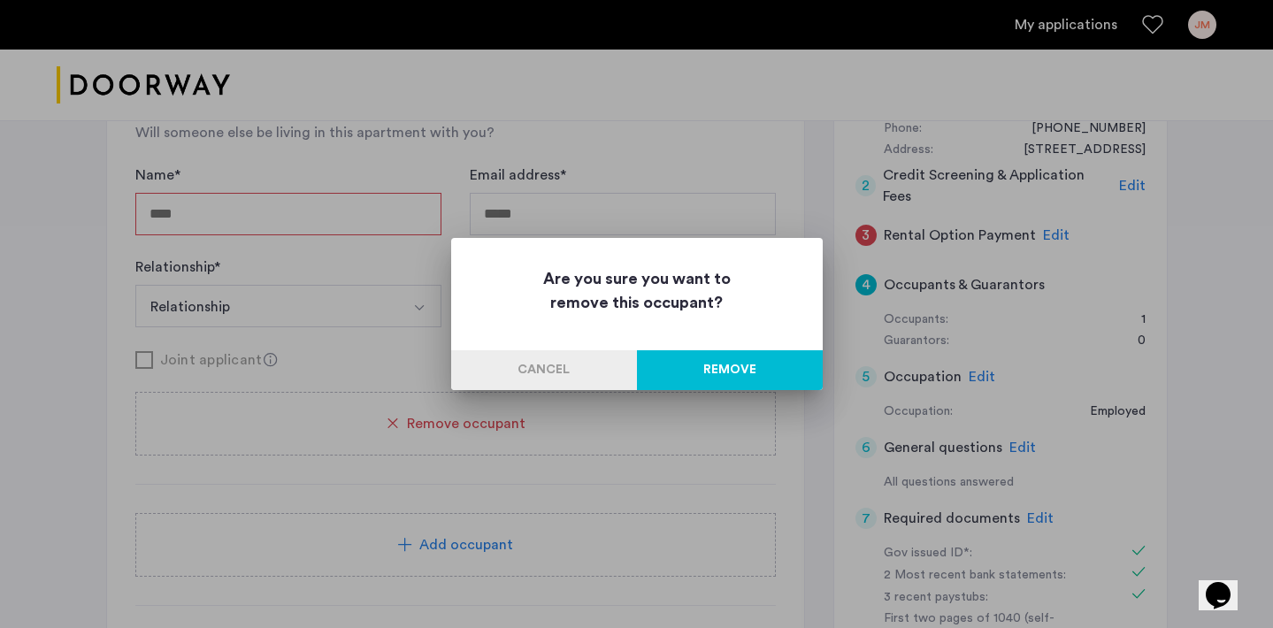
scroll to position [0, 0]
click at [672, 365] on button "Remove" at bounding box center [730, 370] width 186 height 40
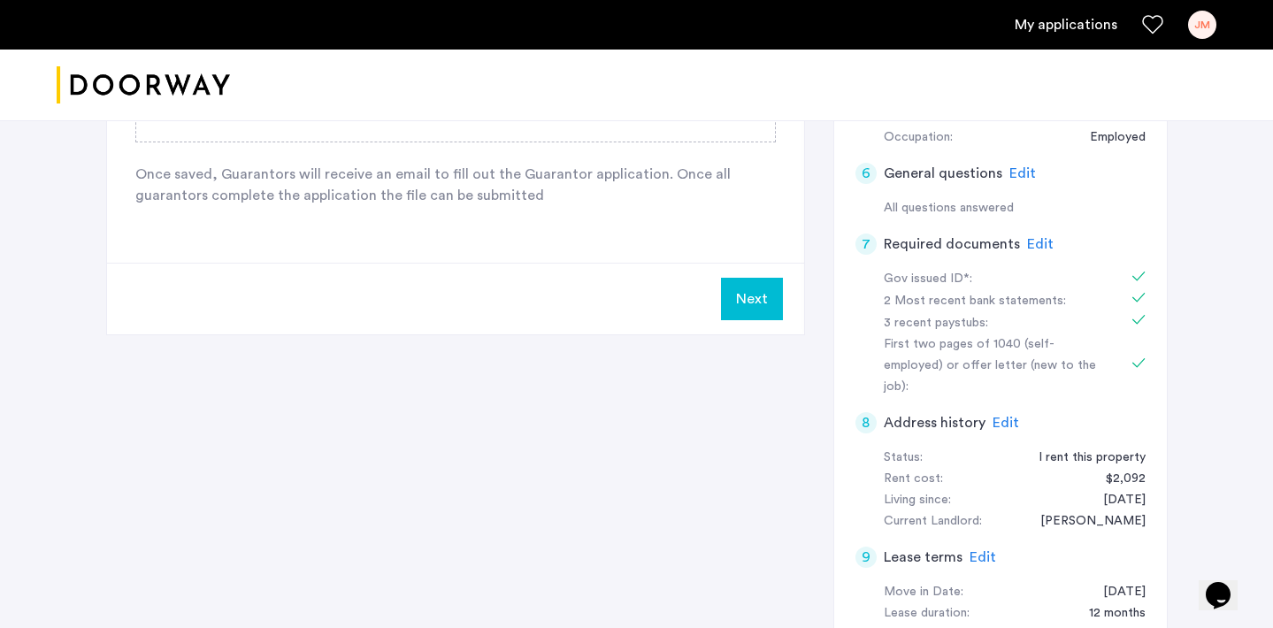
scroll to position [537, 0]
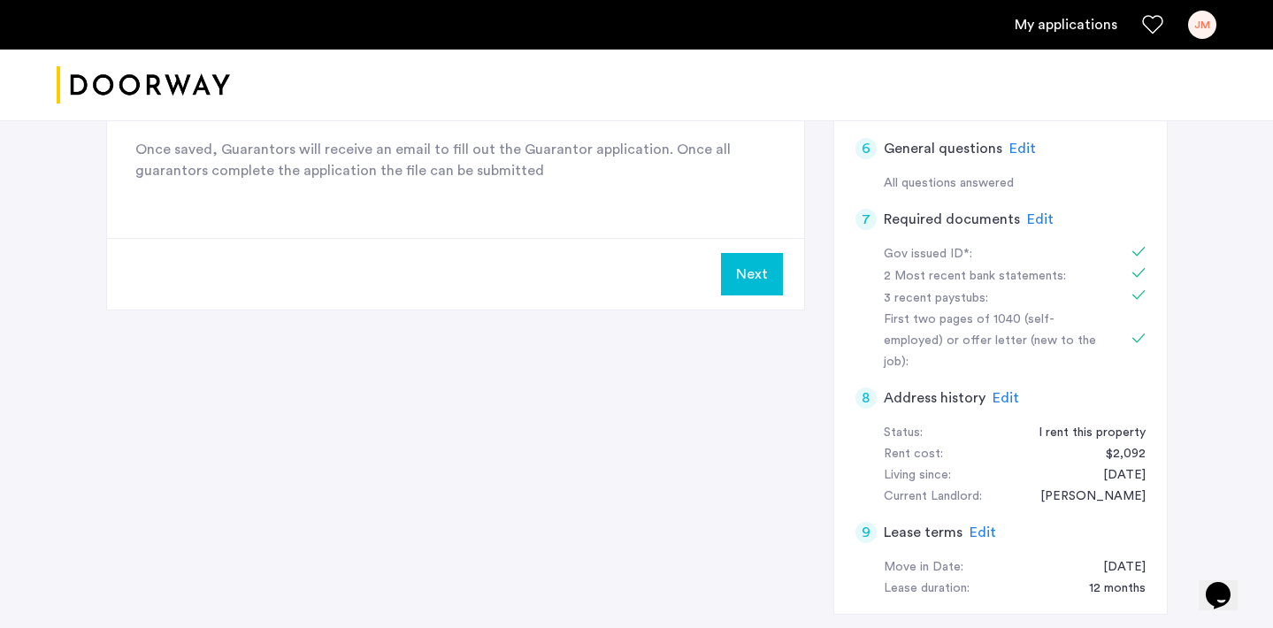
click at [749, 273] on button "Next" at bounding box center [752, 274] width 62 height 42
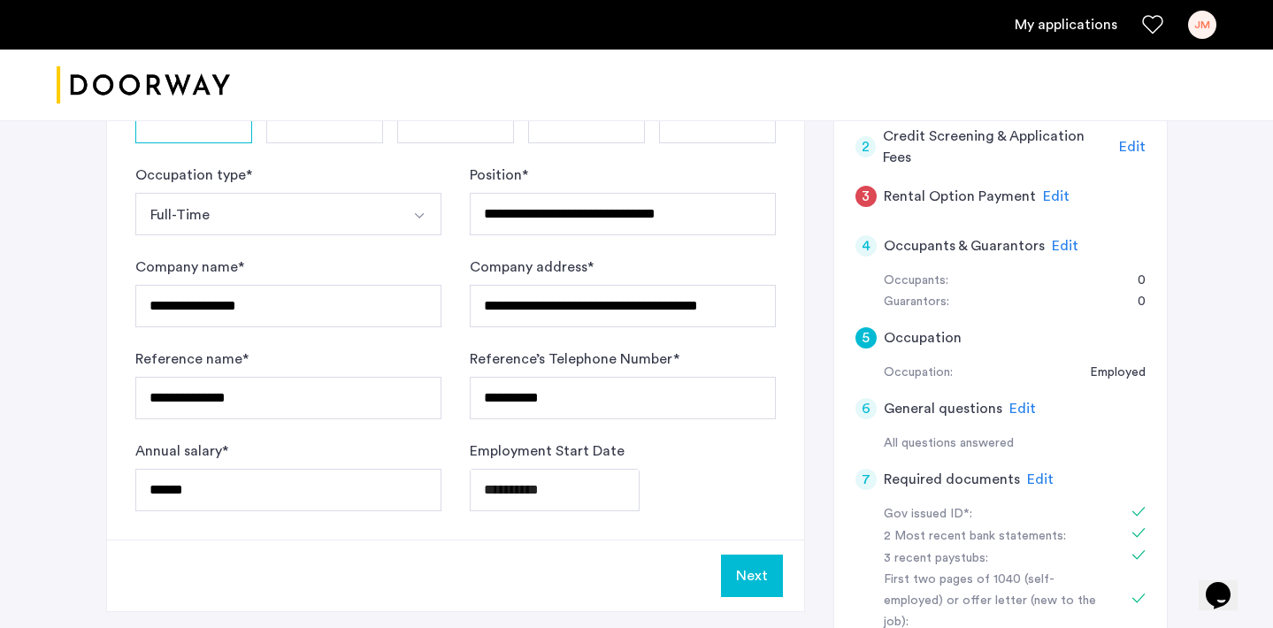
scroll to position [281, 0]
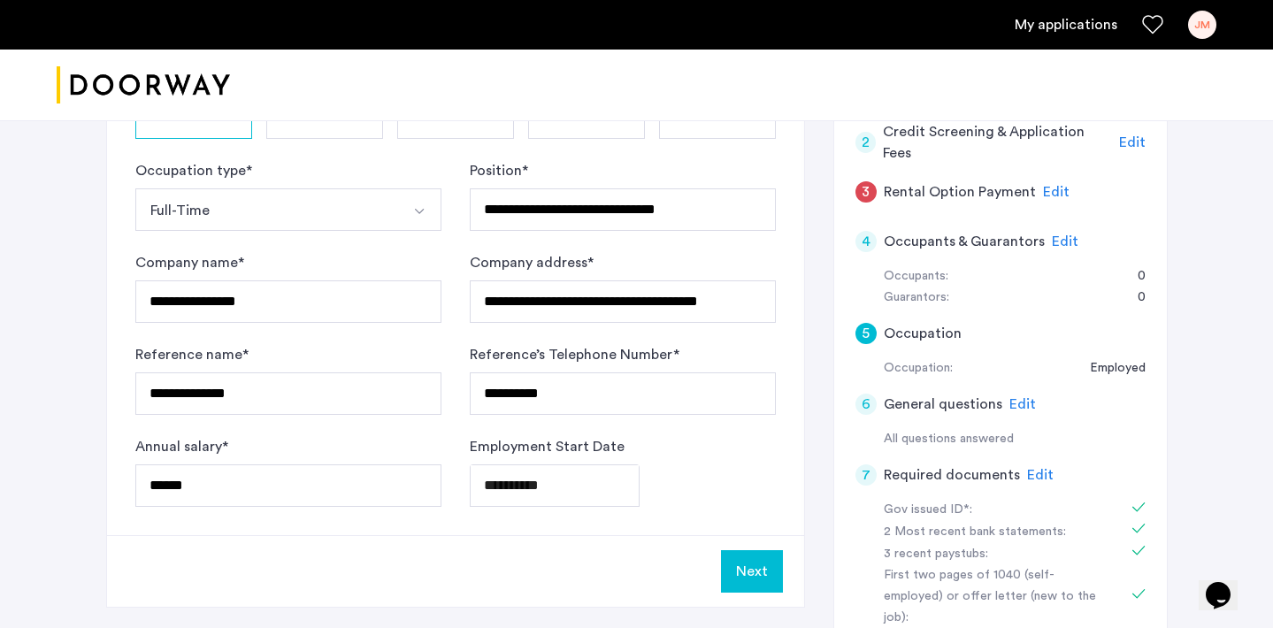
click at [755, 566] on button "Next" at bounding box center [752, 571] width 62 height 42
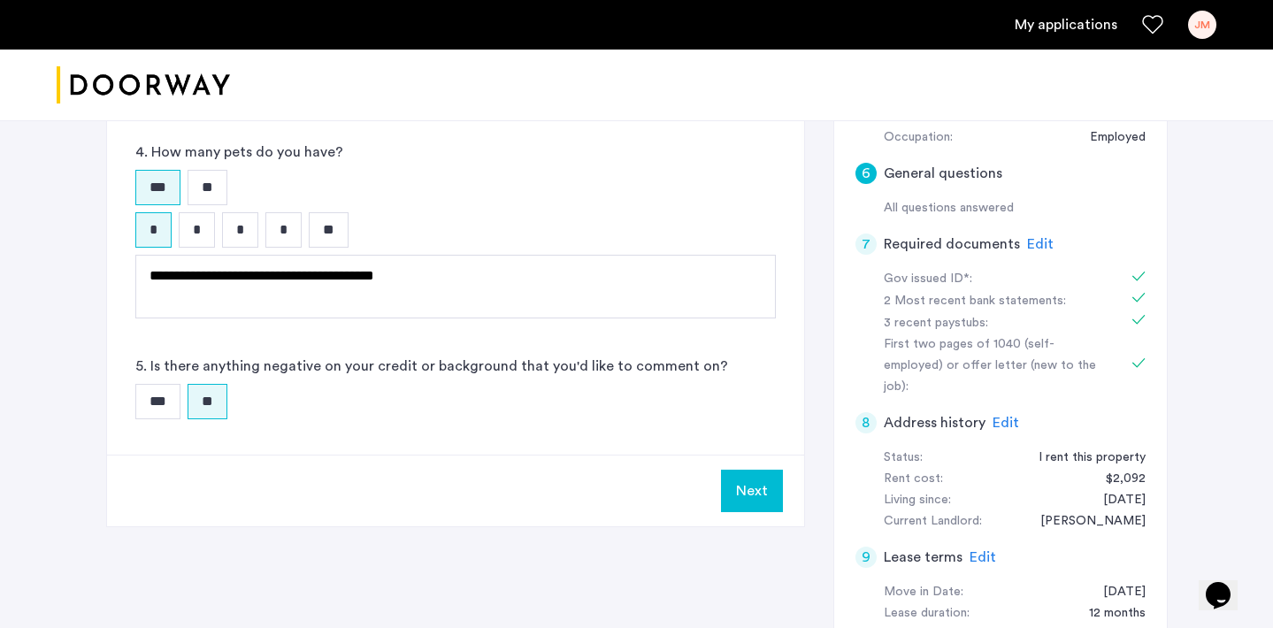
scroll to position [529, 0]
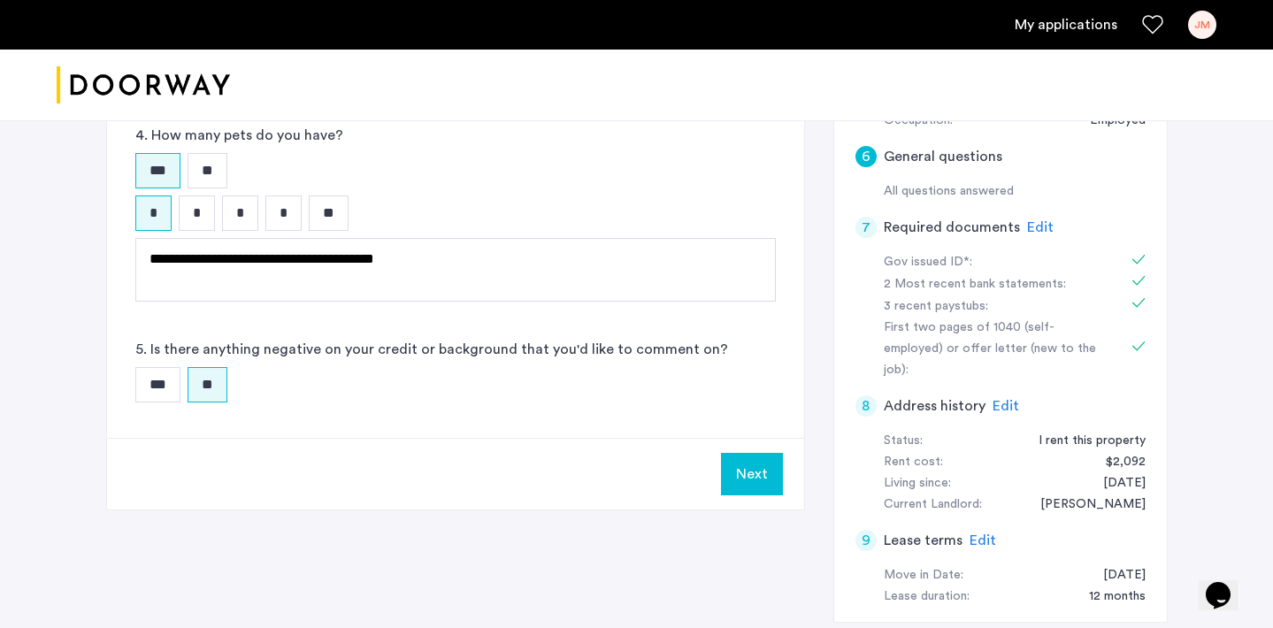
click at [766, 450] on div "Next" at bounding box center [455, 474] width 697 height 72
click at [761, 471] on button "Next" at bounding box center [752, 474] width 62 height 42
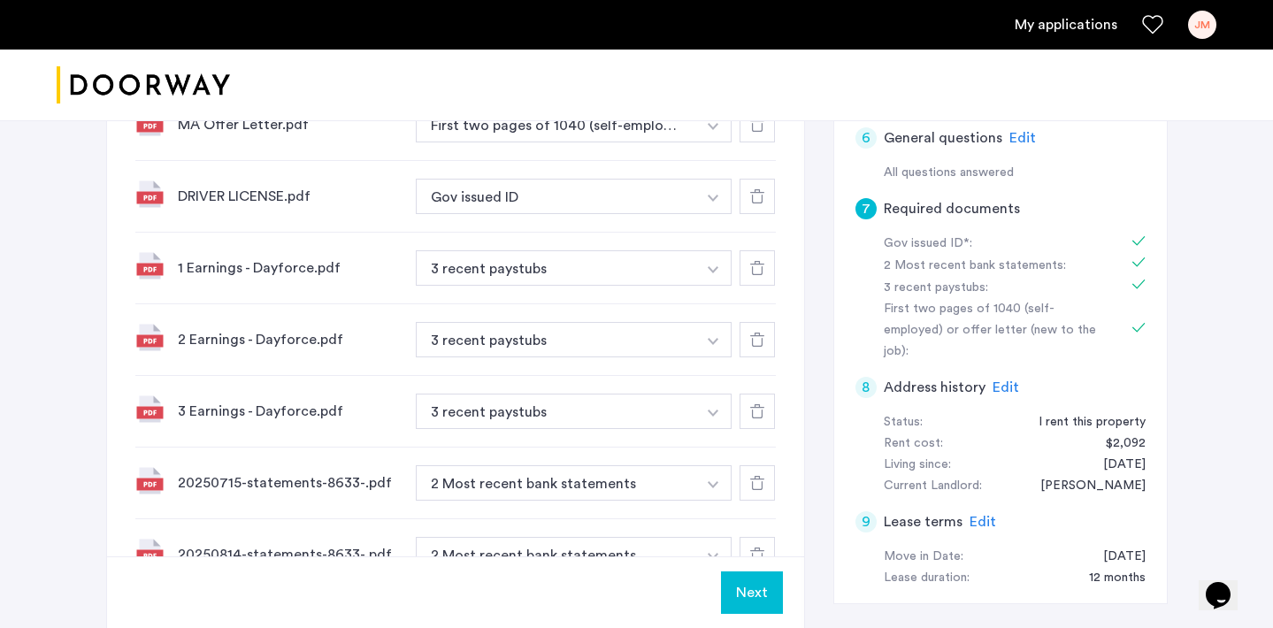
scroll to position [560, 0]
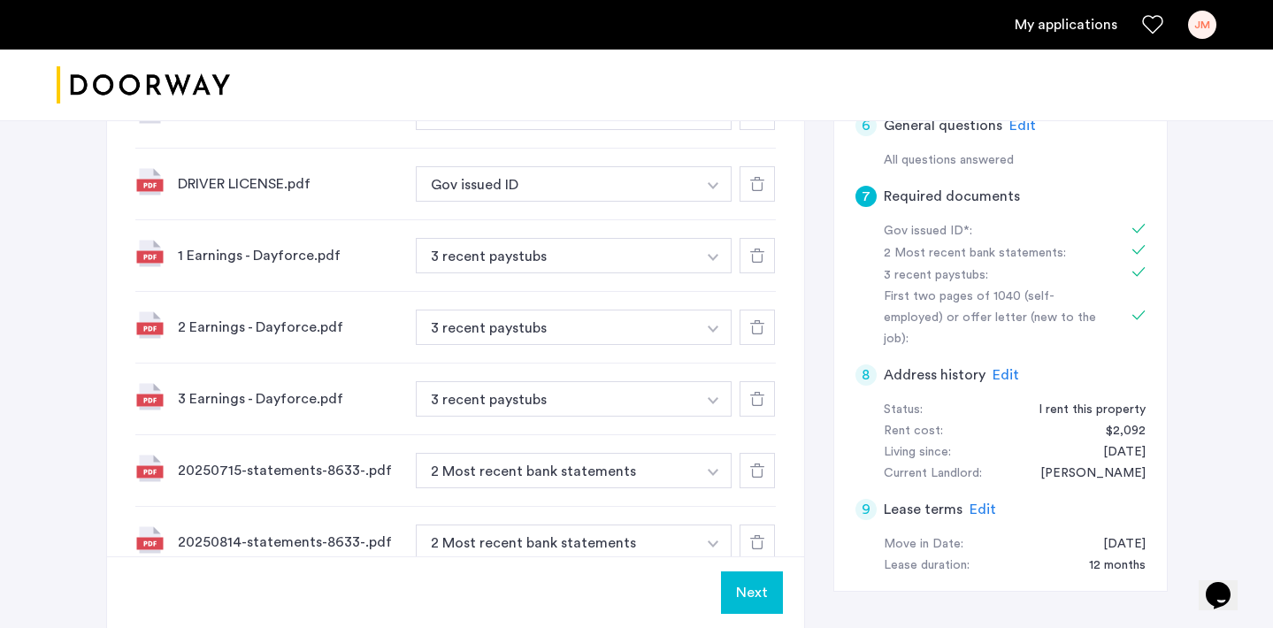
click at [737, 585] on button "Next" at bounding box center [752, 593] width 62 height 42
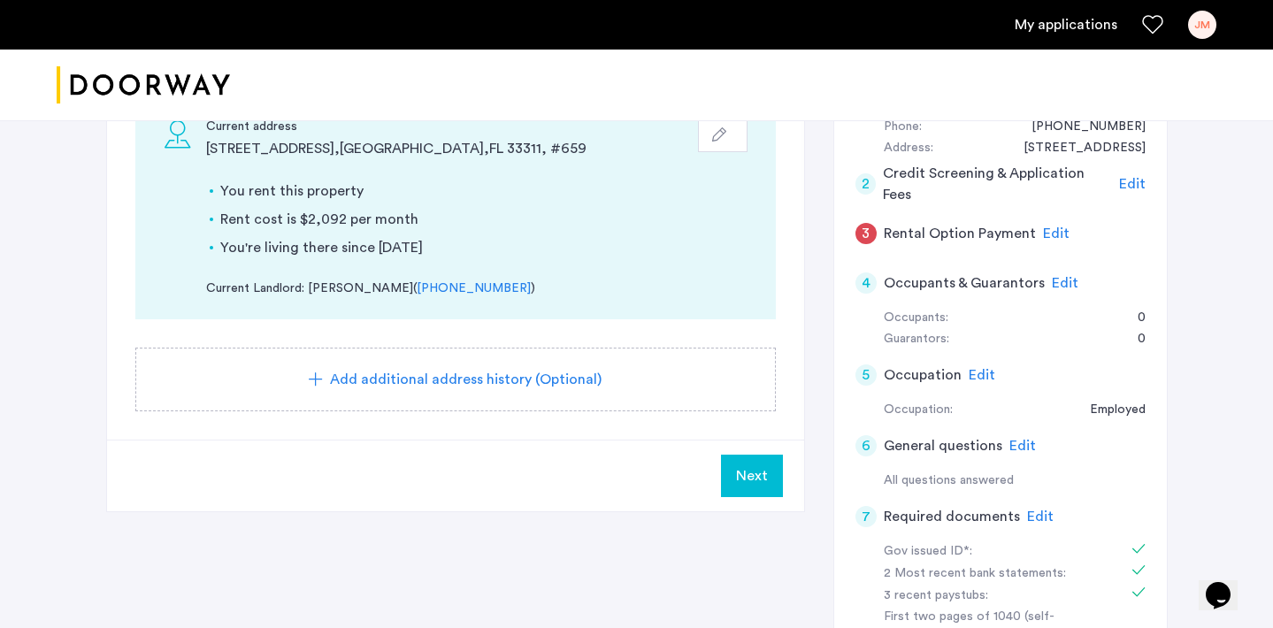
scroll to position [264, 0]
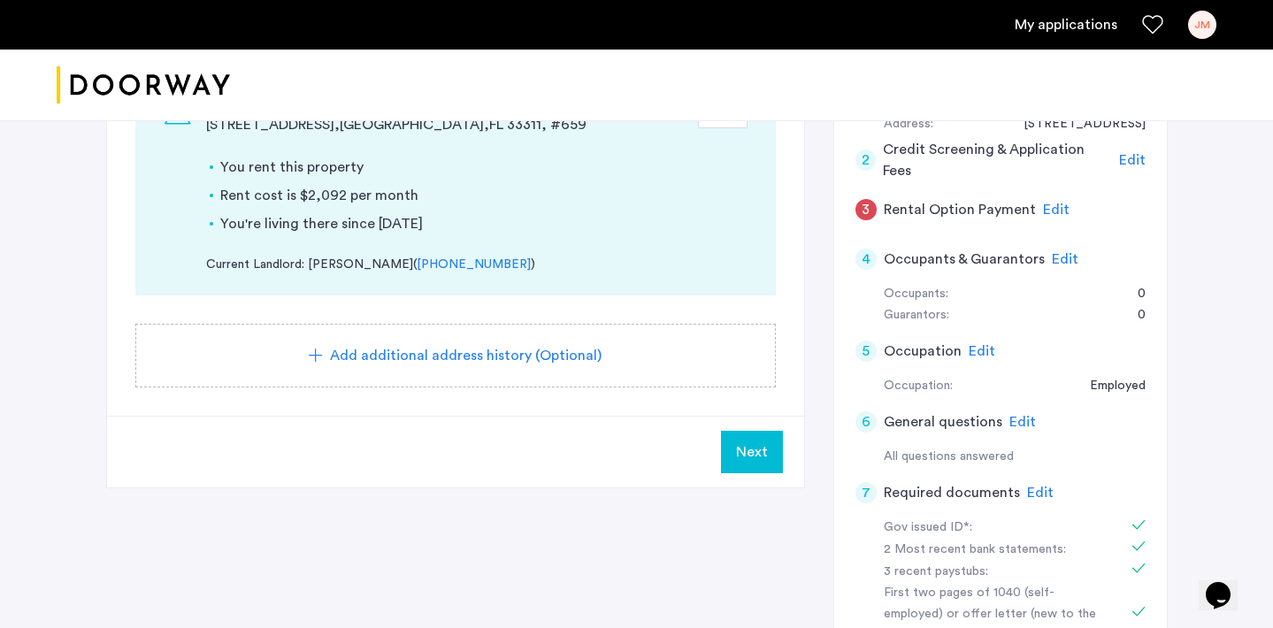
click at [746, 446] on span "Next" at bounding box center [752, 452] width 32 height 21
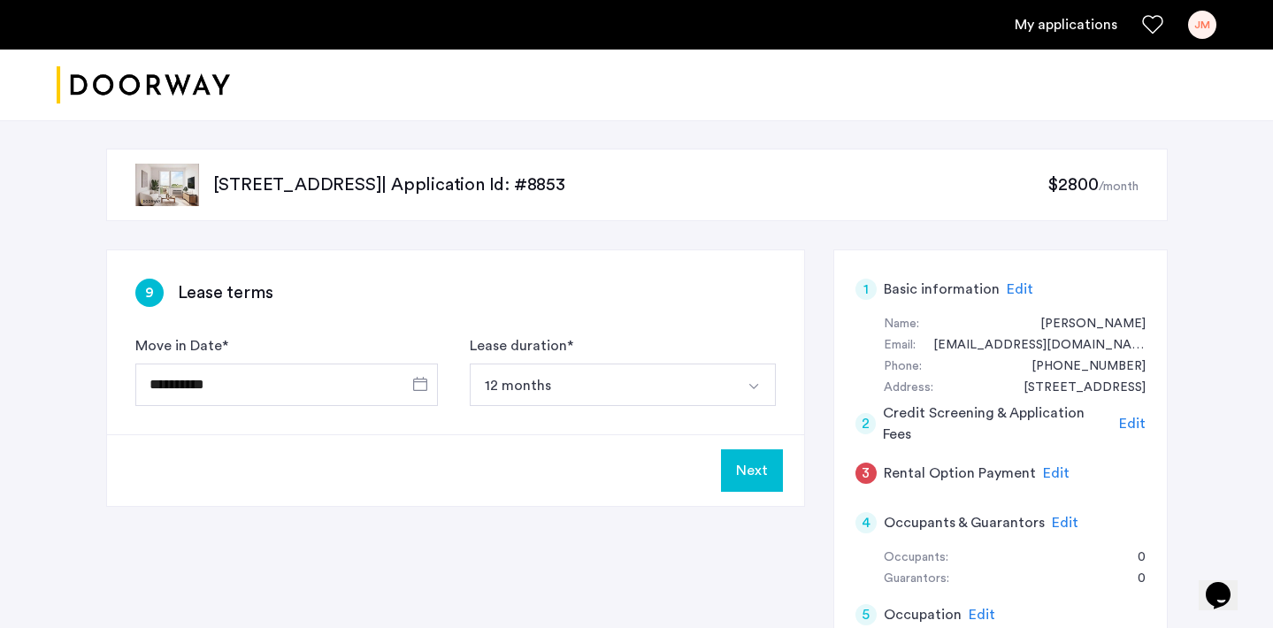
click at [757, 465] on button "Next" at bounding box center [752, 471] width 62 height 42
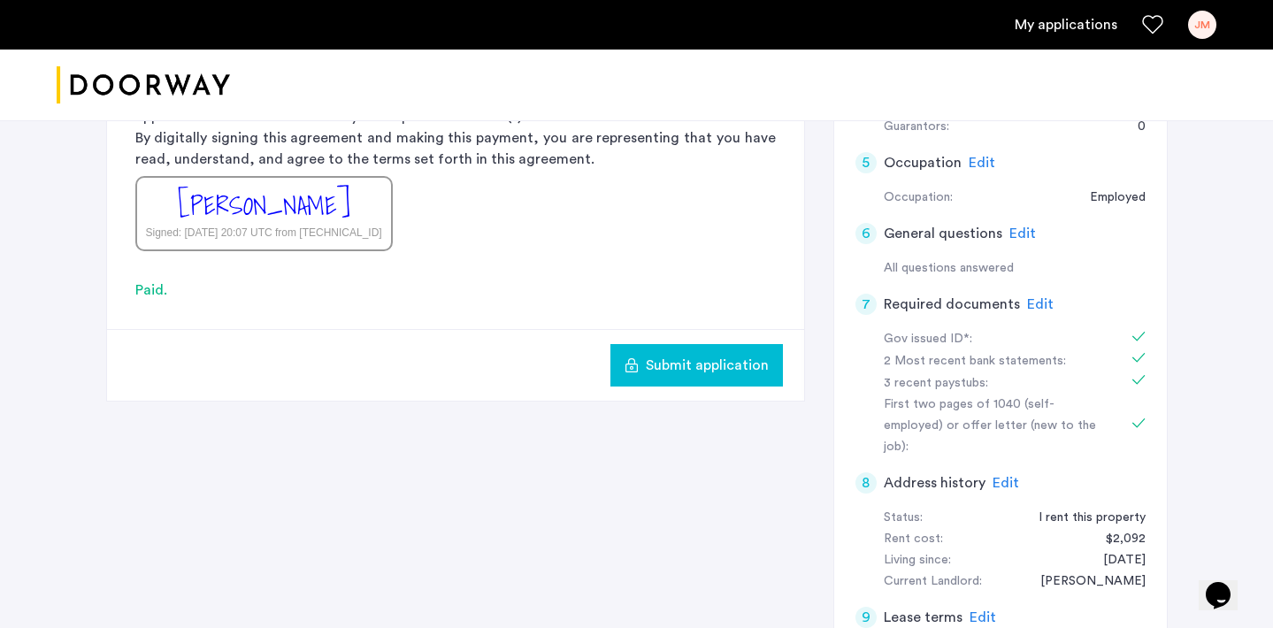
scroll to position [451, 0]
click at [737, 370] on span "Submit application" at bounding box center [707, 366] width 123 height 21
